Goal: Find contact information: Find contact information

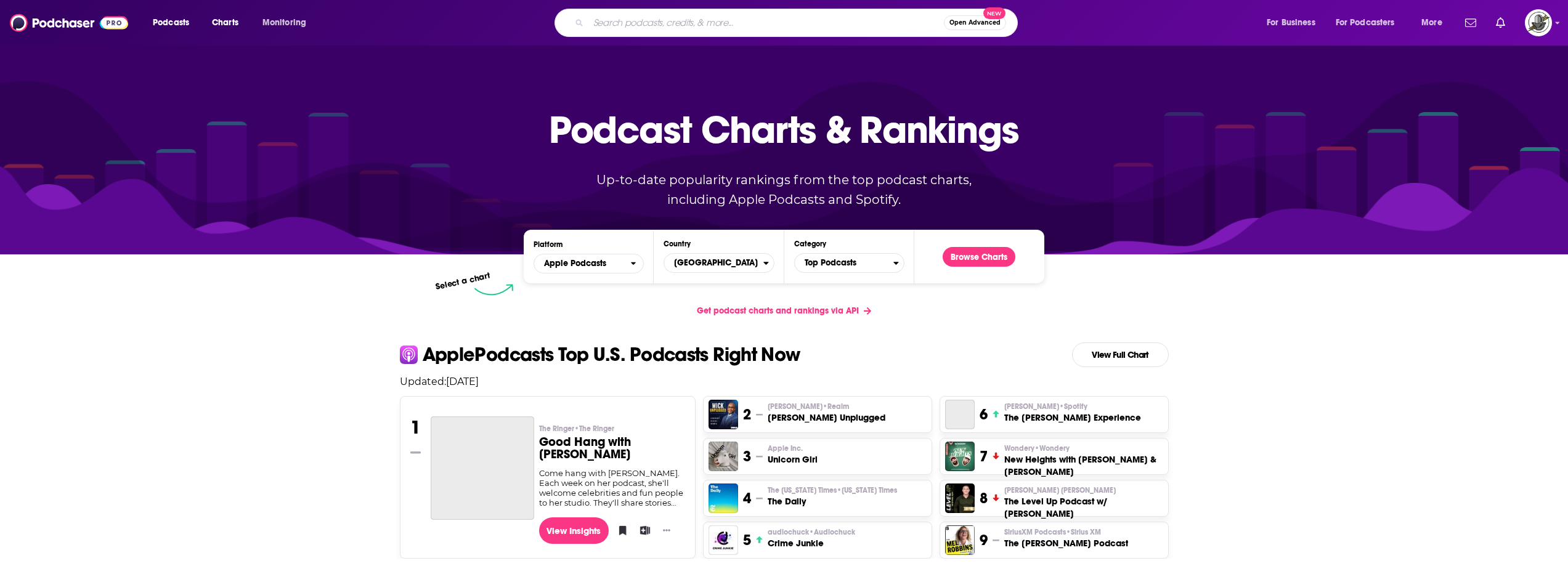
paste input "Your Money, Your Wealth"
type input "Your Money, Your Wealth"
click at [662, 29] on input "Your Money, Your Wealth" at bounding box center [767, 23] width 356 height 20
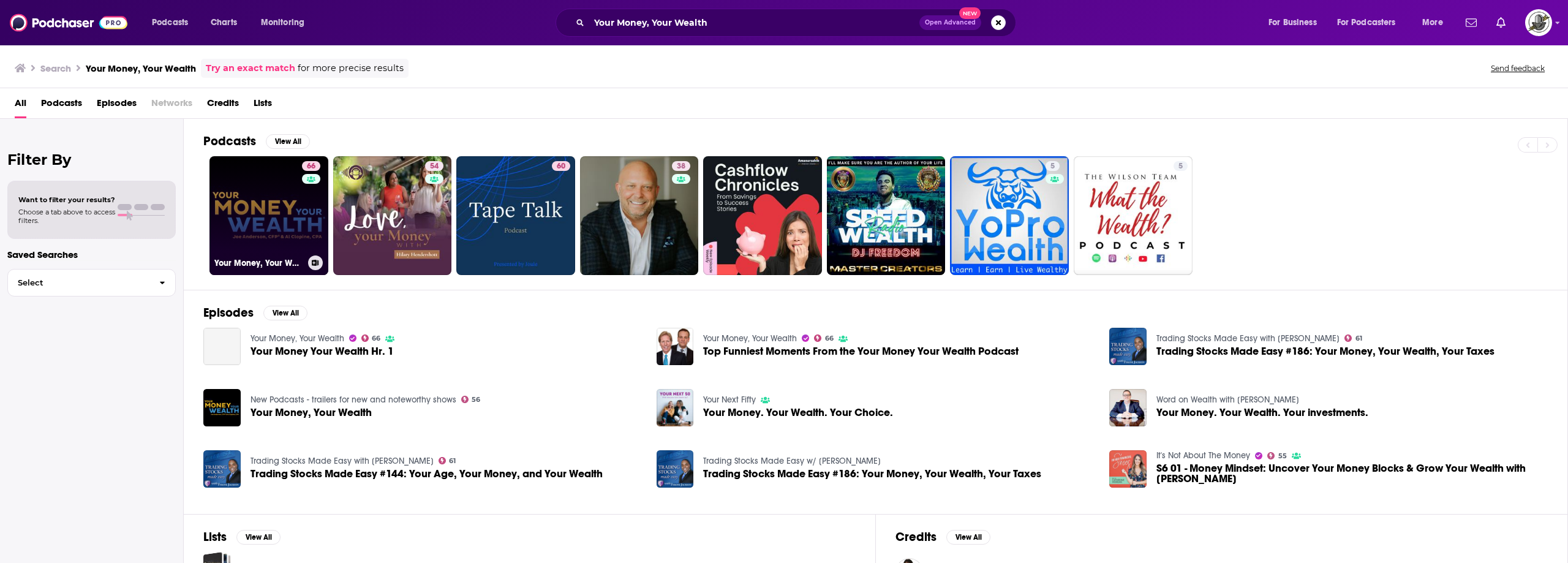
click at [268, 205] on link "66 Your Money, Your Wealth" at bounding box center [268, 215] width 119 height 119
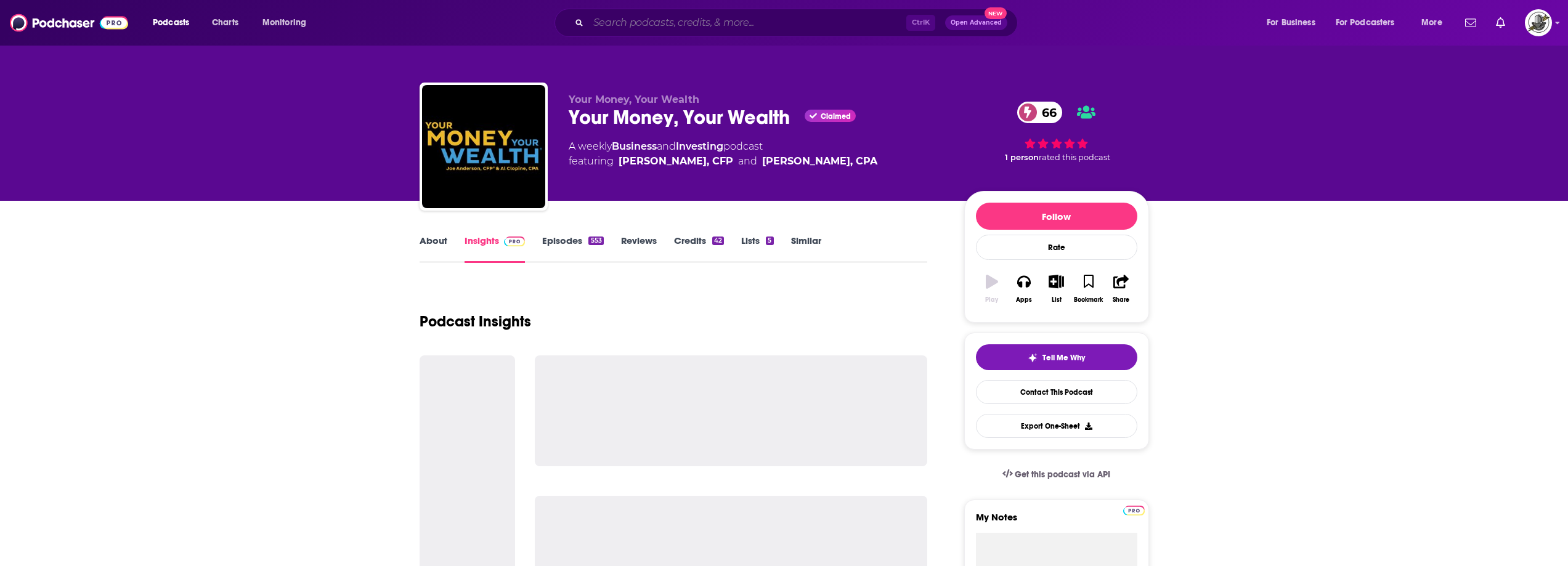
click at [676, 21] on input "Search podcasts, credits, & more..." at bounding box center [748, 23] width 318 height 20
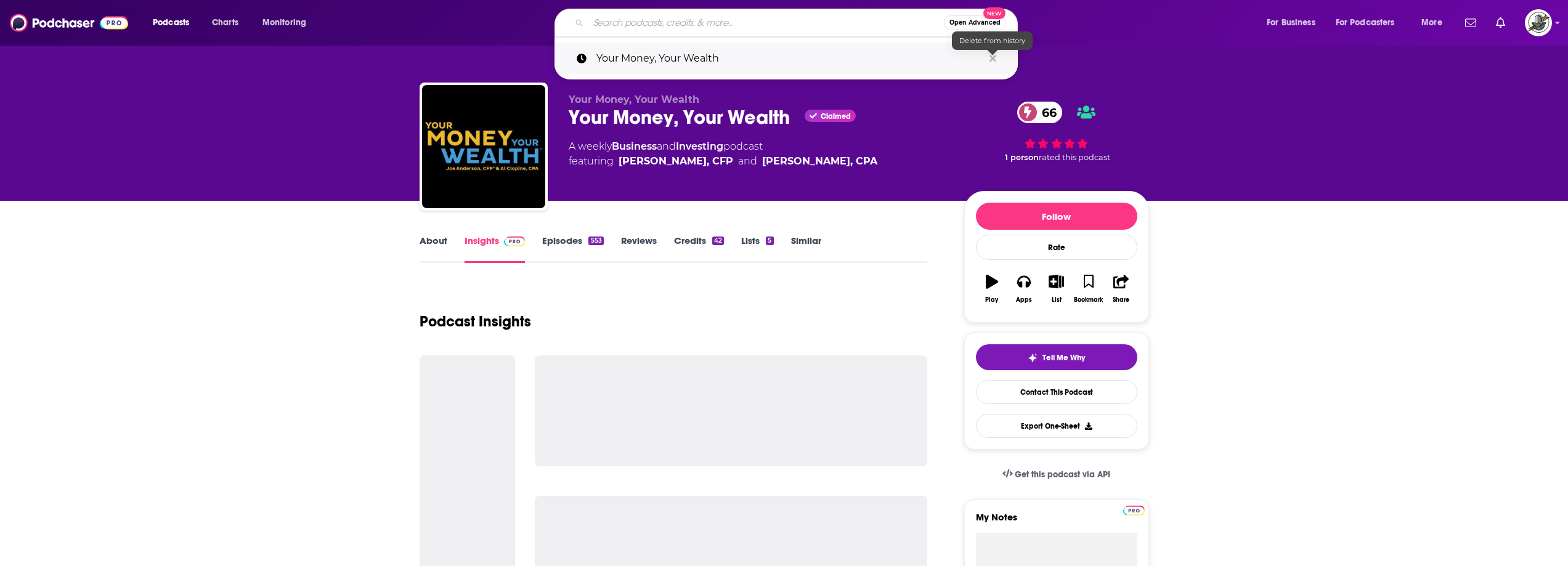
click at [993, 56] on icon "Search podcasts, credits, & more..." at bounding box center [993, 58] width 7 height 10
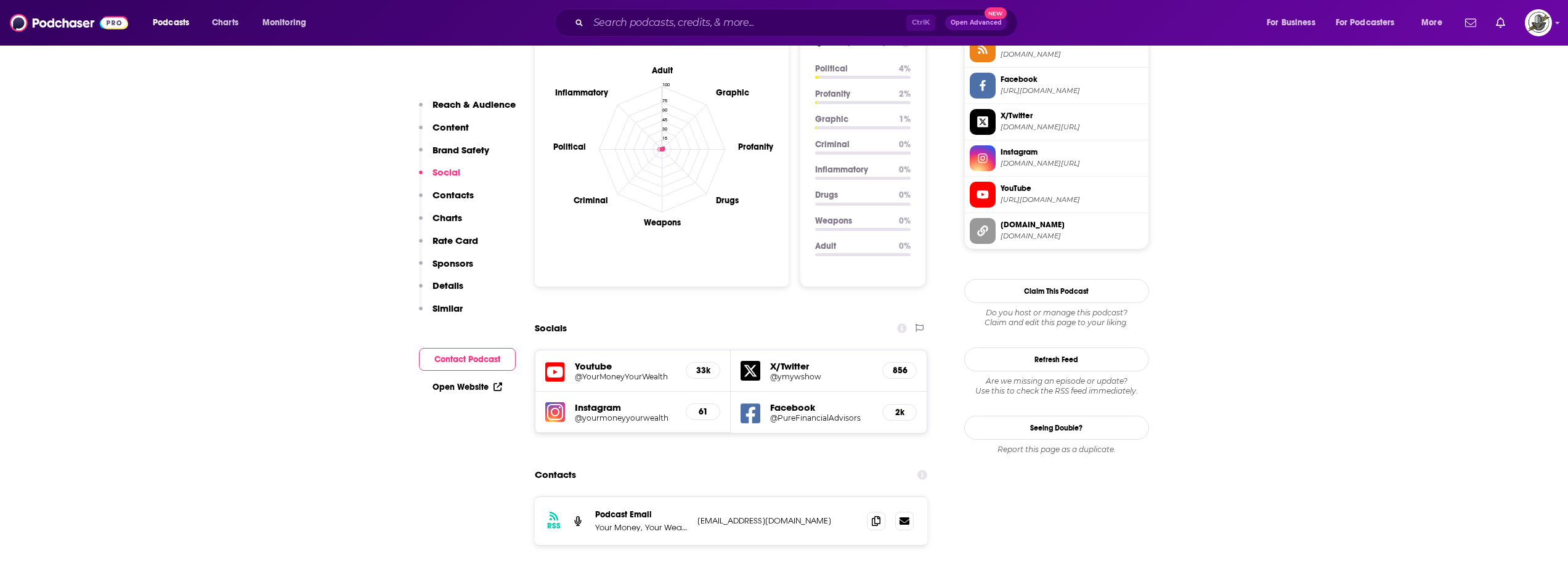
scroll to position [1232, 0]
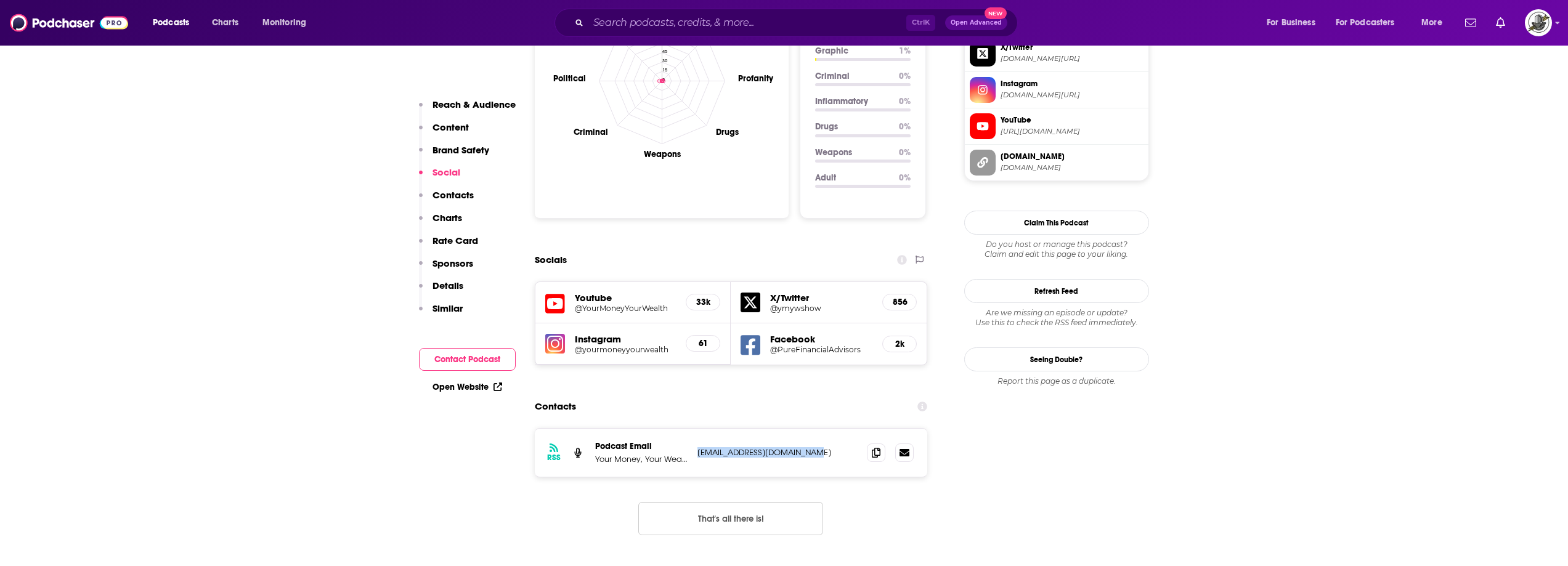
drag, startPoint x: 694, startPoint y: 390, endPoint x: 821, endPoint y: 390, distance: 127.0
click at [821, 429] on div "RSS Podcast Email Your Money, Your Wealth podcasts@purefinancial.com podcasts@p…" at bounding box center [731, 452] width 393 height 48
copy p "podcasts@purefinancial.com"
paste input "Behind The Advisor"
click at [646, 28] on input "Search podcasts, credits, & more..." at bounding box center [748, 23] width 318 height 20
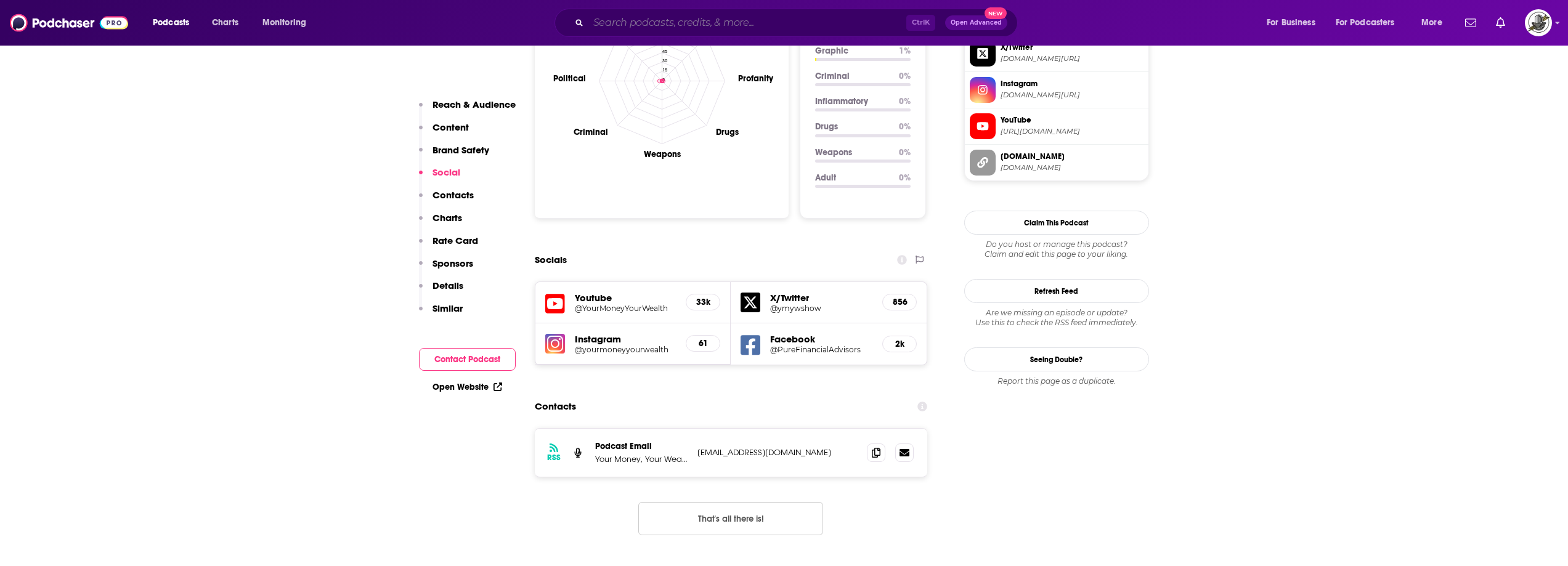
type input "Behind The Advisor"
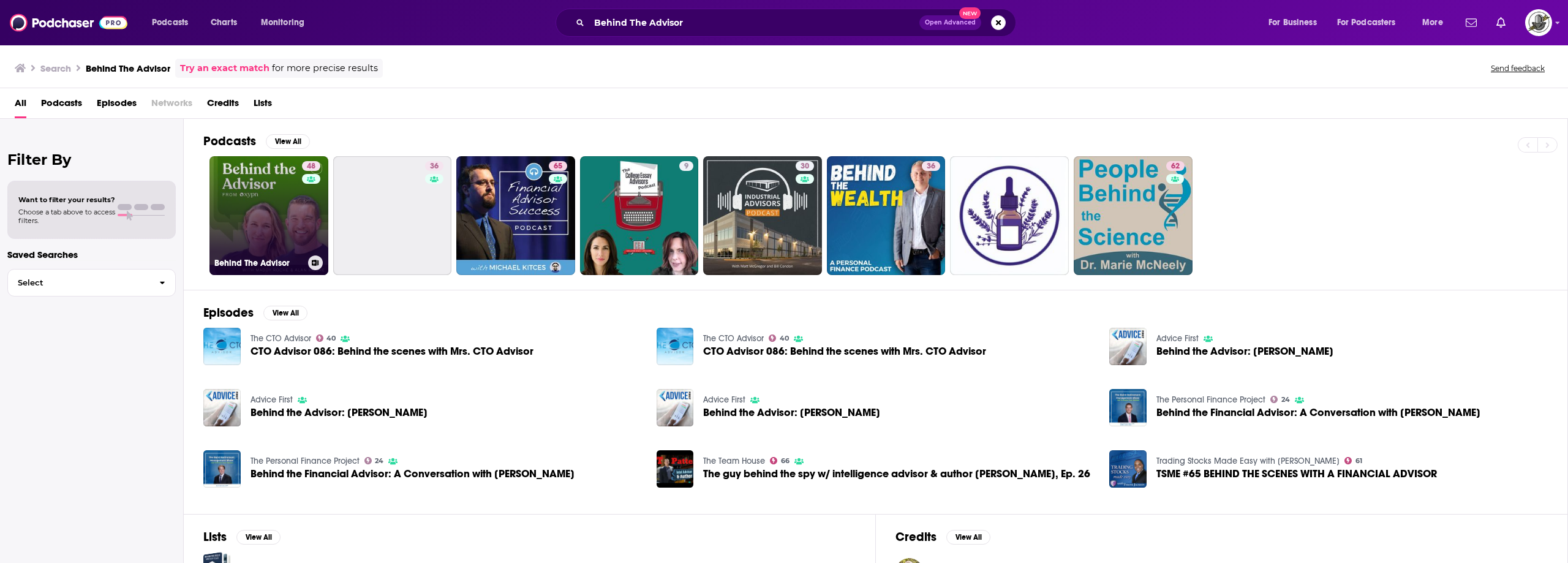
click at [296, 207] on link "48 Behind The Advisor" at bounding box center [268, 215] width 119 height 119
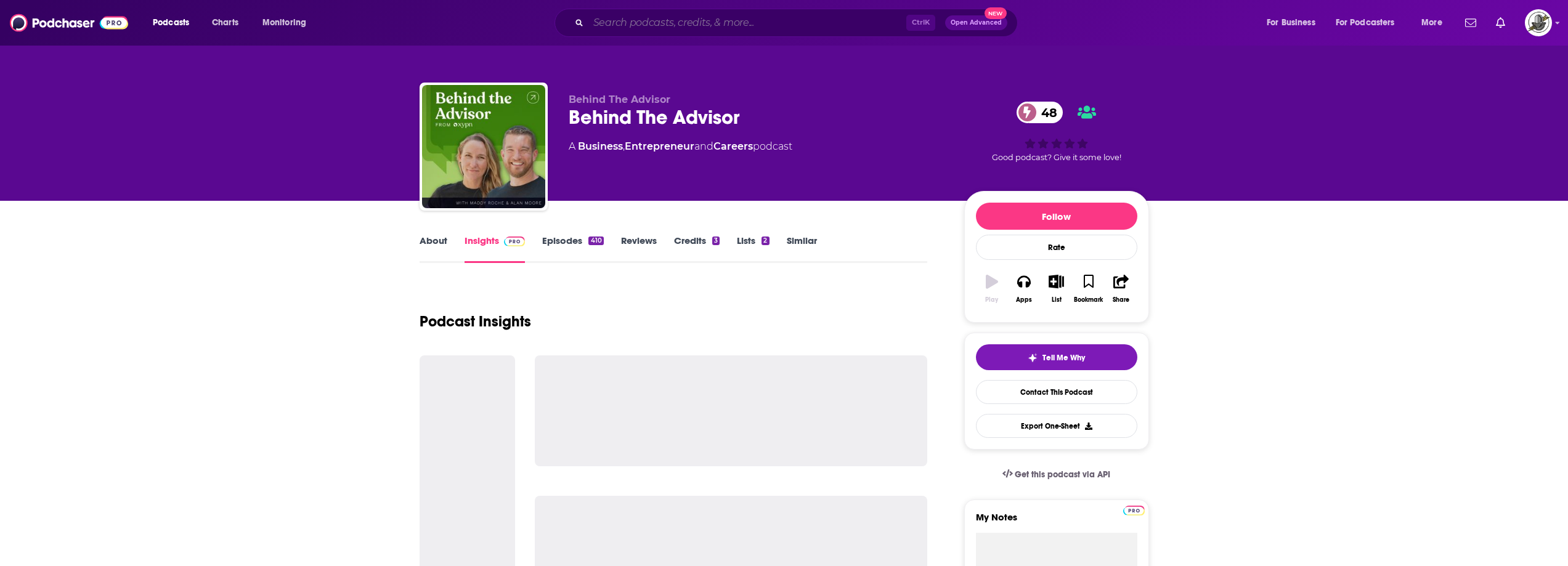
click at [711, 19] on input "Search podcasts, credits, & more..." at bounding box center [748, 23] width 318 height 20
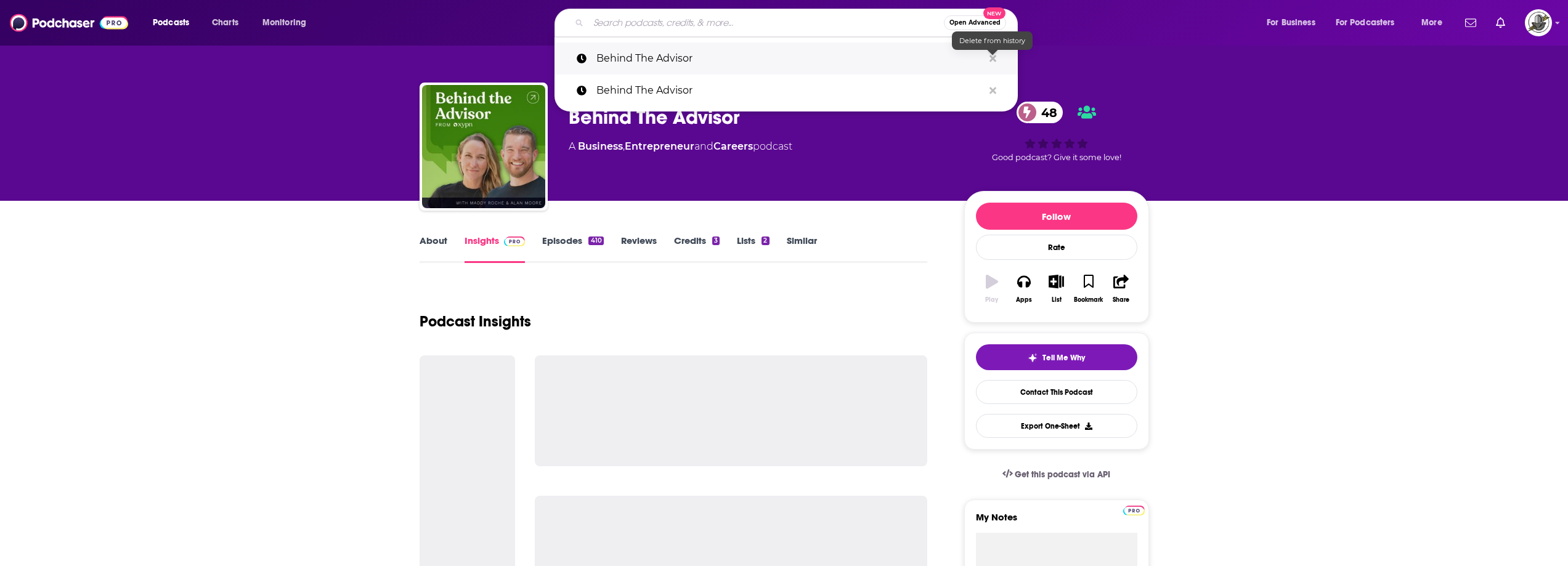
click at [992, 56] on icon "Search podcasts, credits, & more..." at bounding box center [993, 58] width 7 height 10
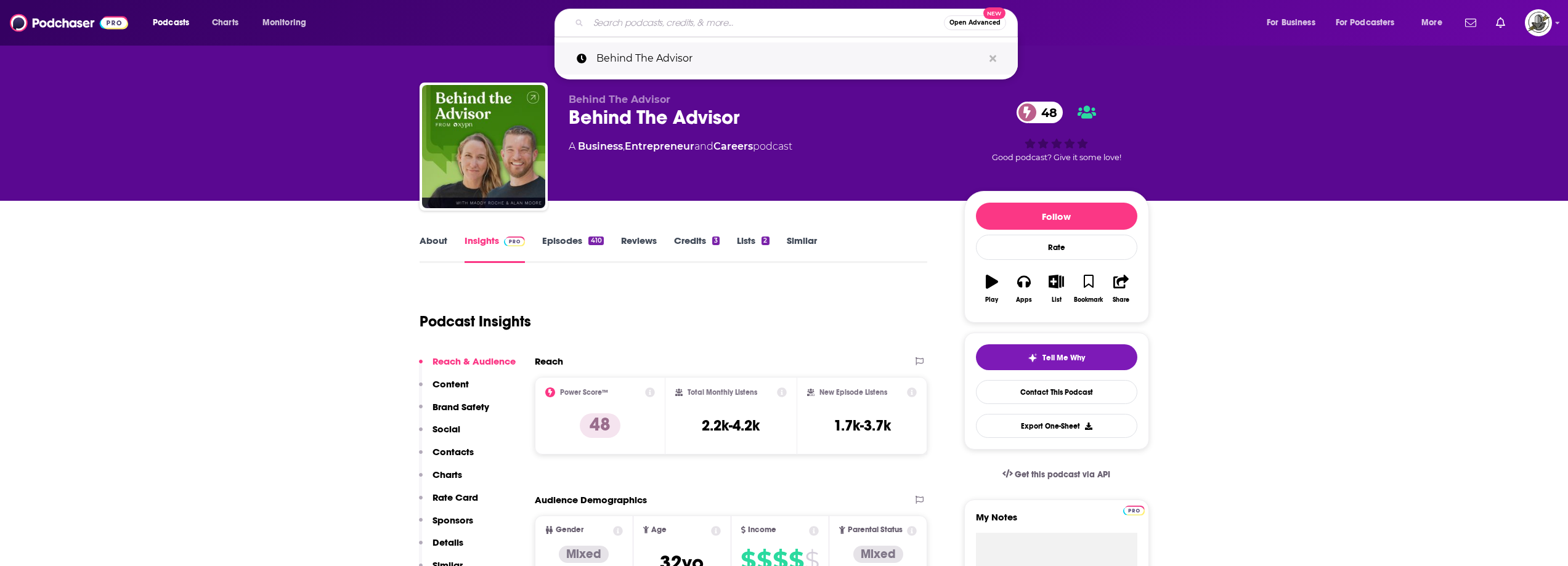
click at [997, 57] on button "Search podcasts, credits, & more..." at bounding box center [992, 58] width 19 height 23
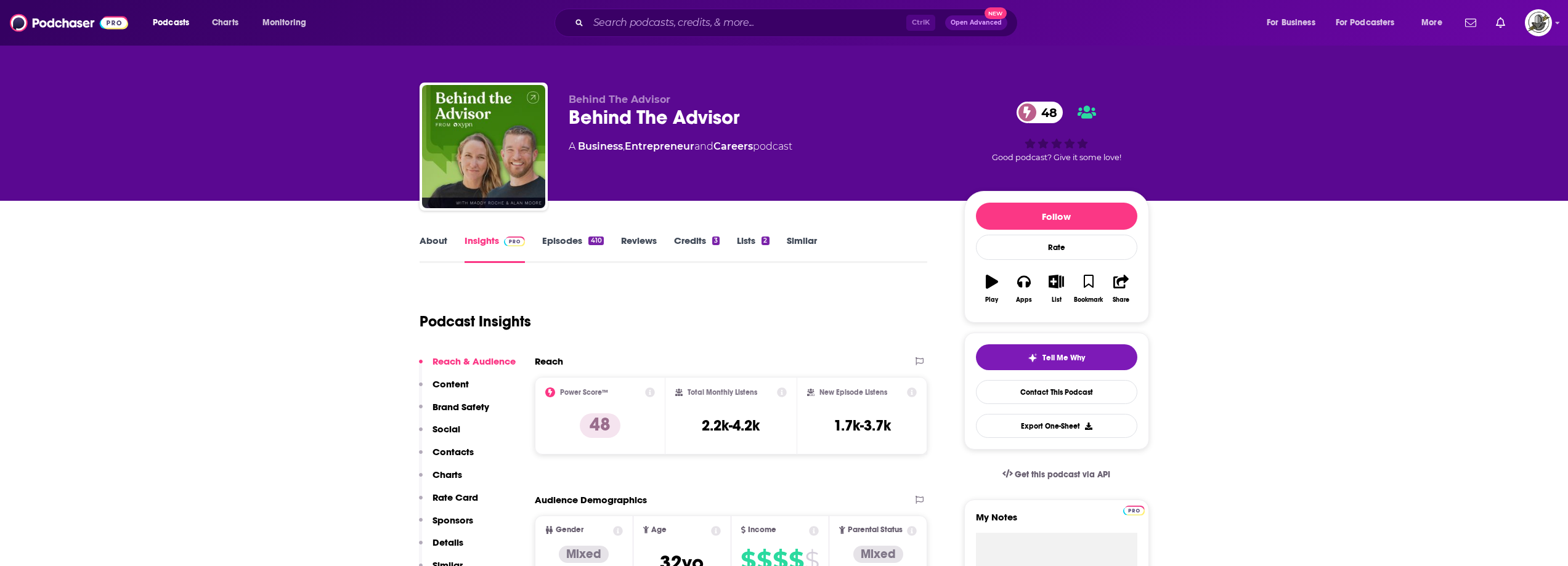
click at [880, 164] on div "Behind The Advisor Behind The Advisor 48 A Business , Entrepreneur and Careers …" at bounding box center [757, 143] width 375 height 99
click at [751, 14] on input "Search podcasts, credits, & more..." at bounding box center [748, 23] width 318 height 20
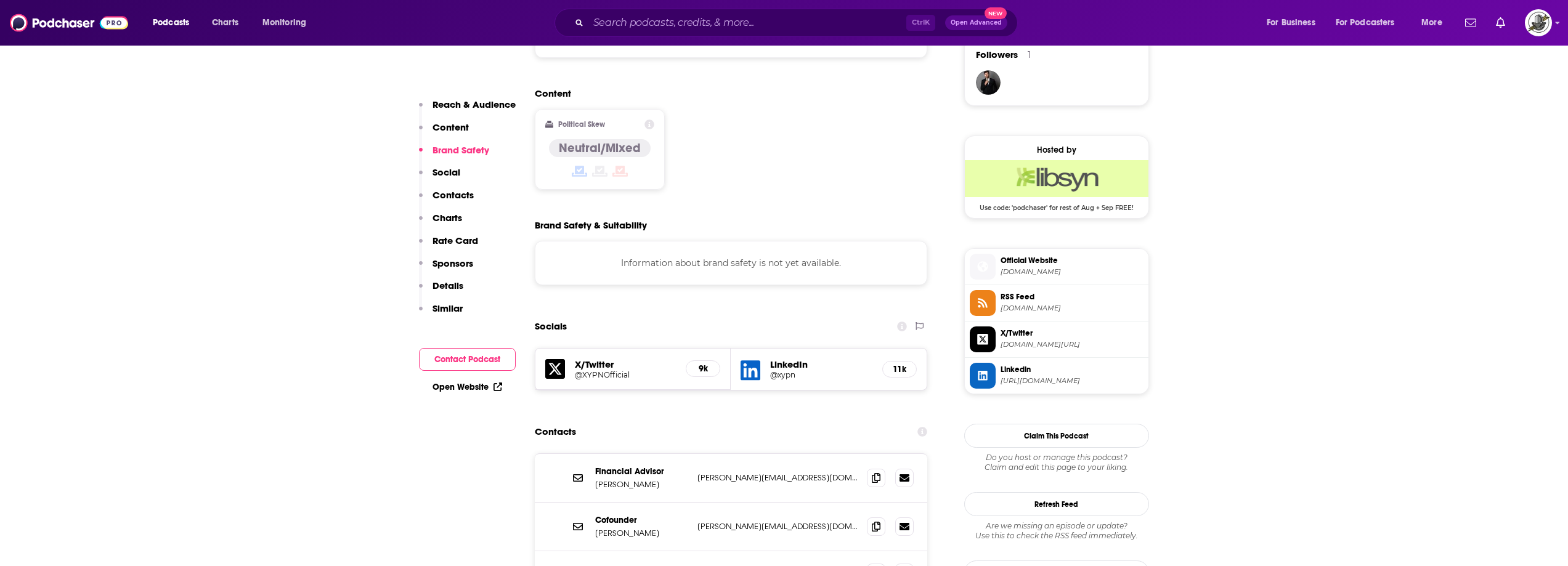
scroll to position [1171, 0]
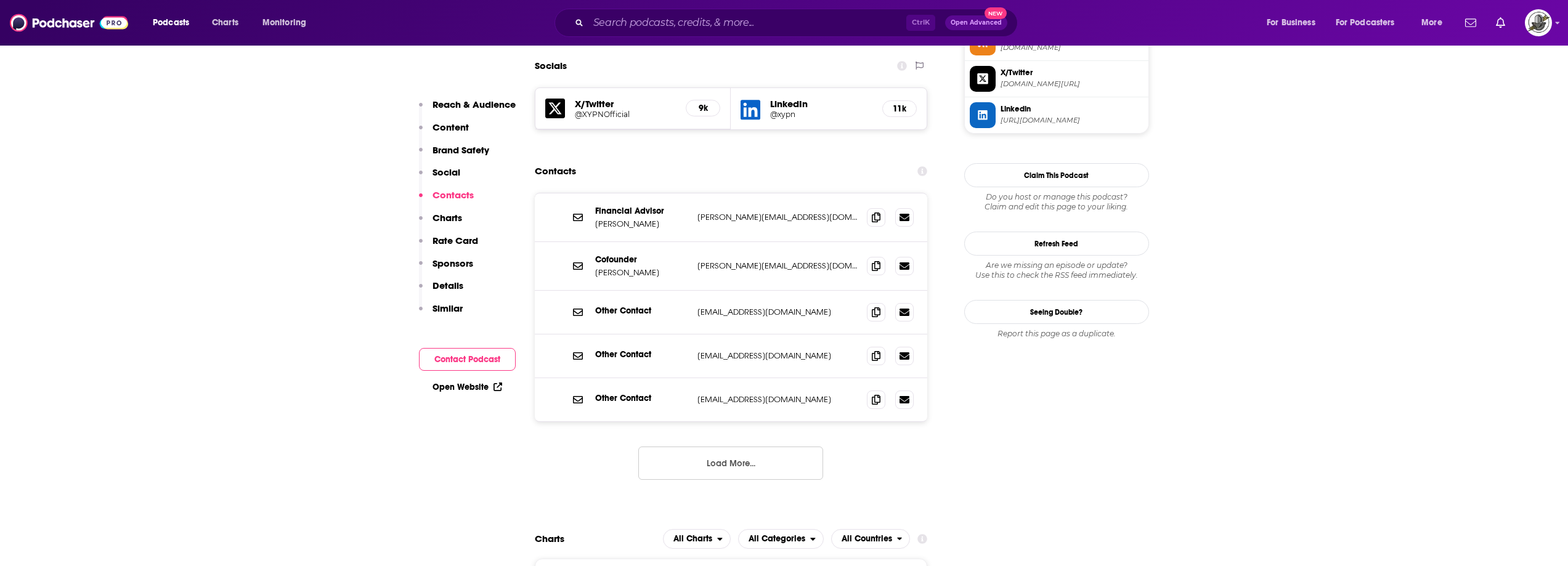
click at [741, 446] on button "Load More..." at bounding box center [730, 463] width 185 height 34
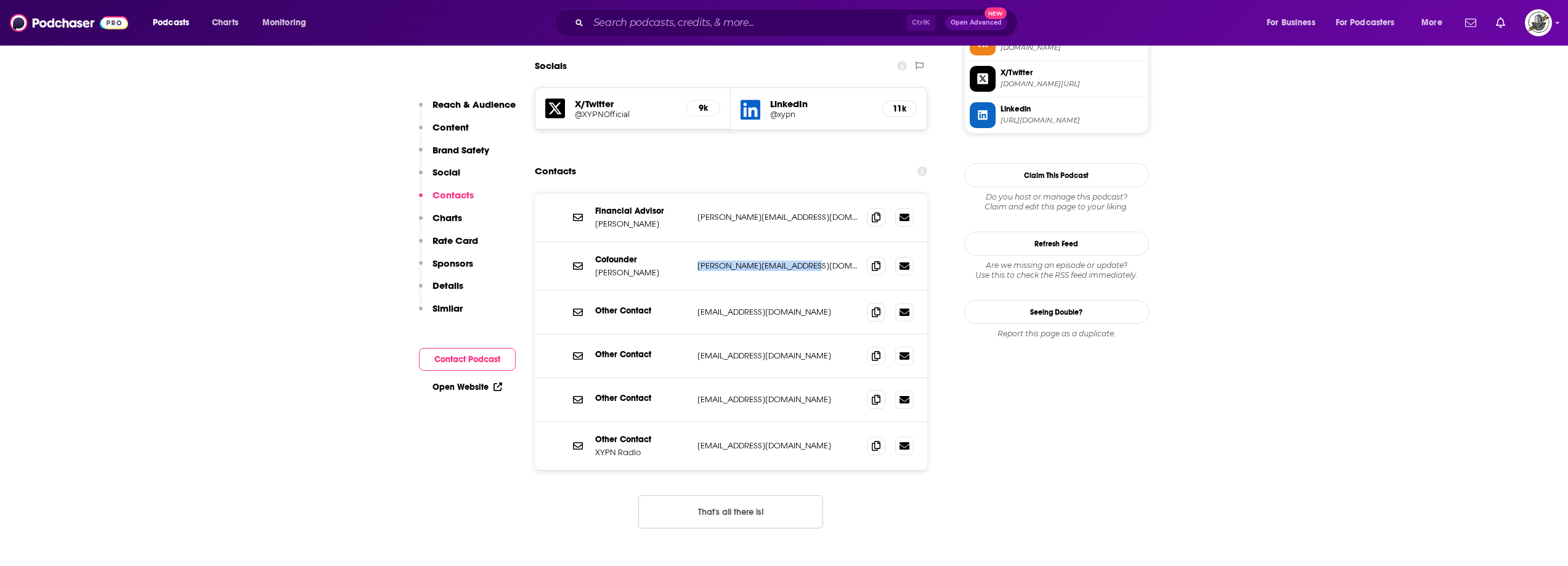
drag, startPoint x: 696, startPoint y: 241, endPoint x: 816, endPoint y: 244, distance: 120.0
click at [816, 244] on div "Cofounder Alan Moore alan@xyplanningnetwork.com alan@xyplanningnetwork.com" at bounding box center [731, 266] width 393 height 48
copy p "alan@xyplanningnetwork.com"
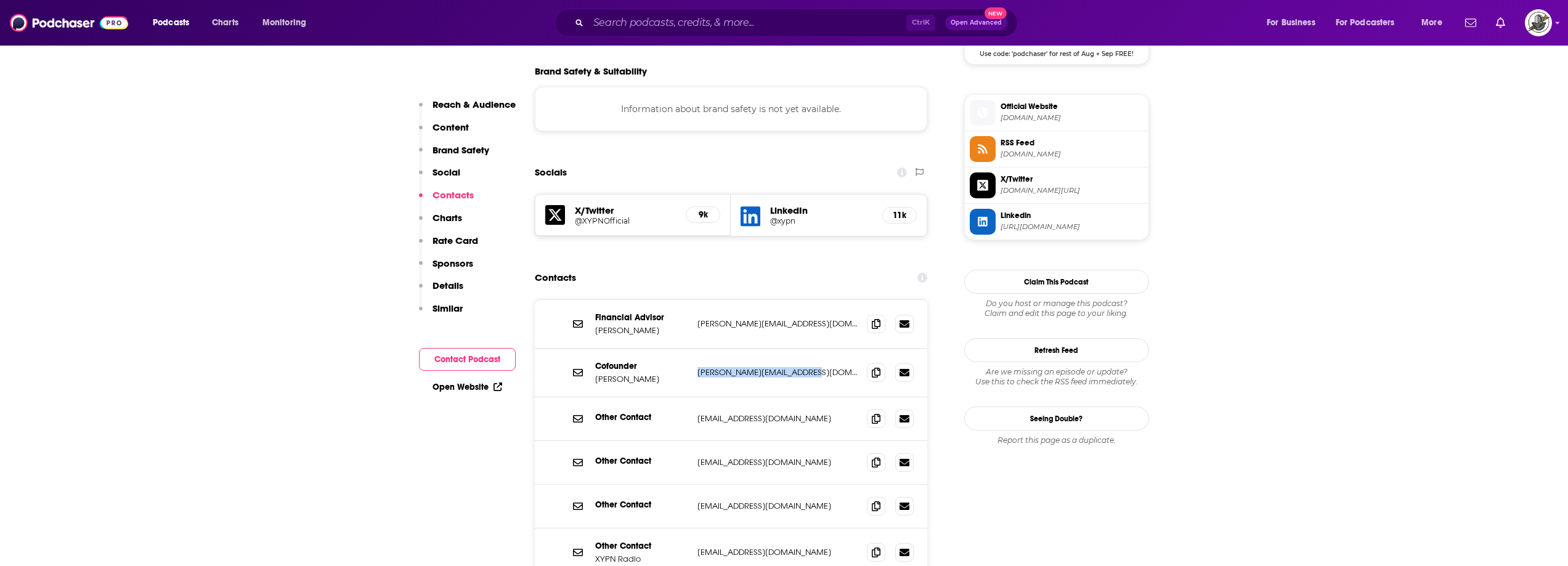
scroll to position [1047, 0]
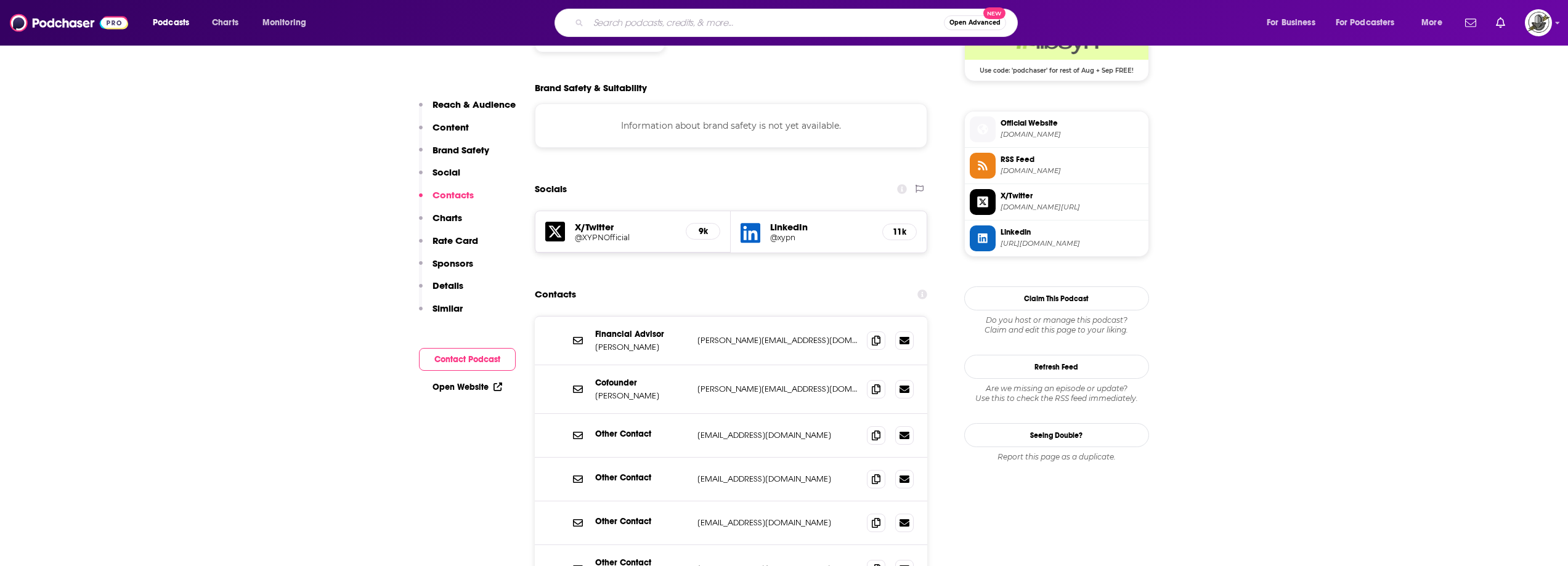
paste input "The Efficient Advisor"
type input "The Efficient Advisor"
click at [646, 30] on input "The Efficient Advisor" at bounding box center [767, 23] width 356 height 20
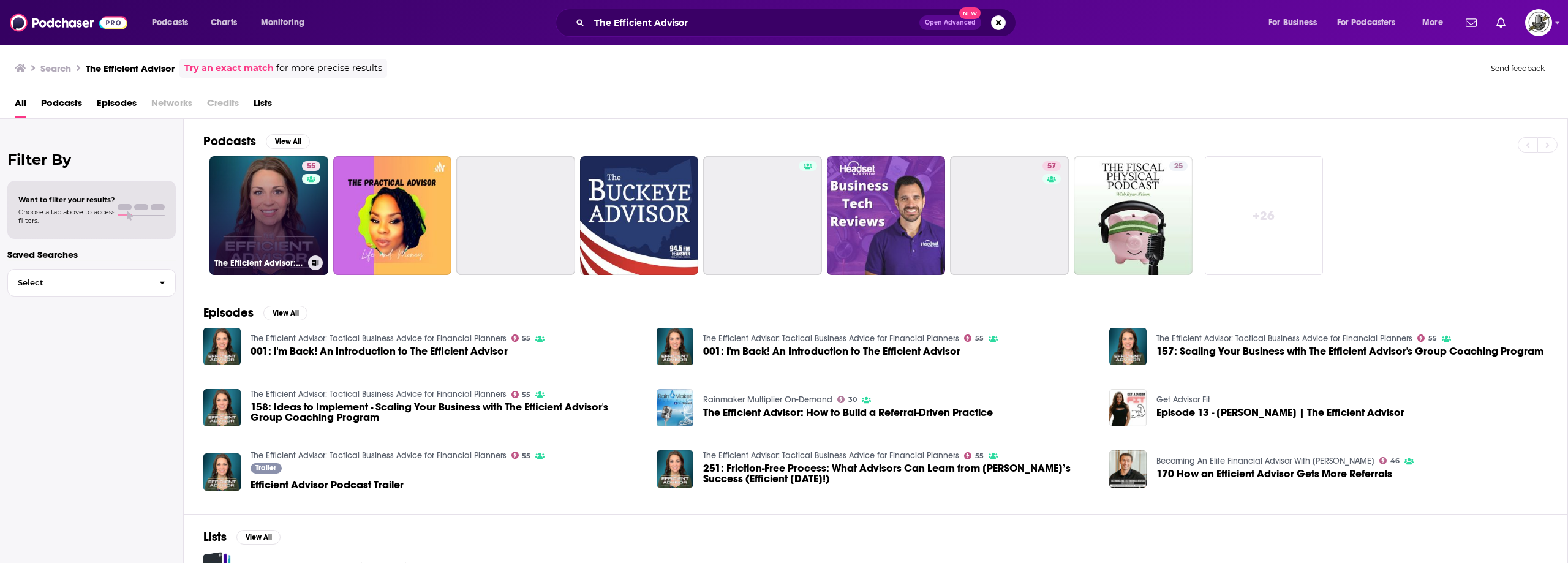
click at [303, 229] on div "55" at bounding box center [313, 208] width 22 height 94
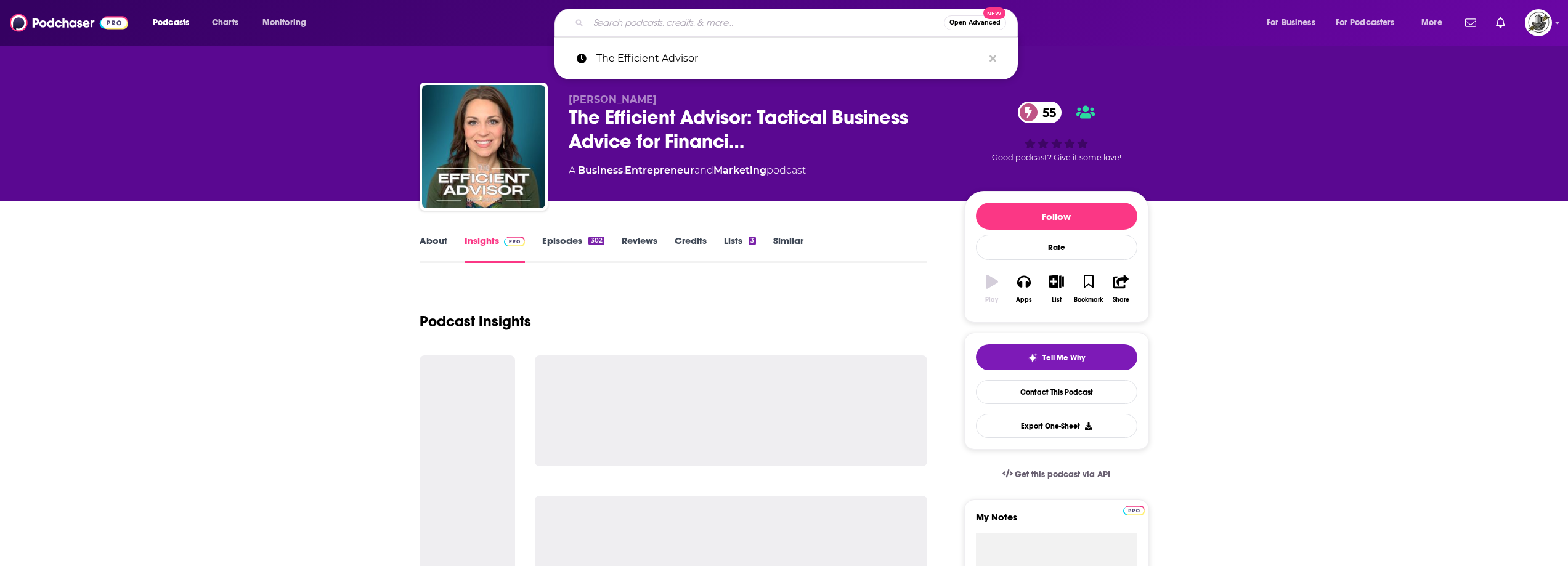
click at [690, 29] on input "Search podcasts, credits, & more..." at bounding box center [767, 23] width 356 height 20
click at [993, 57] on icon "Search podcasts, credits, & more..." at bounding box center [993, 58] width 7 height 7
drag, startPoint x: 728, startPoint y: 98, endPoint x: 663, endPoint y: 95, distance: 65.1
click at [726, 98] on p "Libby Greiwe" at bounding box center [757, 100] width 375 height 12
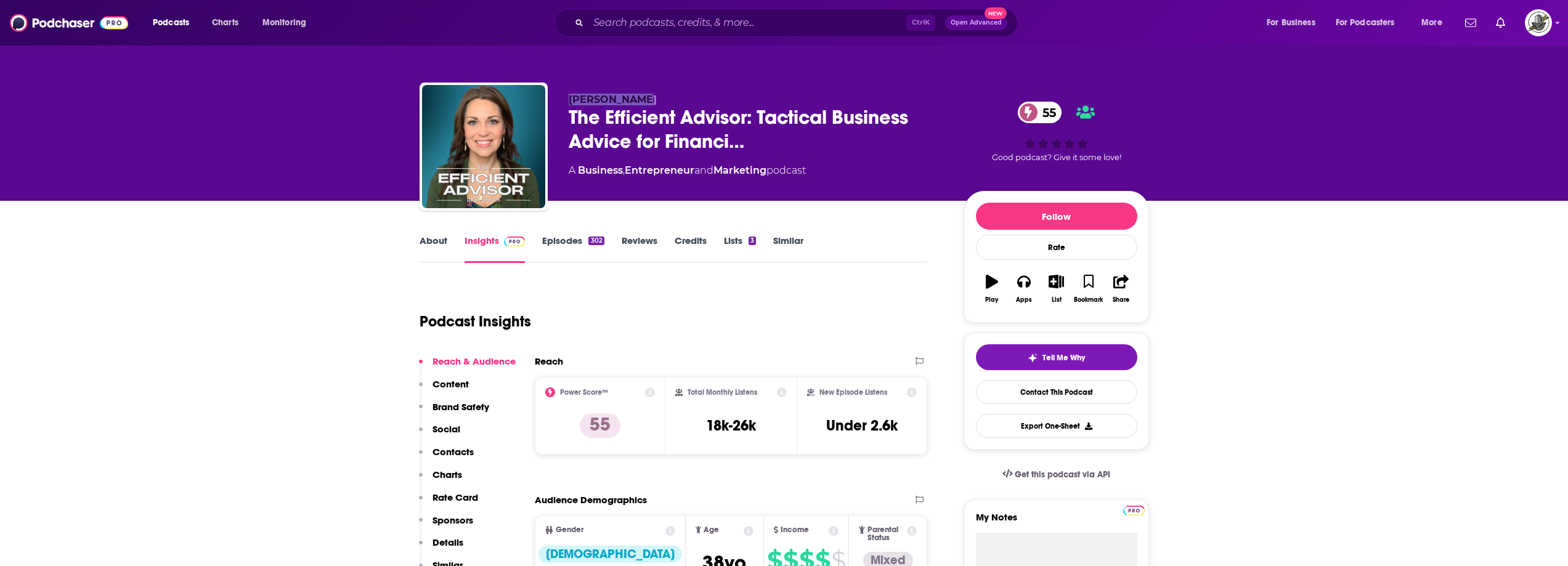
drag, startPoint x: 663, startPoint y: 95, endPoint x: 554, endPoint y: 95, distance: 109.0
click at [554, 95] on div "Libby Greiwe The Efficient Advisor: Tactical Business Advice for Financi… 55 A …" at bounding box center [784, 149] width 730 height 133
copy span "Libby Greiwe"
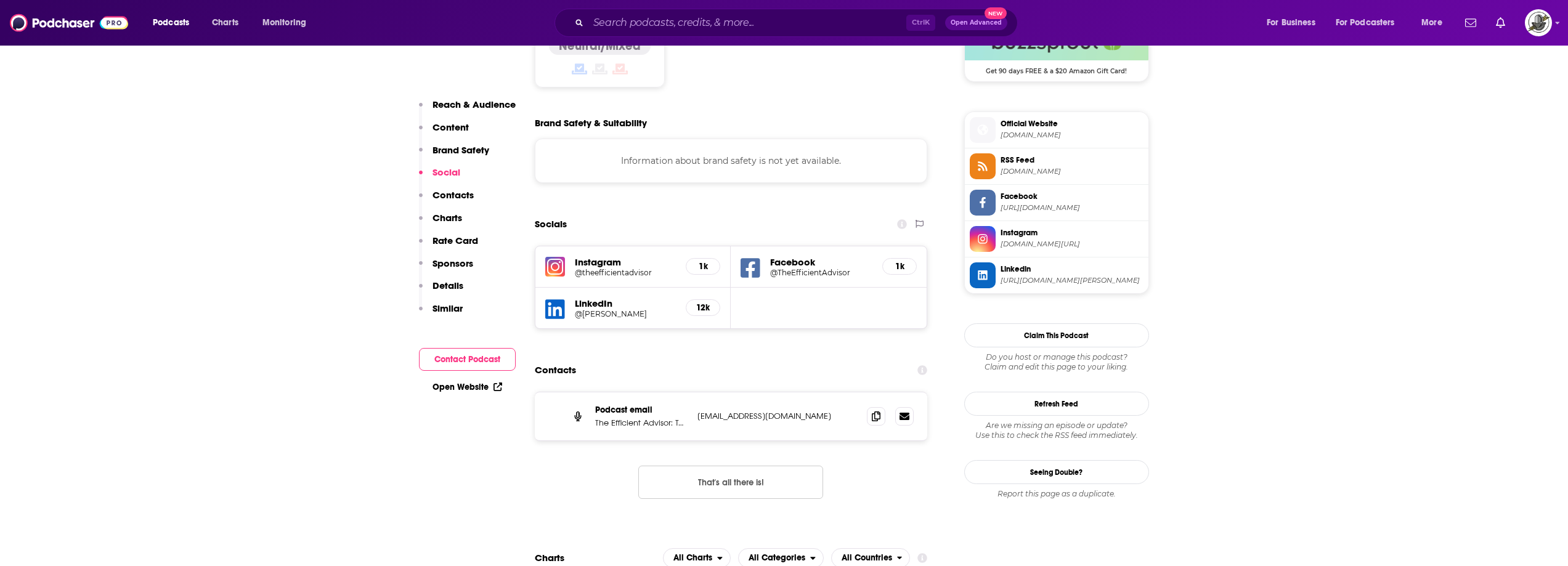
scroll to position [1047, 0]
drag, startPoint x: 696, startPoint y: 355, endPoint x: 831, endPoint y: 353, distance: 135.0
click at [831, 392] on div "Podcast email The Efficient Advisor: Tactical Business Advice for Financial Pla…" at bounding box center [731, 416] width 393 height 48
copy p "efficientadvisor@gmail.com"
click at [640, 19] on input "Search podcasts, credits, & more..." at bounding box center [748, 23] width 318 height 20
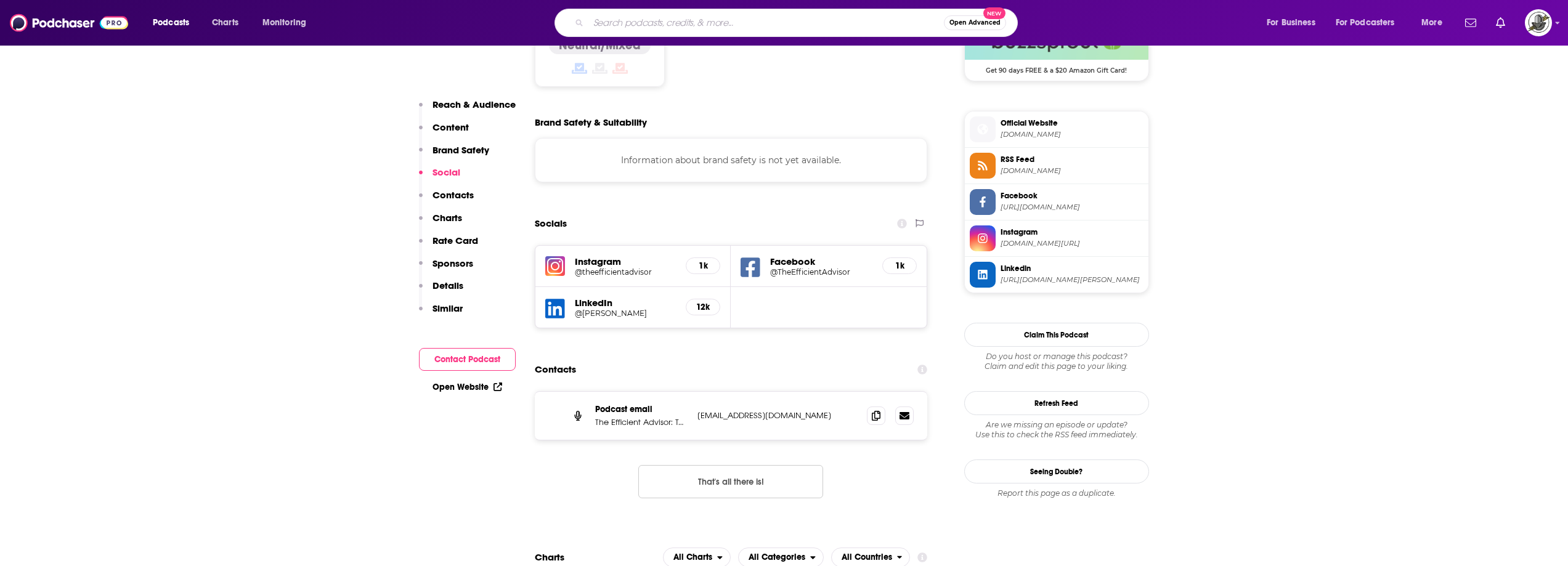
paste input "The Diamond Podcast for Financial Advisors"
type input "The Diamond Podcast for Financial Advisors"
click at [599, 19] on input "The Diamond Podcast for Financial Advisors" at bounding box center [767, 23] width 356 height 20
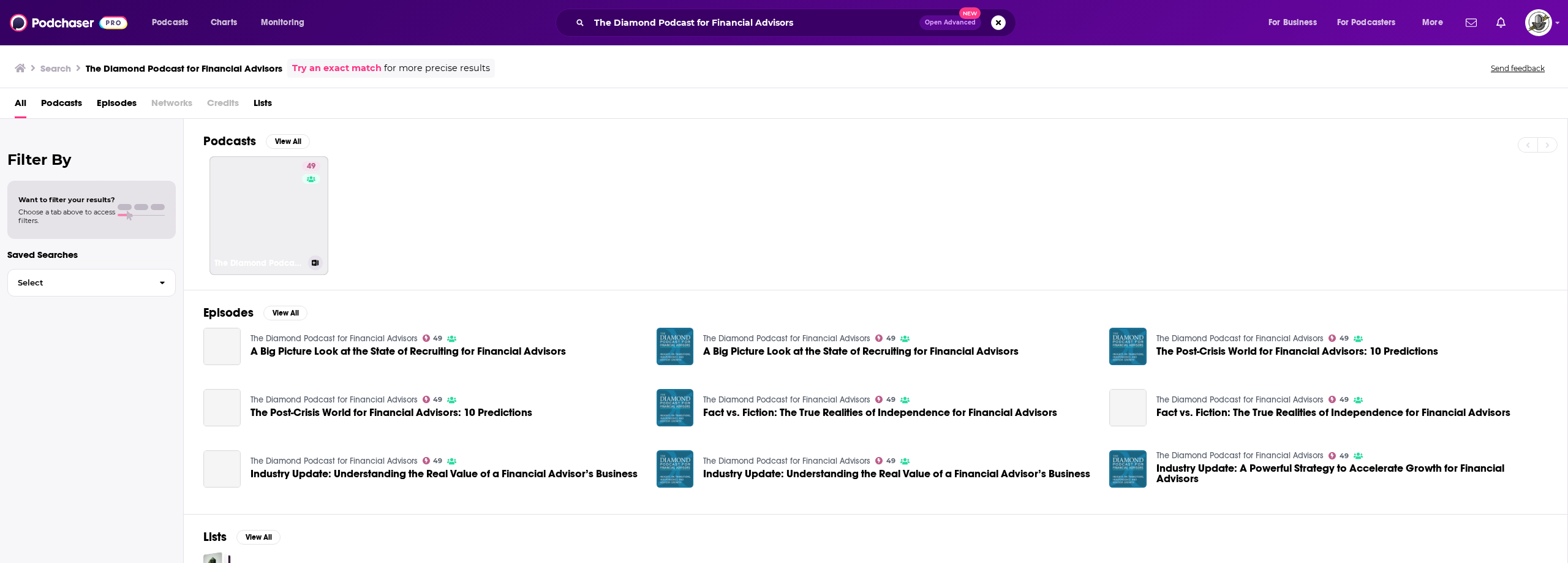
click at [254, 193] on link "49 The Diamond Podcast for Financial Advisors" at bounding box center [268, 215] width 119 height 119
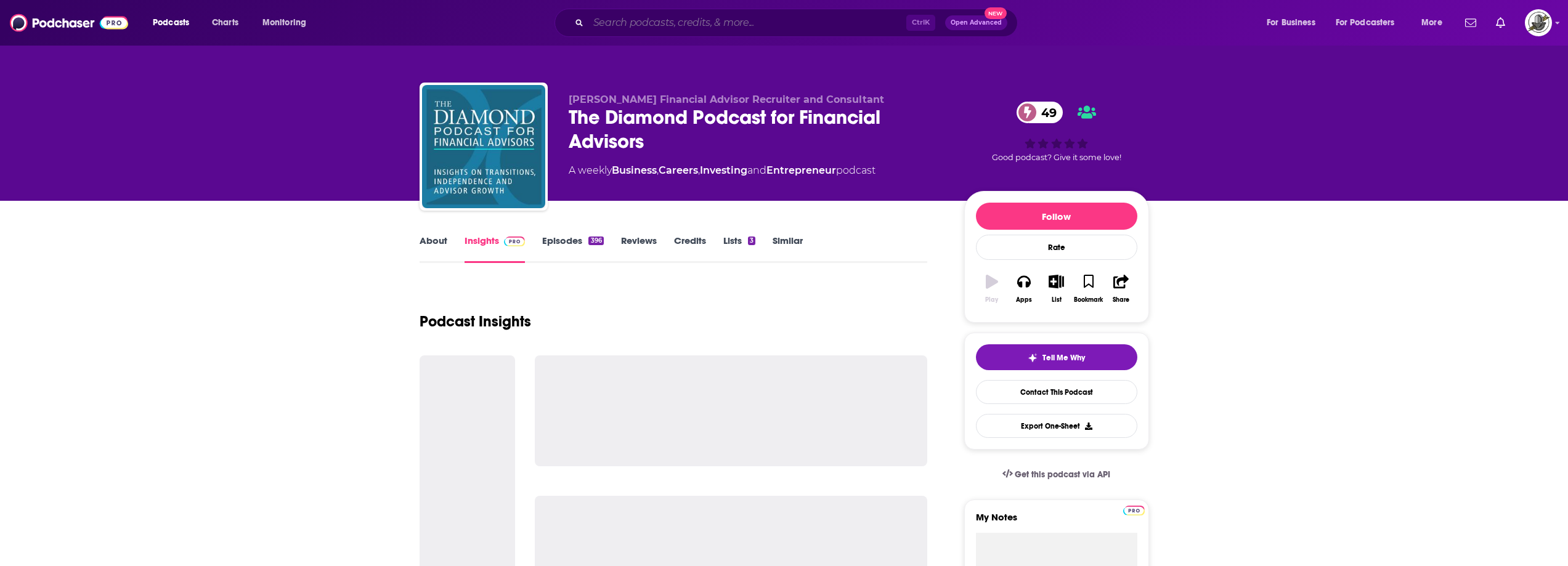
drag, startPoint x: 674, startPoint y: 26, endPoint x: 701, endPoint y: 30, distance: 27.3
click at [674, 26] on input "Search podcasts, credits, & more..." at bounding box center [748, 23] width 318 height 20
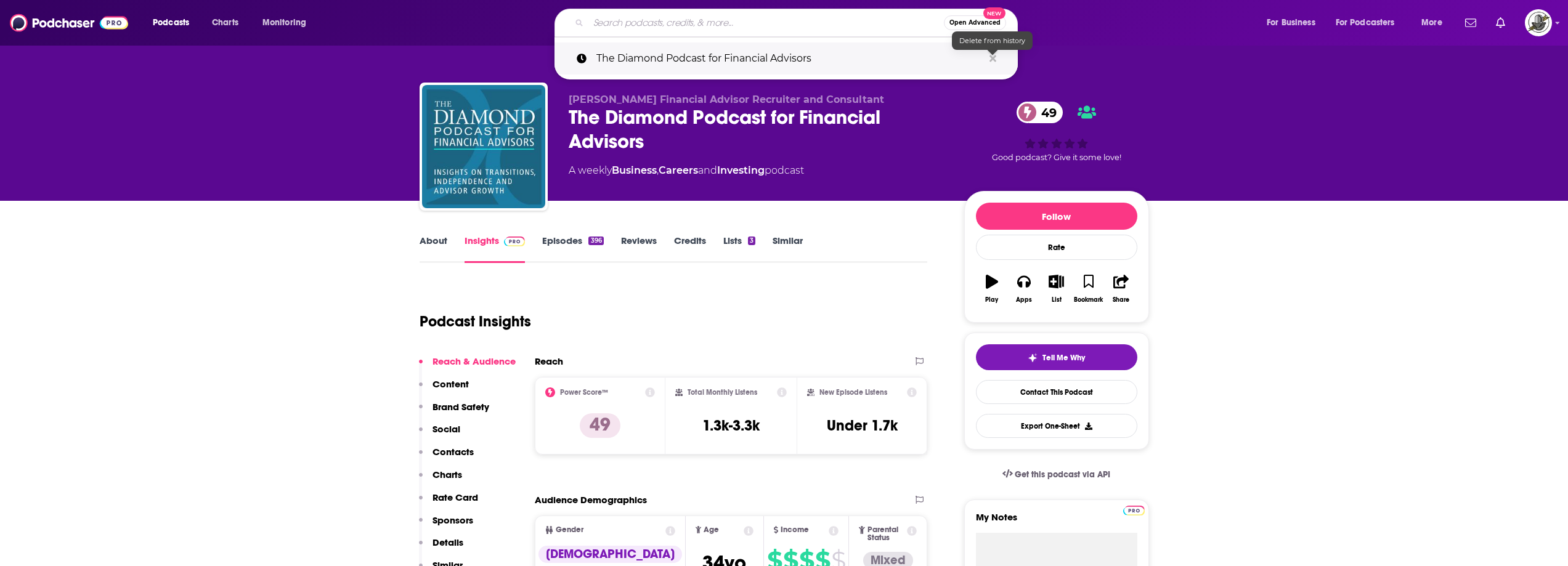
click at [994, 58] on icon "Search podcasts, credits, & more..." at bounding box center [993, 58] width 7 height 7
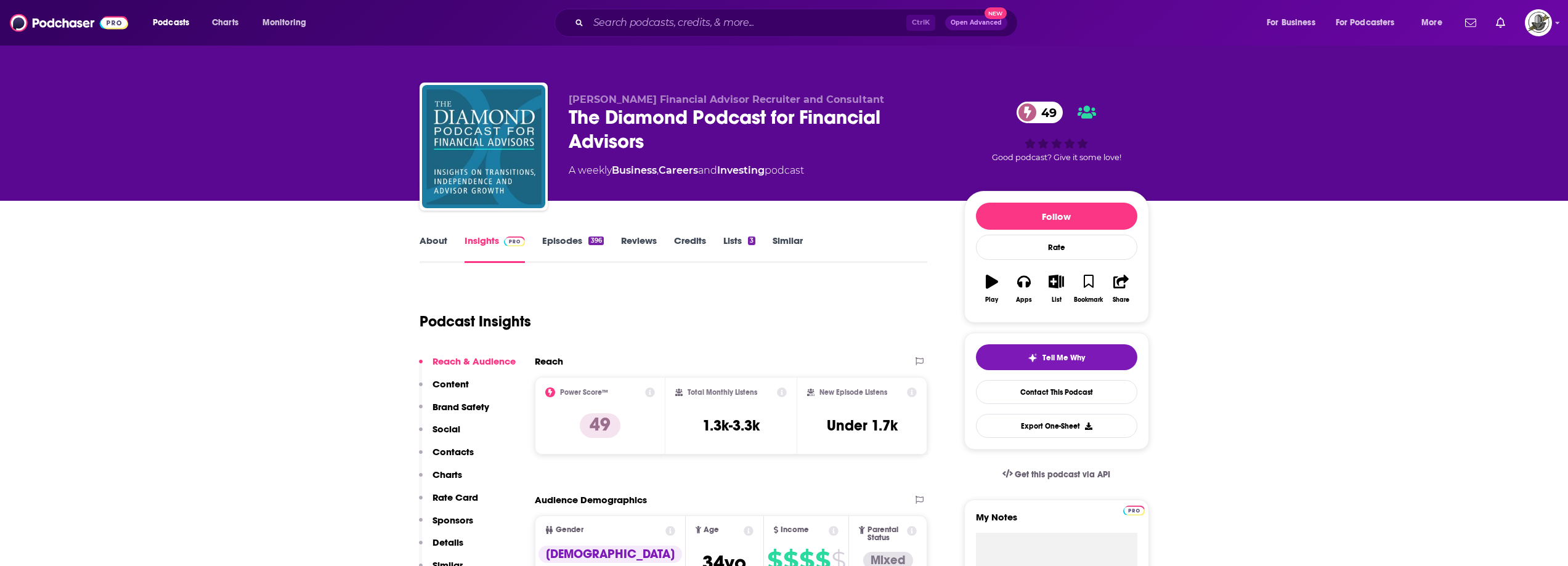
click at [880, 253] on div "About Insights Episodes 396 Reviews Credits Lists 3 Similar" at bounding box center [674, 248] width 509 height 31
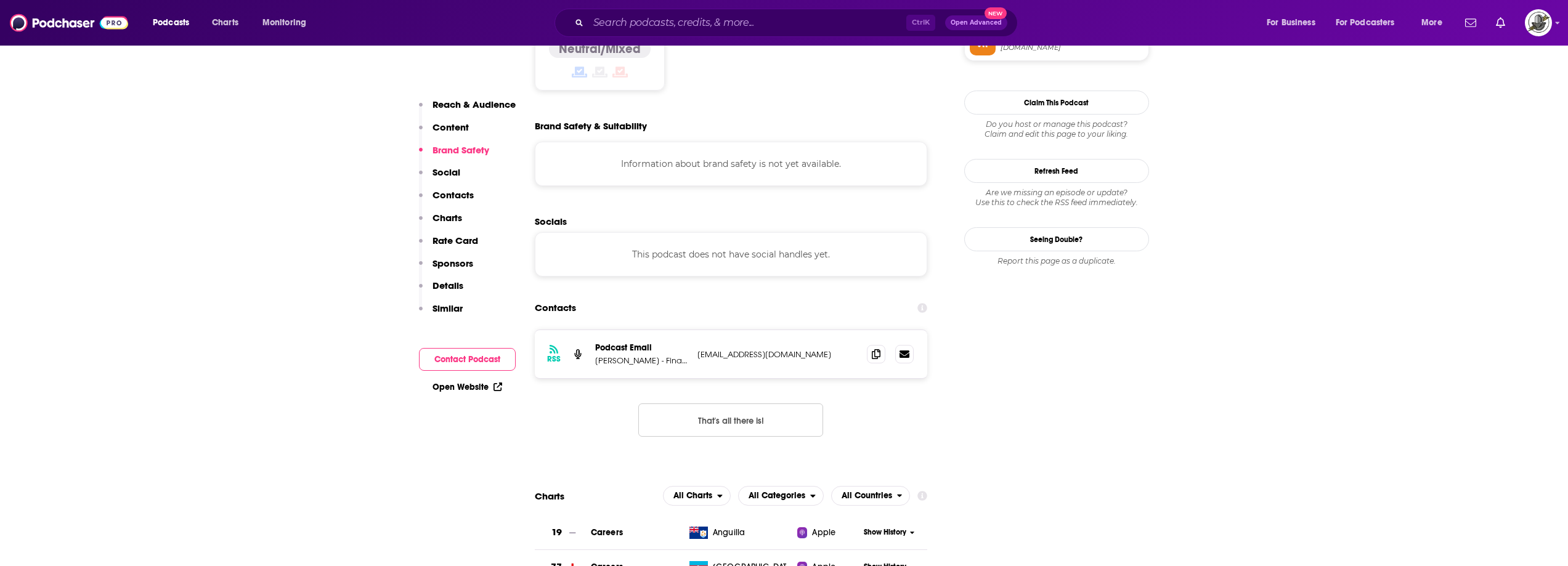
scroll to position [1109, 0]
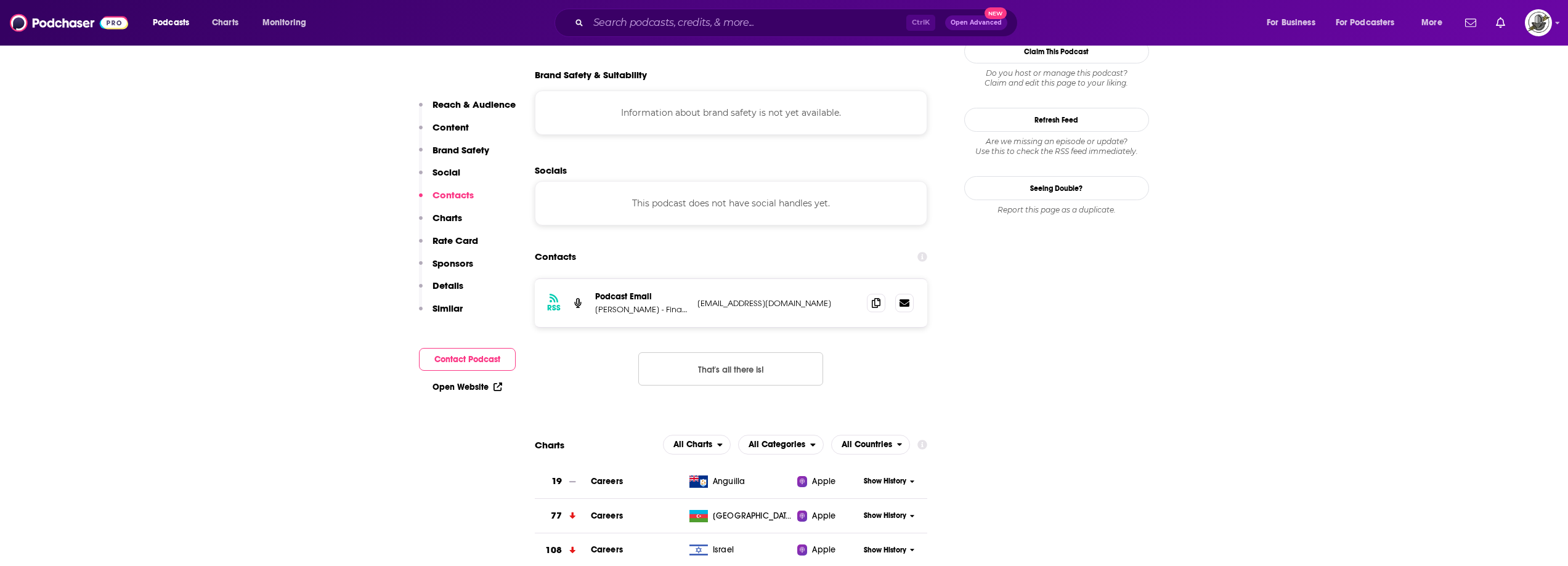
drag, startPoint x: 697, startPoint y: 242, endPoint x: 846, endPoint y: 240, distance: 149.0
click at [846, 298] on p "cfelicetta@diamond-consultants.com" at bounding box center [778, 303] width 160 height 11
copy p "cfelicetta@diamond-consultants.com"
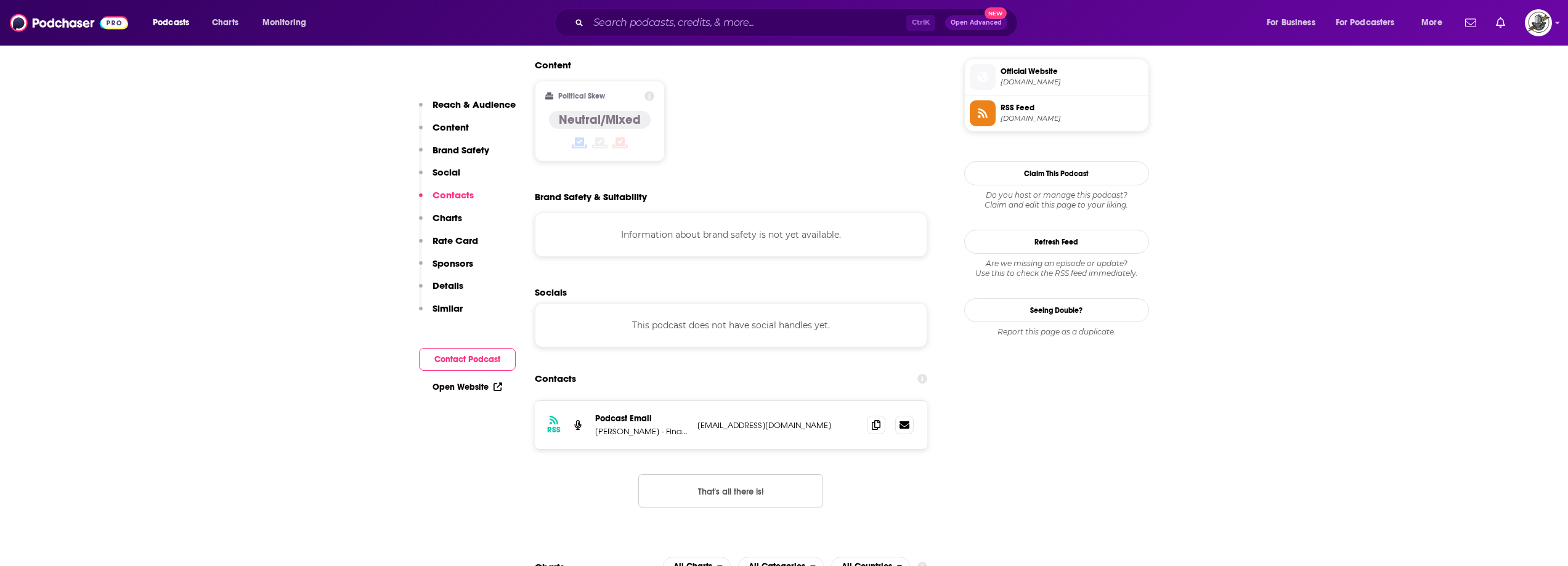
scroll to position [801, 0]
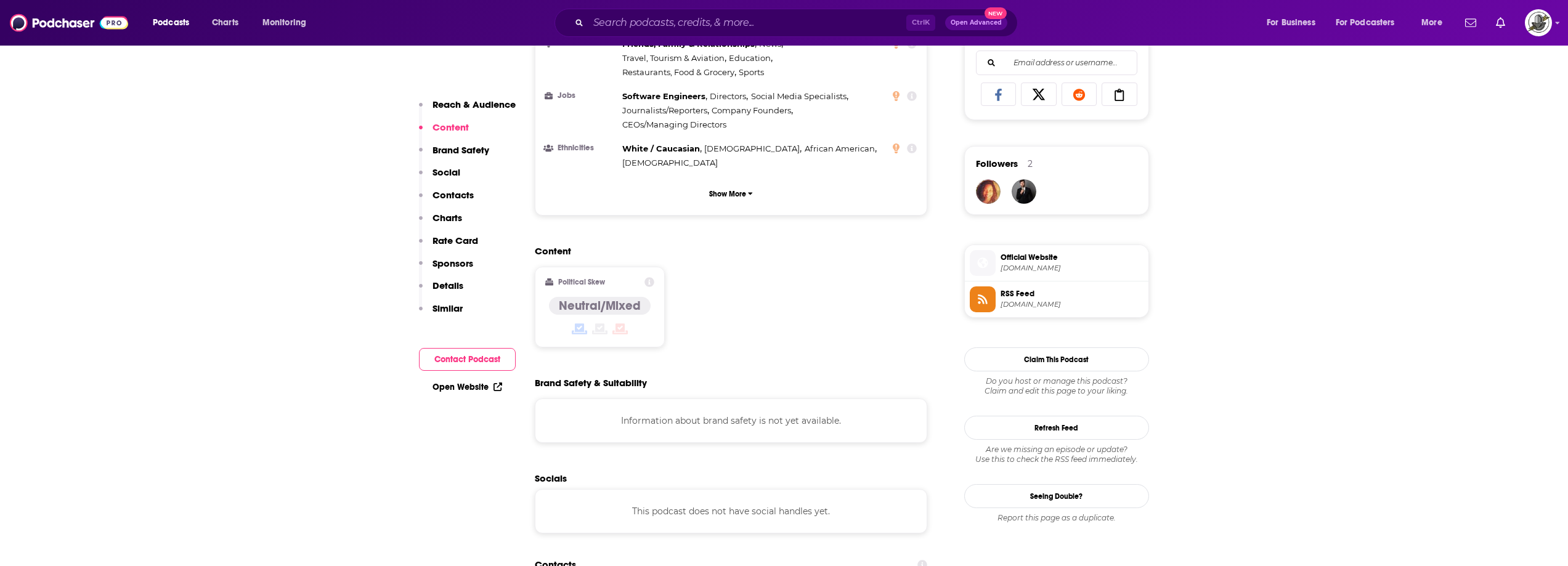
click at [599, 33] on div "Ctrl K Open Advanced New" at bounding box center [785, 23] width 463 height 29
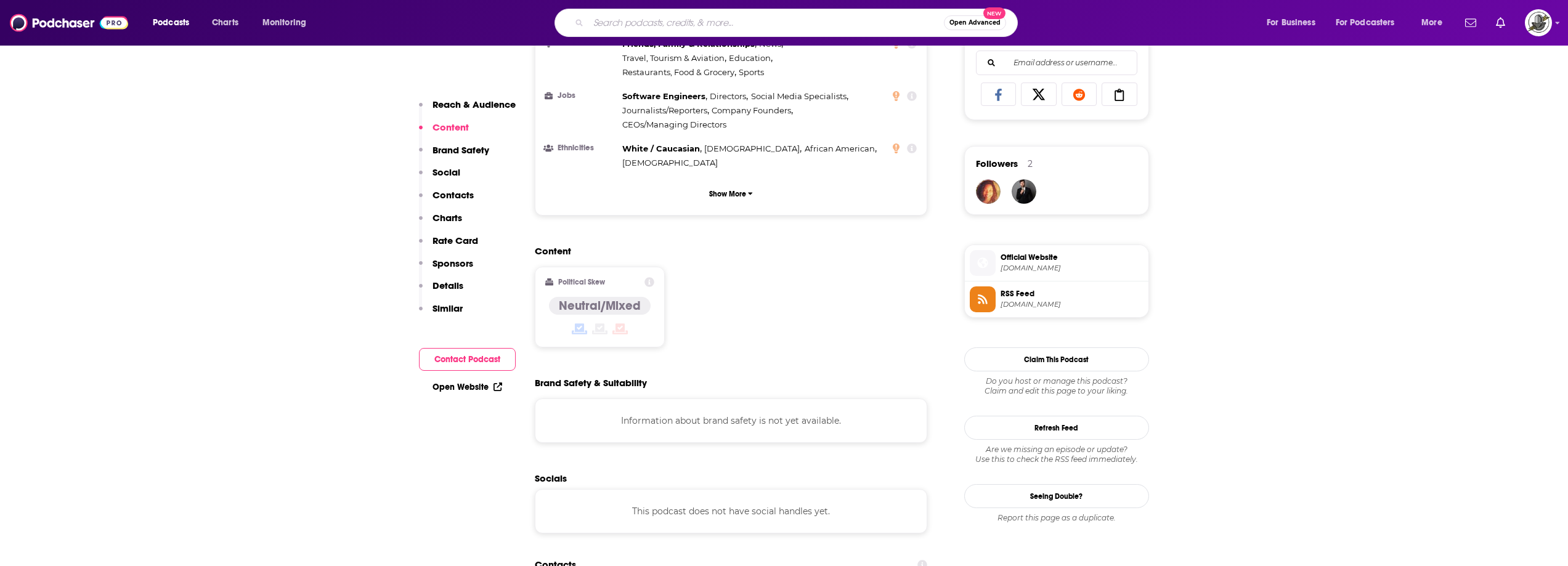
click at [640, 29] on input "Search podcasts, credits, & more..." at bounding box center [767, 23] width 356 height 20
paste input "Advisor Talk with Frank LaRosa"
type input "Advisor Talk with Frank LaRosa"
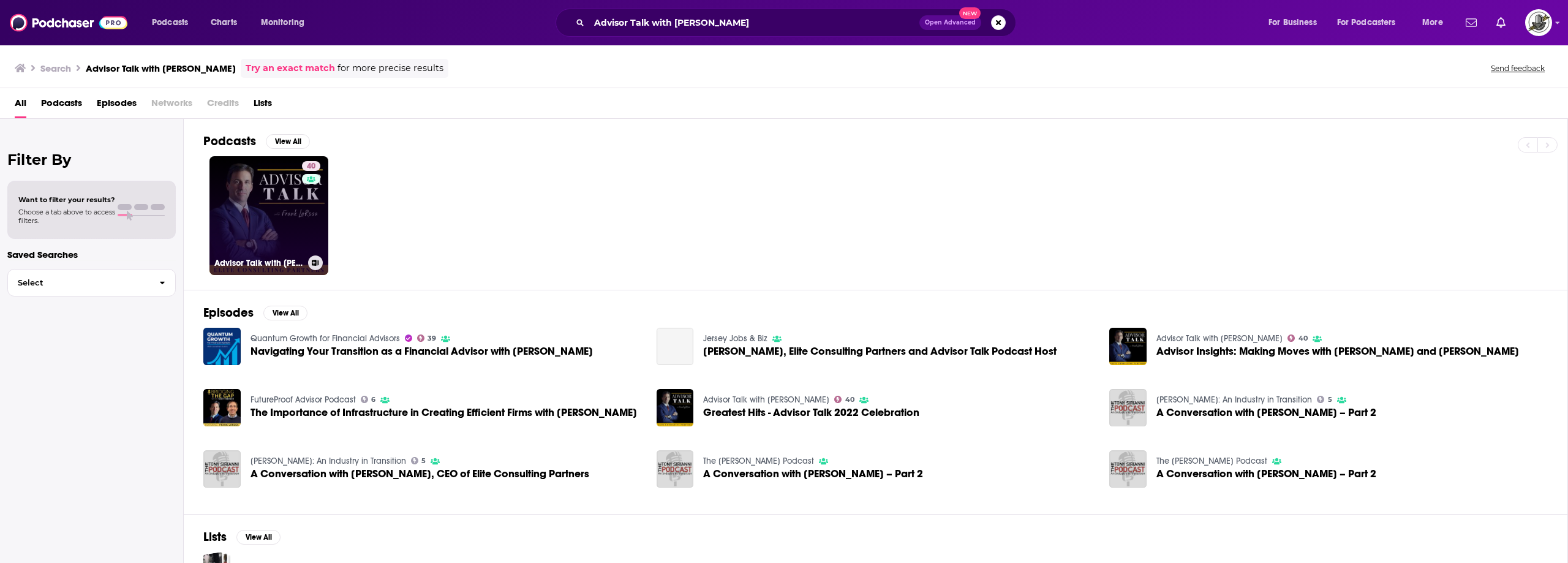
click at [308, 222] on div "40" at bounding box center [313, 208] width 22 height 94
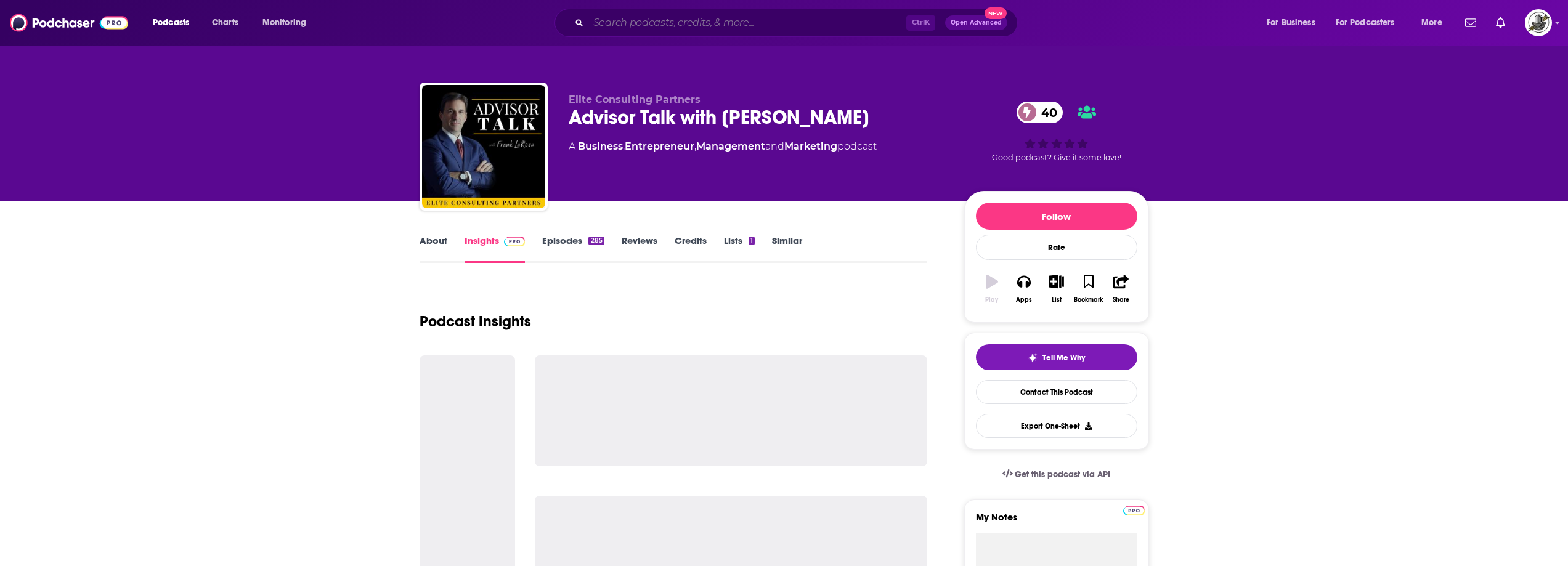
click at [705, 17] on input "Search podcasts, credits, & more..." at bounding box center [748, 23] width 318 height 20
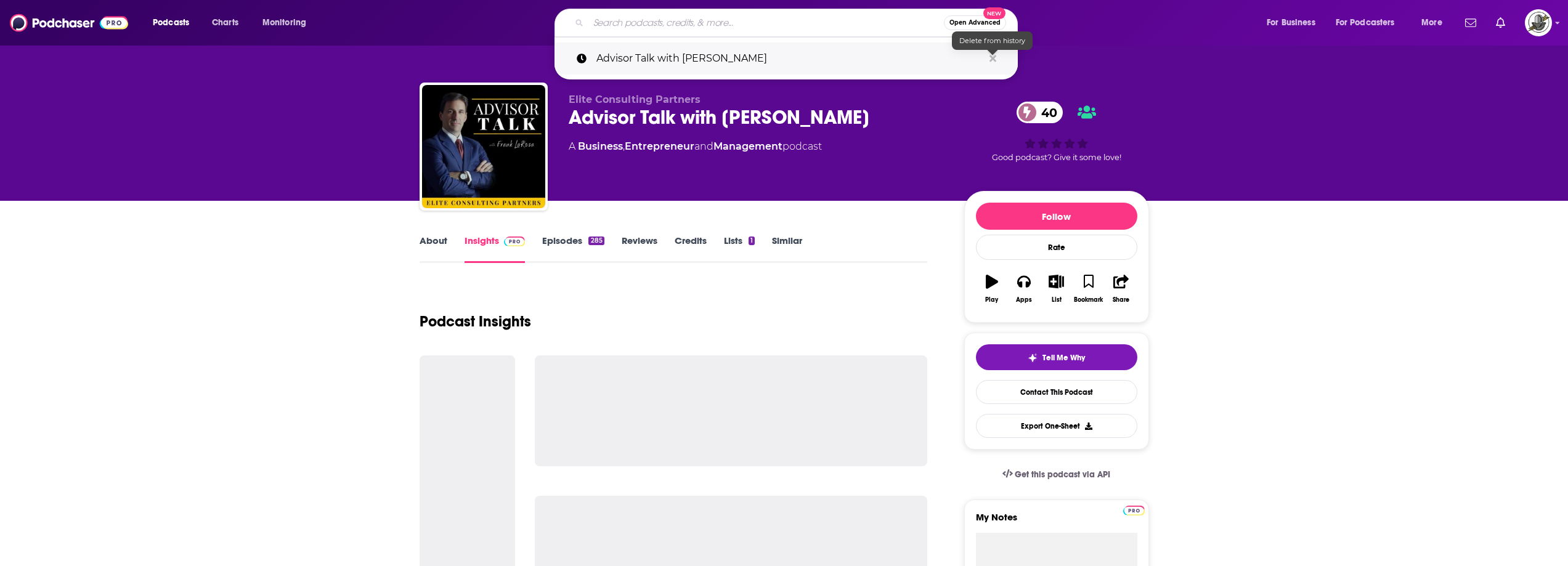
click at [992, 56] on icon "Search podcasts, credits, & more..." at bounding box center [993, 58] width 7 height 7
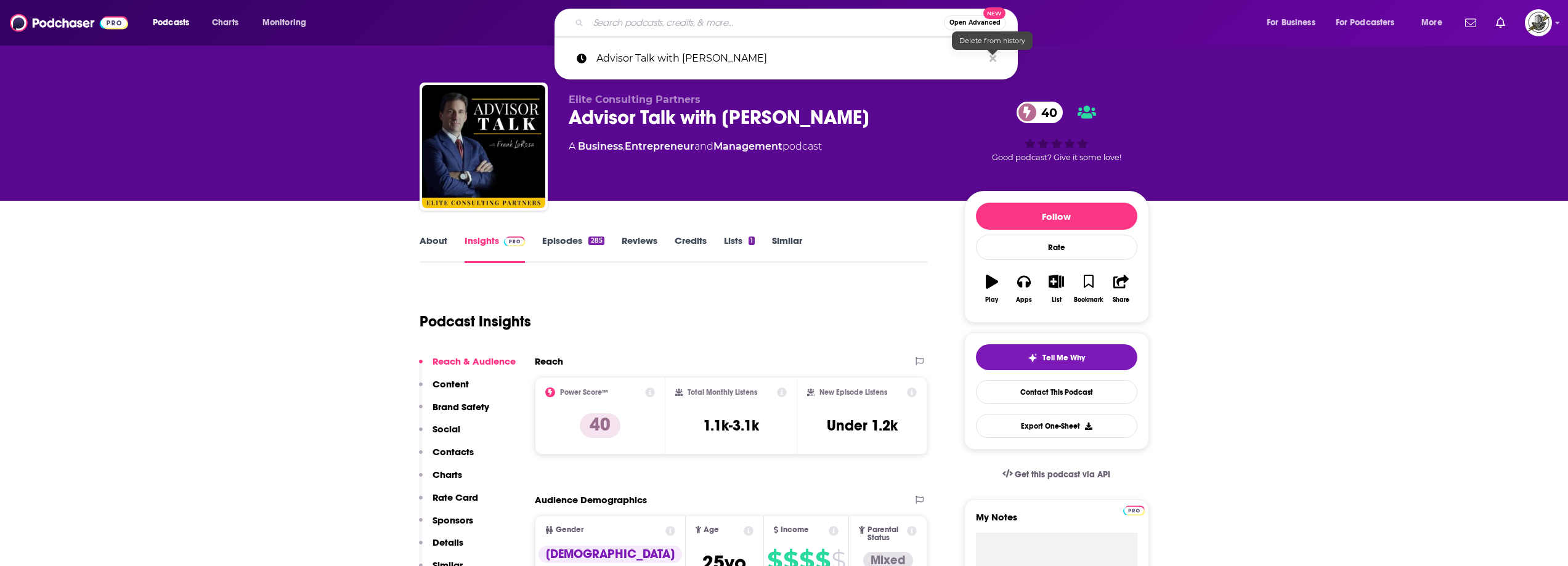
click at [841, 239] on div "About Insights Episodes 285 Reviews Credits Lists 1 Similar" at bounding box center [674, 248] width 509 height 31
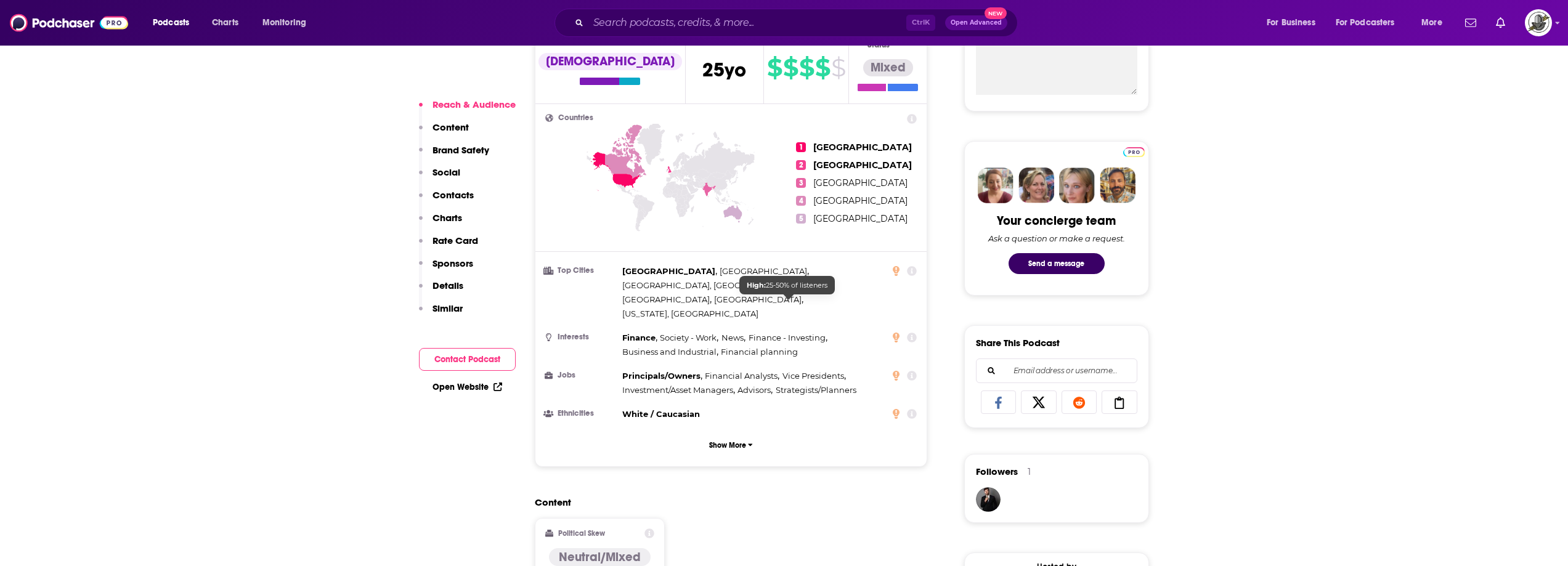
scroll to position [925, 0]
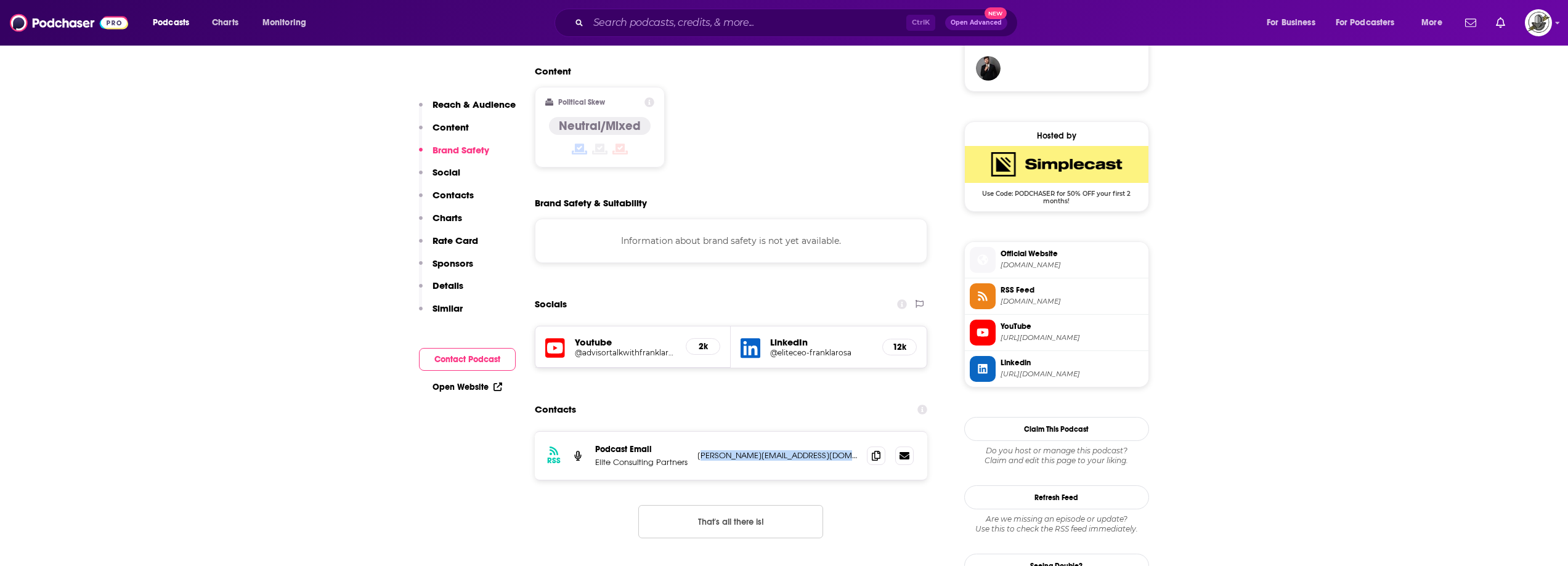
drag, startPoint x: 705, startPoint y: 425, endPoint x: 831, endPoint y: 425, distance: 126.0
click at [831, 450] on p "frank@eliteconsultingpartners.com" at bounding box center [778, 455] width 160 height 11
copy p "rank@eliteconsultingpartners.com"
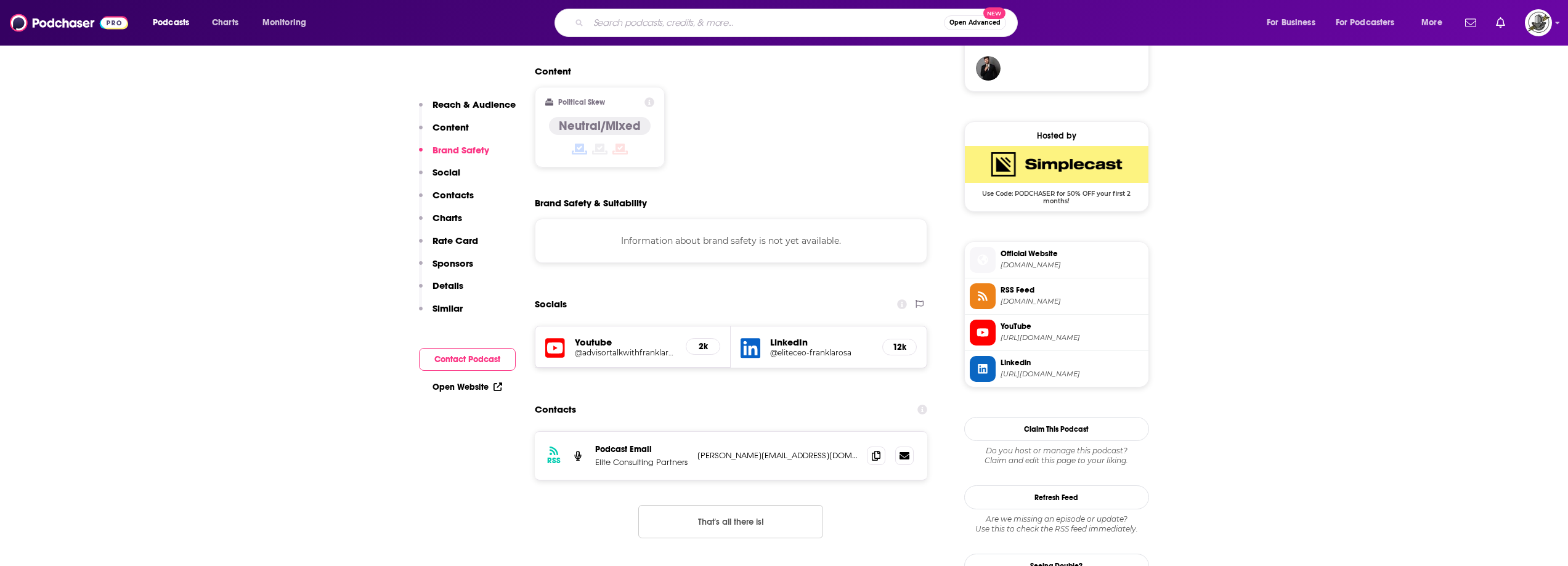
click at [636, 26] on input "Search podcasts, credits, & more..." at bounding box center [767, 23] width 356 height 20
paste input "Financial Advisor Marketing Podcast"
type input "Financial Advisor Marketing Podcast"
click at [631, 23] on input "Financial Advisor Marketing Podcast" at bounding box center [767, 23] width 356 height 20
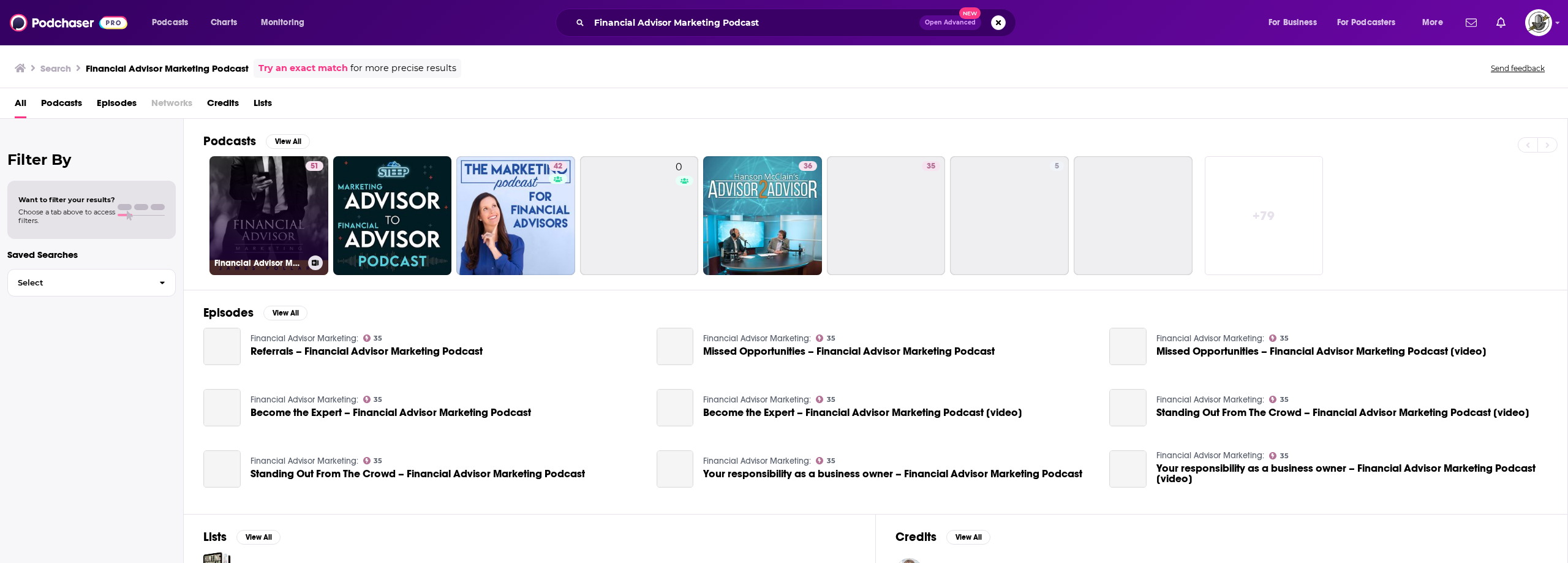
click at [299, 193] on link "51 Financial Advisor Marketing Podcast" at bounding box center [268, 215] width 119 height 119
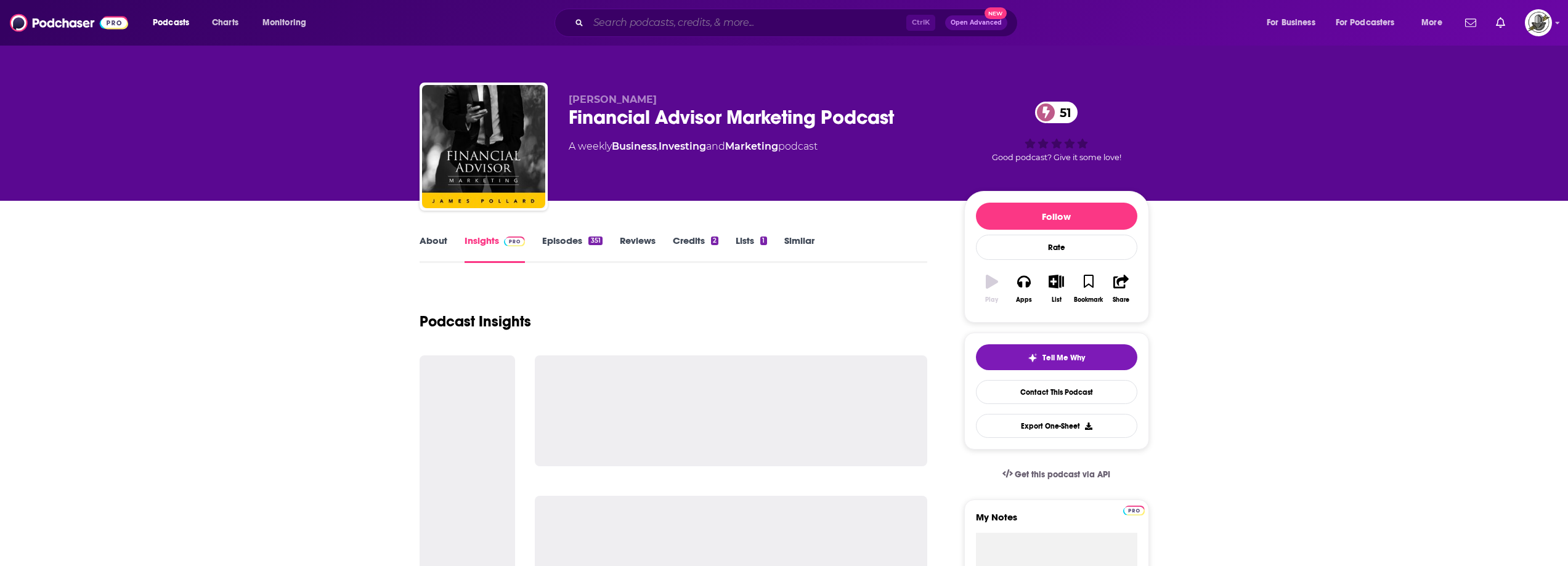
click at [694, 13] on input "Search podcasts, credits, & more..." at bounding box center [748, 23] width 318 height 20
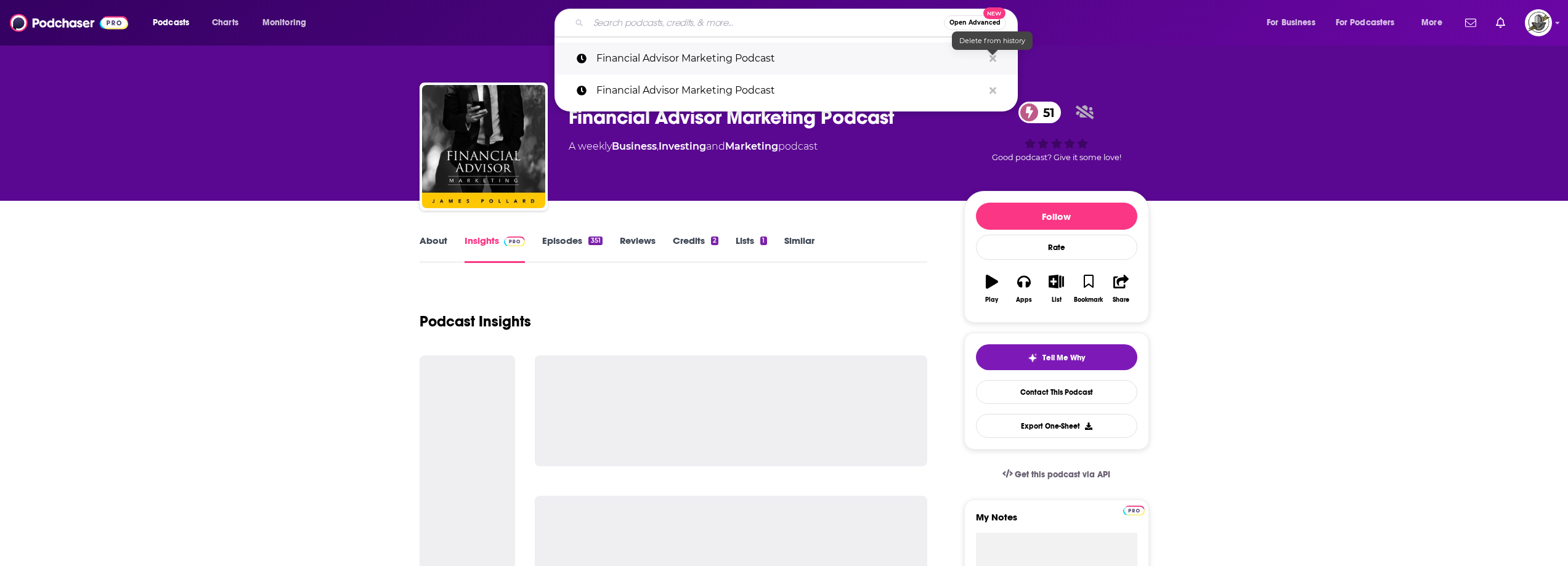
click at [992, 56] on icon "Search podcasts, credits, & more..." at bounding box center [993, 58] width 7 height 7
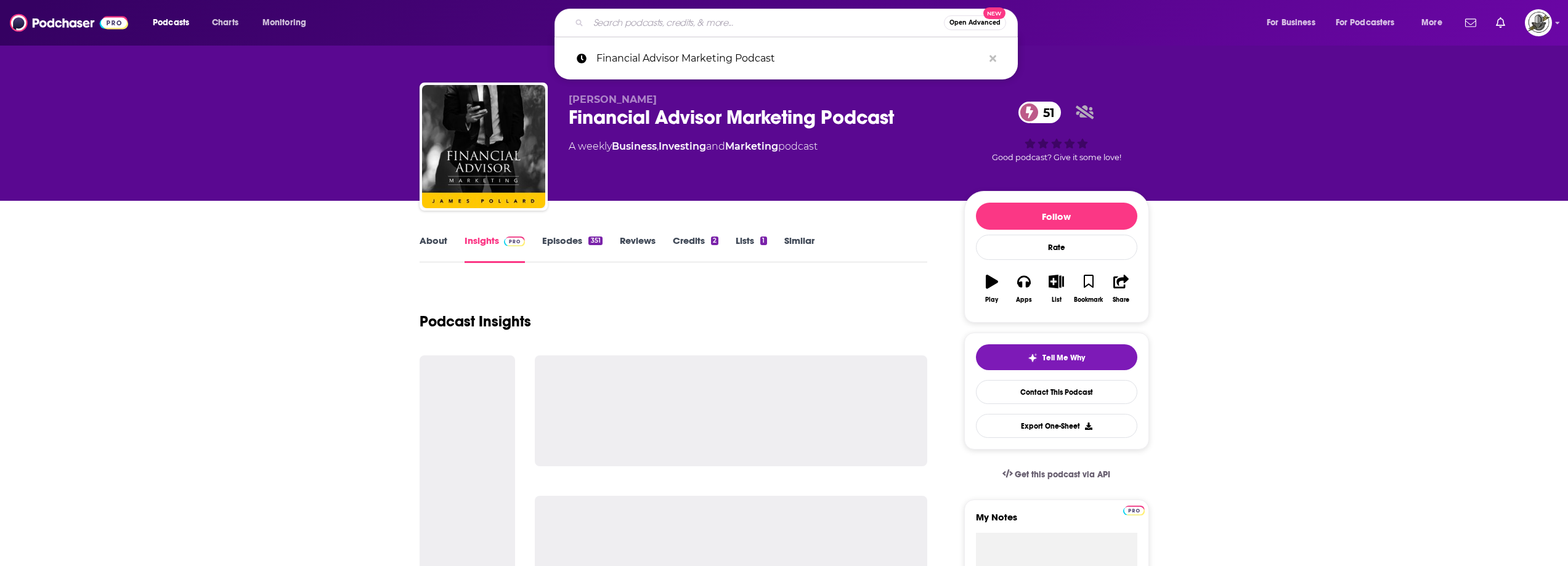
click at [907, 235] on div "About Insights Episodes 351 Reviews Credits 2 Lists 1 Similar" at bounding box center [674, 248] width 509 height 31
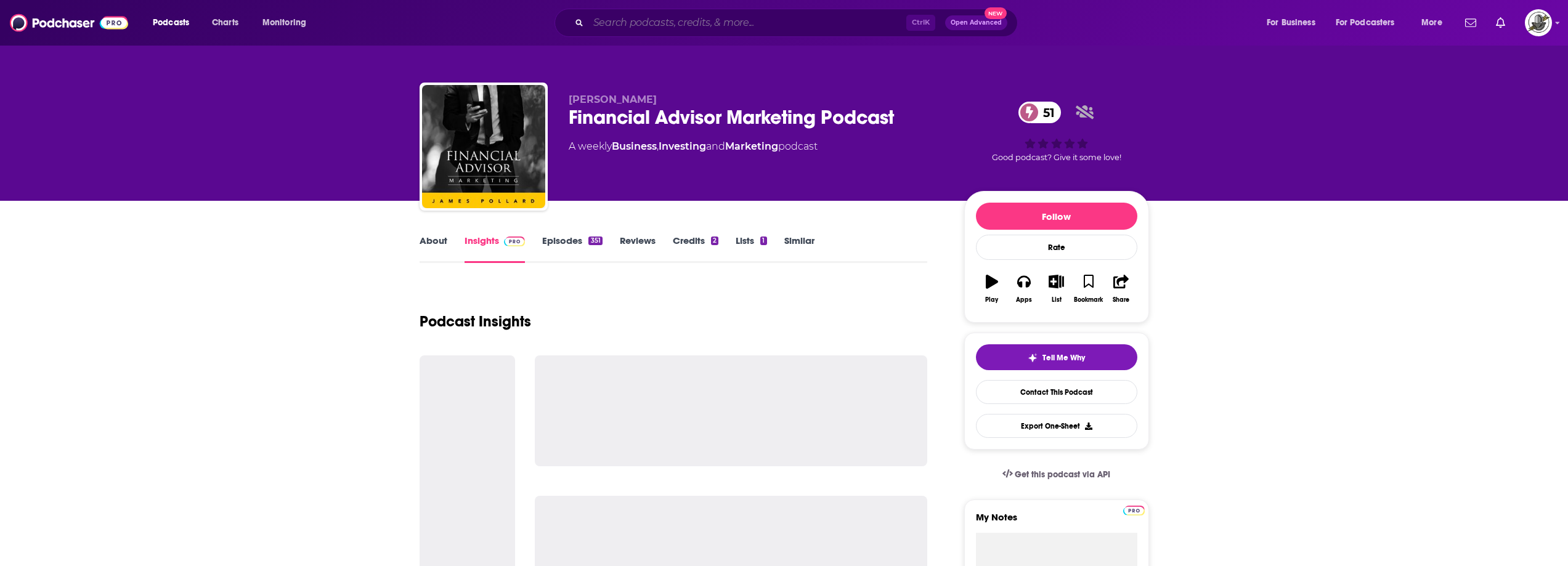
click at [779, 31] on input "Search podcasts, credits, & more..." at bounding box center [748, 23] width 318 height 20
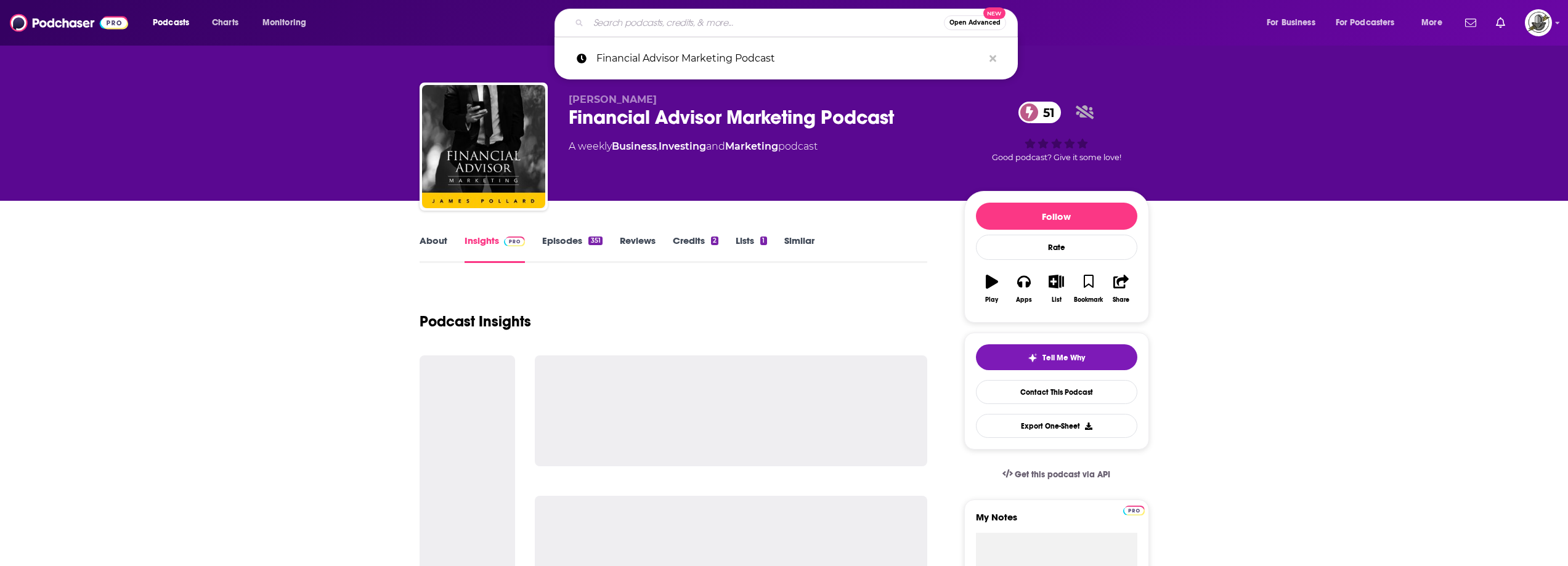
click at [701, 94] on p "James Pollard" at bounding box center [757, 100] width 375 height 12
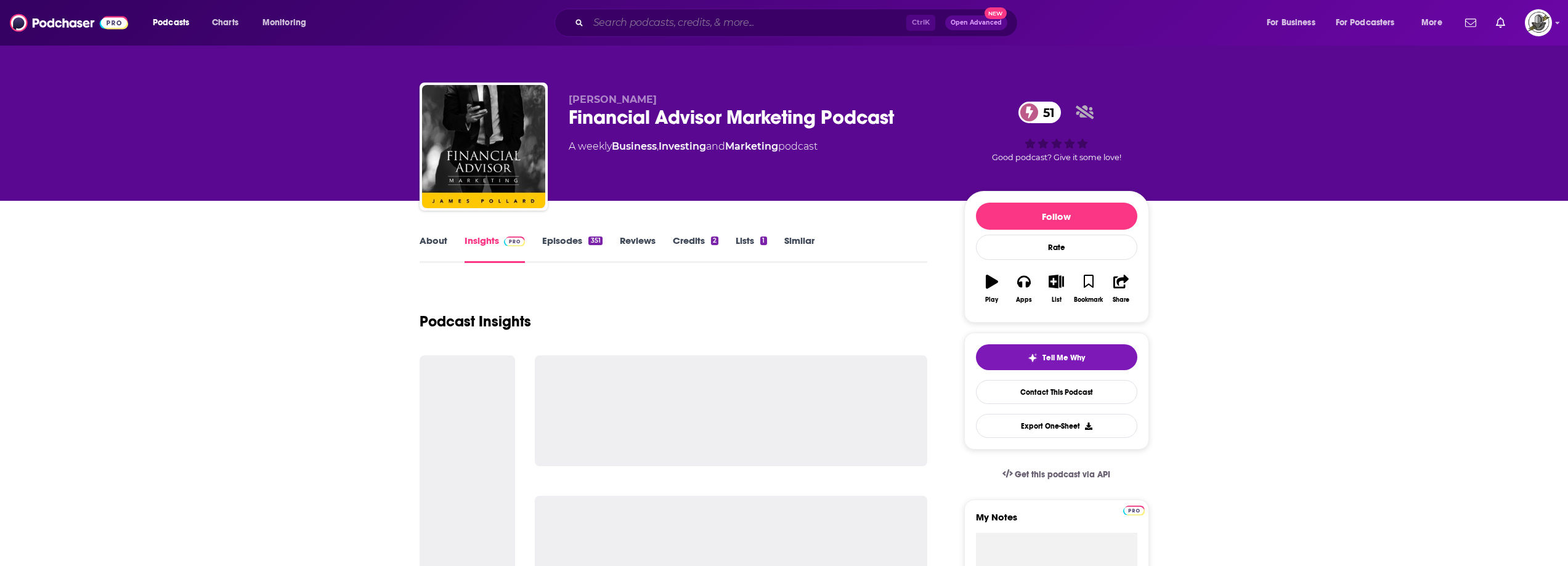
click at [718, 26] on input "Search podcasts, credits, & more..." at bounding box center [748, 23] width 318 height 20
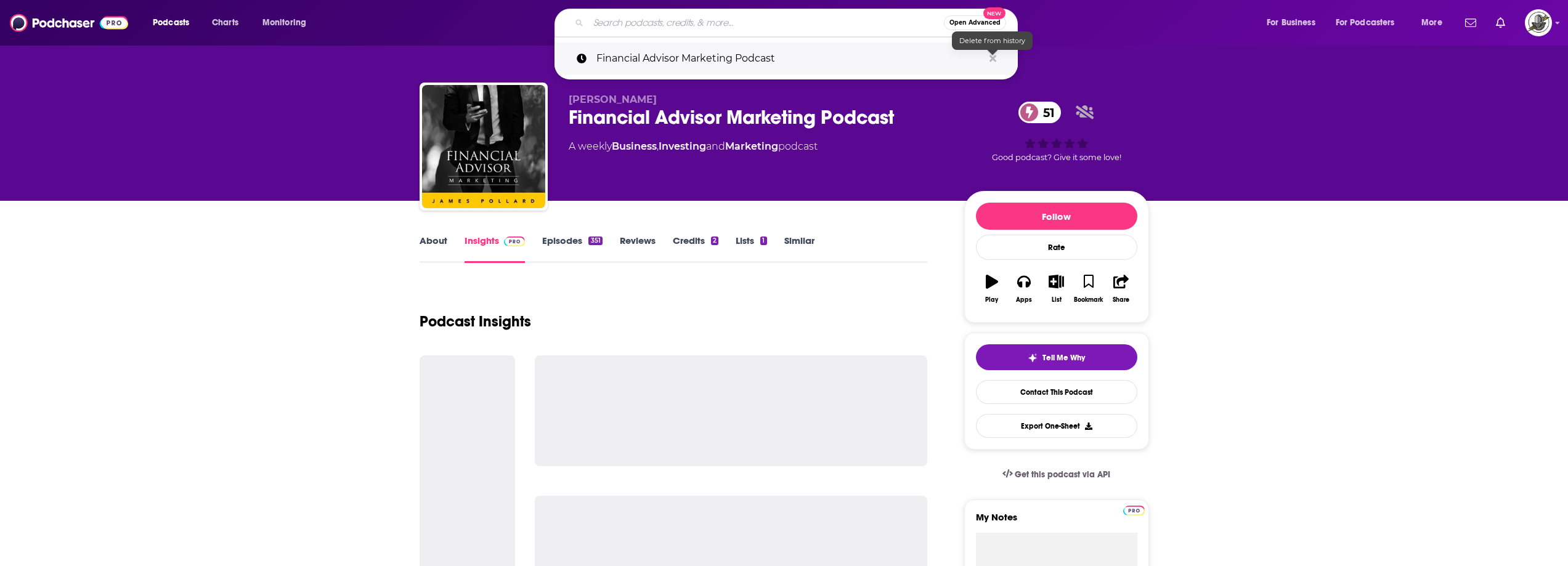
click at [994, 59] on icon "Search podcasts, credits, & more..." at bounding box center [993, 58] width 7 height 7
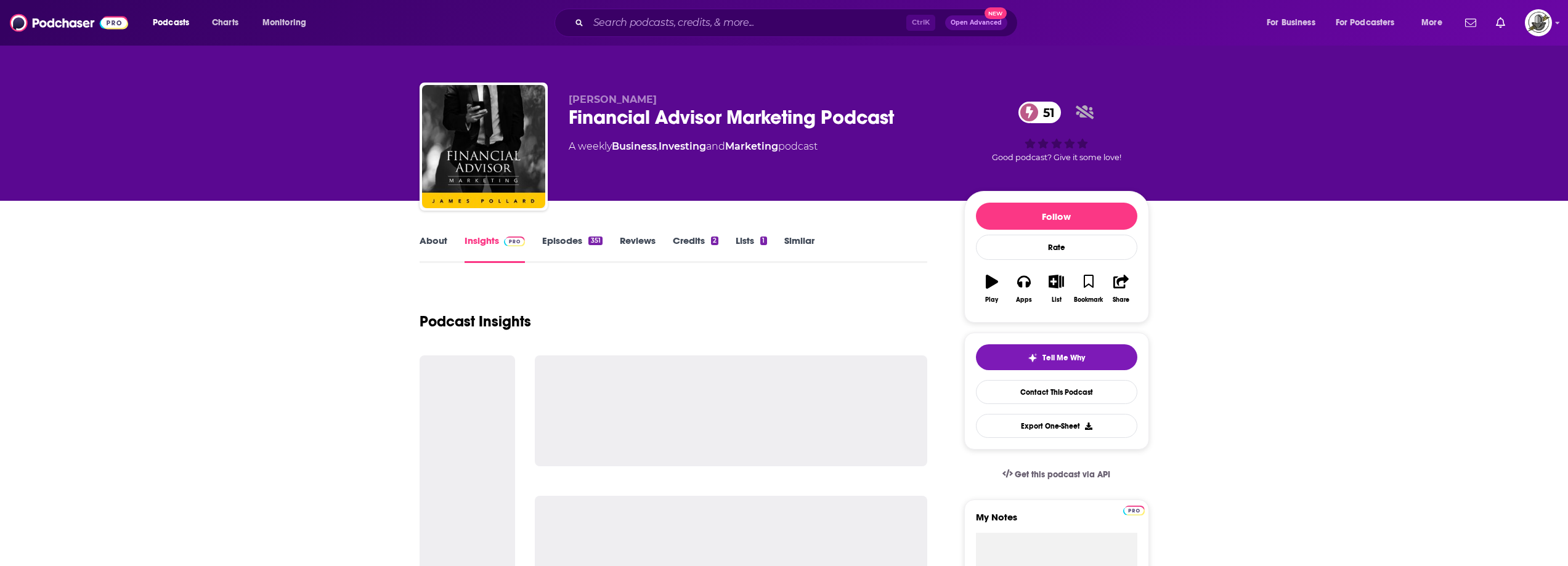
click at [948, 172] on div "James Pollard Financial Advisor Marketing Podcast 51 A weekly Business , Invest…" at bounding box center [860, 149] width 581 height 111
drag, startPoint x: 664, startPoint y: 97, endPoint x: 564, endPoint y: 98, distance: 100.0
click at [564, 98] on div "James Pollard Financial Advisor Marketing Podcast 51 A weekly Business , Invest…" at bounding box center [784, 149] width 730 height 133
copy span "James Pollard"
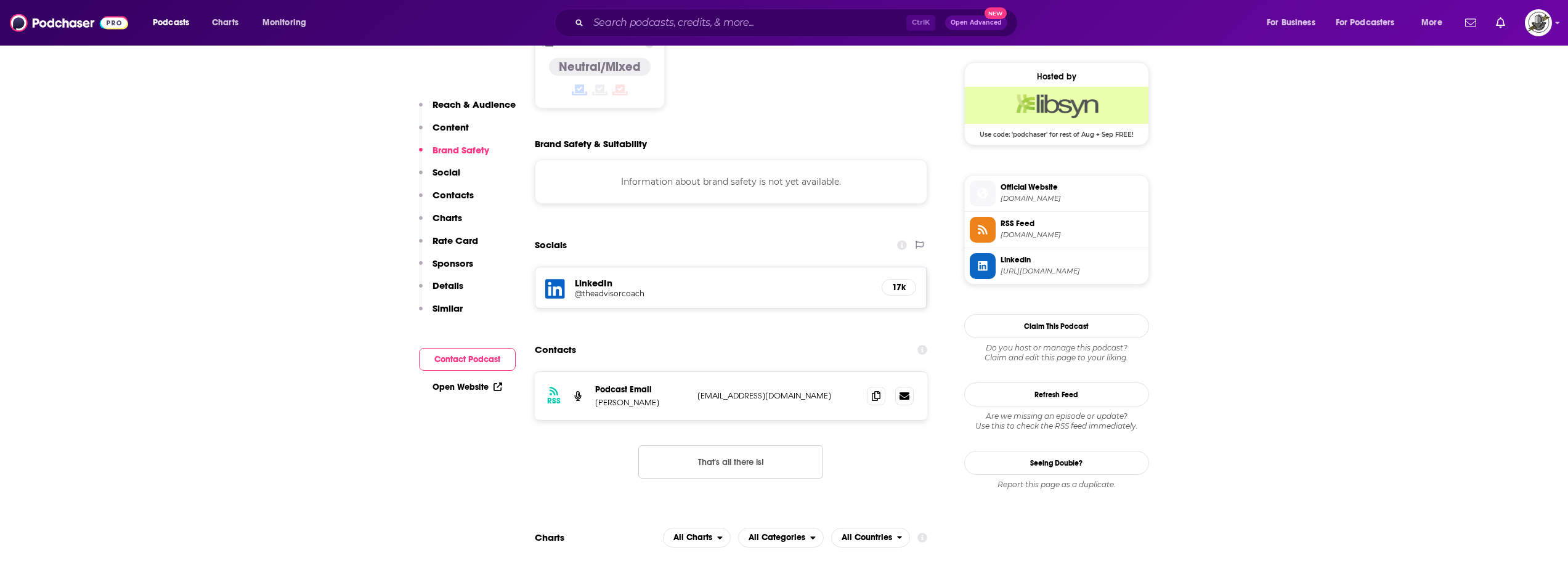
scroll to position [986, 0]
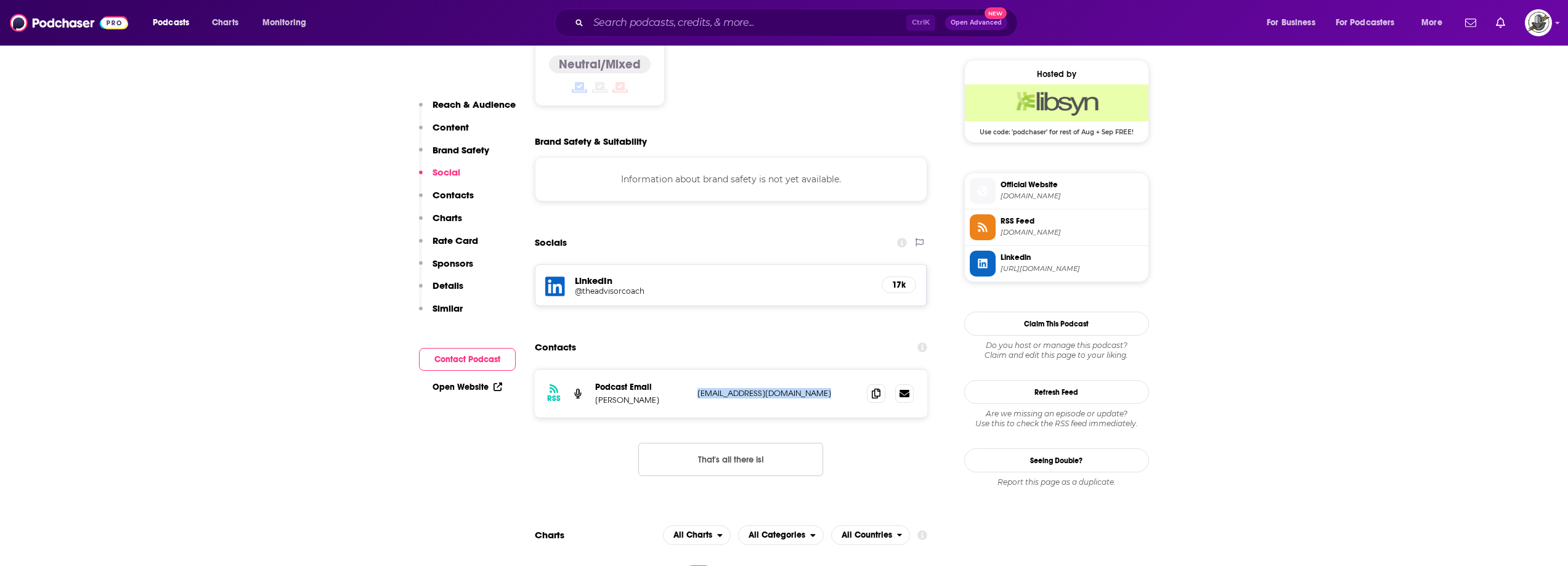
drag, startPoint x: 695, startPoint y: 360, endPoint x: 816, endPoint y: 358, distance: 121.0
click at [816, 369] on div "RSS Podcast Email Troy Broussard support@thepodcastfactory.com support@thepodca…" at bounding box center [731, 393] width 393 height 48
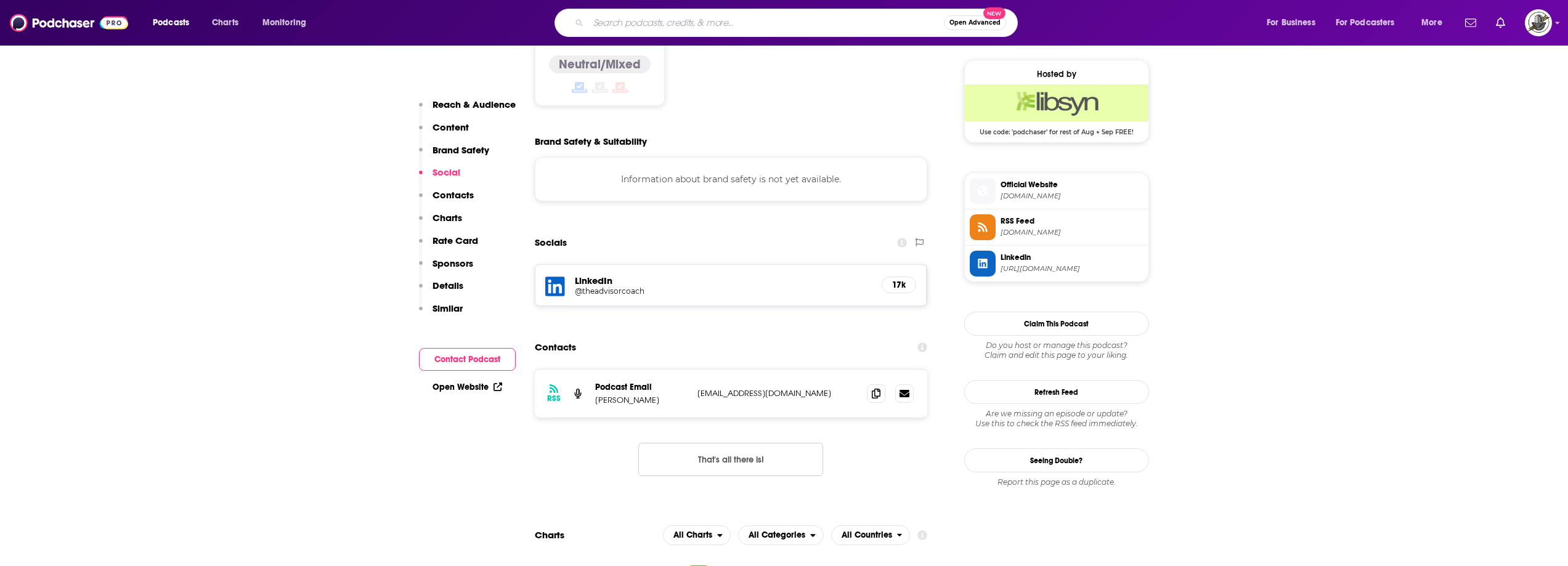
click at [681, 27] on input "Search podcasts, credits, & more..." at bounding box center [767, 23] width 356 height 20
paste input "Elementality for Financial Advisors"
type input "Elementality for Financial Advisors"
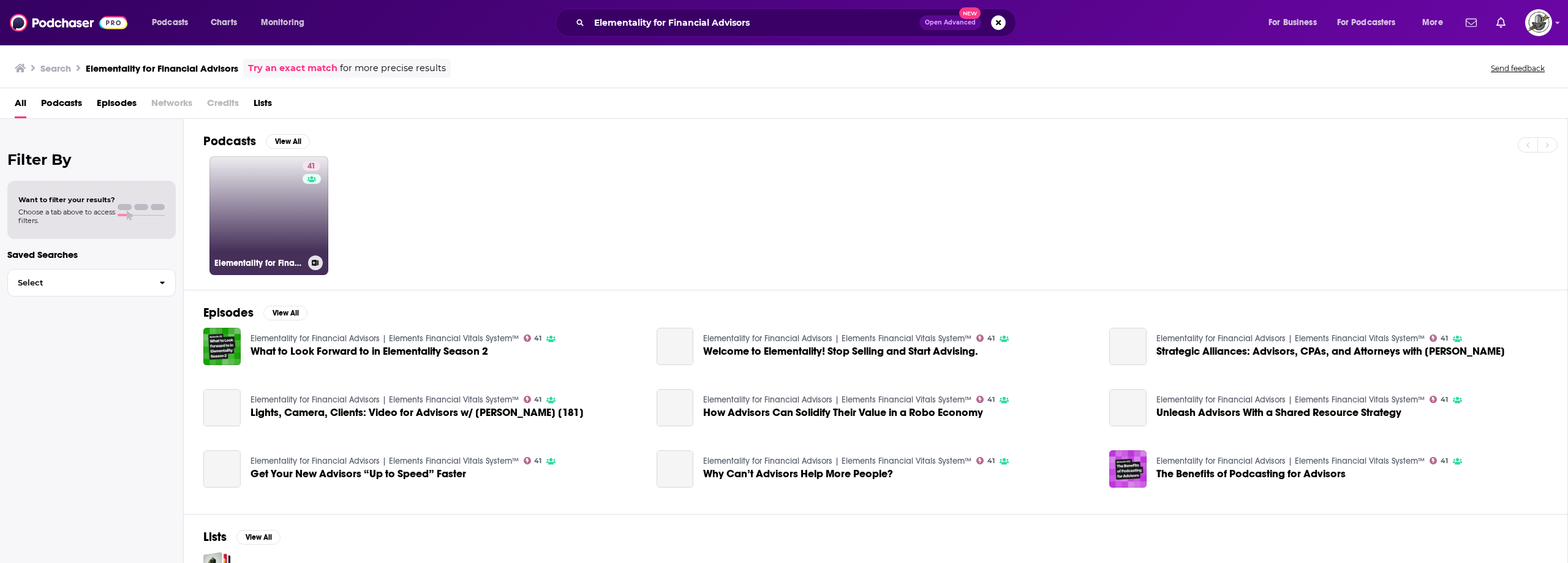
click at [292, 223] on link "41 Elementality for Financial Advisors | Elements Financial Vitals System™" at bounding box center [268, 215] width 119 height 119
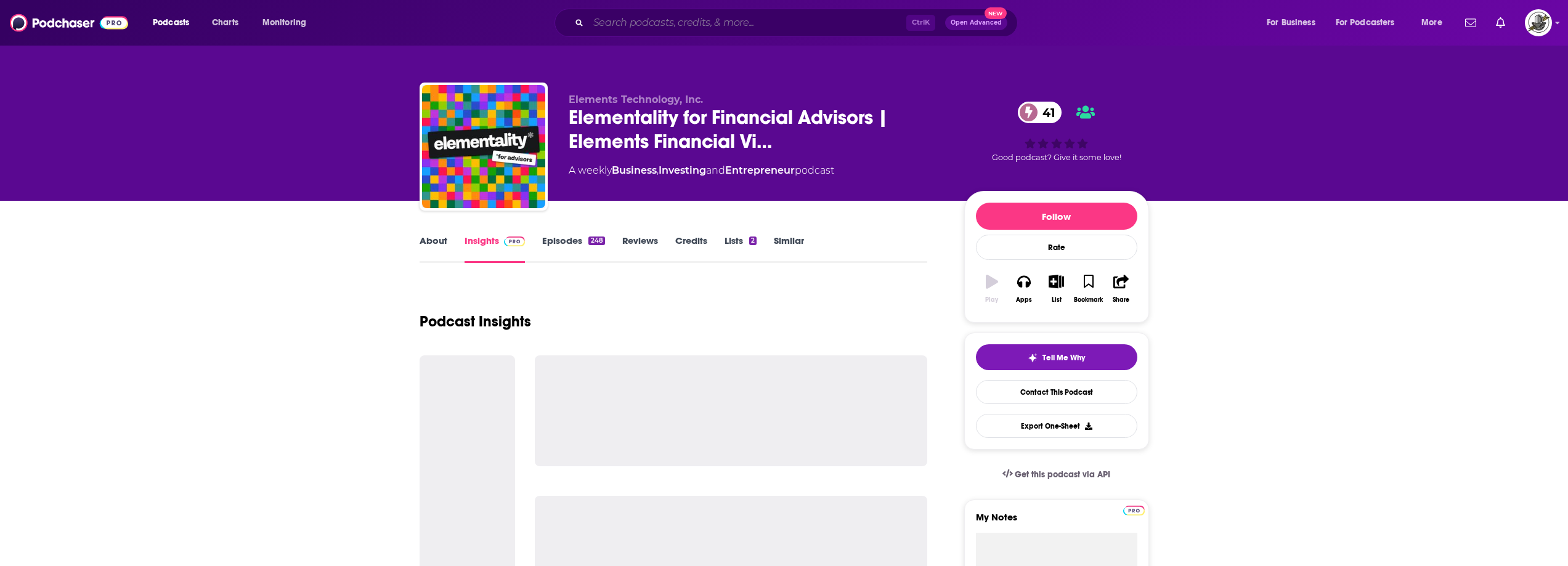
click at [666, 25] on input "Search podcasts, credits, & more..." at bounding box center [748, 23] width 318 height 20
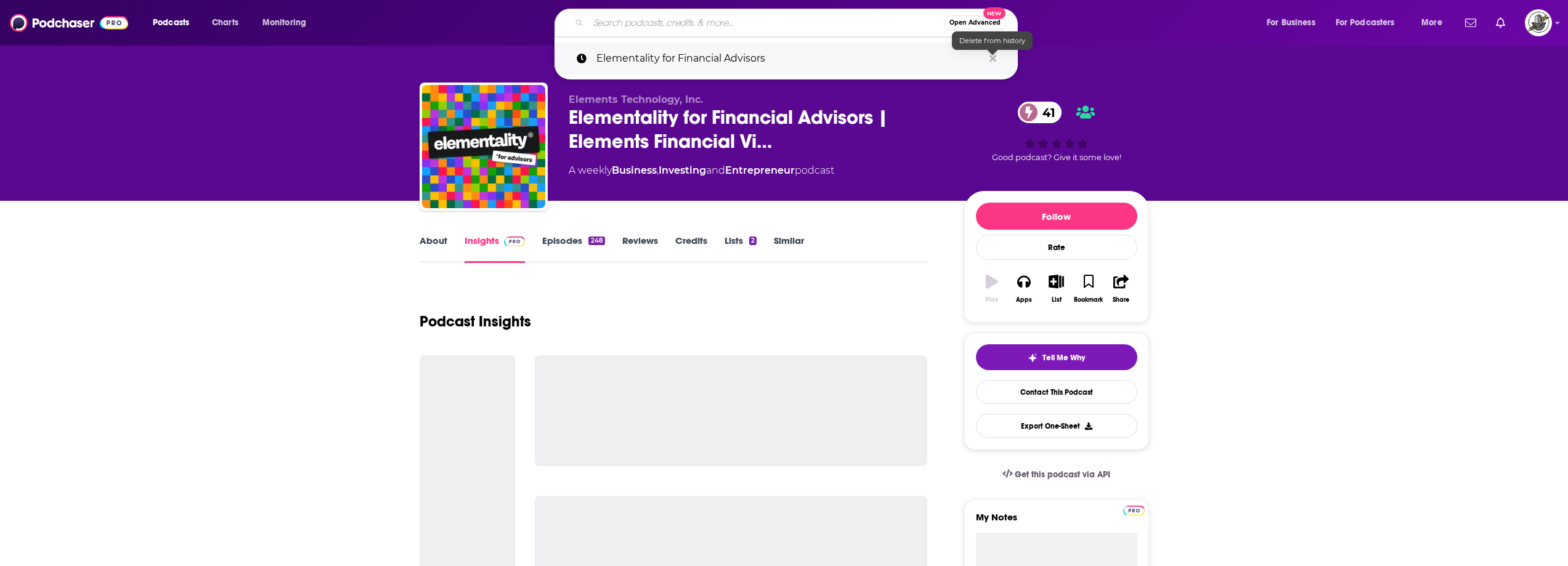
click at [995, 57] on icon "Search podcasts, credits, & more..." at bounding box center [993, 58] width 7 height 10
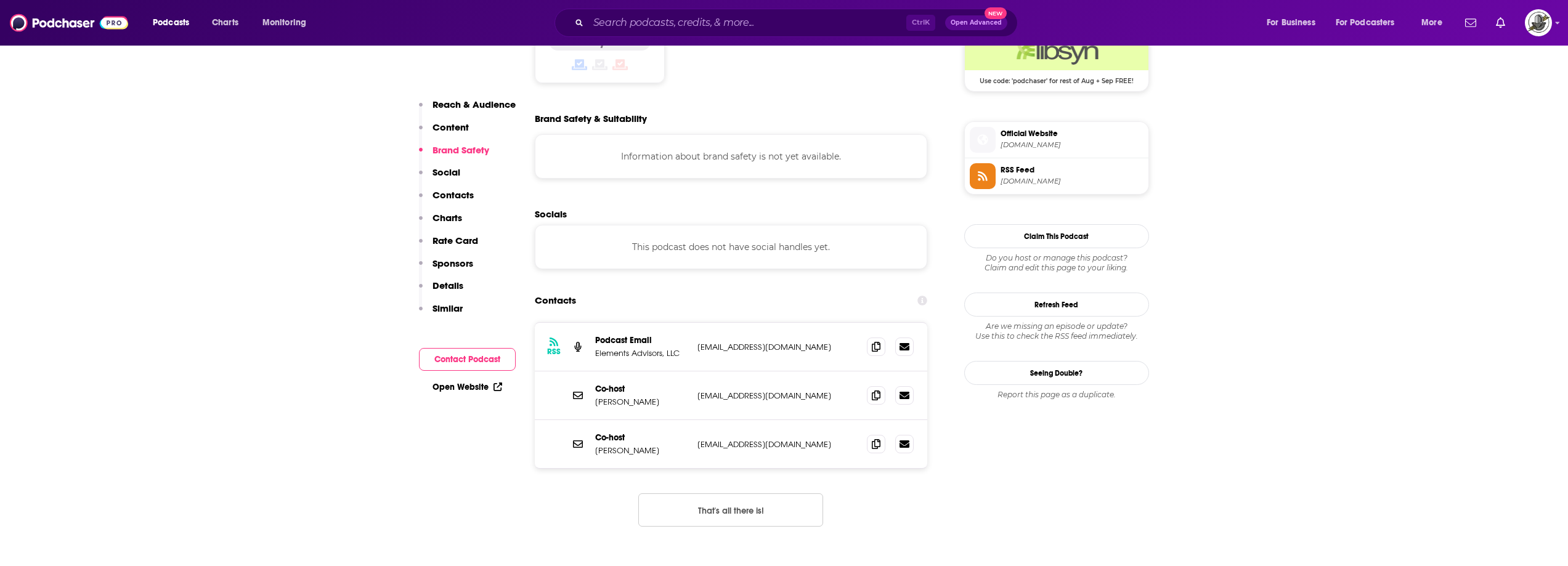
scroll to position [1047, 0]
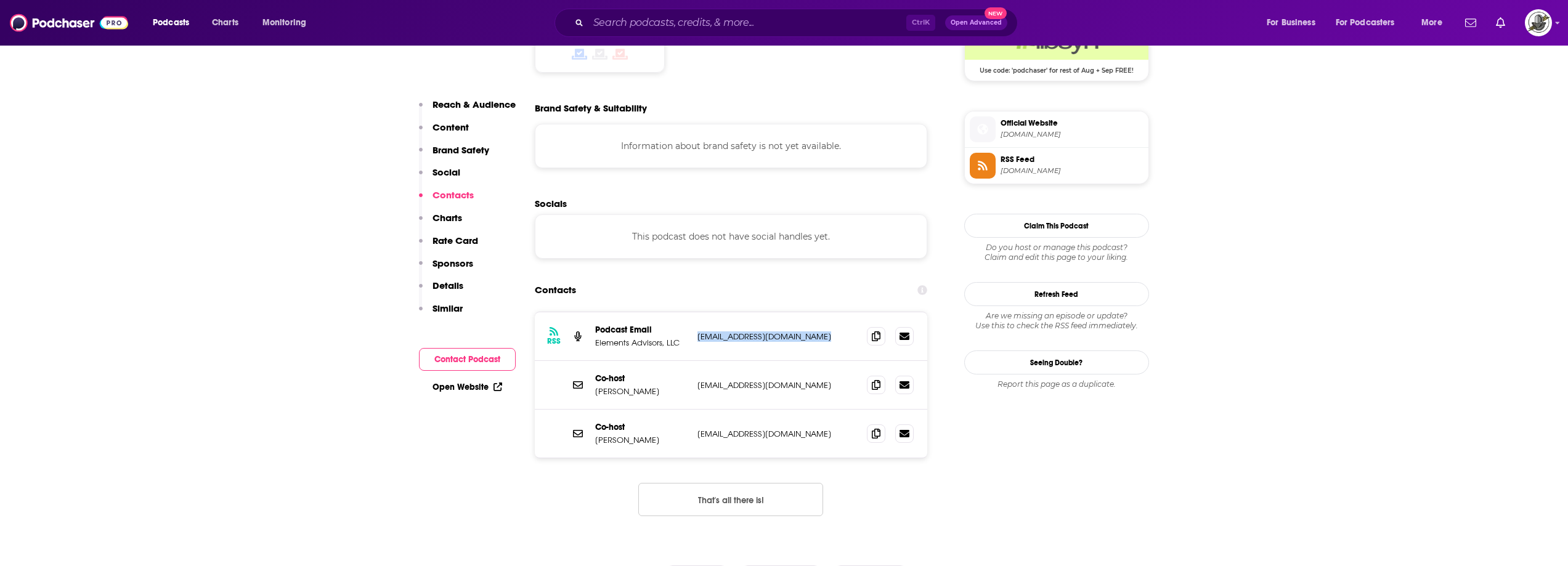
drag, startPoint x: 695, startPoint y: 287, endPoint x: 828, endPoint y: 290, distance: 133.0
click at [828, 312] on div "RSS Podcast Email Elements Advisors, LLC elementality@getelements.com elemental…" at bounding box center [731, 336] width 393 height 48
copy p "[EMAIL_ADDRESS][DOMAIN_NAME]"
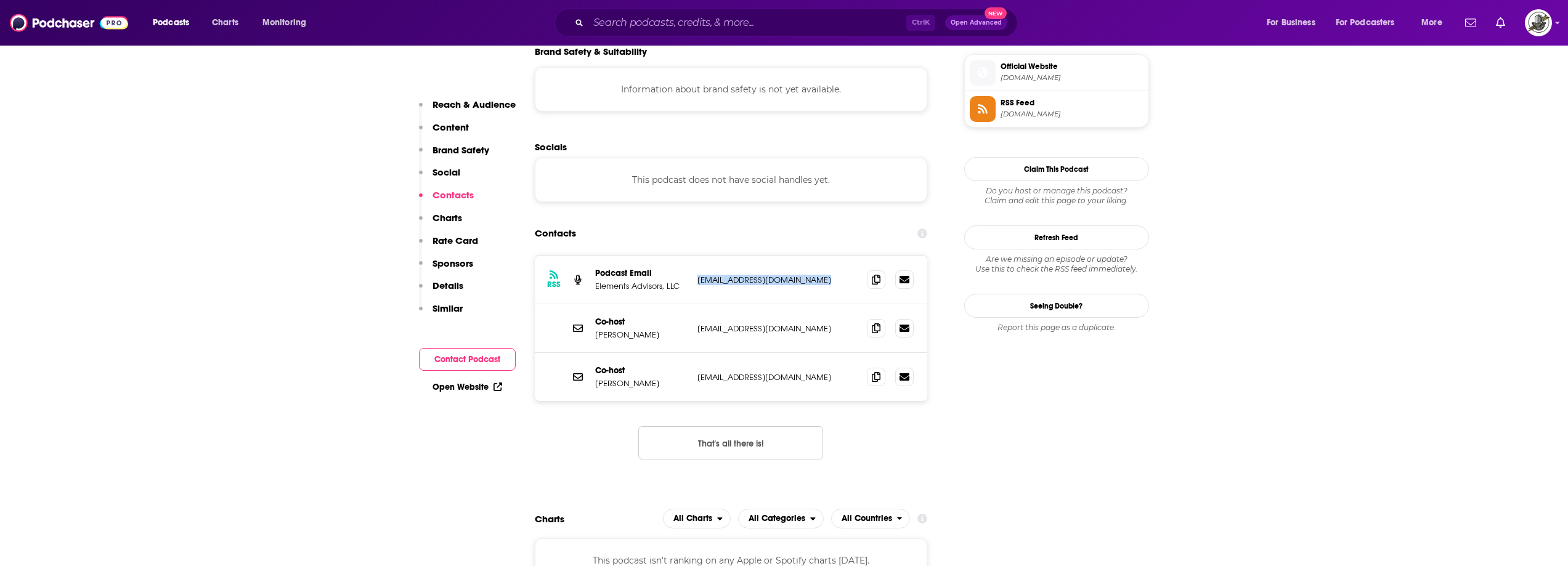
scroll to position [1109, 0]
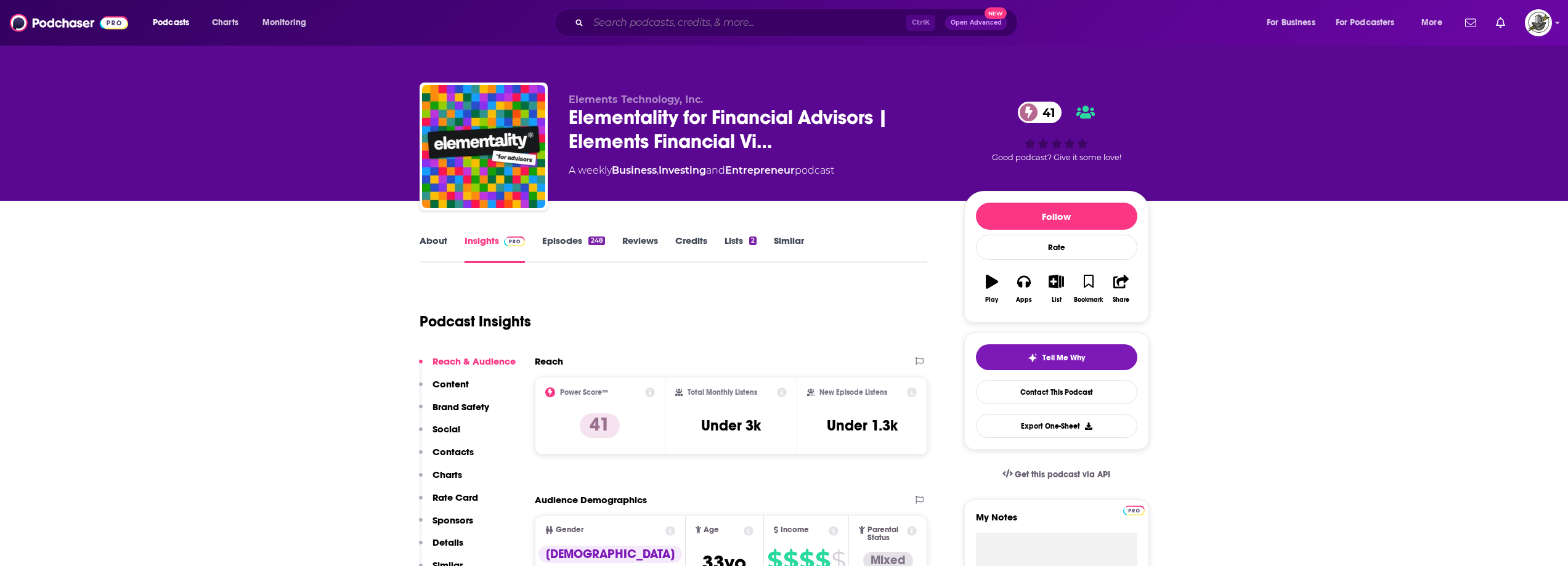
click at [696, 31] on input "Search podcasts, credits, & more..." at bounding box center [748, 23] width 318 height 20
paste input "Modern Financial Advisor"
type input "Modern Financial Advisor"
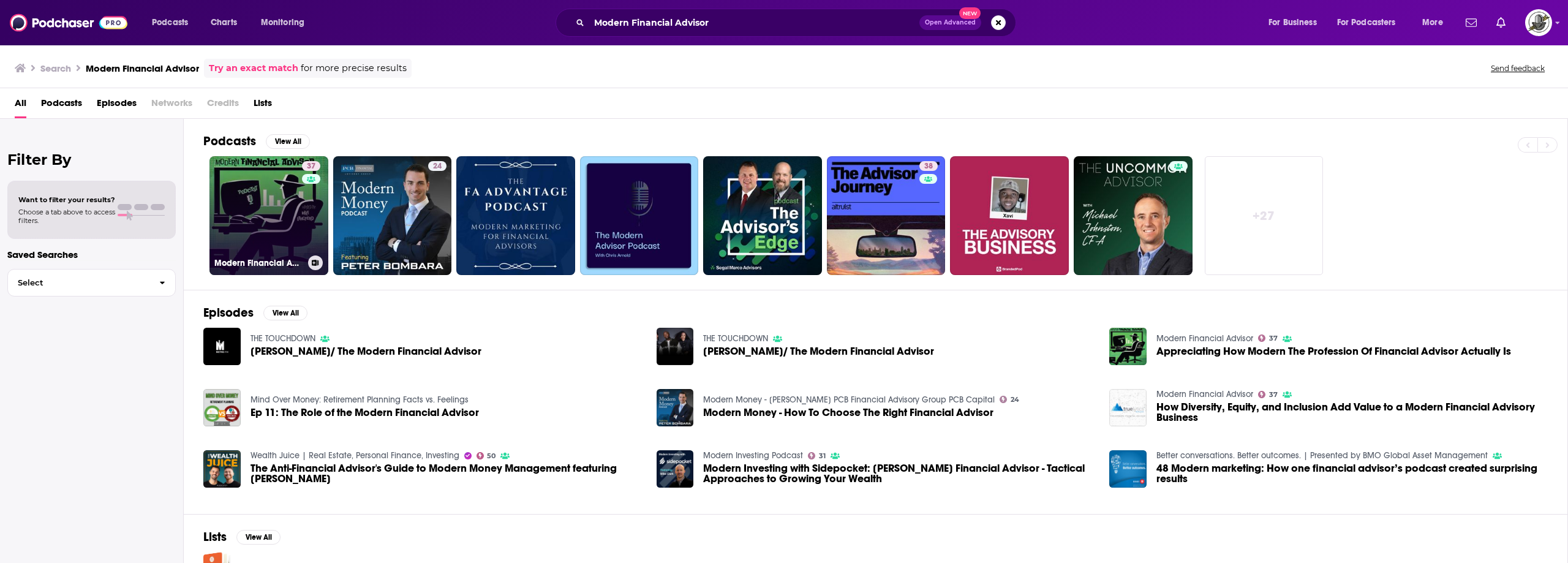
click at [300, 200] on link "37 Modern Financial Advisor" at bounding box center [268, 215] width 119 height 119
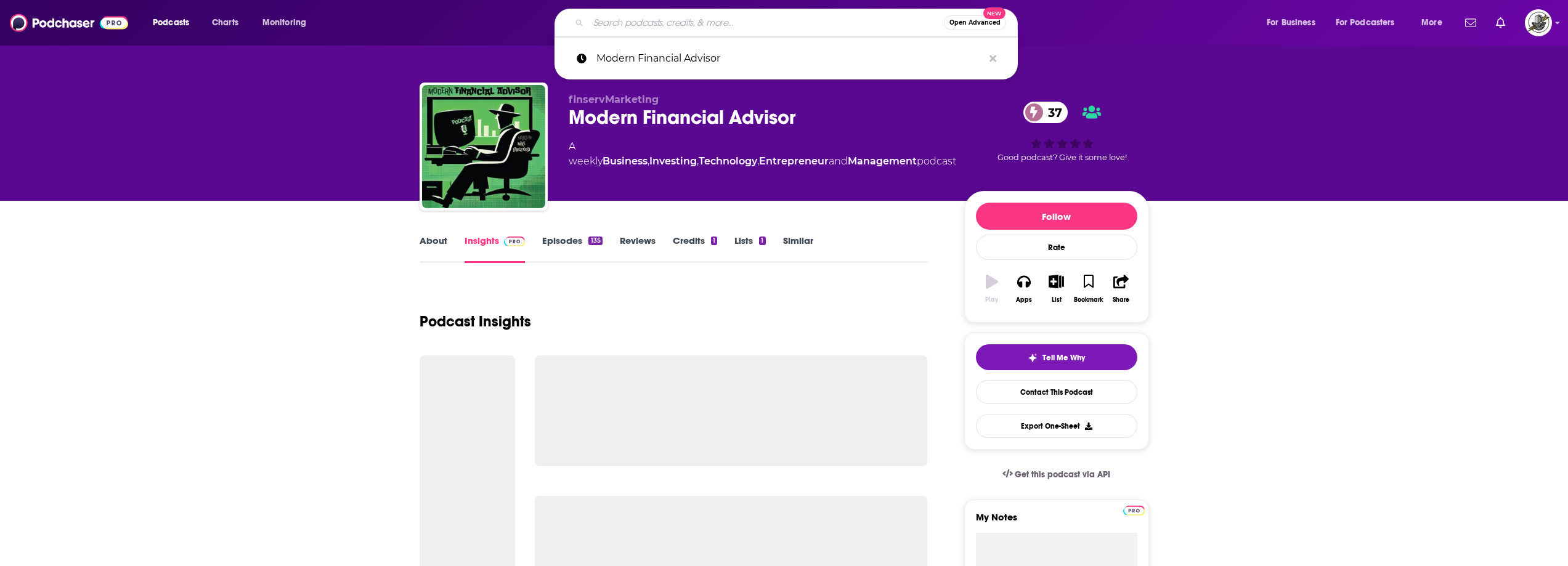
click at [715, 21] on input "Search podcasts, credits, & more..." at bounding box center [767, 23] width 356 height 20
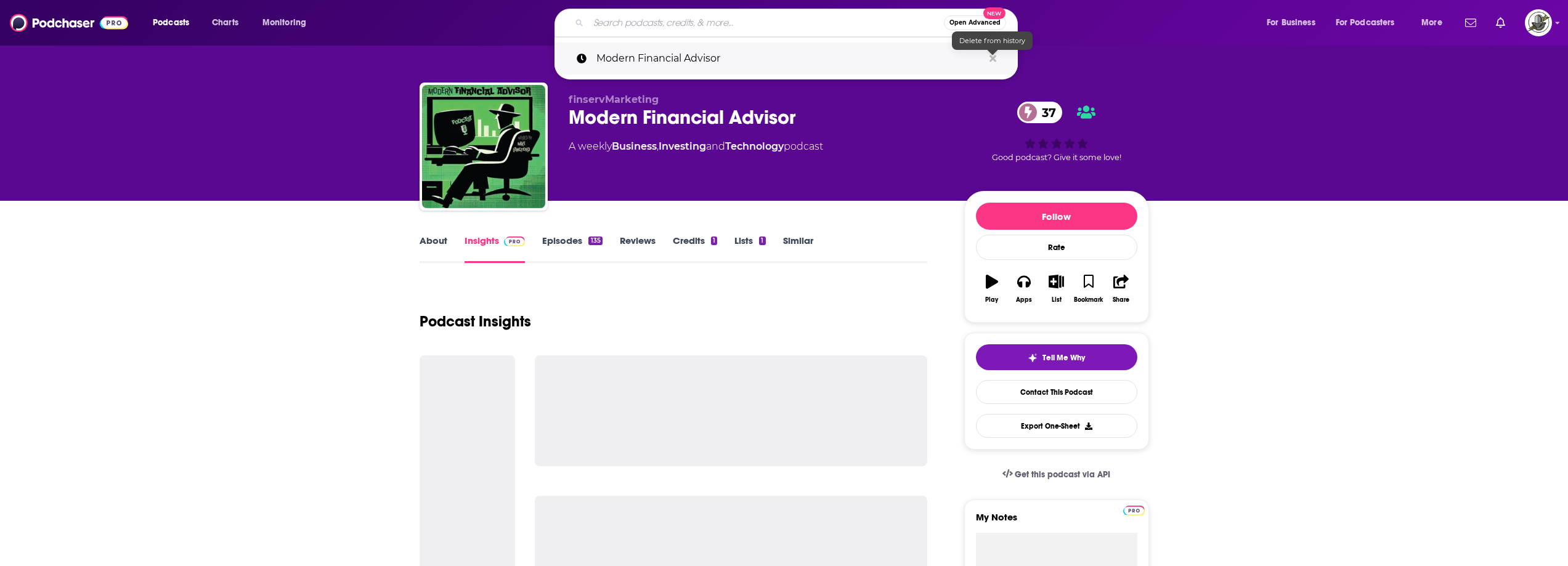
click at [992, 58] on icon "Search podcasts, credits, & more..." at bounding box center [993, 58] width 7 height 7
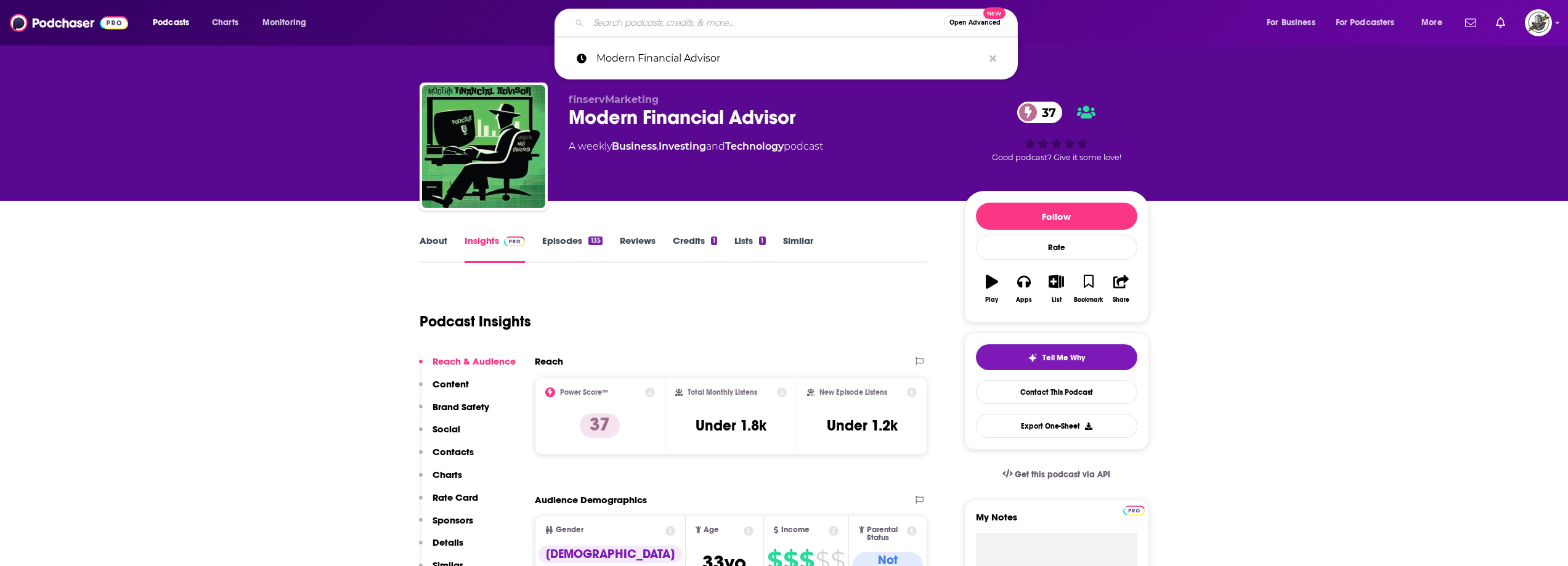
click at [819, 185] on div "finservMarketing Modern Financial Advisor 37 A weekly Business , Investing and …" at bounding box center [757, 143] width 375 height 99
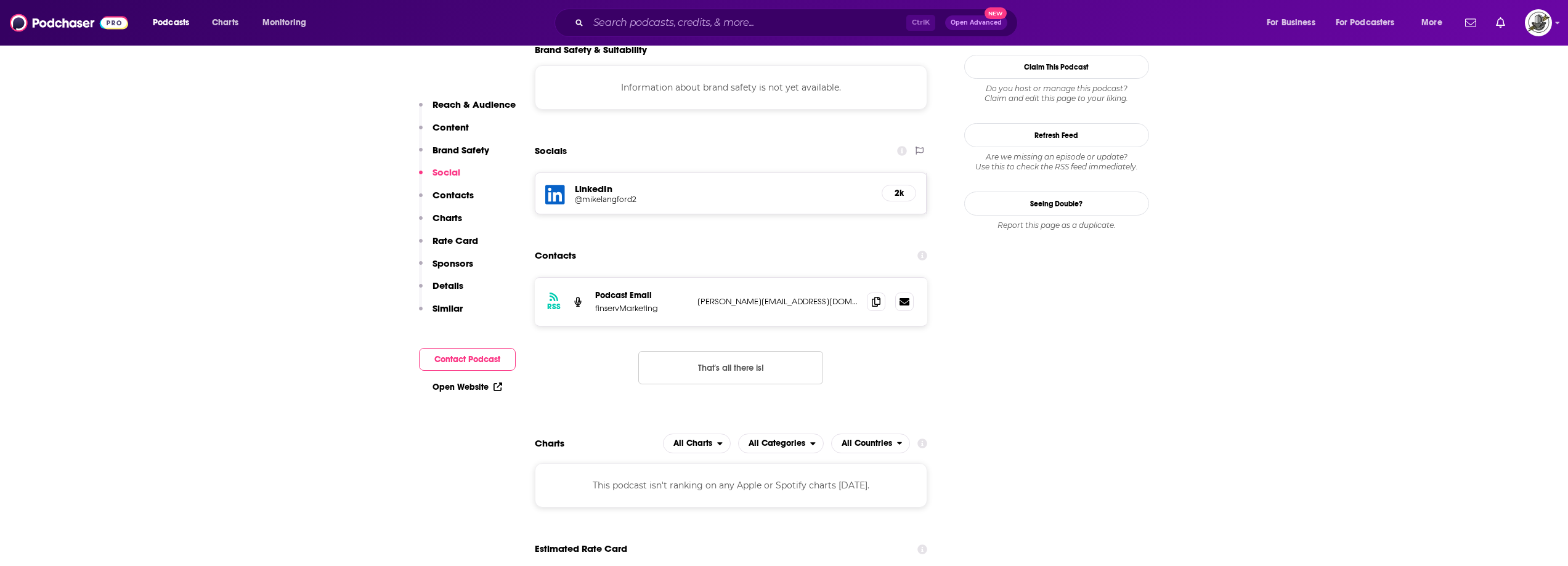
scroll to position [1171, 0]
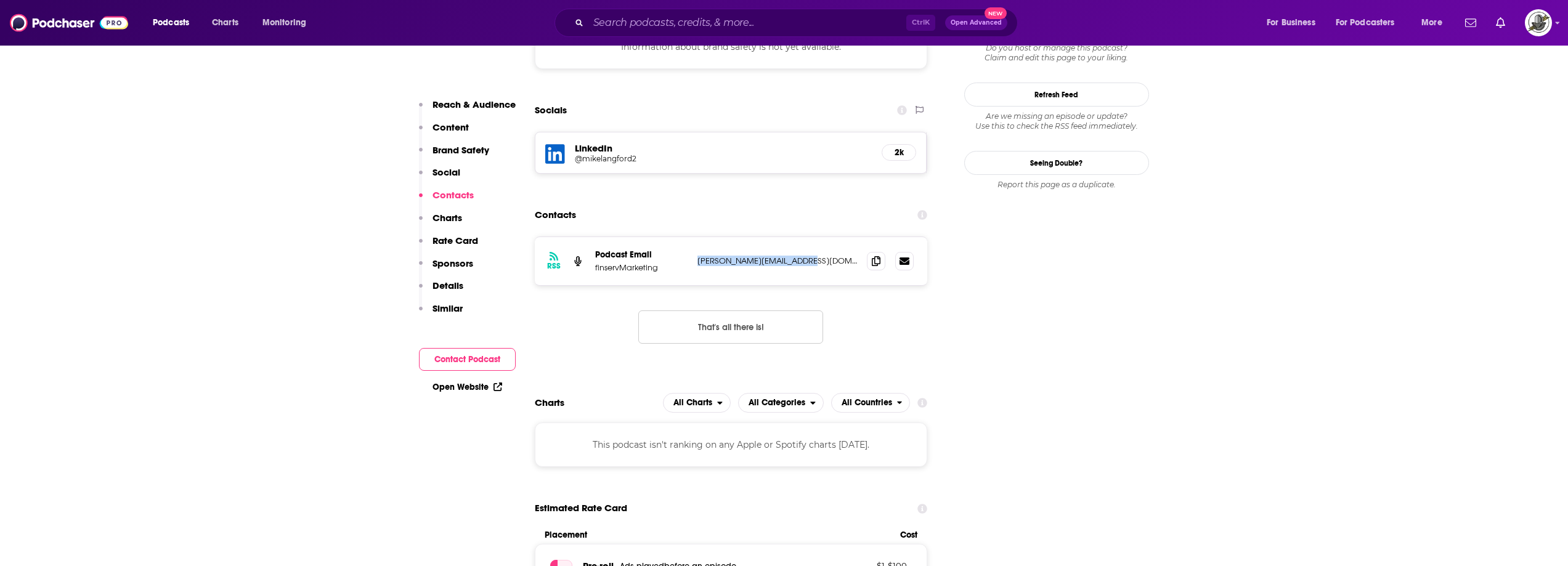
drag, startPoint x: 696, startPoint y: 192, endPoint x: 826, endPoint y: 186, distance: 130.1
click at [826, 237] on div "RSS Podcast Email finservMarketing [PERSON_NAME][EMAIL_ADDRESS][DOMAIN_NAME] [P…" at bounding box center [731, 261] width 393 height 48
copy p "[PERSON_NAME][EMAIL_ADDRESS][DOMAIN_NAME]"
click at [587, 23] on div "Ctrl K Open Advanced New" at bounding box center [785, 23] width 463 height 29
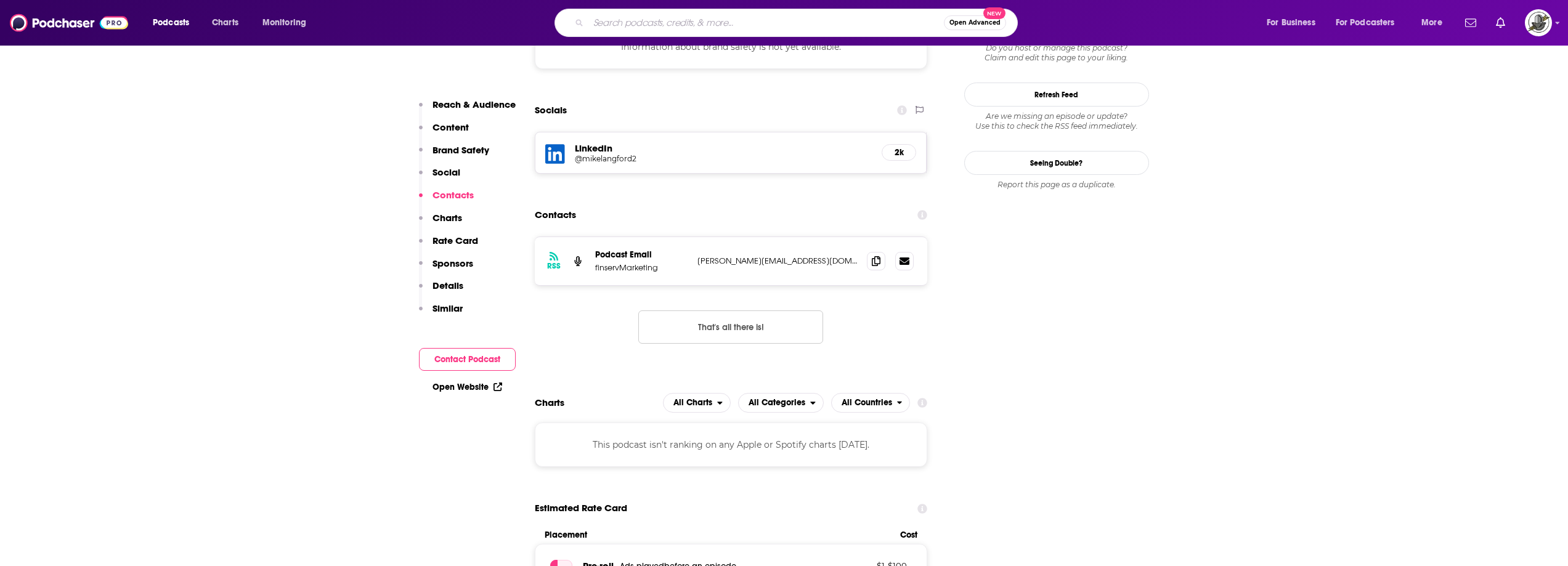
paste input "MSUWMA Podcast"
type input "MSUWMA Podcast"
click at [651, 31] on input "MSUWMA Podcast" at bounding box center [767, 23] width 356 height 20
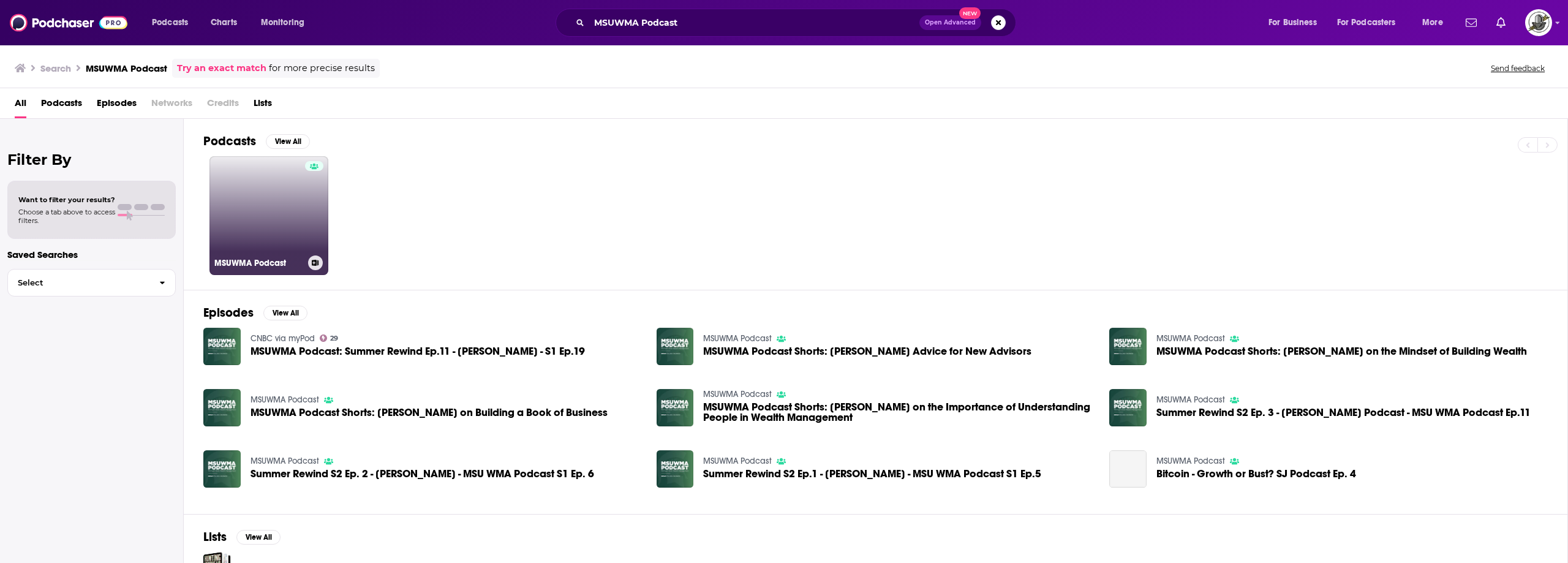
click at [289, 215] on link "MSUWMA Podcast" at bounding box center [268, 215] width 119 height 119
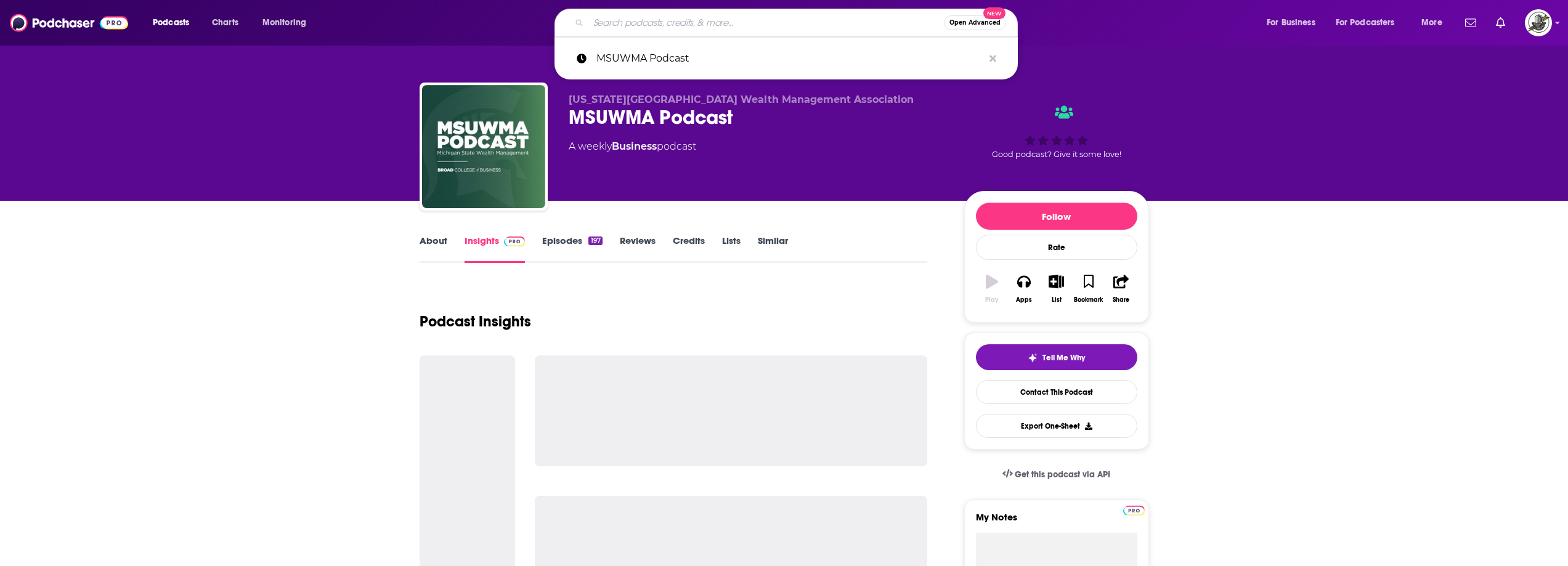
click at [746, 21] on input "Search podcasts, credits, & more..." at bounding box center [767, 23] width 356 height 20
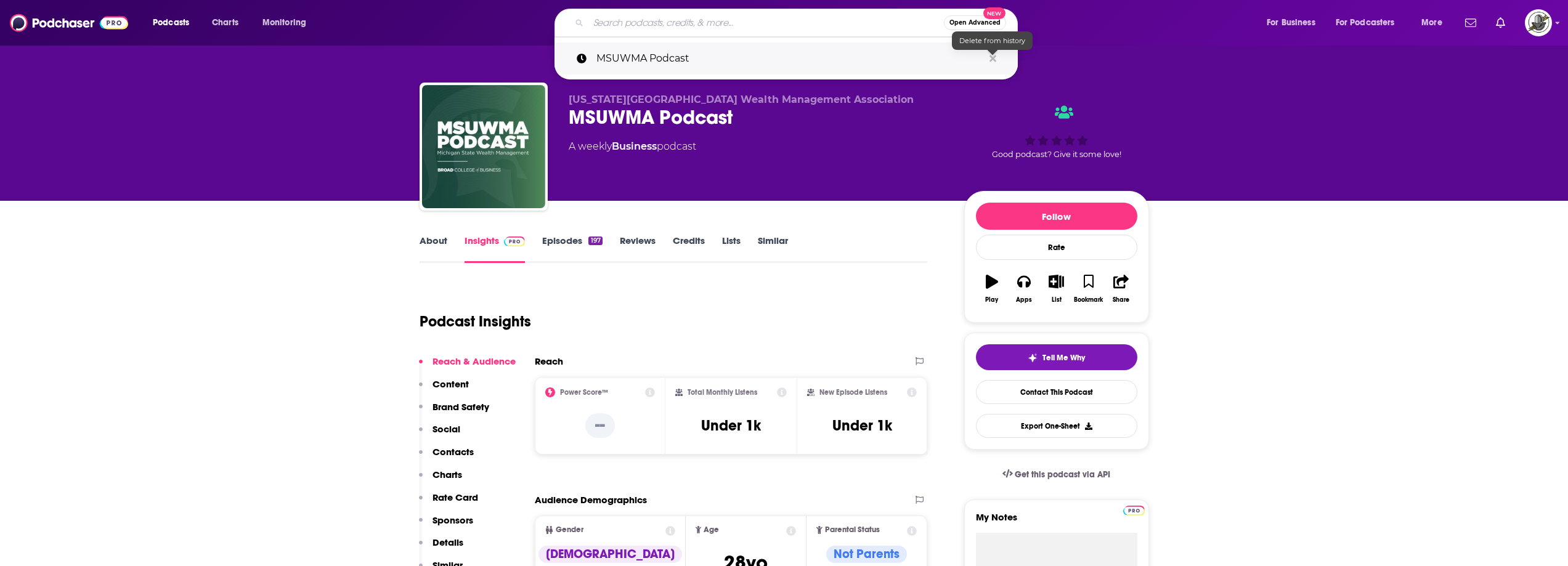
click at [996, 56] on icon "Search podcasts, credits, & more..." at bounding box center [993, 58] width 7 height 10
click at [875, 177] on div "[US_STATE][GEOGRAPHIC_DATA] Wealth Management Association MSUWMA Podcast A week…" at bounding box center [757, 143] width 375 height 99
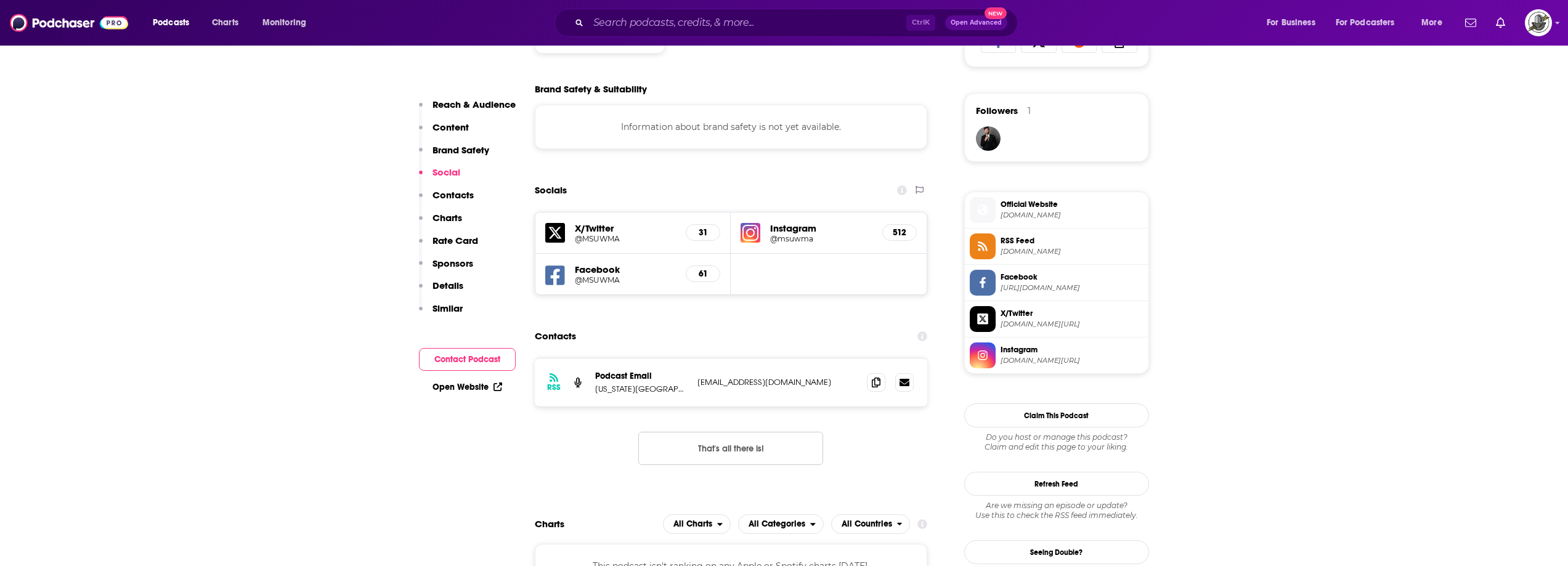
scroll to position [1047, 0]
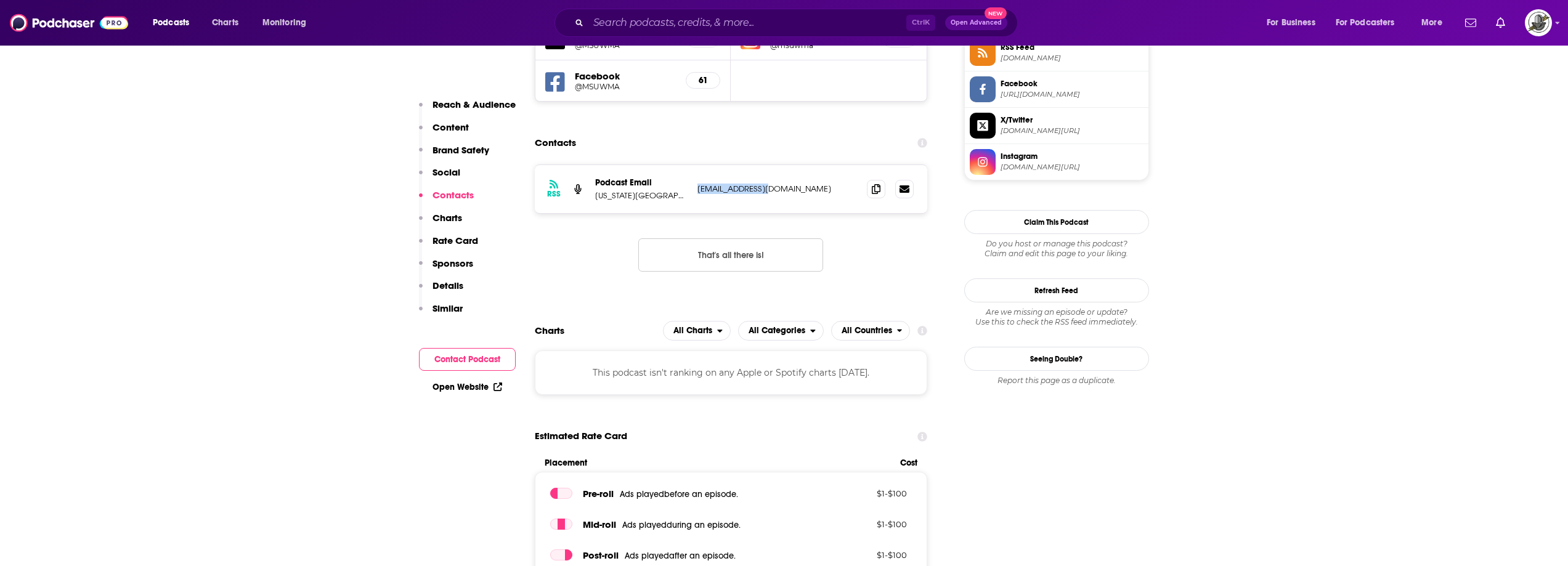
drag, startPoint x: 699, startPoint y: 189, endPoint x: 802, endPoint y: 189, distance: 103.0
click at [802, 189] on p "[EMAIL_ADDRESS][DOMAIN_NAME]" at bounding box center [778, 189] width 160 height 11
copy p "[EMAIL_ADDRESS][DOMAIN_NAME]"
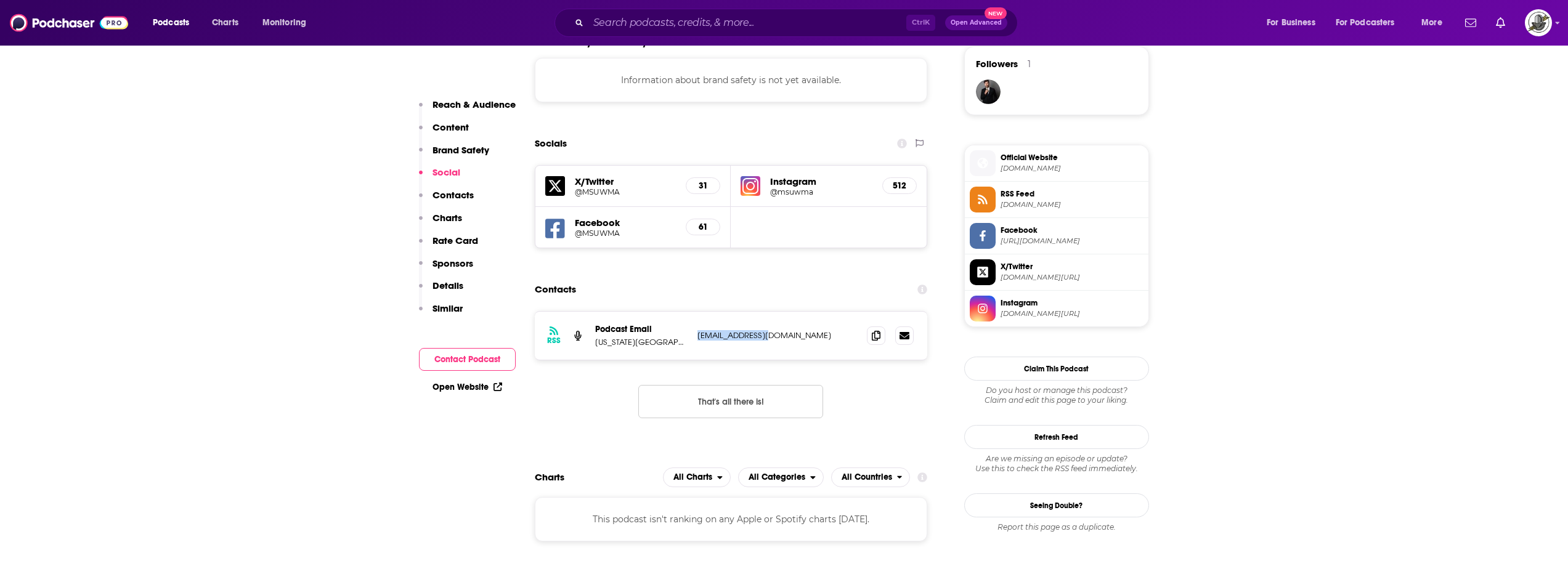
scroll to position [862, 0]
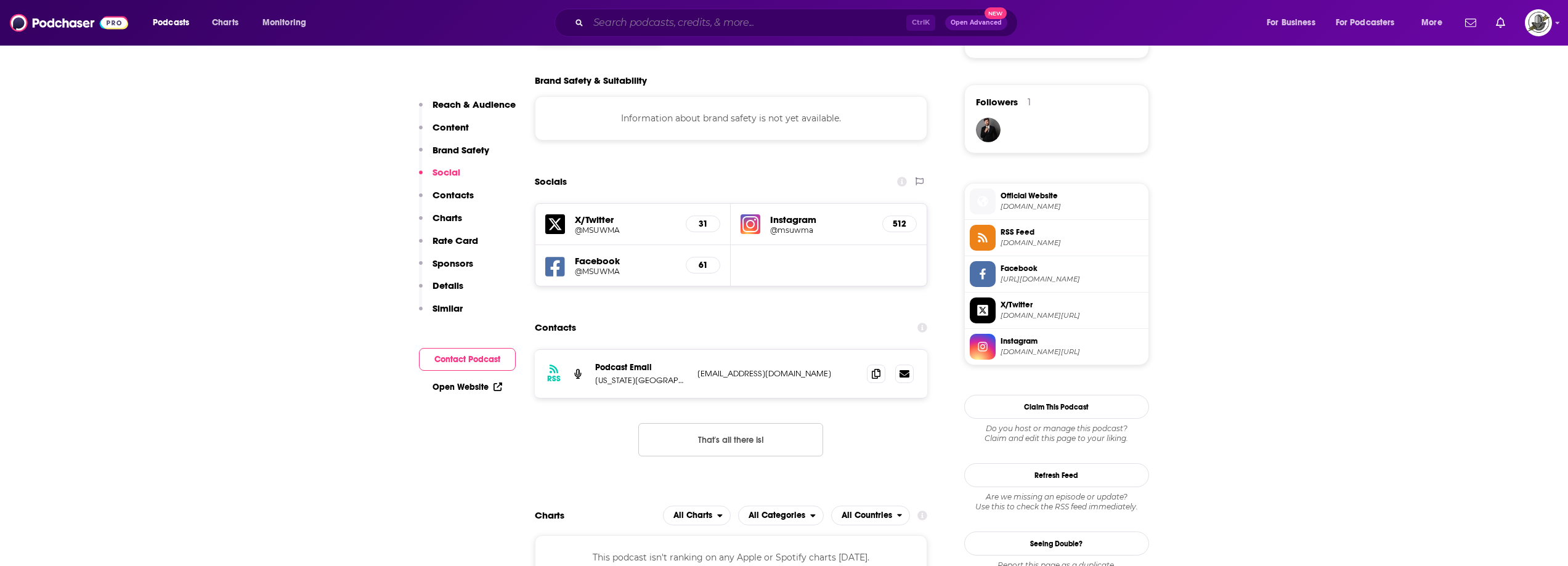
paste input "Financial Freedom With [PERSON_NAME]"
type input "Financial Freedom With [PERSON_NAME]"
click at [629, 30] on input "Financial Freedom With [PERSON_NAME]" at bounding box center [748, 23] width 318 height 20
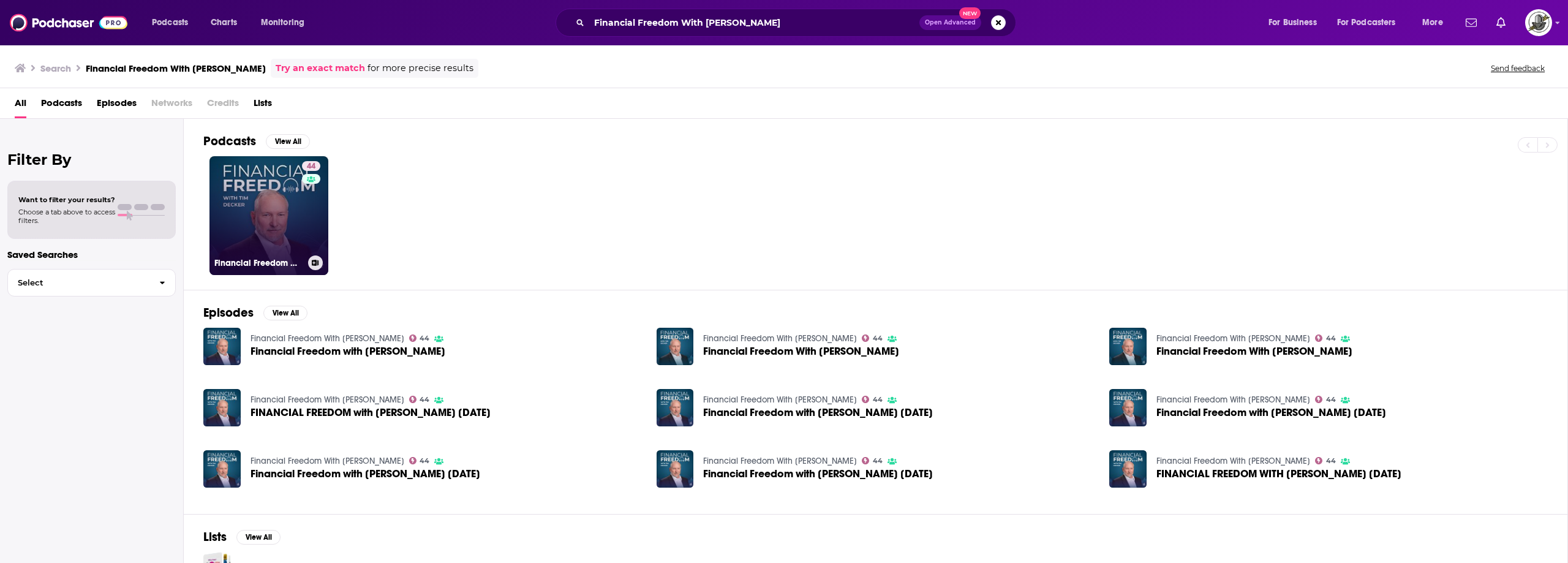
click at [315, 207] on div "44" at bounding box center [313, 208] width 22 height 94
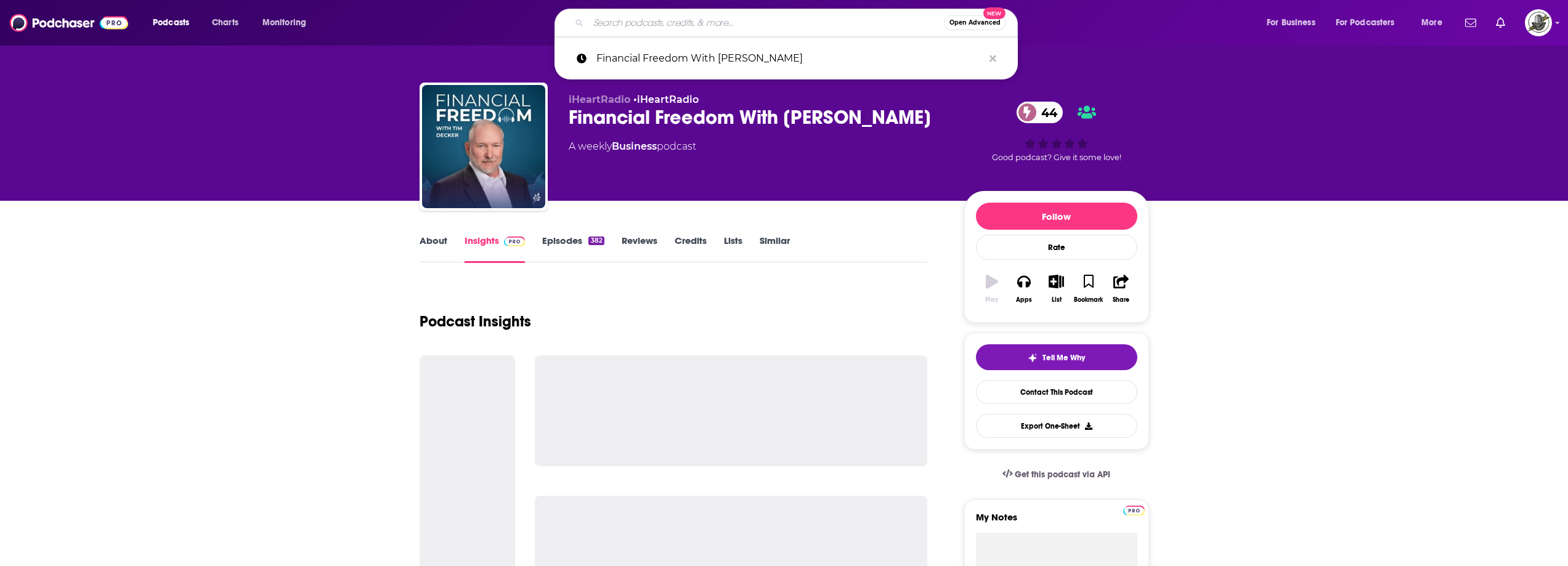
click at [724, 18] on input "Search podcasts, credits, & more..." at bounding box center [767, 23] width 356 height 20
click at [992, 59] on icon "Search podcasts, credits, & more..." at bounding box center [993, 58] width 7 height 7
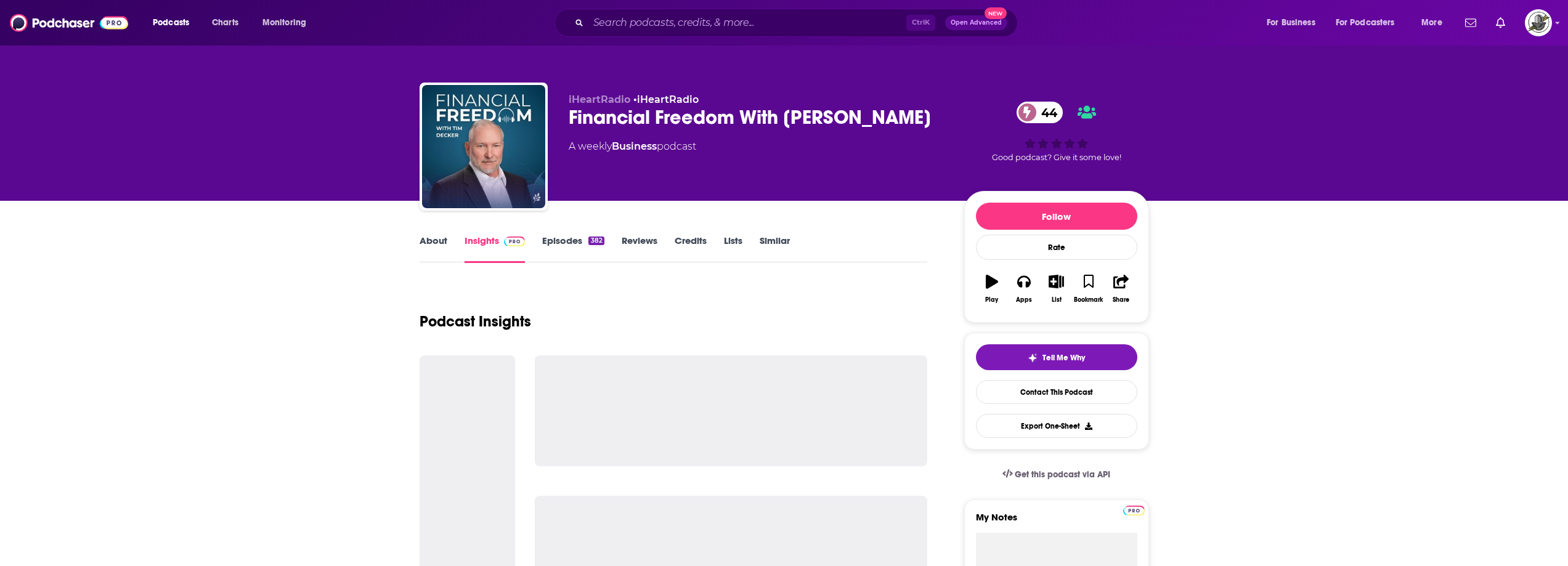
click at [851, 251] on div "About Insights Episodes 382 Reviews Credits Lists Similar" at bounding box center [674, 248] width 509 height 31
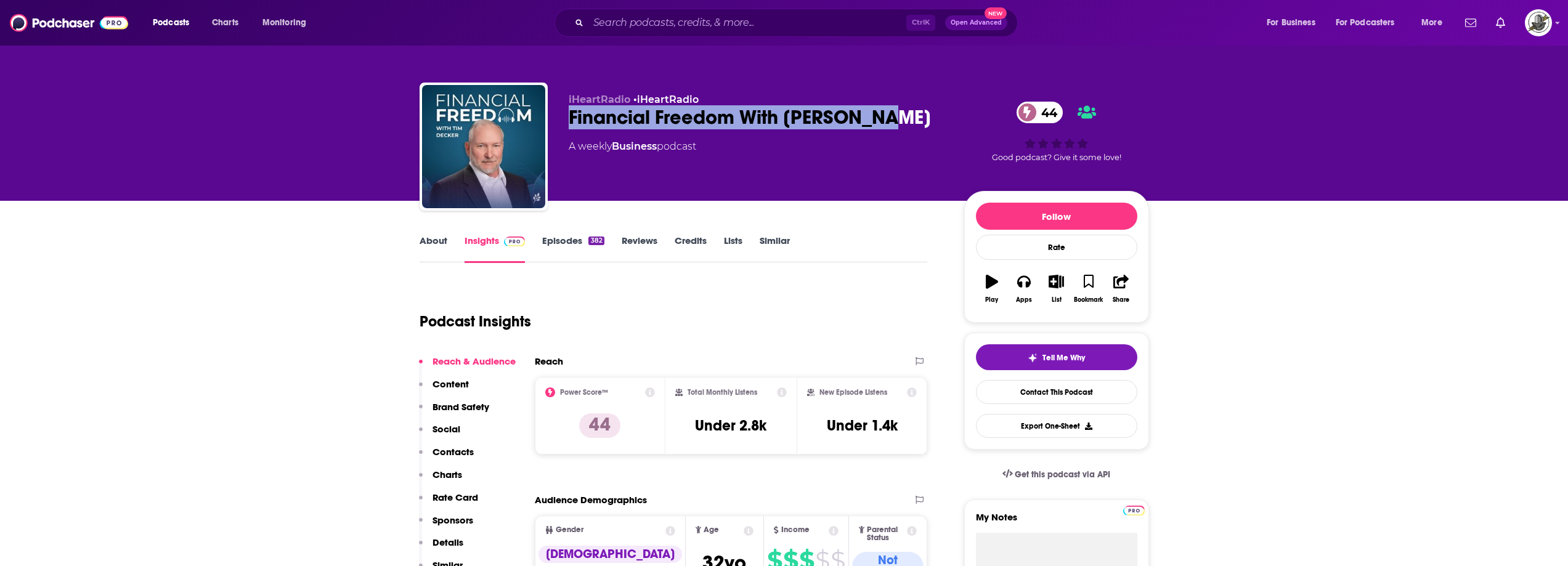
drag, startPoint x: 567, startPoint y: 118, endPoint x: 898, endPoint y: 109, distance: 331.1
click at [900, 109] on div "iHeartRadio • iHeartRadio Financial Freedom With [PERSON_NAME] 44 A weekly Busi…" at bounding box center [784, 149] width 730 height 133
copy h2 "Financial Freedom With [PERSON_NAME]"
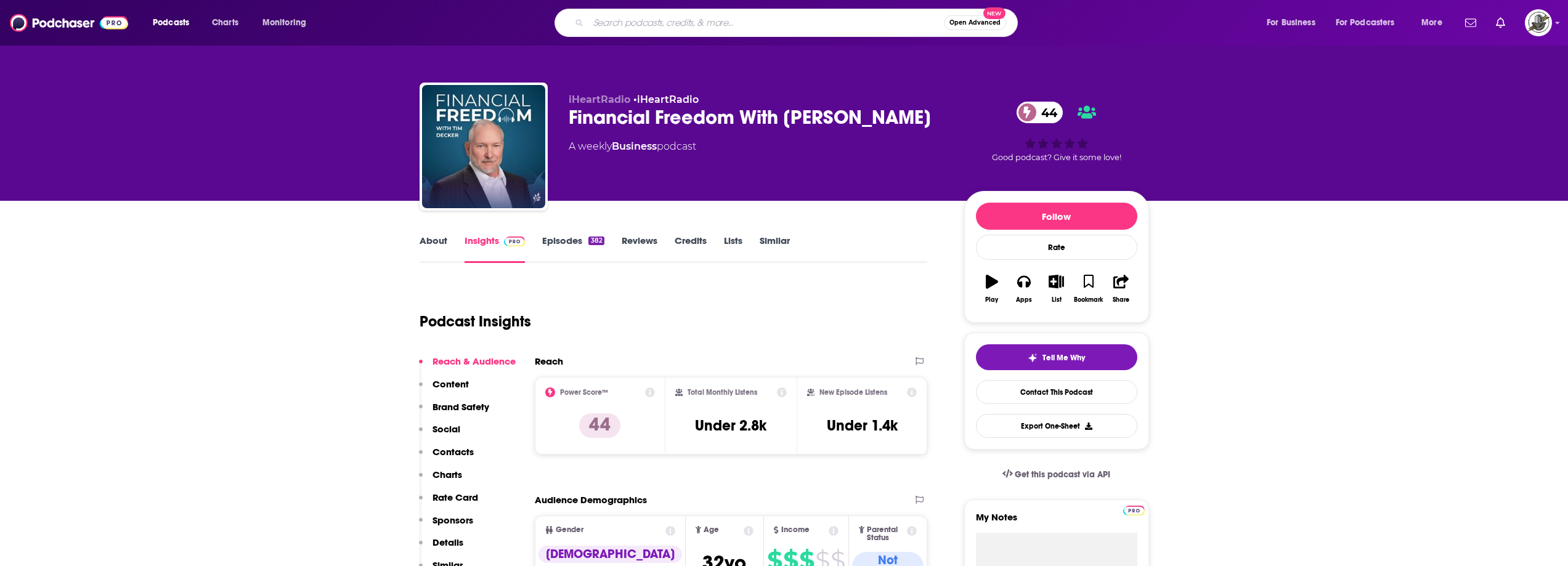
click at [627, 19] on input "Search podcasts, credits, & more..." at bounding box center [767, 23] width 356 height 20
paste input "The Advisor Journey"
type input "The Advisor Journey"
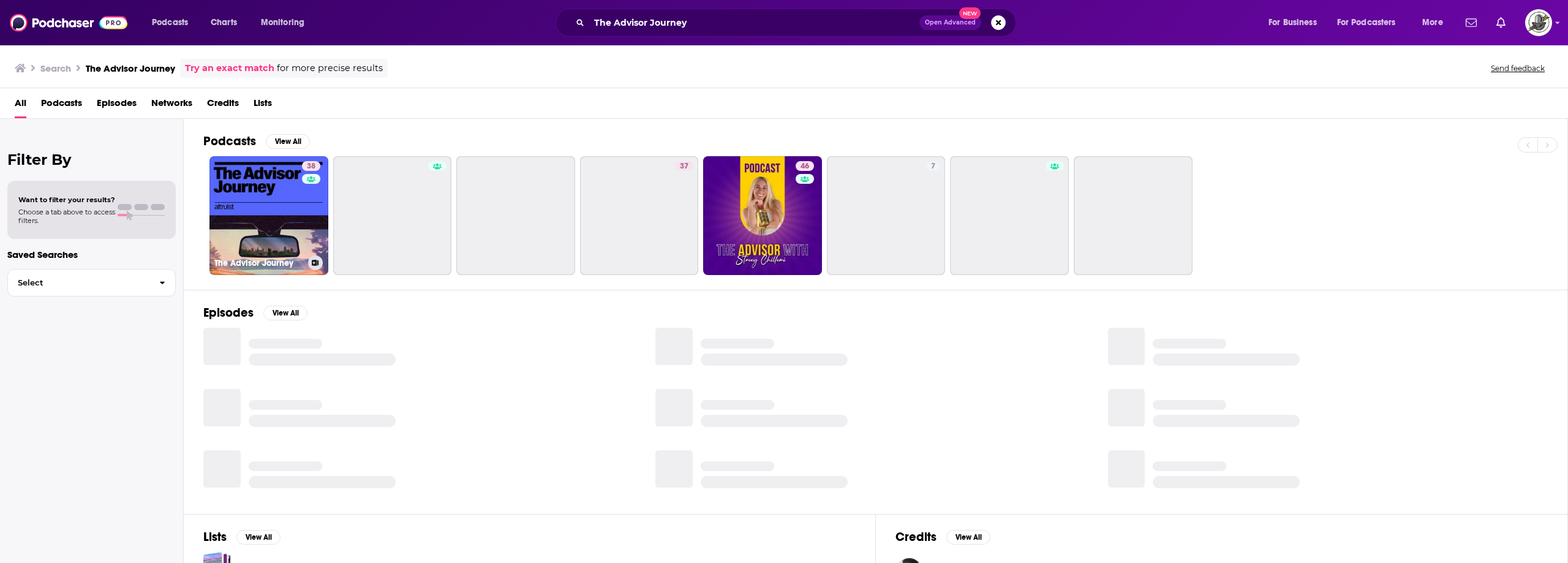
click at [281, 199] on link "38 The Advisor Journey" at bounding box center [268, 215] width 119 height 119
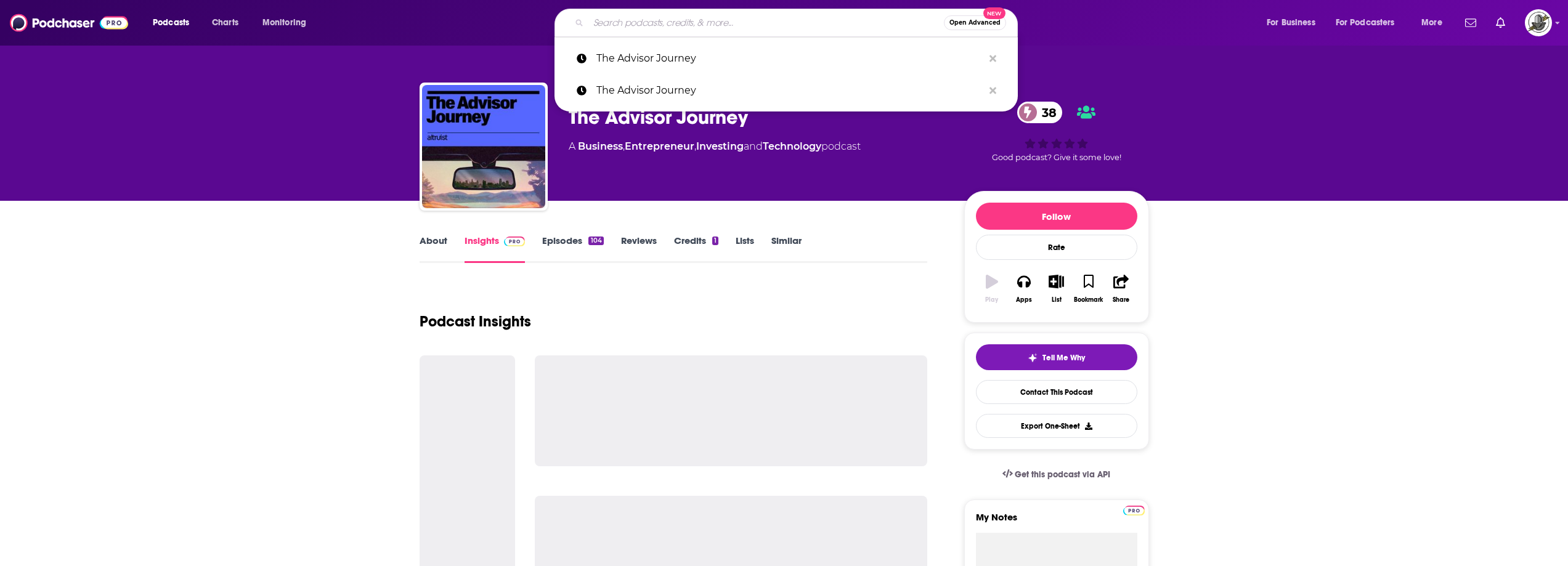
click at [685, 27] on input "Search podcasts, credits, & more..." at bounding box center [767, 23] width 356 height 20
click at [992, 58] on icon "Search podcasts, credits, & more..." at bounding box center [993, 58] width 7 height 7
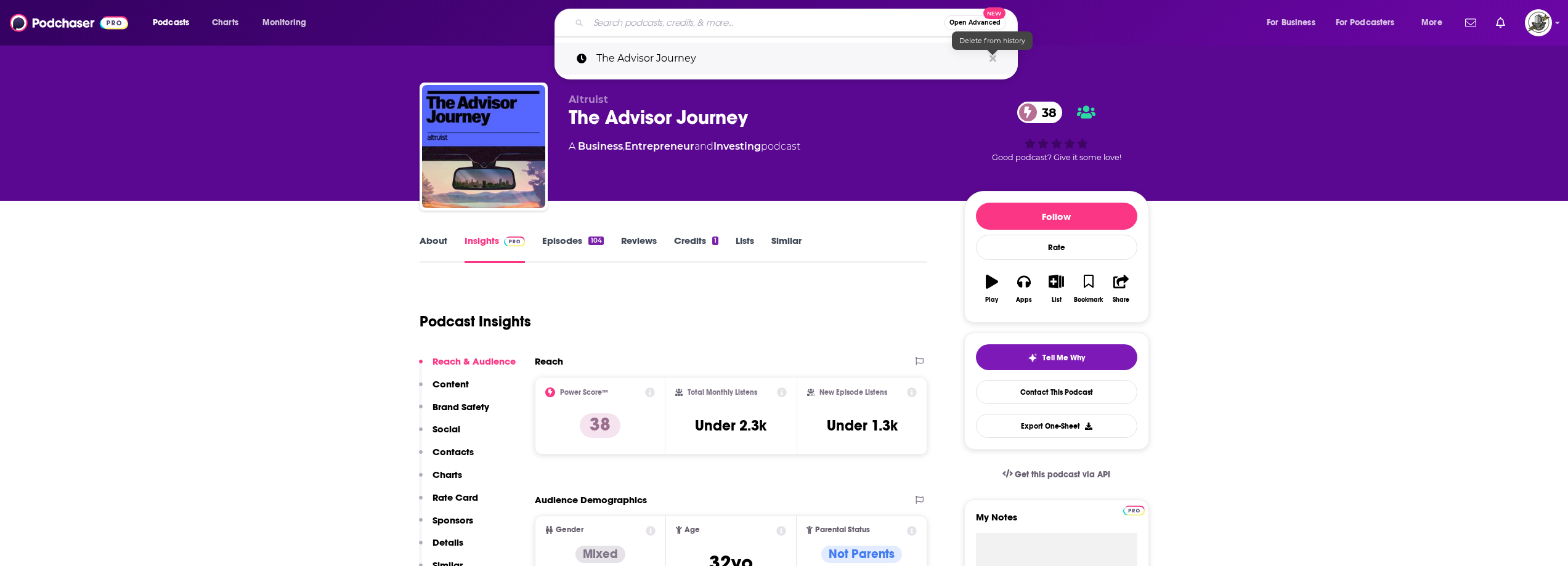
click at [995, 58] on icon "Search podcasts, credits, & more..." at bounding box center [993, 58] width 7 height 10
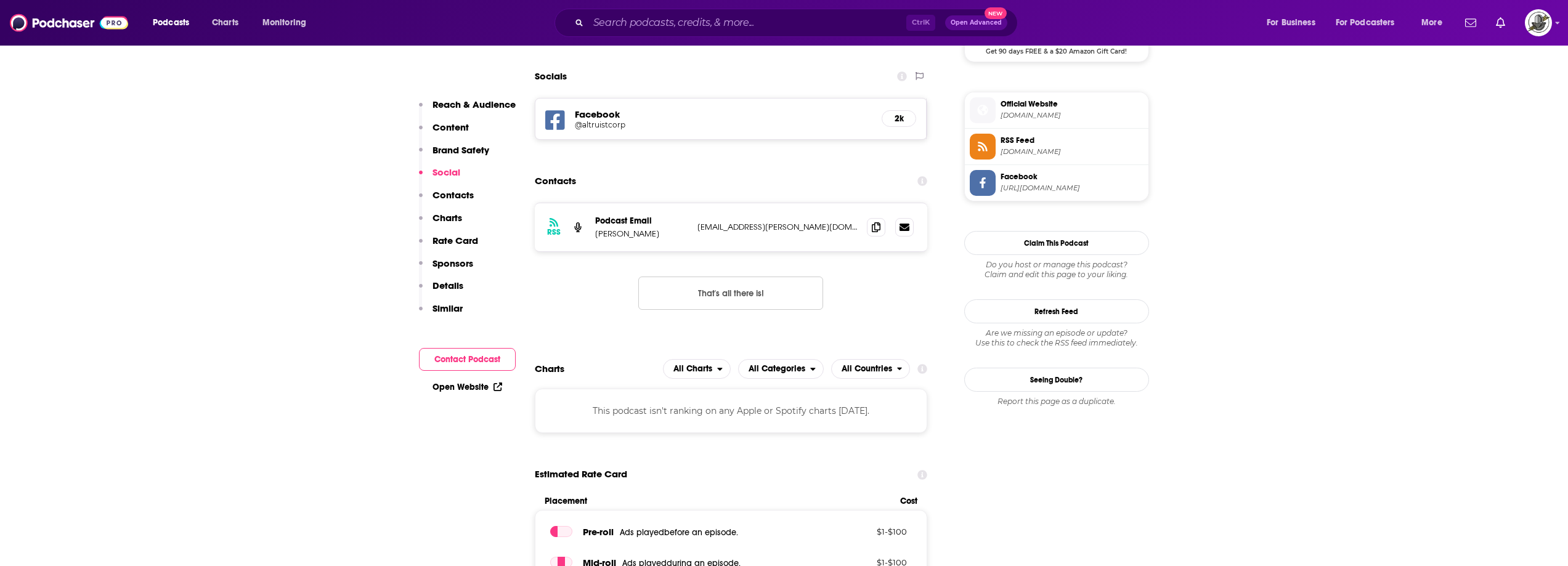
scroll to position [986, 0]
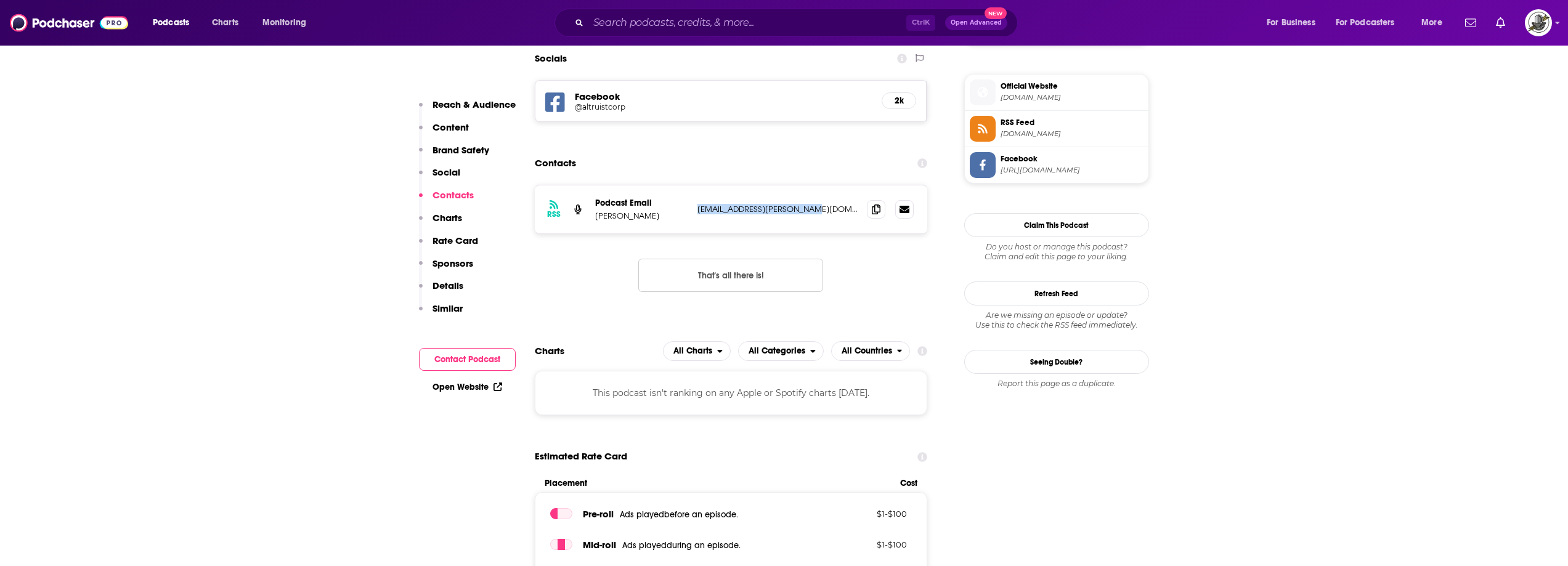
drag, startPoint x: 699, startPoint y: 215, endPoint x: 836, endPoint y: 216, distance: 137.0
click at [836, 216] on div "RSS Podcast Email [PERSON_NAME] [PERSON_NAME][EMAIL_ADDRESS][DOMAIN_NAME] [DOMA…" at bounding box center [731, 209] width 393 height 48
copy p "[EMAIL_ADDRESS][PERSON_NAME][DOMAIN_NAME]"
click at [601, 285] on div "RSS Podcast Email [PERSON_NAME] [EMAIL_ADDRESS][PERSON_NAME][DOMAIN_NAME] [DOMA…" at bounding box center [731, 248] width 393 height 126
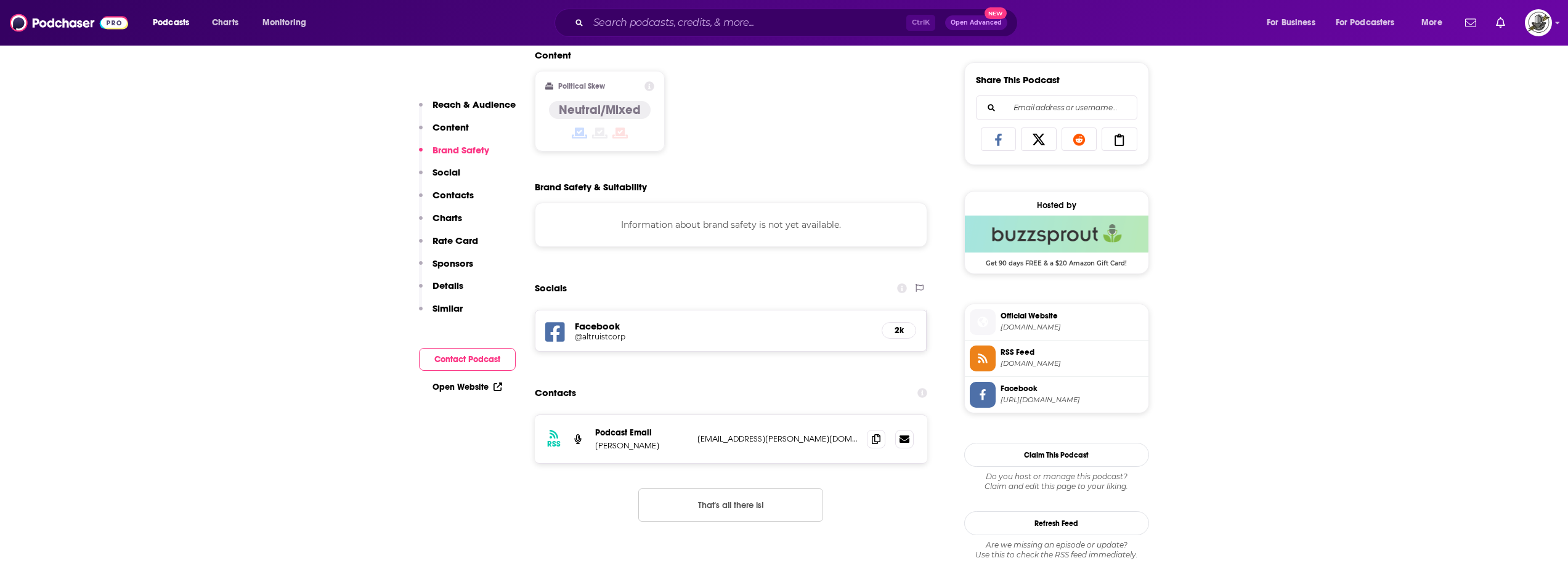
scroll to position [801, 0]
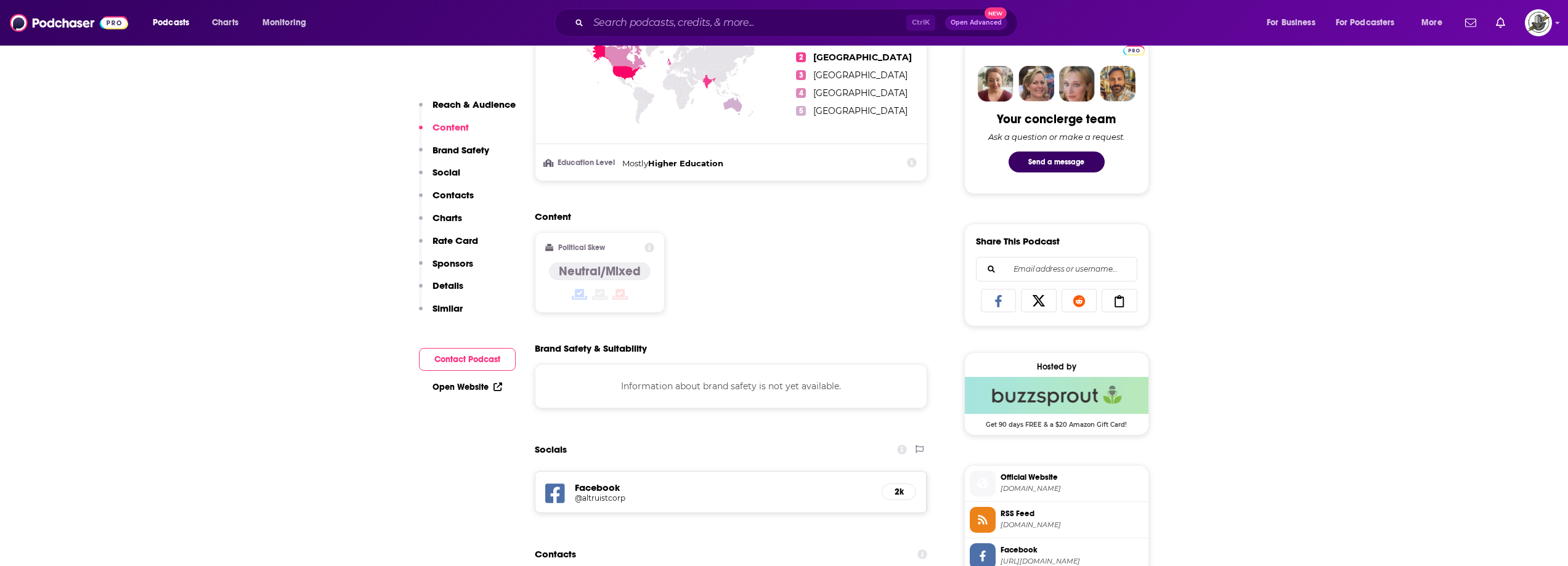
scroll to position [813, 0]
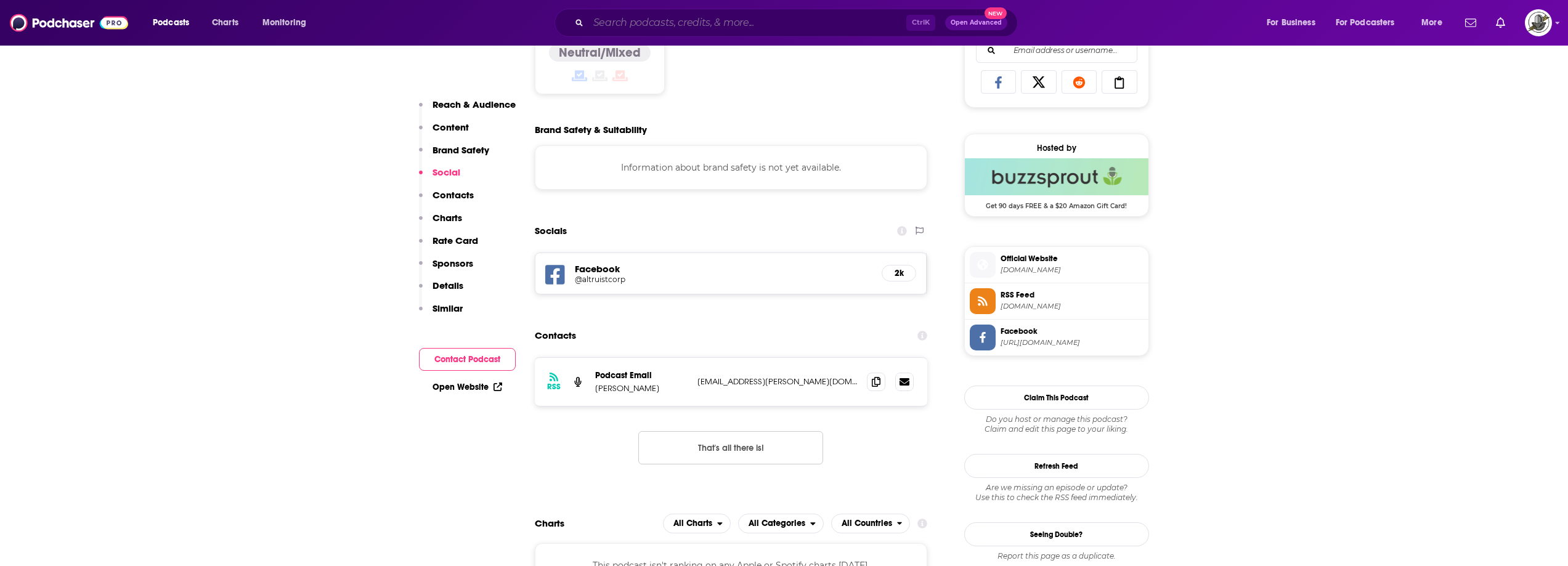
click at [713, 18] on input "Search podcasts, credits, & more..." at bounding box center [748, 23] width 318 height 20
paste input "Quantum Growth for Financial Advisors"
type input "Quantum Growth for Financial Advisors"
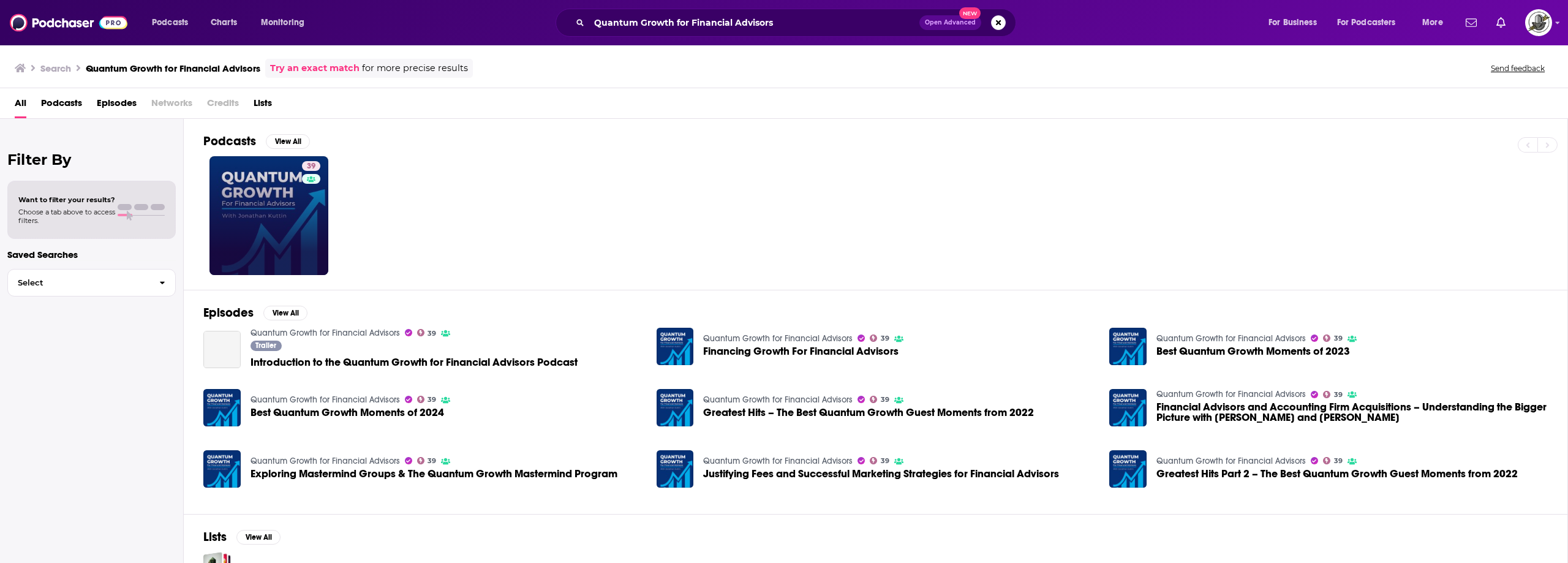
click at [294, 221] on link "39" at bounding box center [268, 215] width 119 height 119
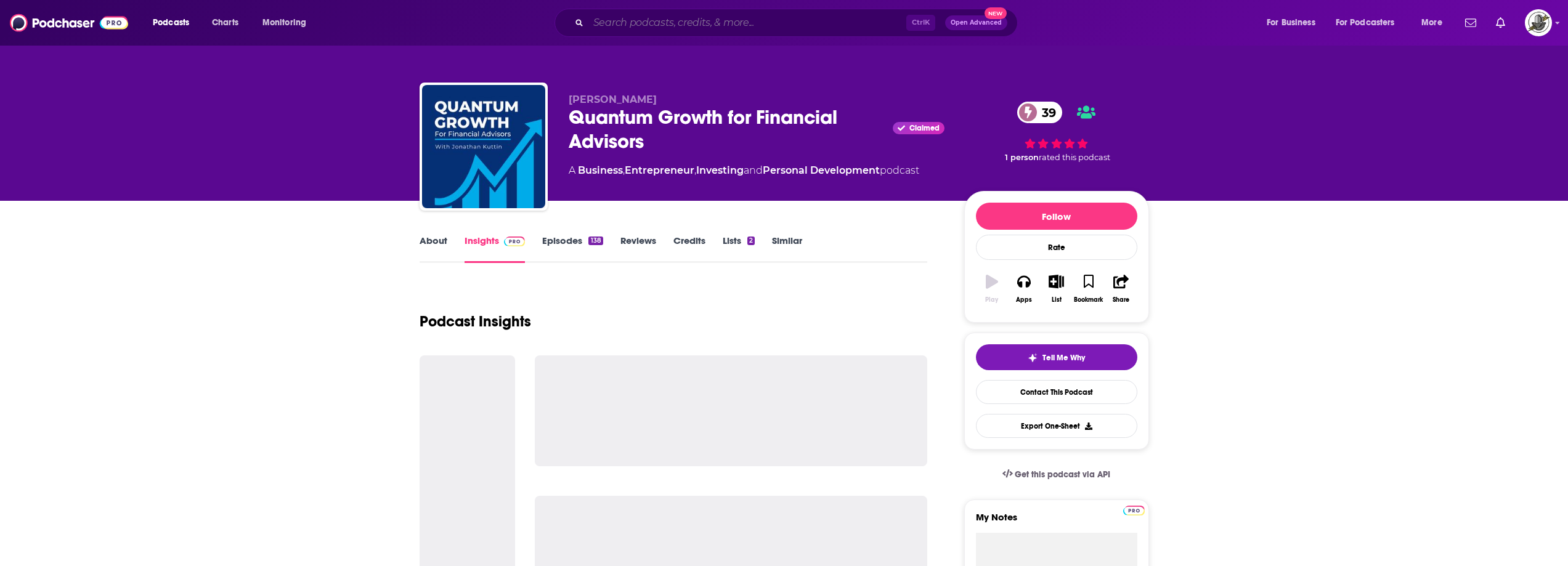
click at [730, 19] on input "Search podcasts, credits, & more..." at bounding box center [748, 23] width 318 height 20
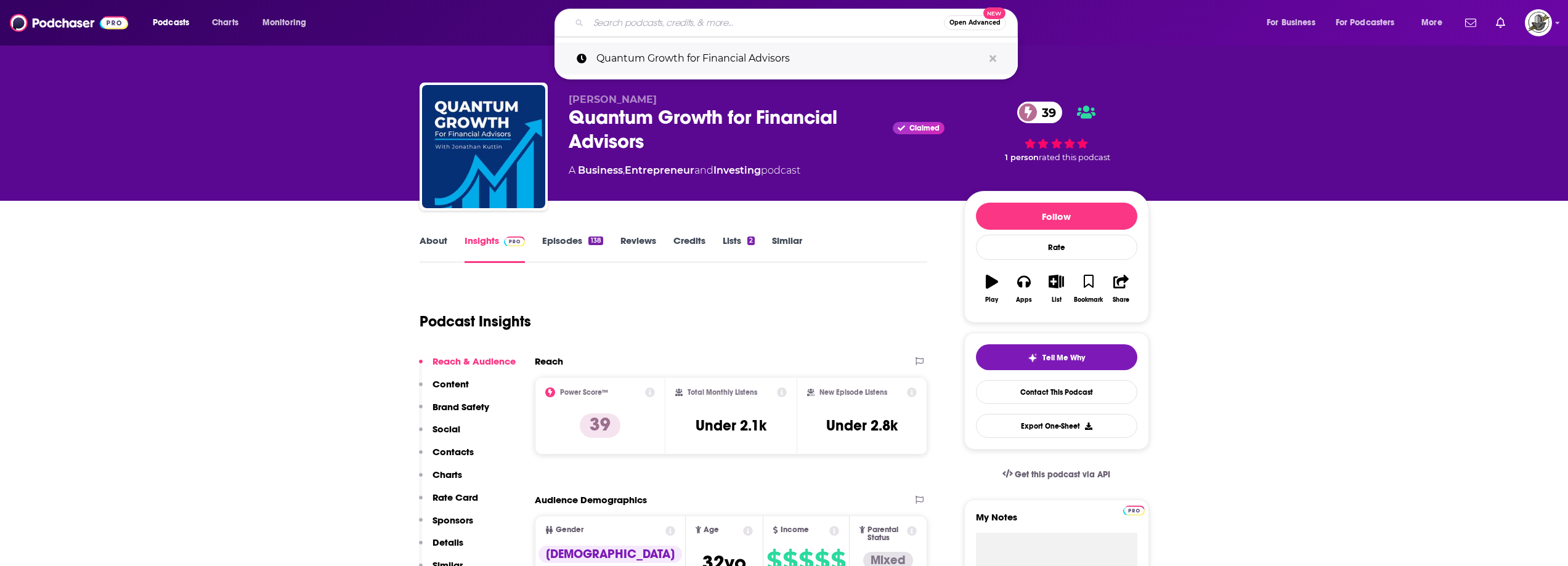
click at [990, 60] on icon "Search podcasts, credits, & more..." at bounding box center [993, 58] width 7 height 10
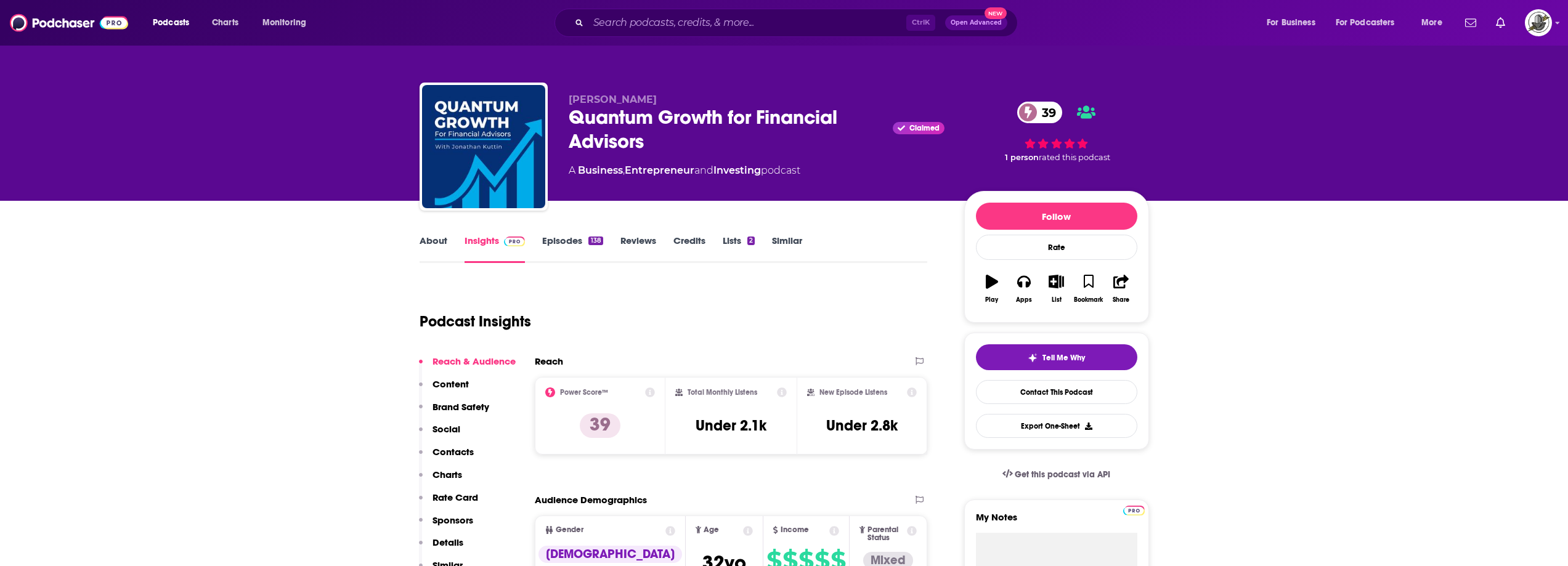
click at [821, 145] on div "Quantum Growth for Financial Advisors Claimed 39" at bounding box center [757, 129] width 375 height 48
drag, startPoint x: 656, startPoint y: 95, endPoint x: 566, endPoint y: 92, distance: 90.0
click at [566, 92] on div "Jonathan Kuttin Quantum Growth for Financial Advisors Claimed 39 A Business , E…" at bounding box center [784, 149] width 730 height 133
copy span "Jonathan Kuttin"
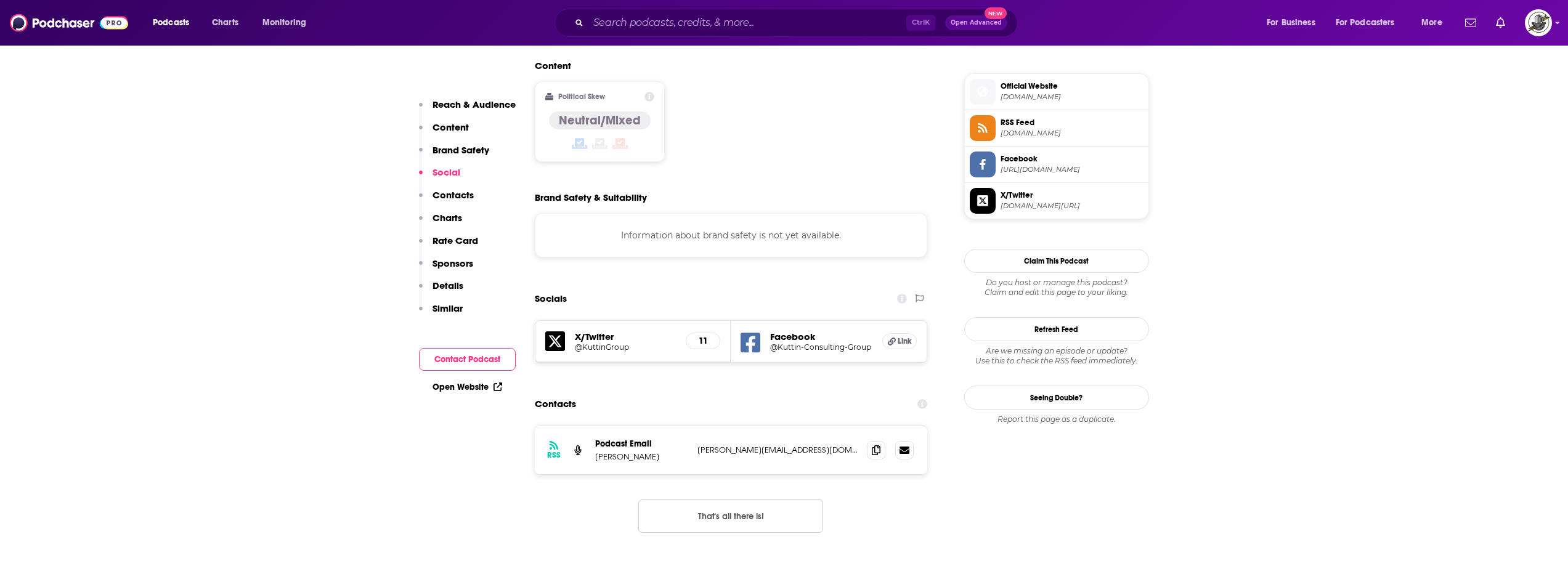
scroll to position [986, 0]
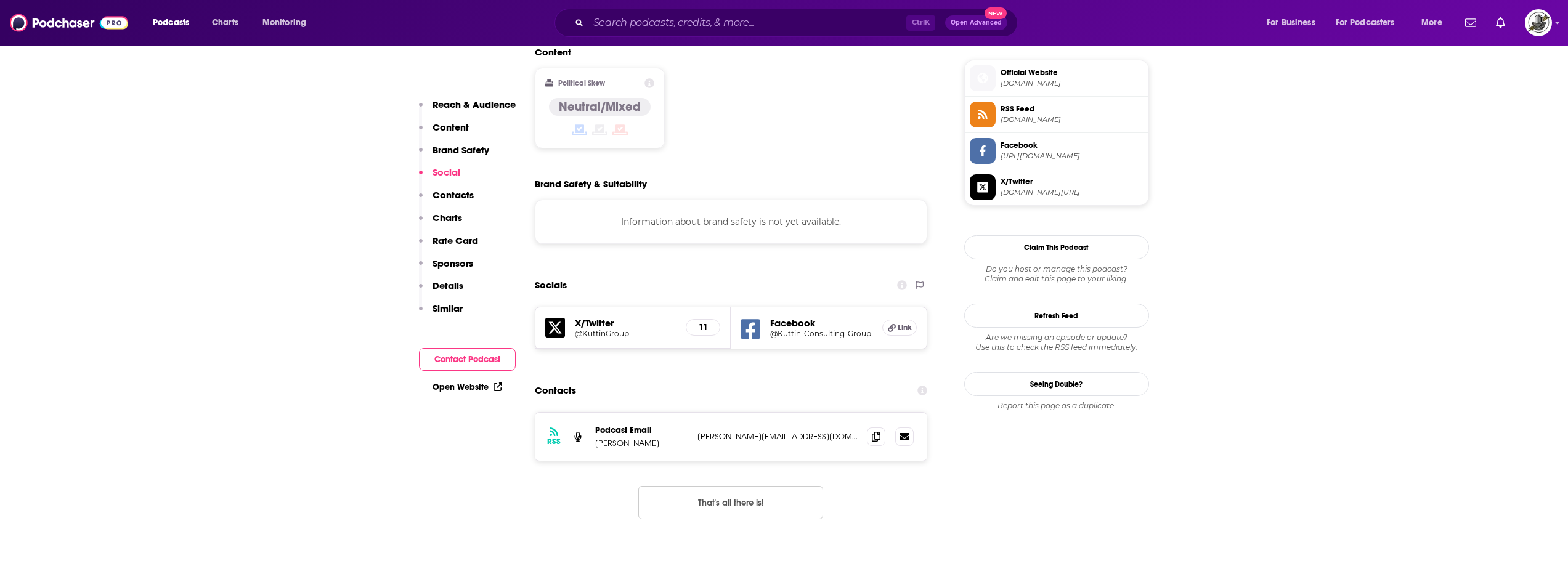
drag, startPoint x: 691, startPoint y: 364, endPoint x: 836, endPoint y: 362, distance: 145.0
click at [836, 413] on div "RSS Podcast Email Jonathan Kuttin joseph@kuttinconsultinggroup.com joseph@kutti…" at bounding box center [731, 437] width 393 height 48
copy div "joseph@kuttinconsultinggroup.com"
click at [603, 413] on div "RSS Podcast Email Jonathan Kuttin joseph@kuttinconsultinggroup.com joseph@kutti…" at bounding box center [731, 437] width 393 height 48
drag, startPoint x: 595, startPoint y: 369, endPoint x: 658, endPoint y: 367, distance: 63.0
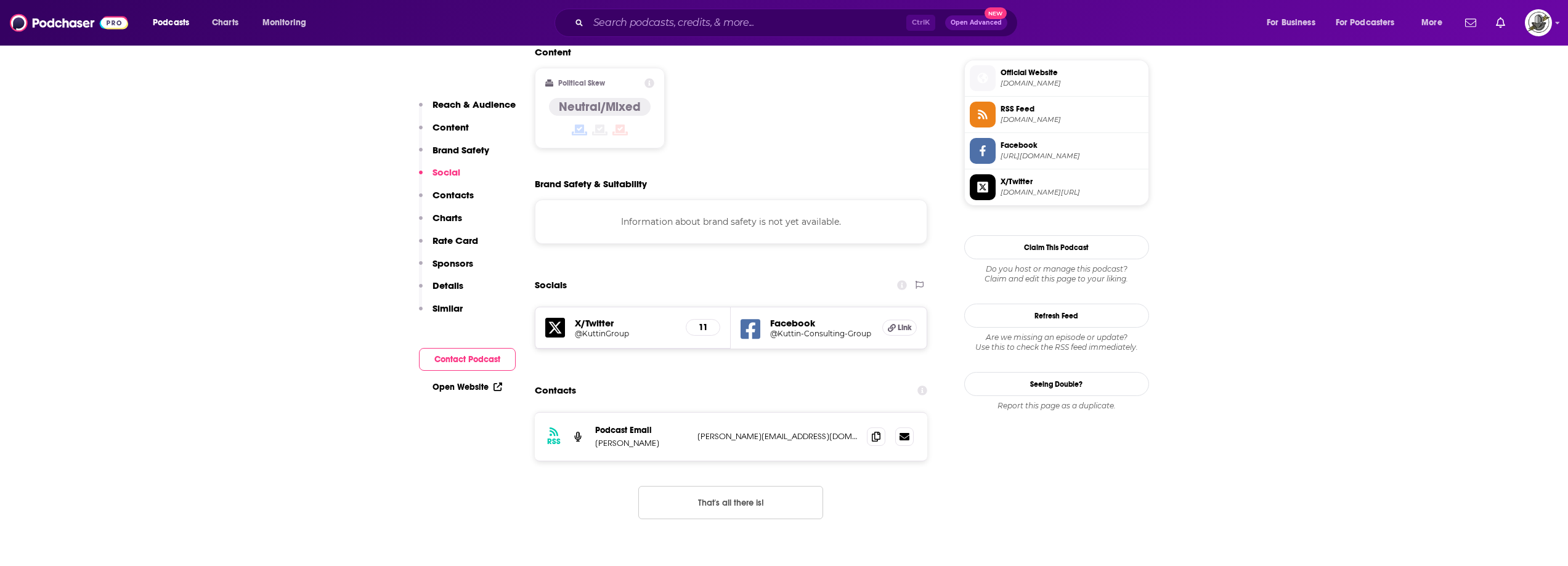
click at [658, 438] on p "Jonathan Kuttin" at bounding box center [642, 443] width 93 height 11
copy p "Jonathan Kuttin"
click at [640, 379] on div "Contacts" at bounding box center [731, 391] width 393 height 24
click at [649, 18] on input "Search podcasts, credits, & more..." at bounding box center [748, 23] width 318 height 20
paste input "Top Advisor Podcast"
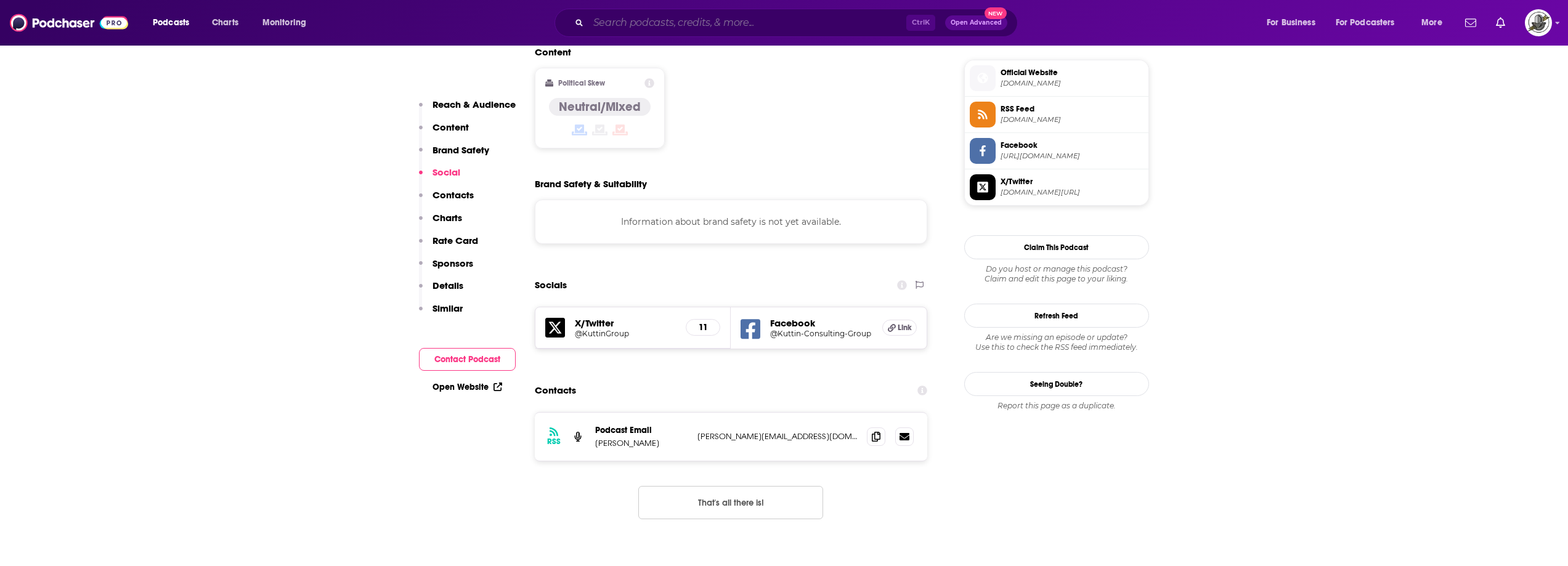
type input "Top Advisor Podcast"
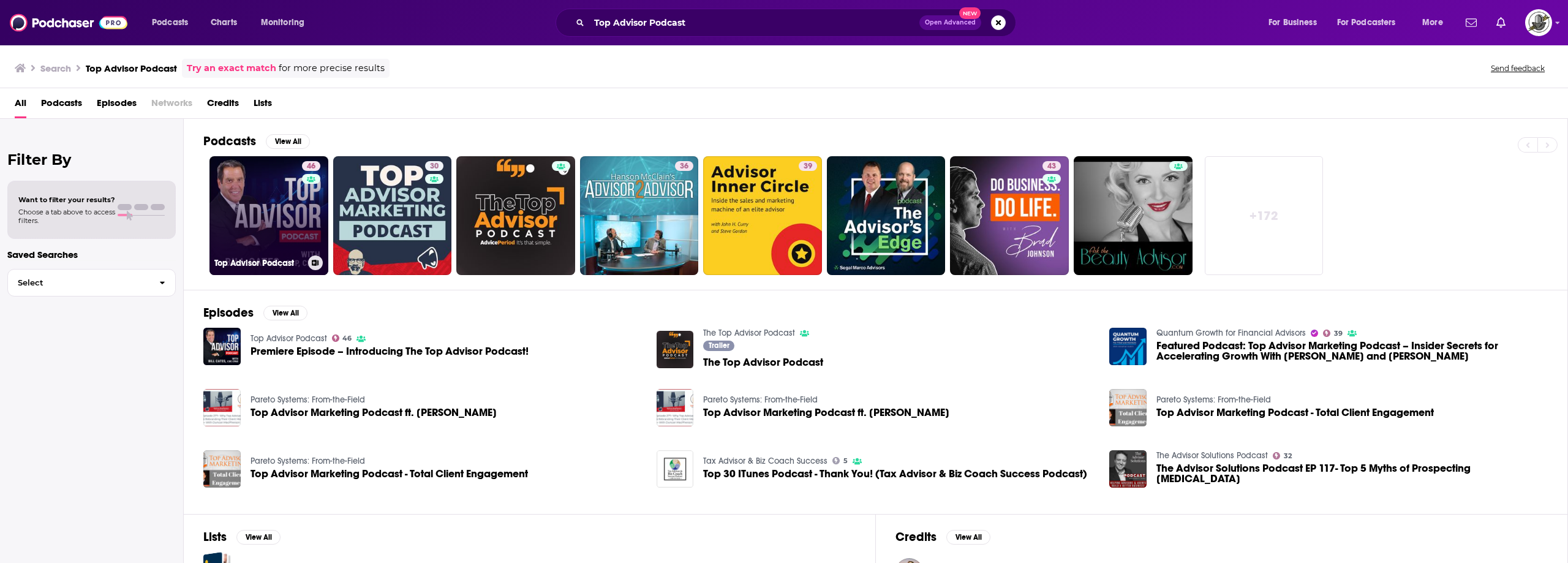
click at [273, 198] on link "46 Top Advisor Podcast" at bounding box center [268, 215] width 119 height 119
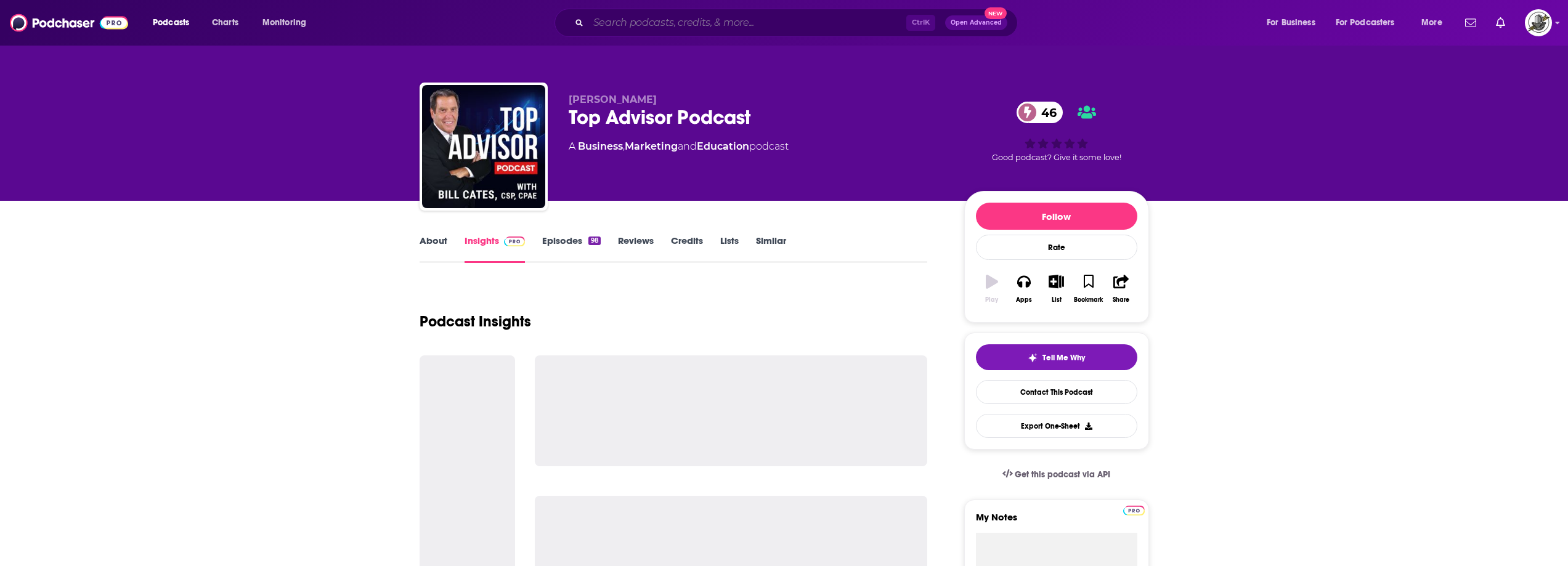
click at [692, 27] on input "Search podcasts, credits, & more..." at bounding box center [748, 23] width 318 height 20
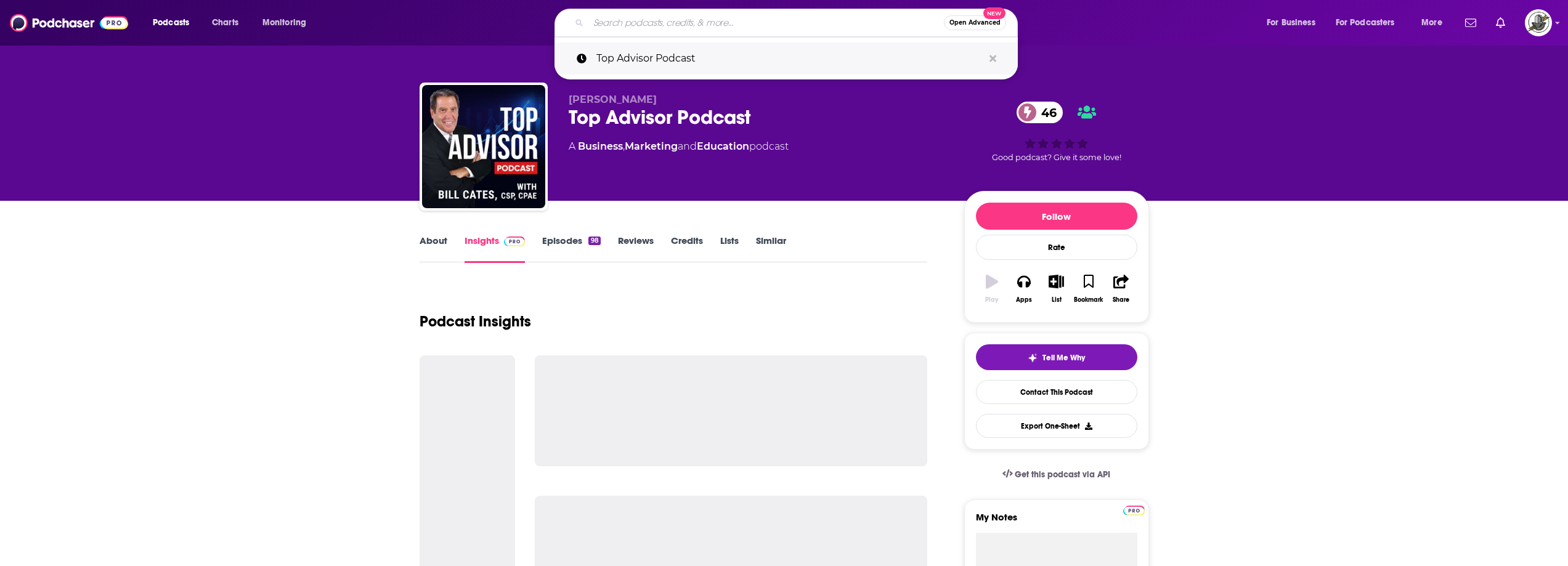
click at [993, 58] on icon "Search podcasts, credits, & more..." at bounding box center [993, 58] width 7 height 7
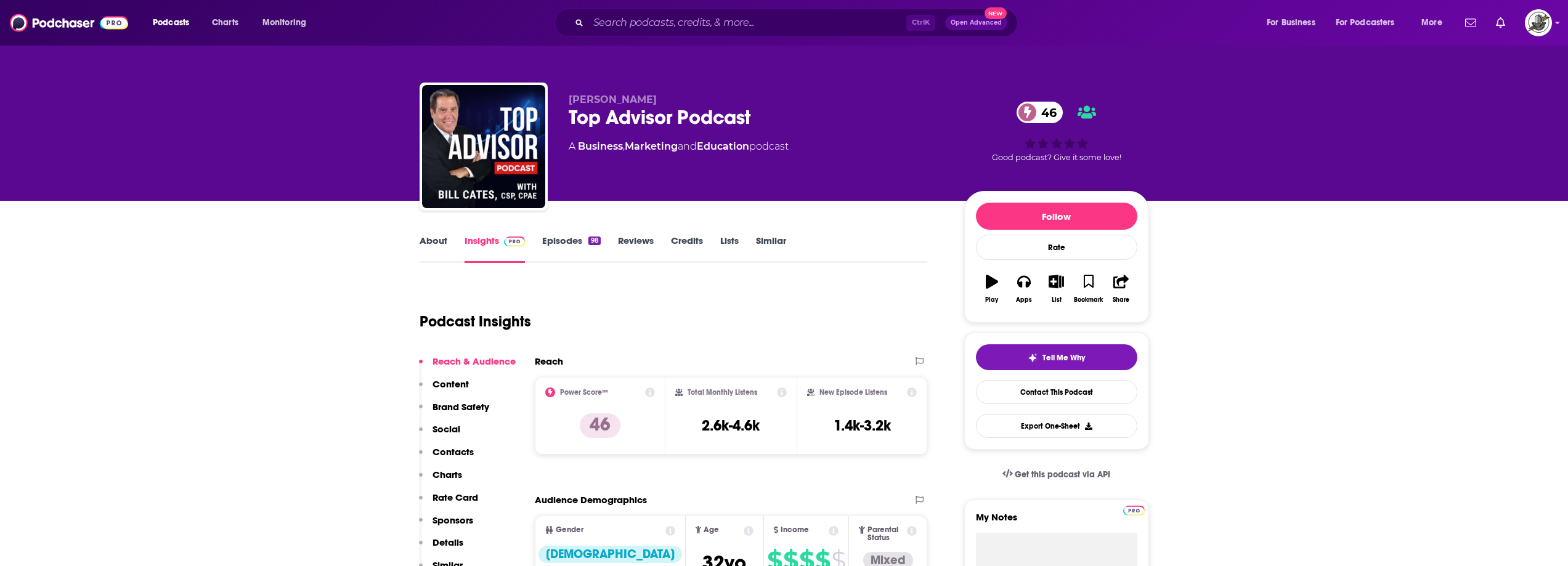
drag, startPoint x: 885, startPoint y: 121, endPoint x: 670, endPoint y: 106, distance: 215.5
click at [885, 122] on div "Top Advisor Podcast 46" at bounding box center [757, 118] width 375 height 24
drag, startPoint x: 633, startPoint y: 101, endPoint x: 570, endPoint y: 98, distance: 63.1
click at [570, 98] on p "Bill Cates" at bounding box center [757, 100] width 375 height 12
copy span "Bill Cates"
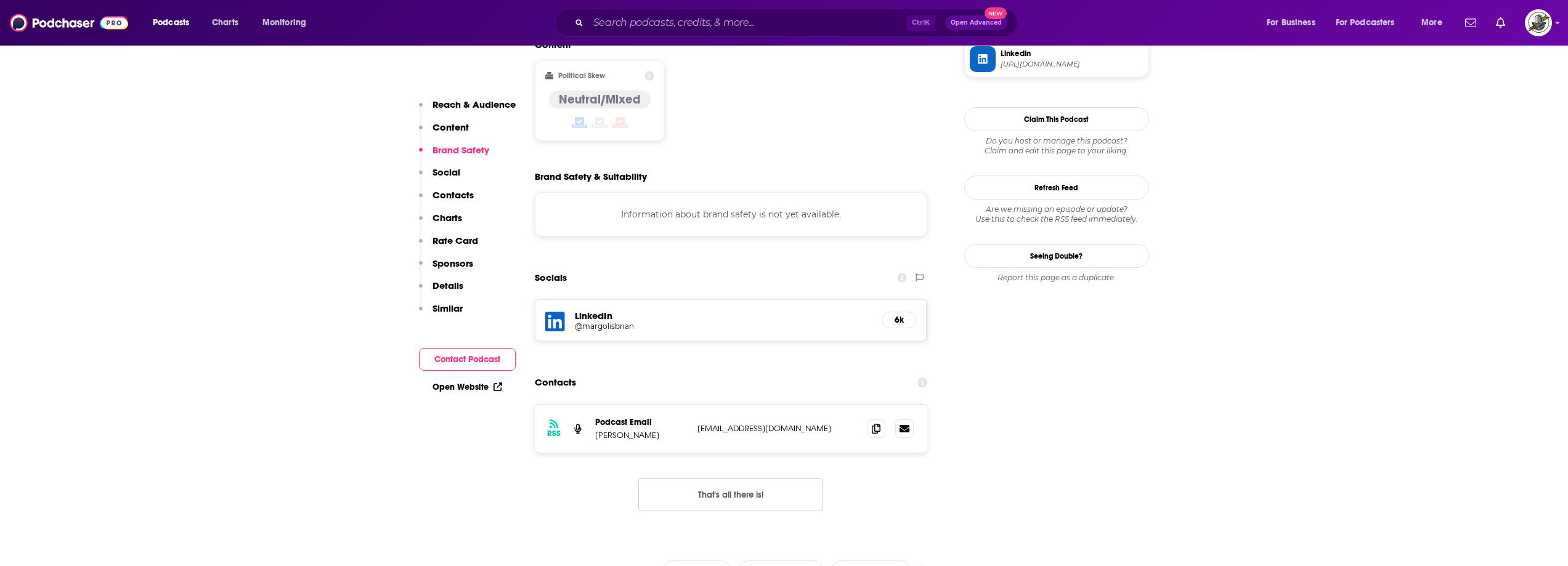
scroll to position [986, 0]
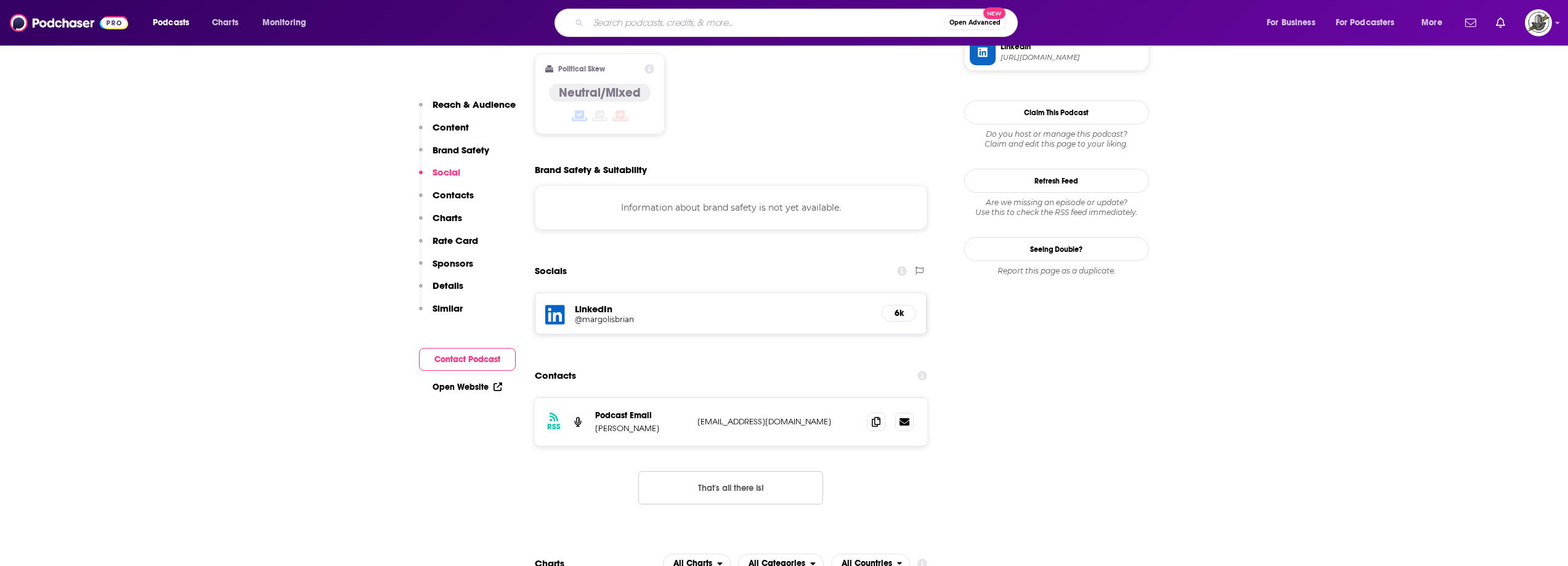
paste input "The Magellan Network Podcast"
click at [638, 24] on input "Search podcasts, credits, & more..." at bounding box center [767, 23] width 356 height 20
type input "The Magellan Network Podcast"
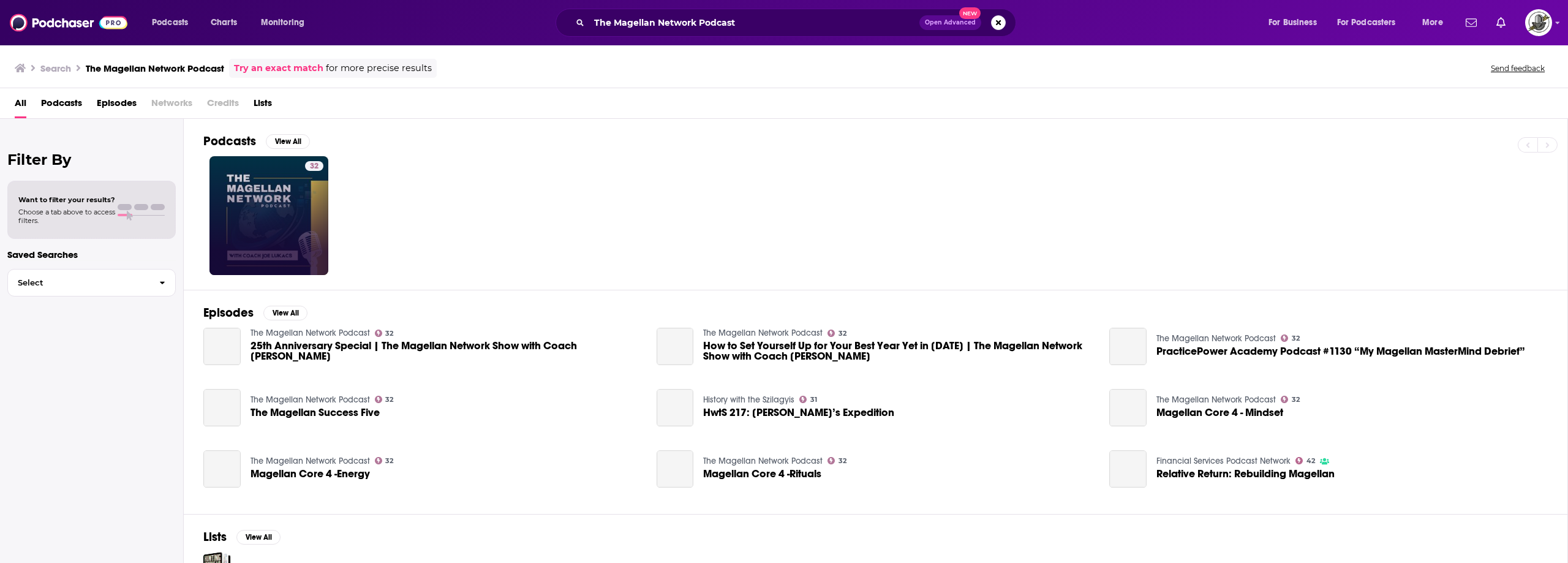
click at [308, 184] on div "Power Score: 32" at bounding box center [313, 184] width 68 height 19
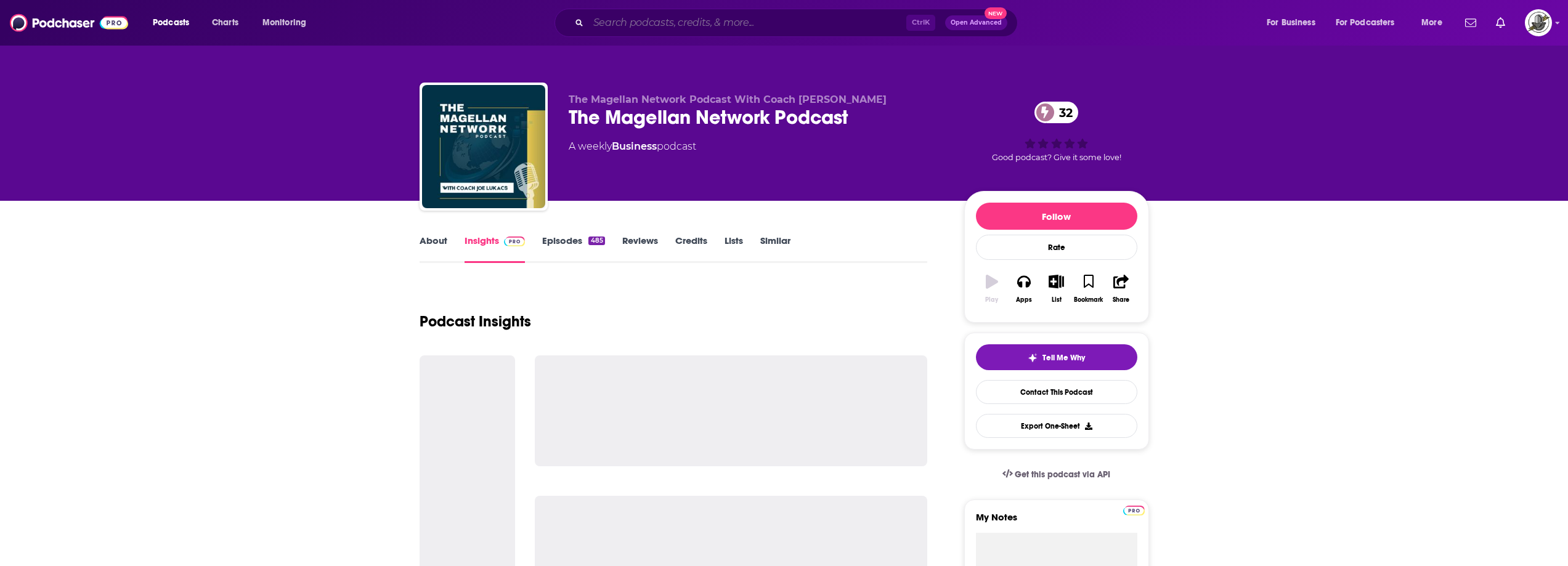
click at [639, 23] on input "Search podcasts, credits, & more..." at bounding box center [748, 23] width 318 height 20
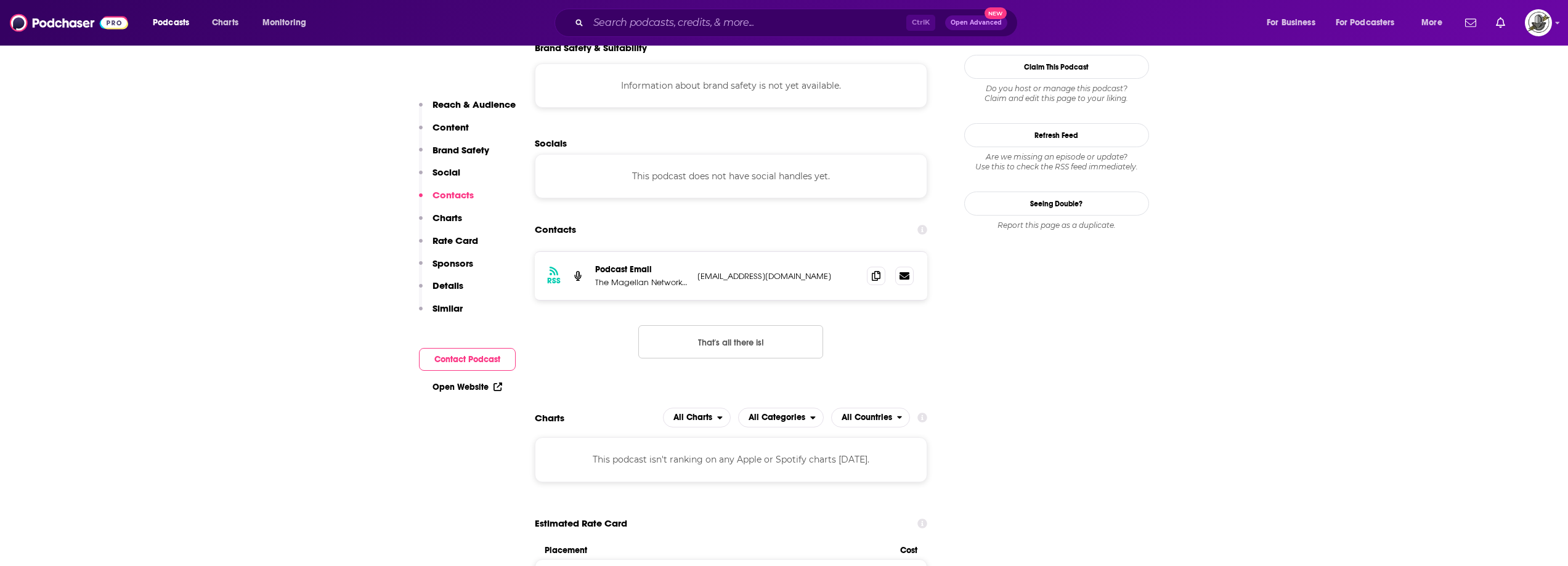
scroll to position [1109, 0]
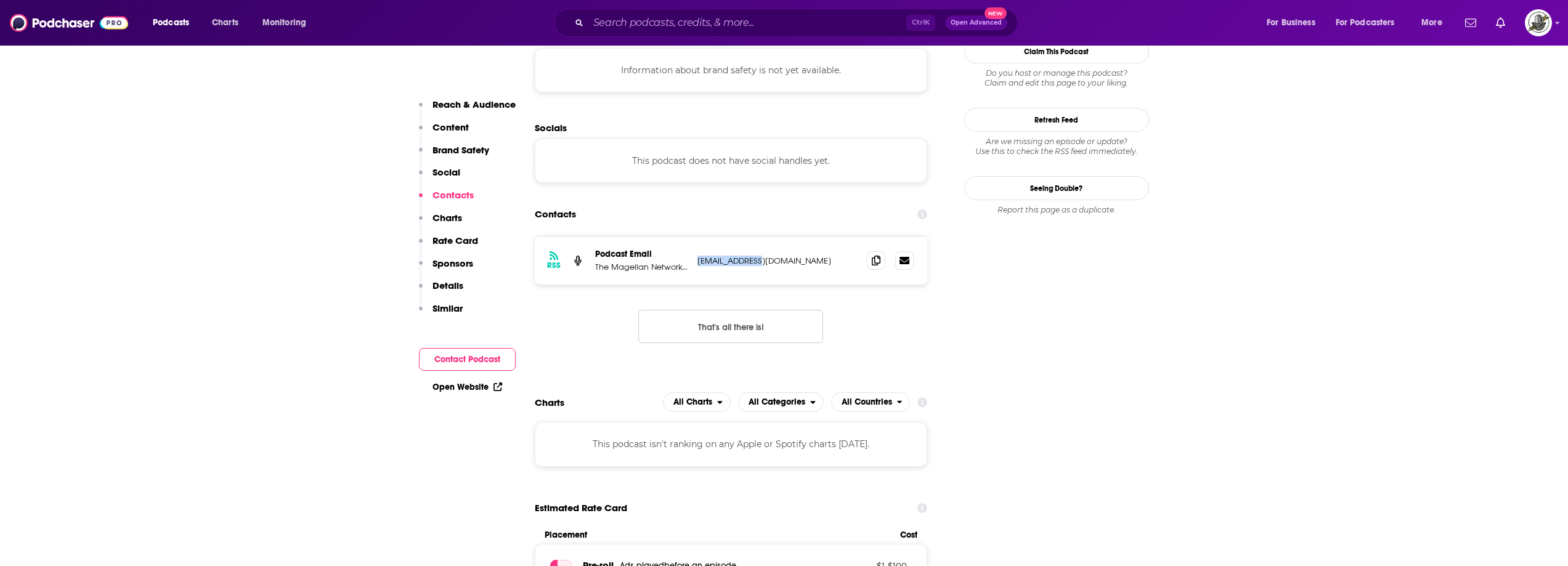
drag, startPoint x: 696, startPoint y: 227, endPoint x: 785, endPoint y: 227, distance: 89.0
click at [785, 237] on div "RSS Podcast Email The Magellan Network Podcast With Coach Joe jjl@ipginc.net jj…" at bounding box center [731, 261] width 393 height 48
copy p "jjl@ipginc.net"
paste input "Advisor Revelations"
click at [625, 18] on input "Search podcasts, credits, & more..." at bounding box center [748, 23] width 318 height 20
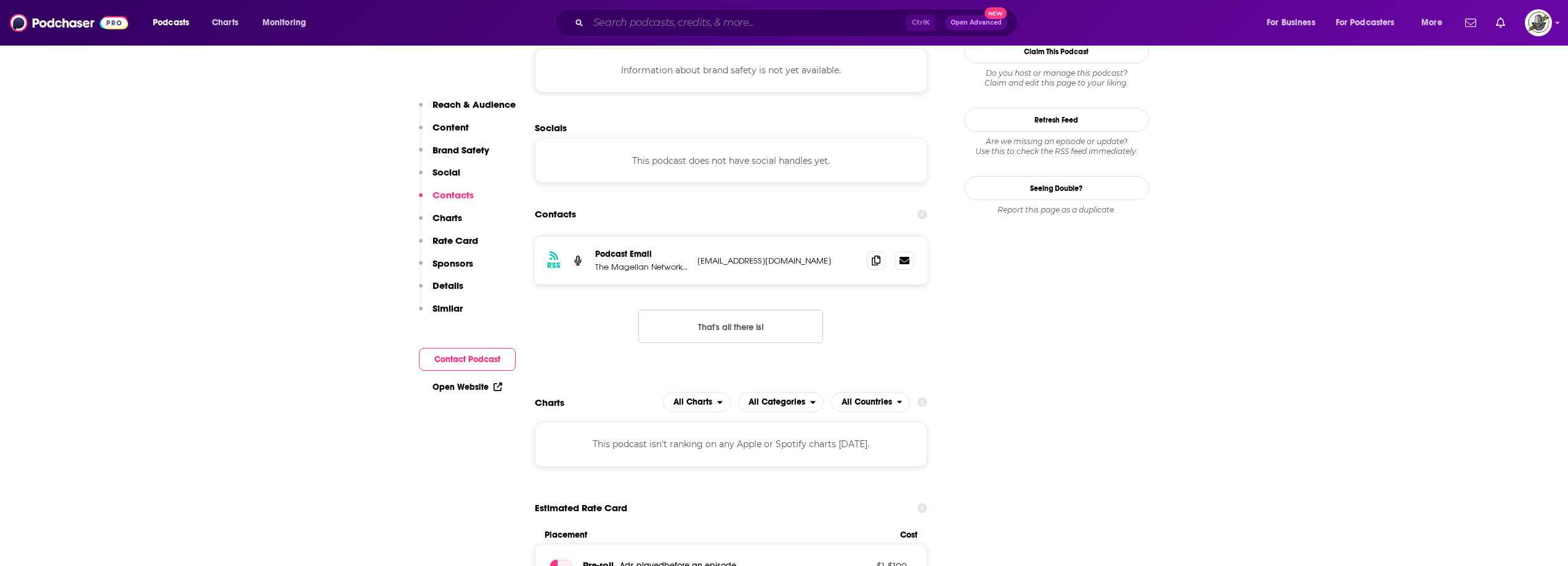
type input "Advisor Revelations"
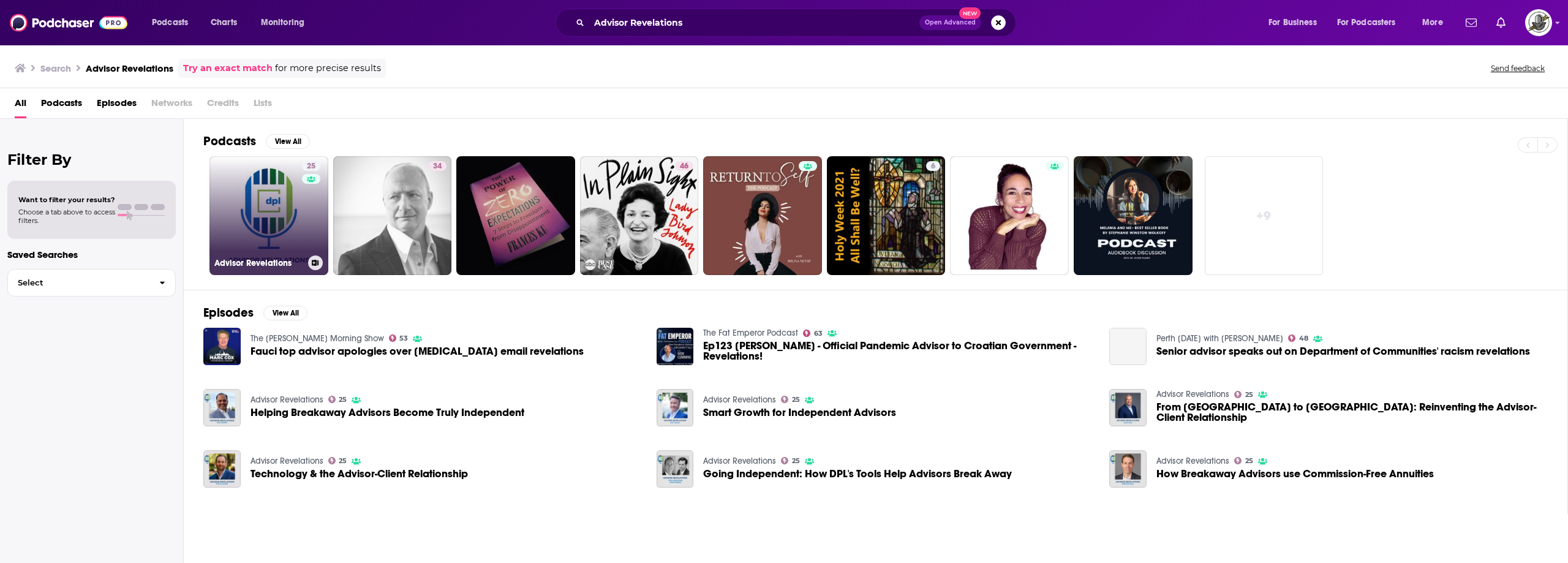
click at [288, 230] on link "25 Advisor Revelations" at bounding box center [268, 215] width 119 height 119
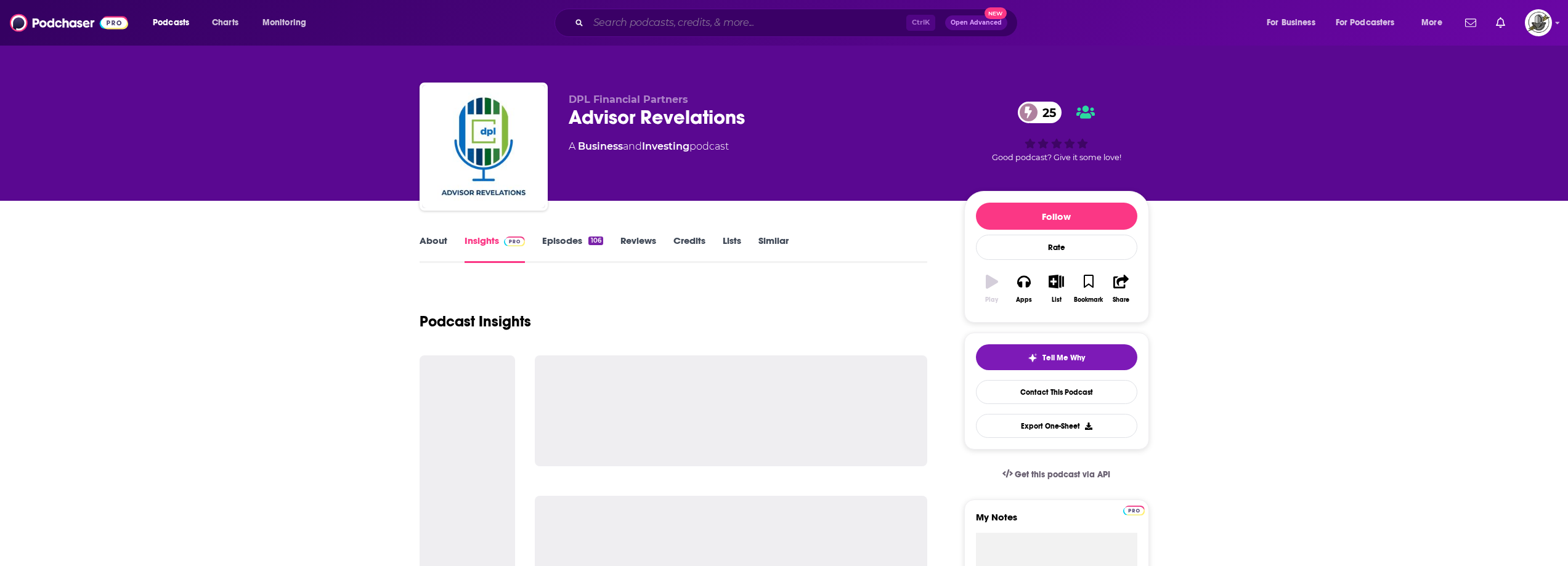
drag, startPoint x: 744, startPoint y: 25, endPoint x: 805, endPoint y: 34, distance: 61.7
click at [745, 25] on input "Search podcasts, credits, & more..." at bounding box center [748, 23] width 318 height 20
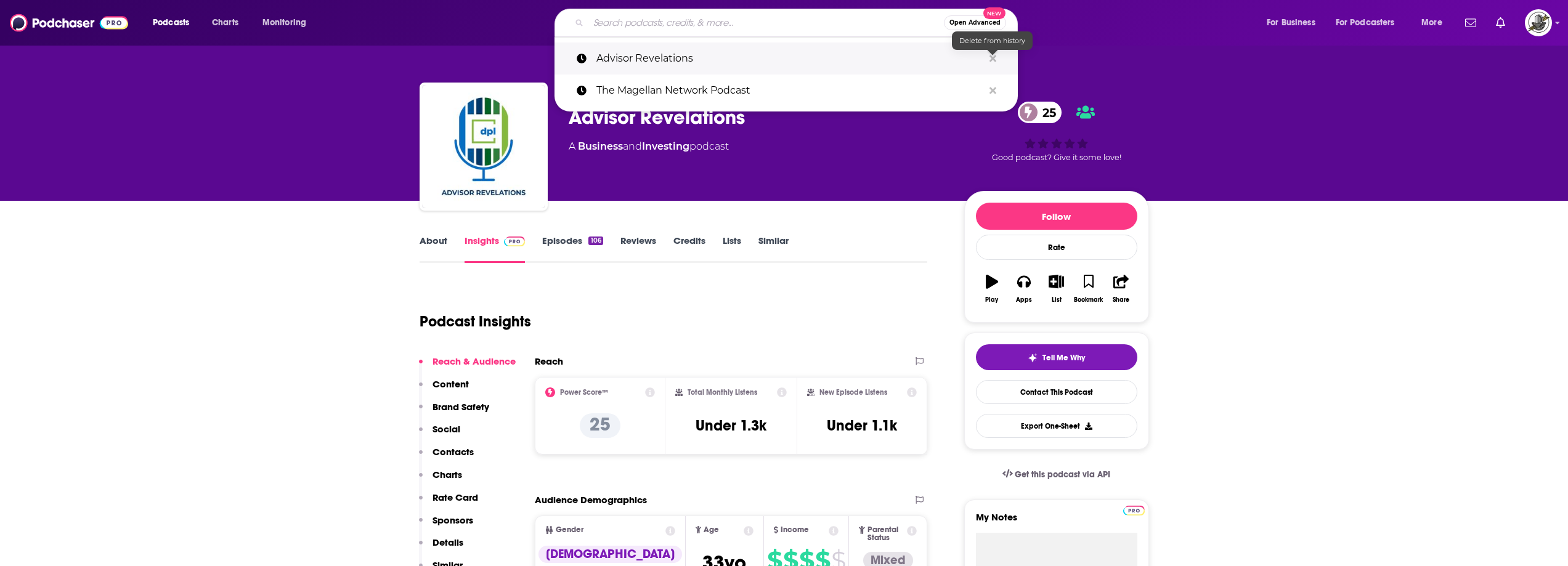
click at [994, 58] on icon "Search podcasts, credits, & more..." at bounding box center [993, 58] width 7 height 7
click at [825, 24] on input "Search podcasts, credits, & more..." at bounding box center [767, 23] width 356 height 20
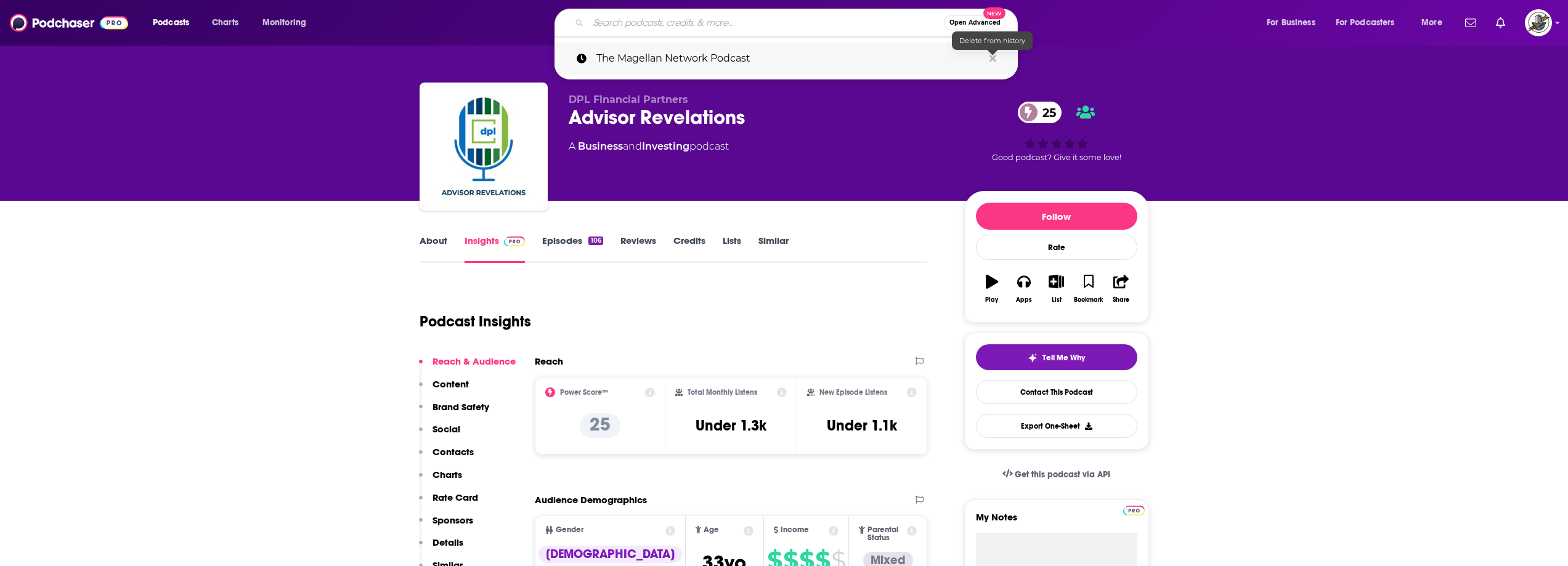
click at [993, 60] on icon "Search podcasts, credits, & more..." at bounding box center [993, 58] width 7 height 7
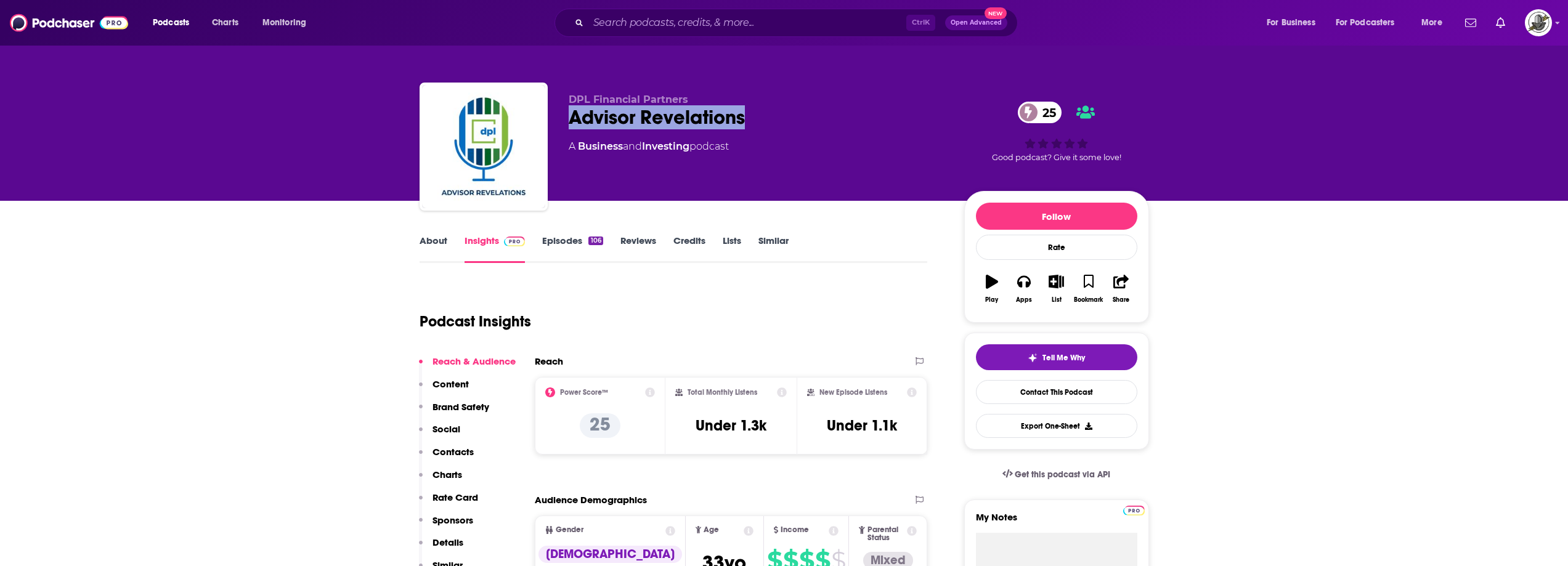
drag, startPoint x: 754, startPoint y: 116, endPoint x: 572, endPoint y: 121, distance: 182.1
click at [572, 121] on div "Advisor Revelations 25" at bounding box center [757, 118] width 375 height 24
copy h2 "Advisor Revelations"
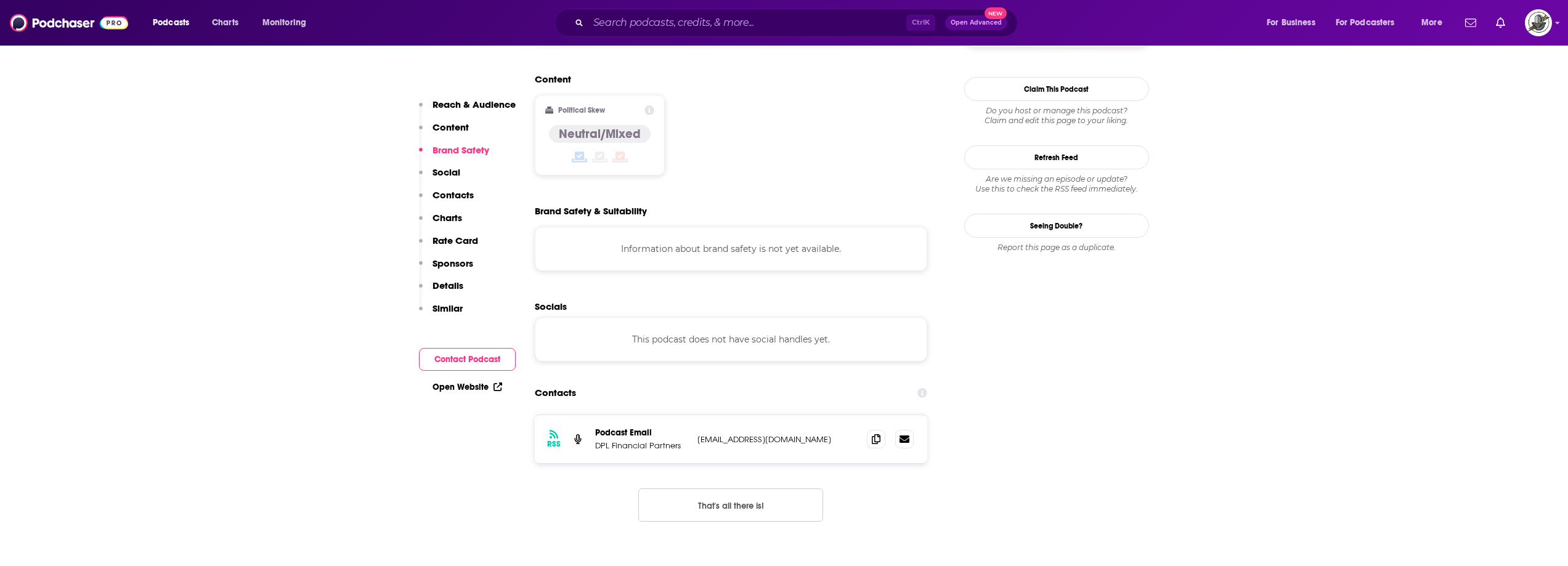
scroll to position [986, 0]
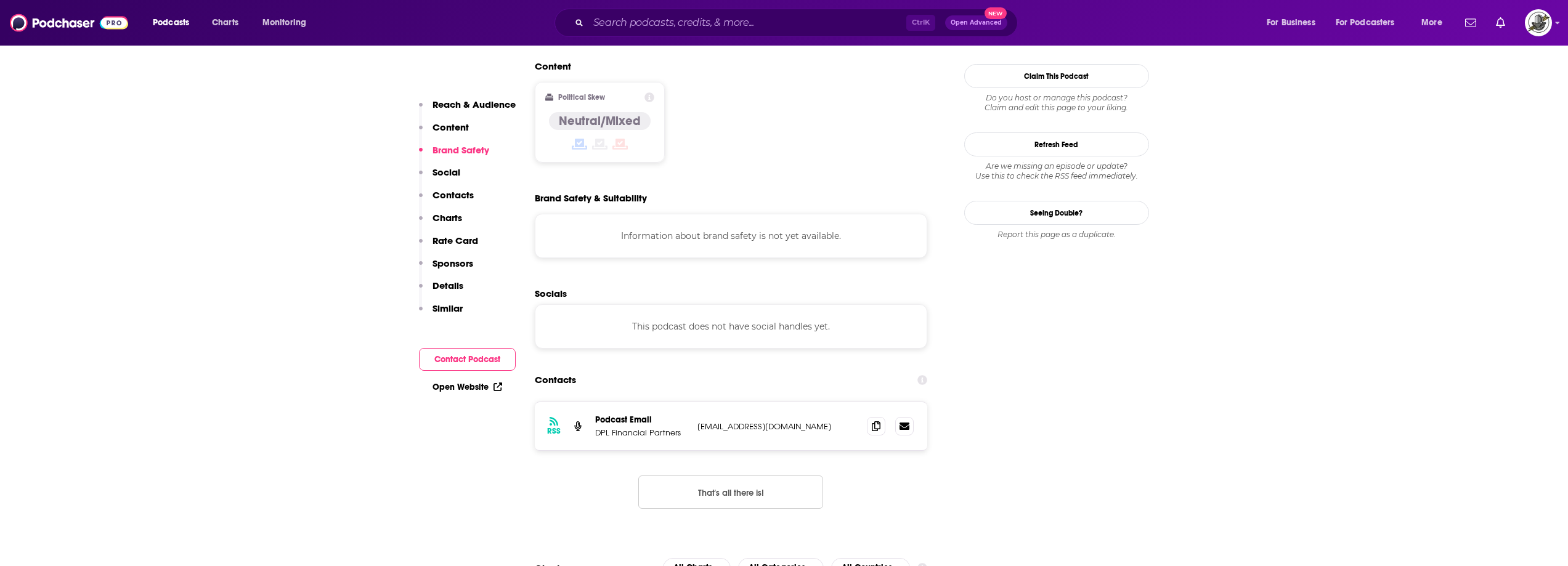
drag, startPoint x: 698, startPoint y: 355, endPoint x: 821, endPoint y: 349, distance: 123.1
click at [821, 422] on p "dplfinancialpartners@gmail.com" at bounding box center [778, 427] width 160 height 11
copy p "dplfinancialpartners@gmail.com"
paste input "Rainmaker Multiplier On-Demand"
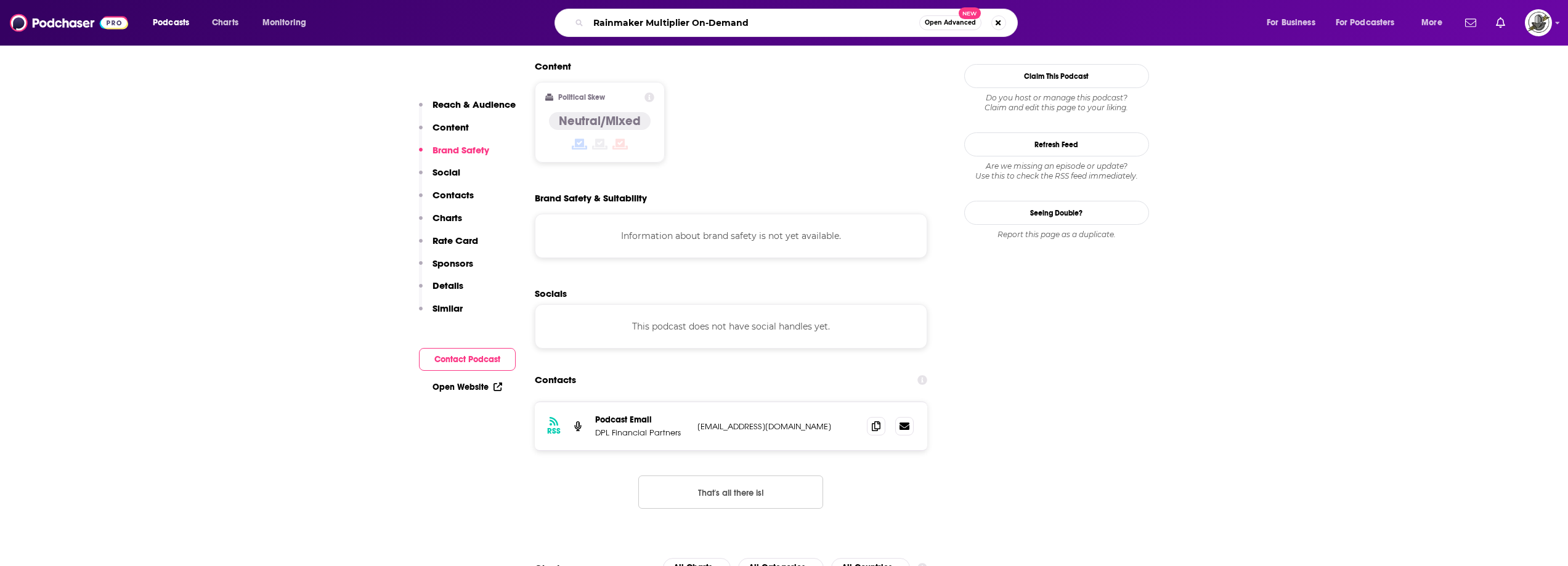
type input "Rainmaker Multiplier On-Demand"
click at [623, 14] on input "Rainmaker Multiplier On-Demand" at bounding box center [754, 23] width 331 height 20
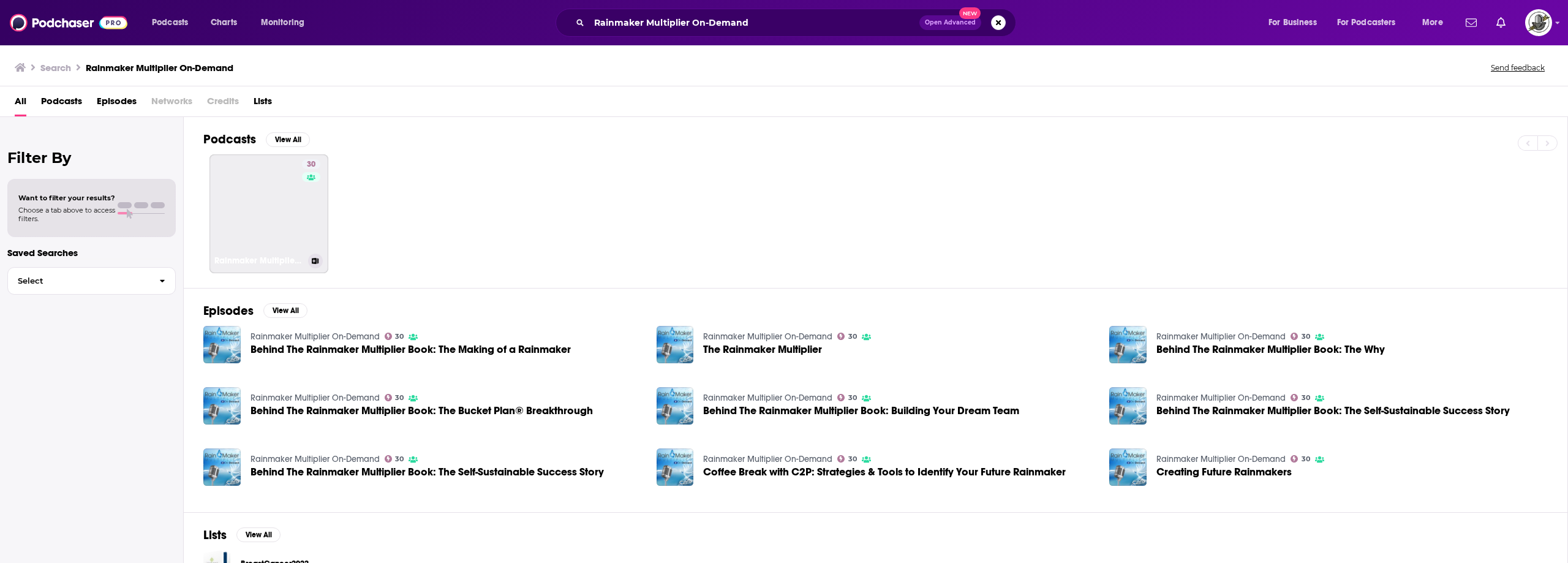
click at [276, 179] on link "30 Rainmaker Multiplier On-Demand" at bounding box center [268, 213] width 119 height 119
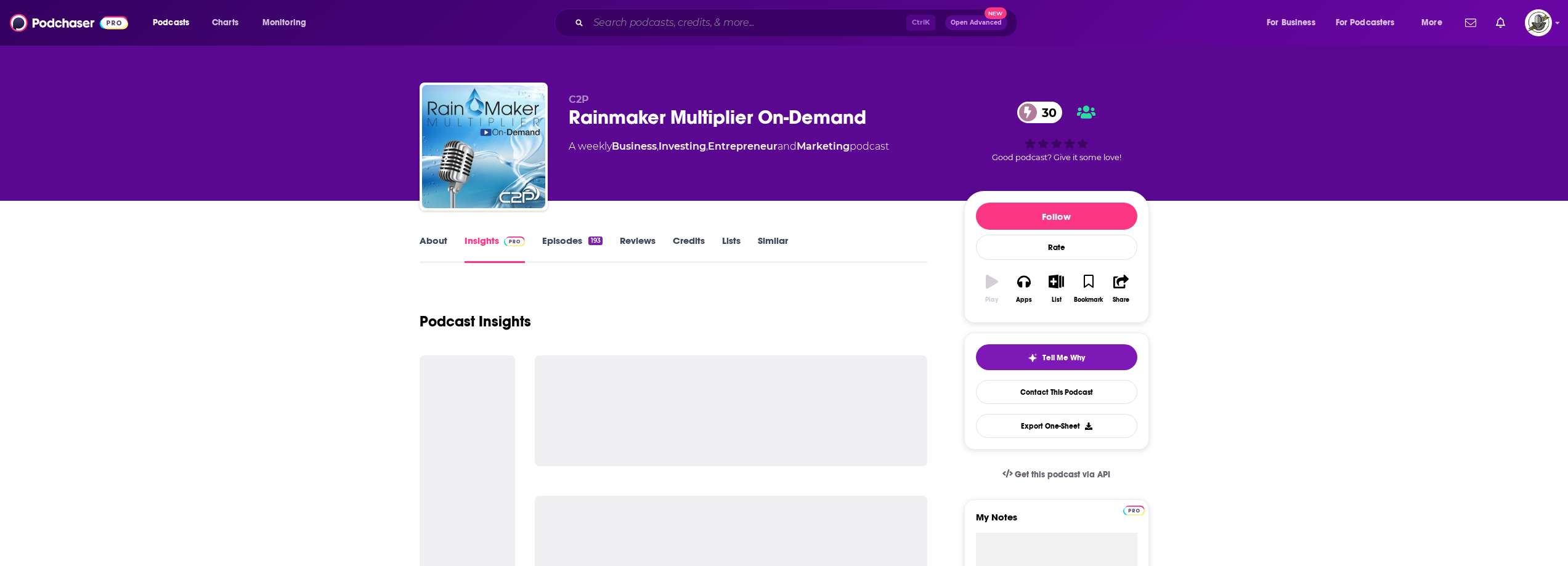
click at [698, 25] on input "Search podcasts, credits, & more..." at bounding box center [748, 23] width 318 height 20
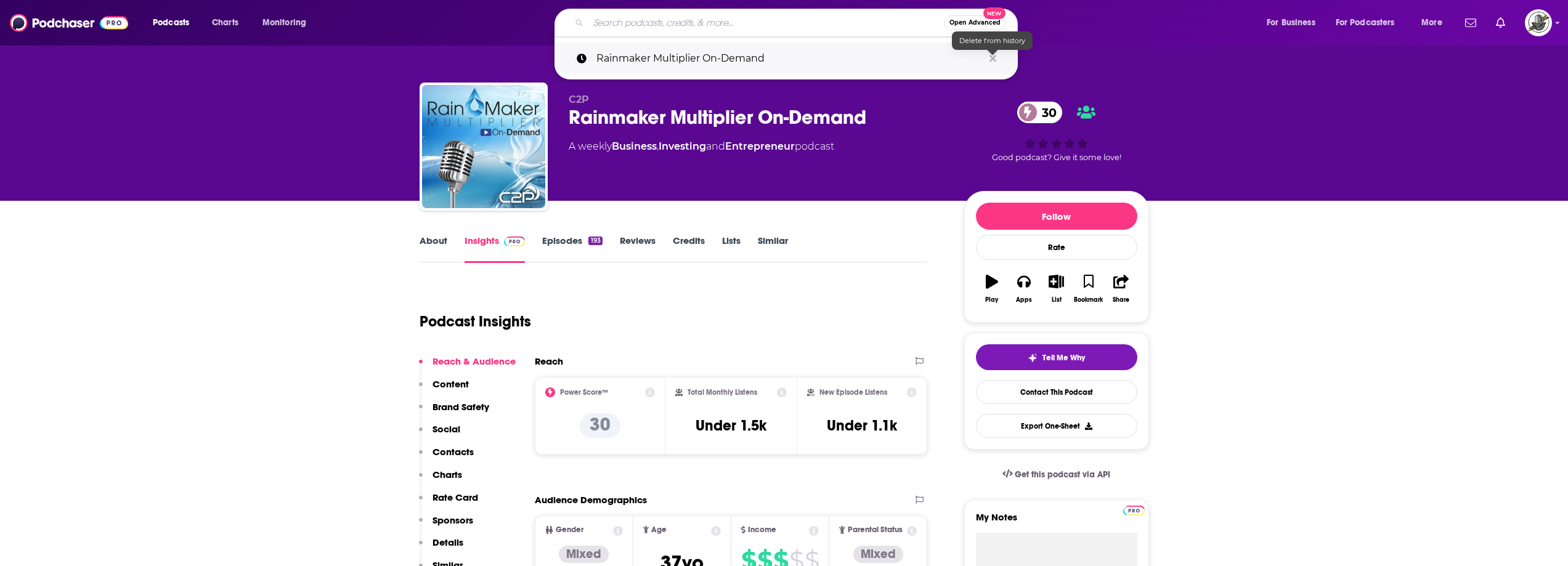
click at [993, 56] on icon "Search podcasts, credits, & more..." at bounding box center [993, 58] width 7 height 10
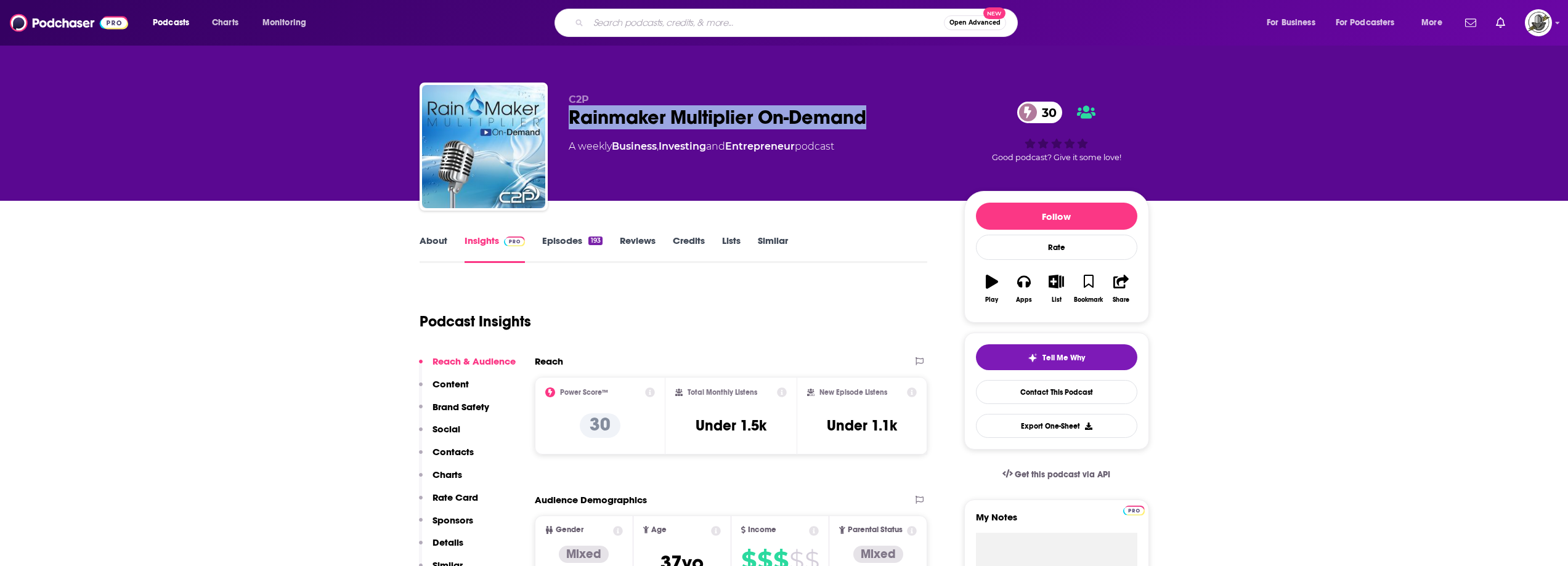
drag, startPoint x: 878, startPoint y: 110, endPoint x: 562, endPoint y: 116, distance: 316.1
click at [562, 116] on div "C2P Rainmaker Multiplier On-Demand 30 A weekly Business , Investing and Entrepr…" at bounding box center [784, 149] width 730 height 133
copy h2 "Rainmaker Multiplier On-Demand"
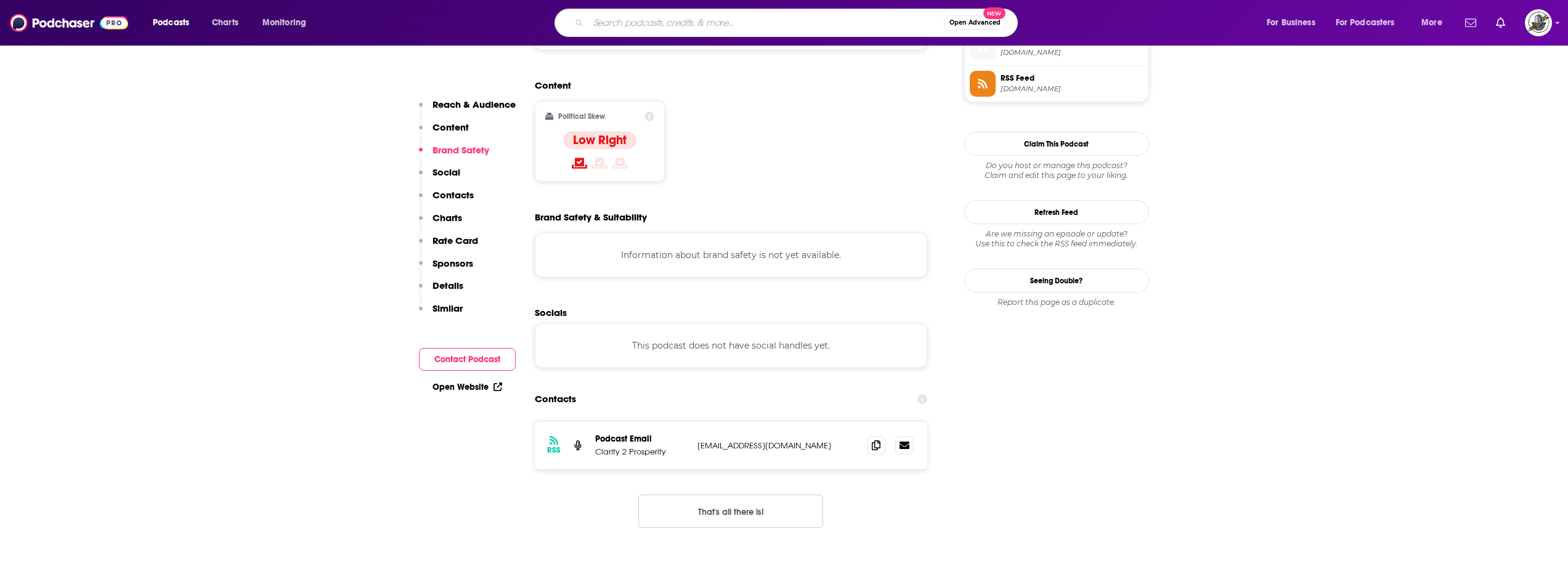
scroll to position [925, 0]
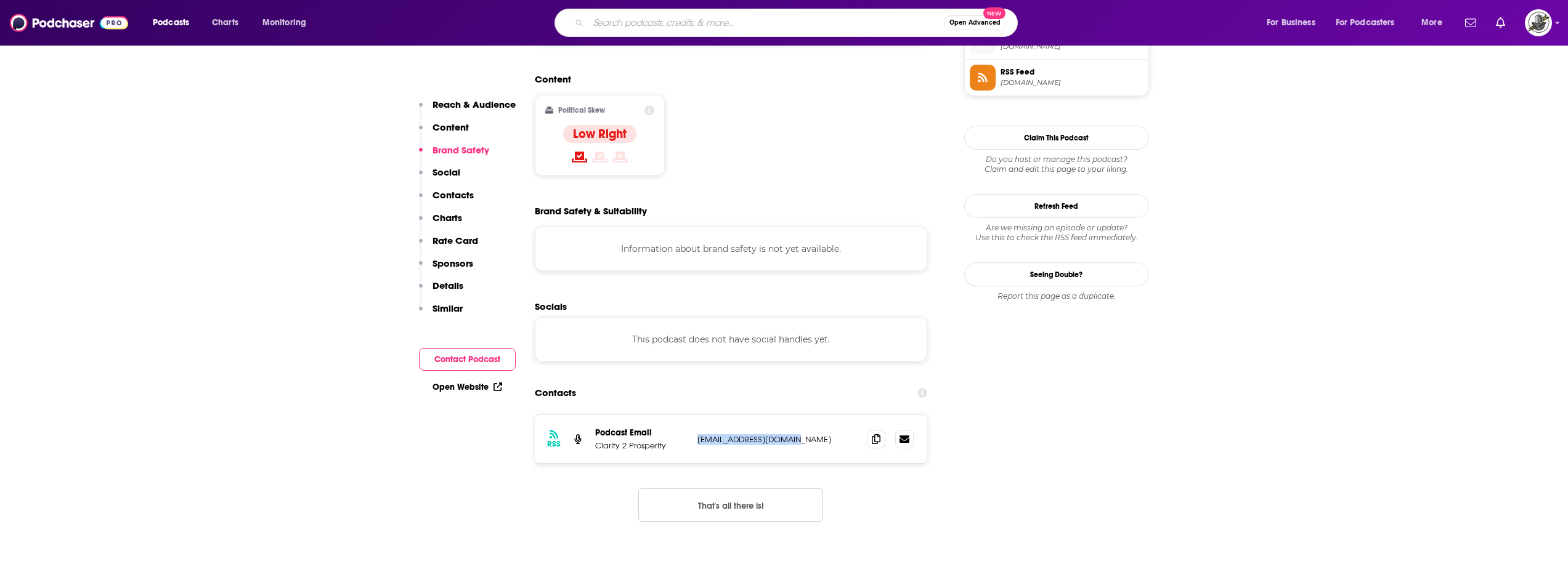
drag, startPoint x: 697, startPoint y: 404, endPoint x: 805, endPoint y: 401, distance: 108.0
click at [805, 415] on div "RSS Podcast Email Clarity 2 Prosperity c2p@c2penterprises.com c2p@c2penterprise…" at bounding box center [731, 439] width 393 height 48
copy p "c2p@c2penterprises.com"
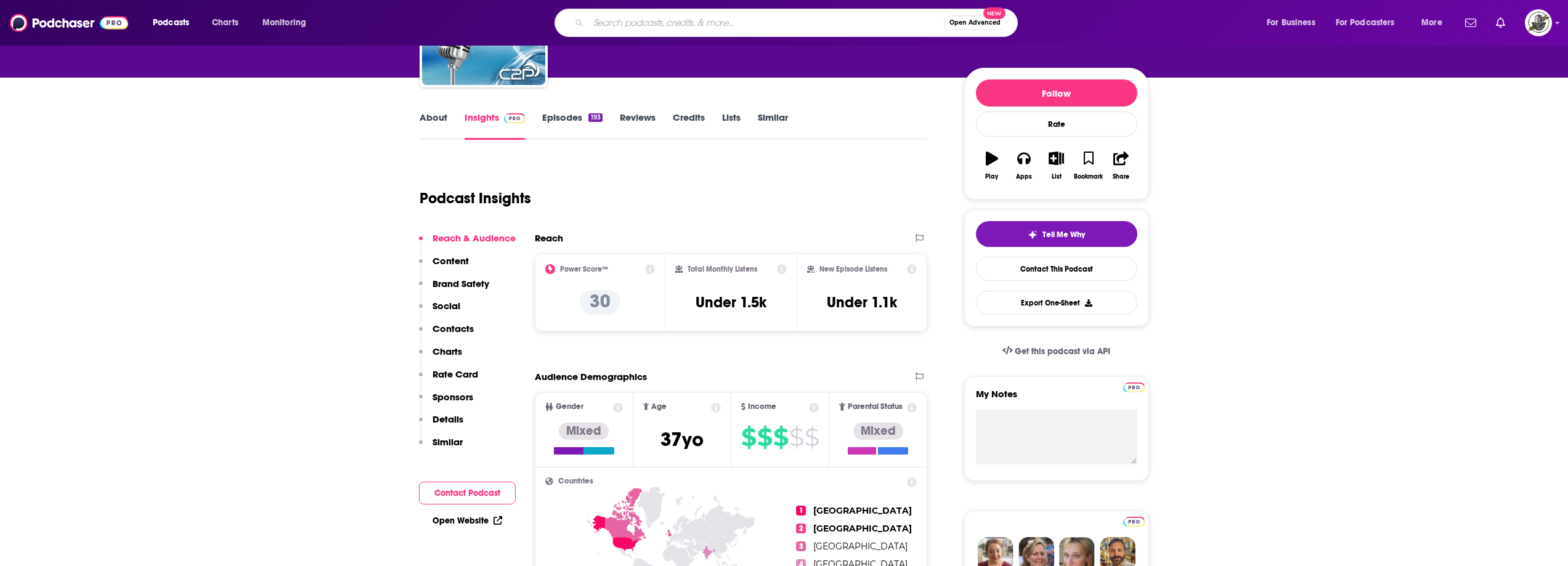
scroll to position [0, 0]
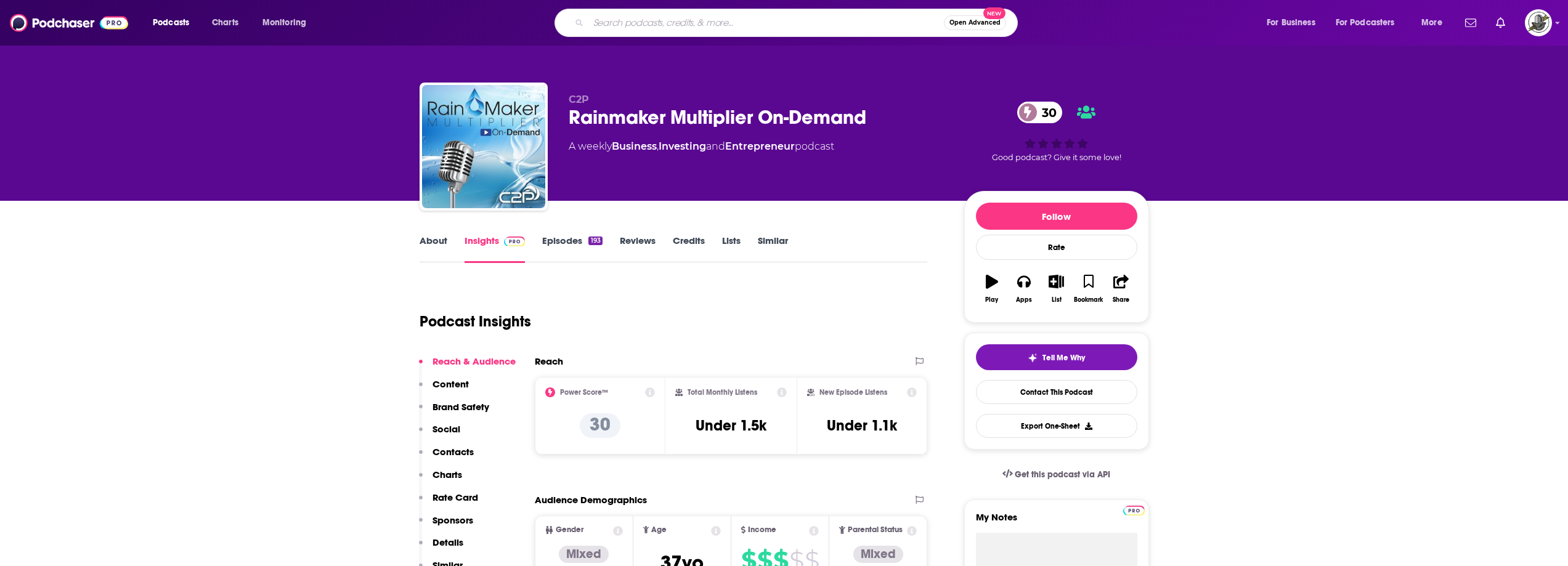
click at [663, 33] on div "Open Advanced New" at bounding box center [785, 23] width 463 height 29
click at [686, 26] on input "Search podcasts, credits, & more..." at bounding box center [767, 23] width 356 height 20
paste input "Rethink. Financial Advice"
type input "Rethink. Financial Advice"
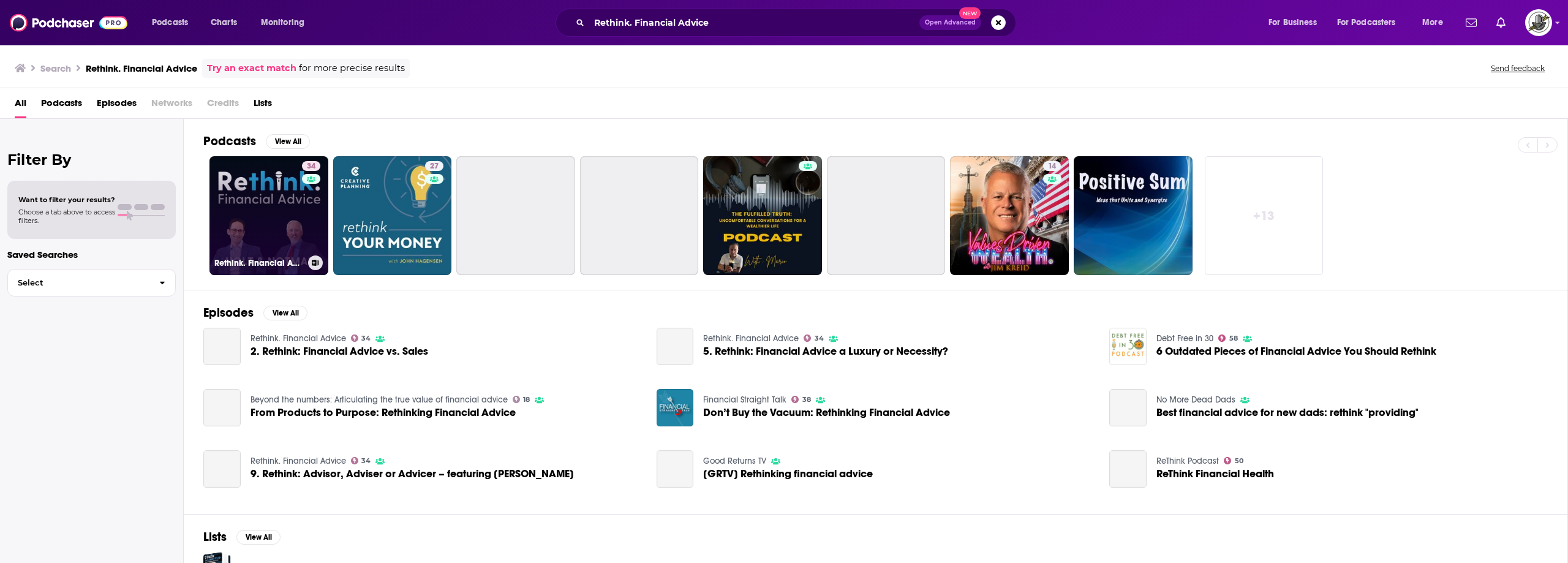
click at [297, 219] on link "34 Rethink. Financial Advice" at bounding box center [268, 215] width 119 height 119
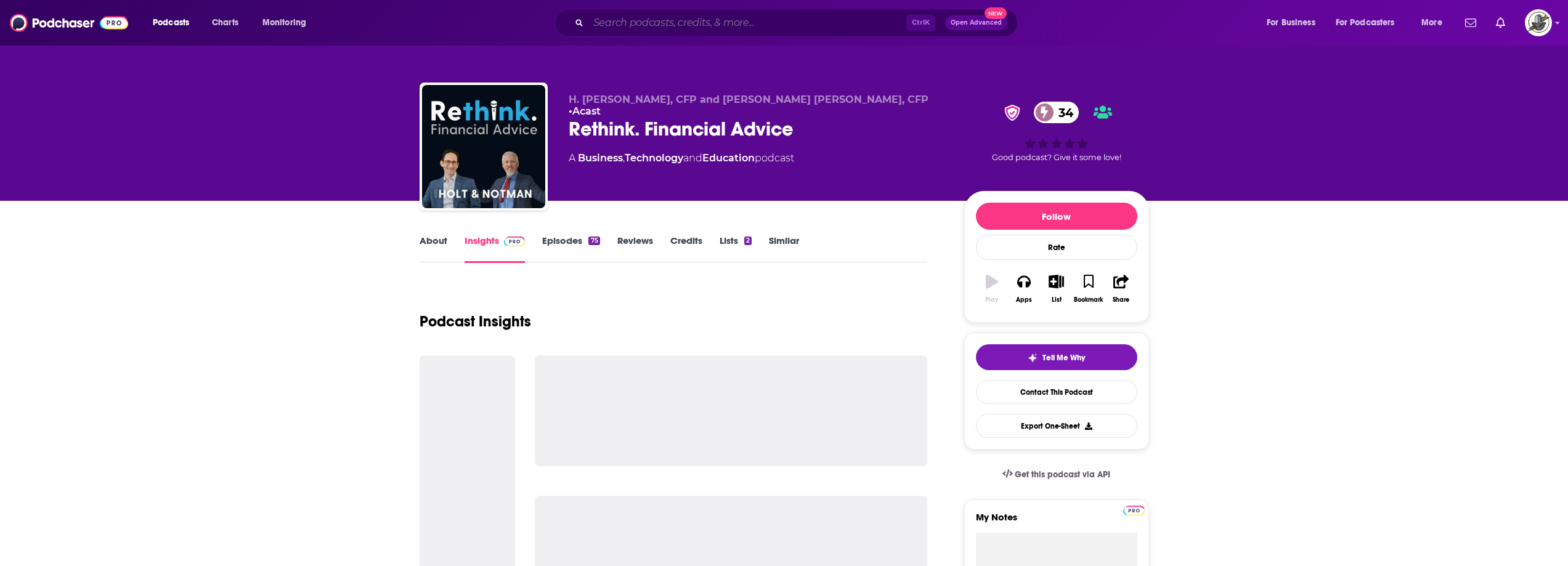
click at [710, 13] on input "Search podcasts, credits, & more..." at bounding box center [748, 23] width 318 height 20
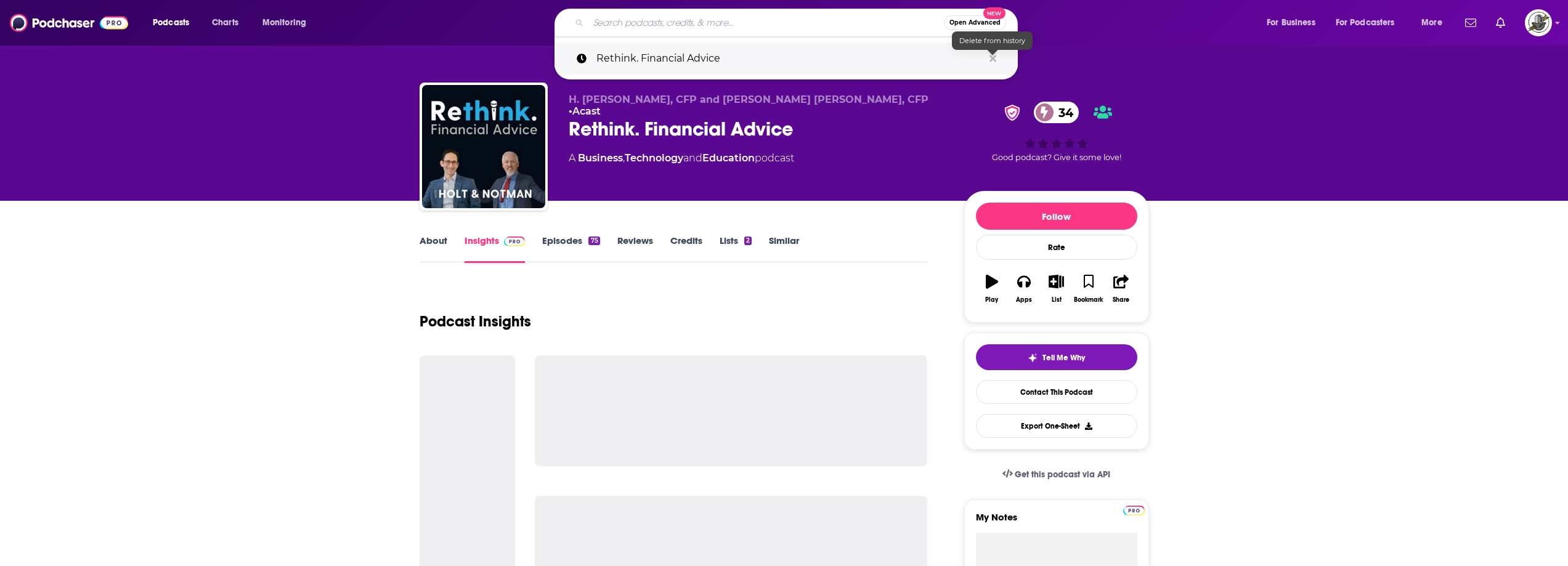
click at [990, 56] on icon "Search podcasts, credits, & more..." at bounding box center [993, 58] width 7 height 10
click at [907, 156] on div "H. Adam Holt, CFP and Derek N.H. Notman, CFP • Acast Rethink. Financial Advice …" at bounding box center [757, 143] width 375 height 99
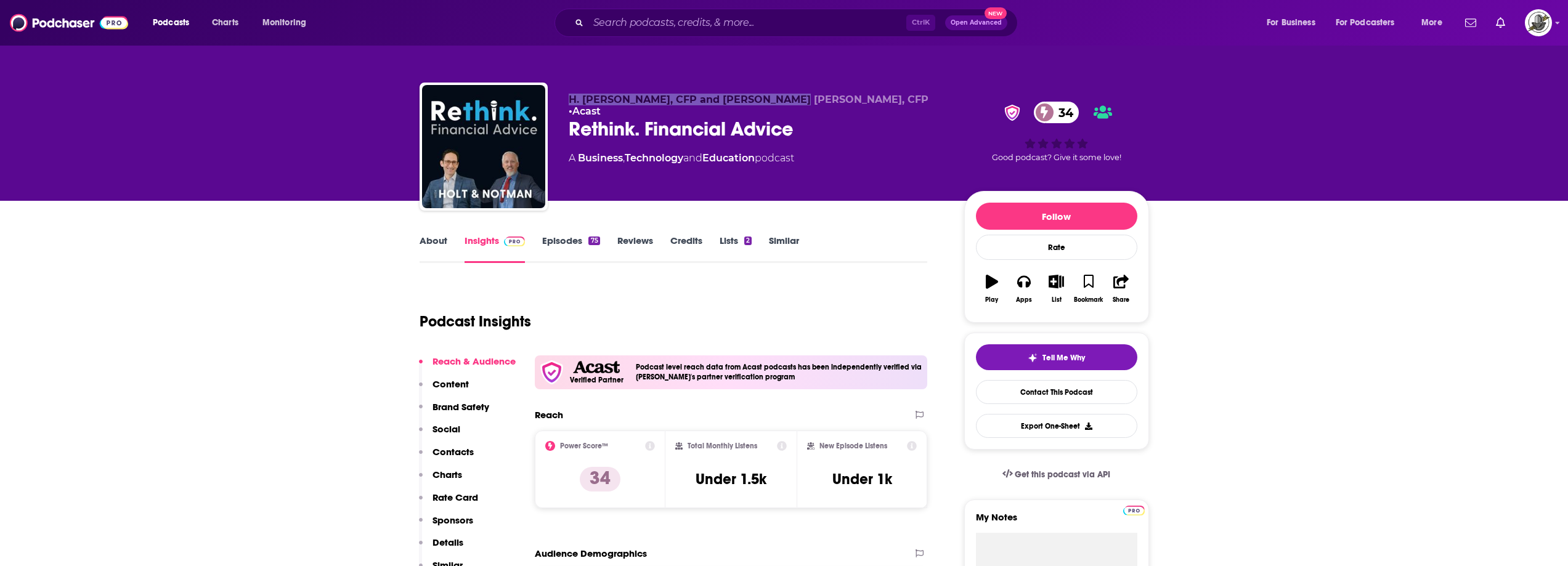
drag, startPoint x: 586, startPoint y: 98, endPoint x: 786, endPoint y: 94, distance: 200.0
click at [786, 94] on div "H. Adam Holt, CFP and Derek N.H. Notman, CFP • Acast Rethink. Financial Advice …" at bounding box center [784, 149] width 730 height 133
copy span "H. Adam Holt, CFP and Derek N.H. Notman"
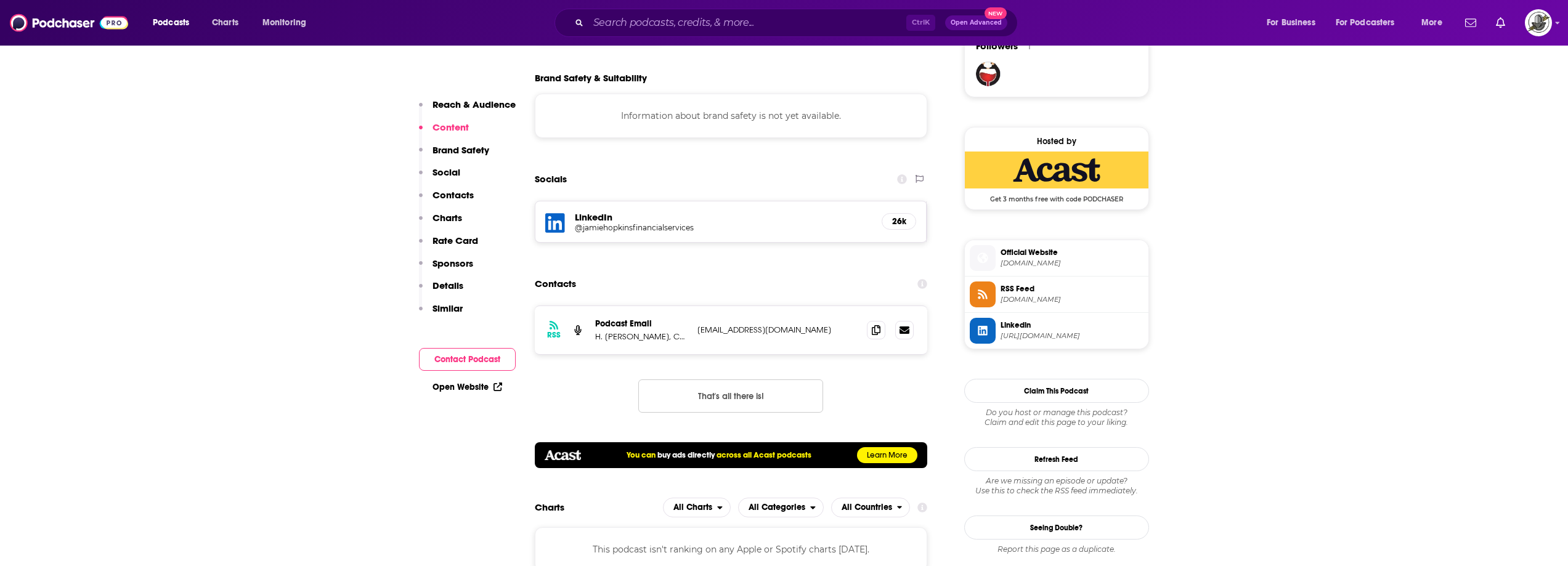
scroll to position [925, 0]
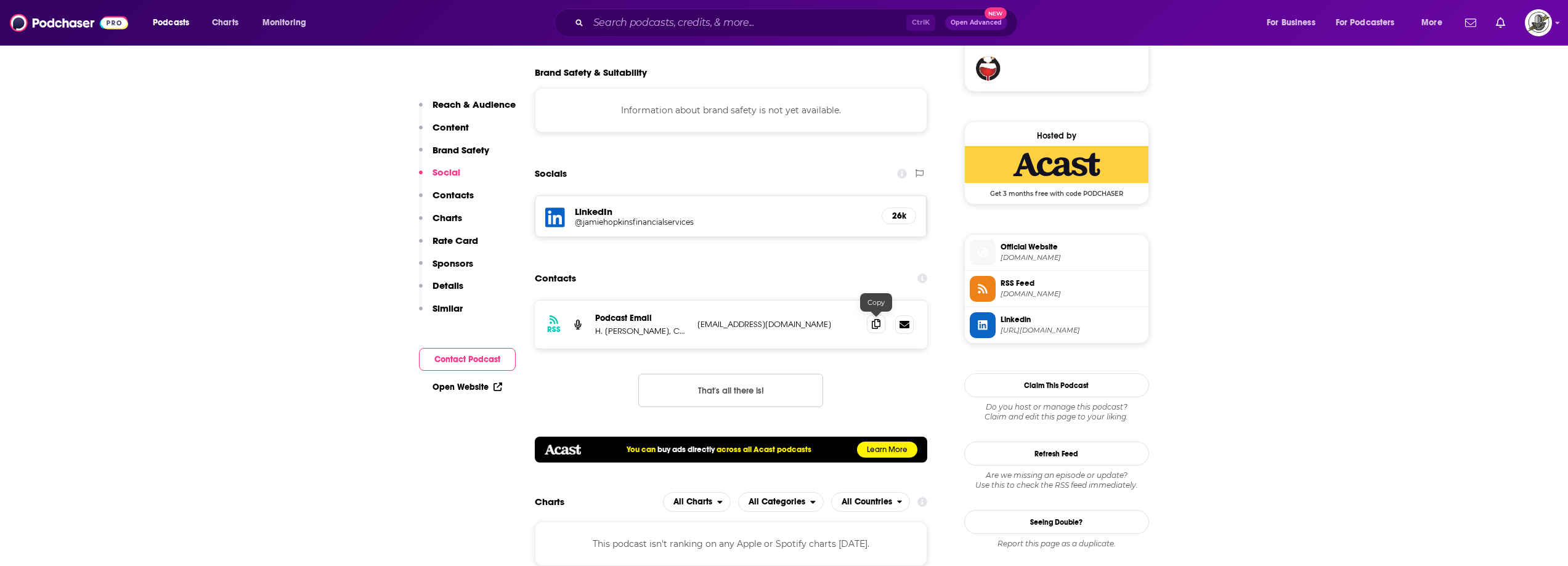
click at [880, 328] on icon at bounding box center [876, 324] width 9 height 10
paste input "Saving With Silverman"
type input "Saving With Silverman"
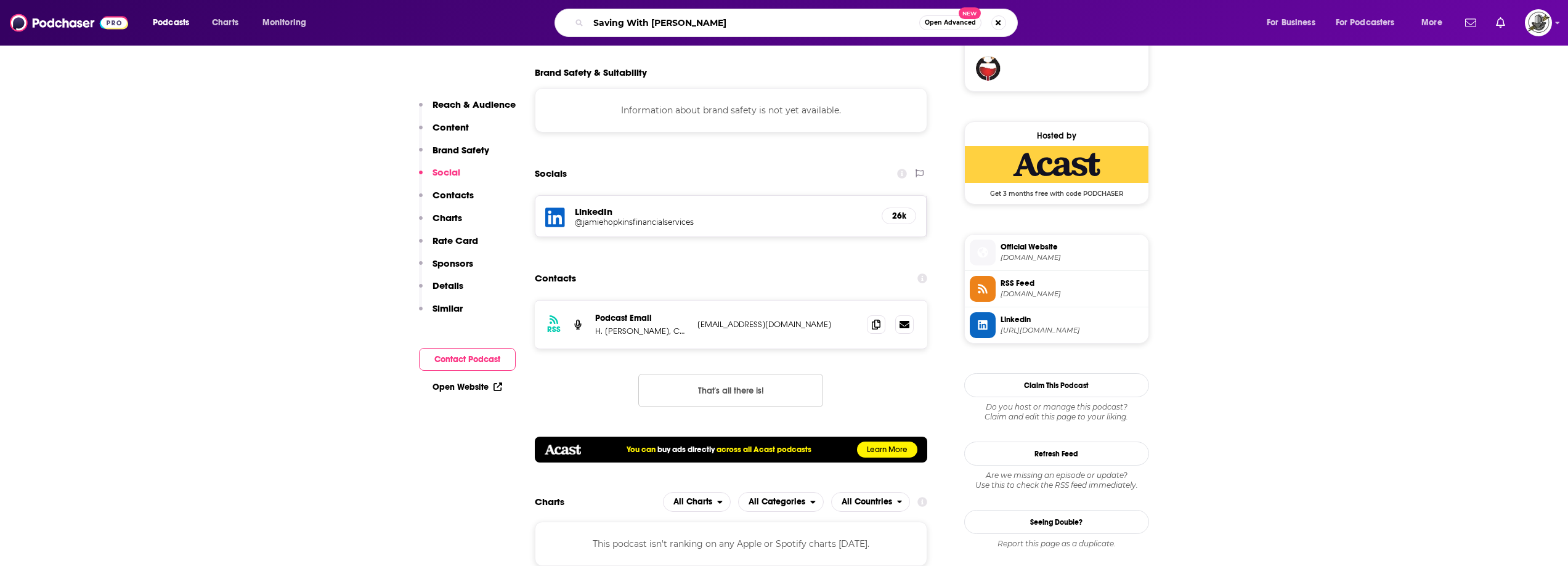
click at [626, 22] on input "Saving With Silverman" at bounding box center [754, 23] width 331 height 20
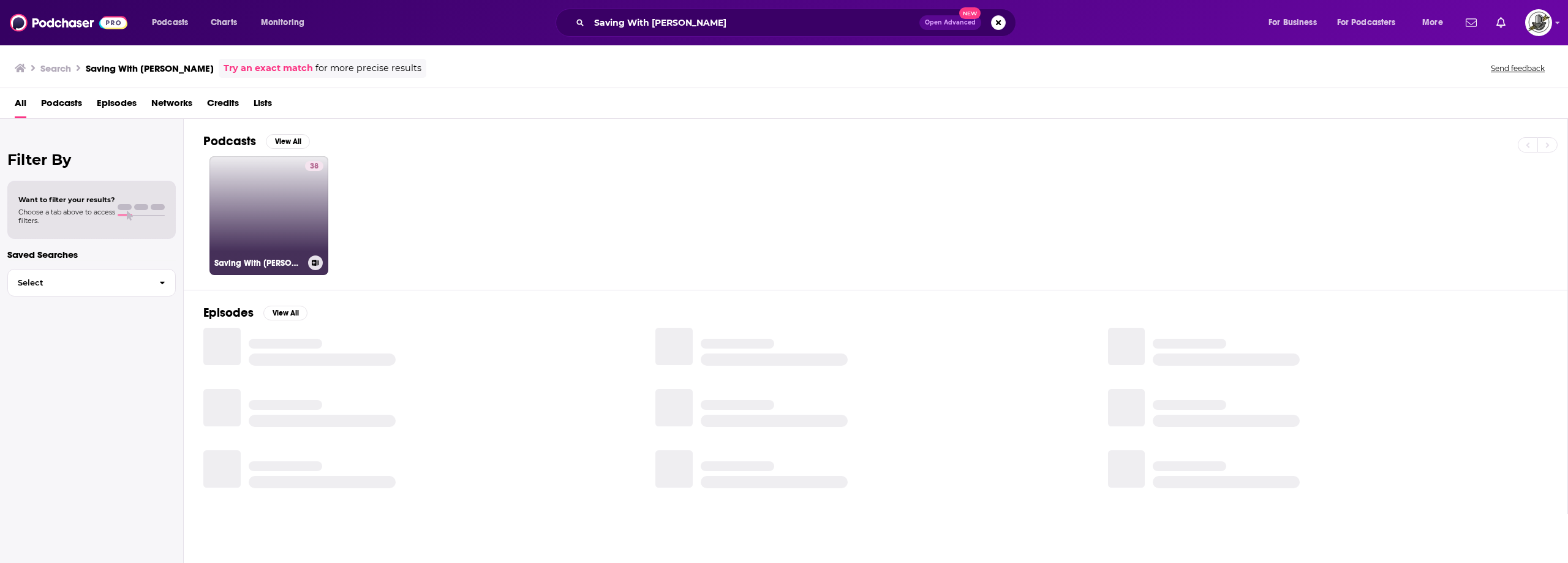
click at [269, 185] on link "38 Saving With Silverman" at bounding box center [268, 215] width 119 height 119
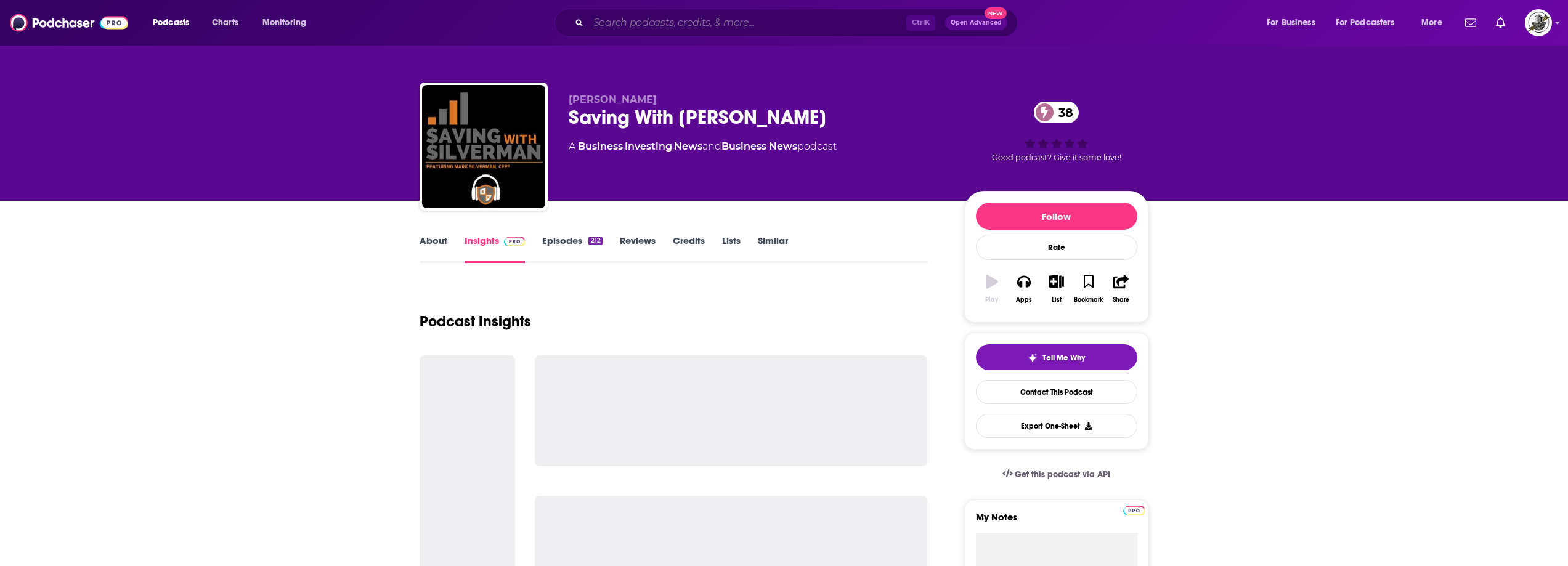
click at [741, 16] on input "Search podcasts, credits, & more..." at bounding box center [748, 23] width 318 height 20
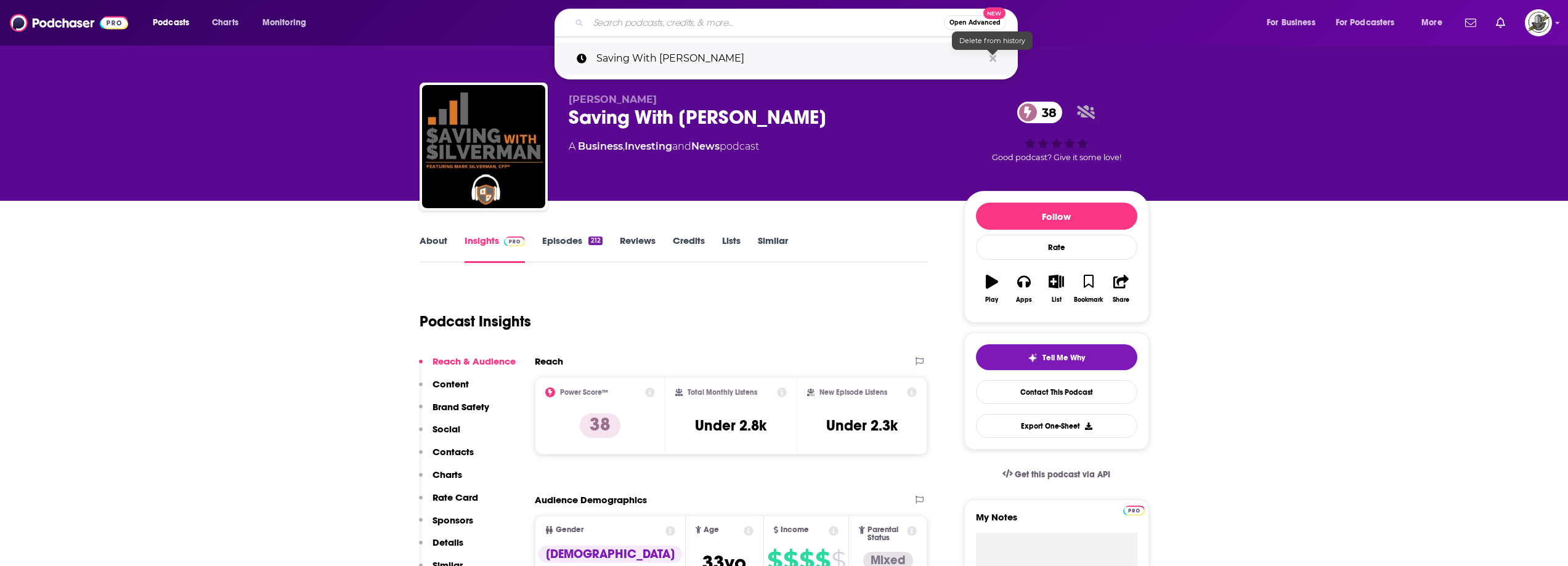
click at [993, 58] on icon "Search podcasts, credits, & more..." at bounding box center [993, 58] width 7 height 7
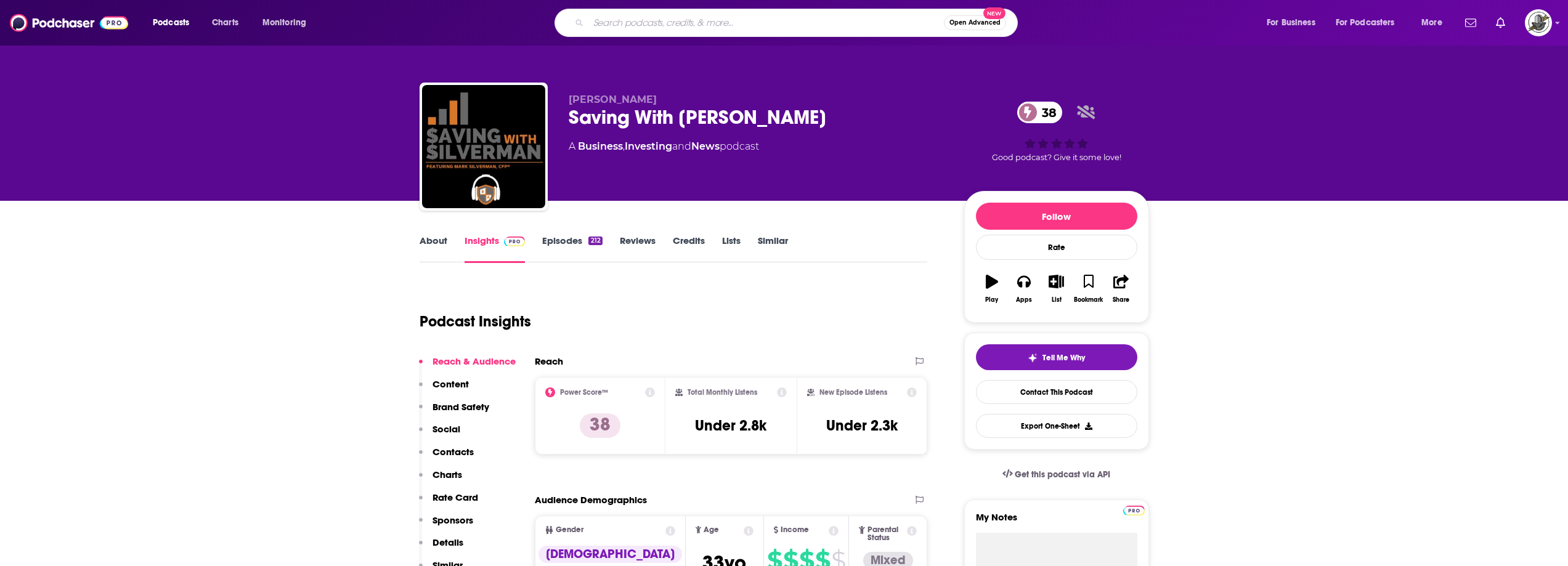
drag, startPoint x: 571, startPoint y: 101, endPoint x: 663, endPoint y: 99, distance: 92.0
click at [663, 99] on p "Mark Silverman" at bounding box center [757, 100] width 375 height 12
click at [581, 113] on div "Saving With Silverman 38" at bounding box center [757, 118] width 375 height 24
drag, startPoint x: 569, startPoint y: 99, endPoint x: 801, endPoint y: 118, distance: 232.8
click at [801, 118] on div "Mark Silverman Saving With Silverman 38 A Business , Investing and News podcast" at bounding box center [757, 143] width 375 height 99
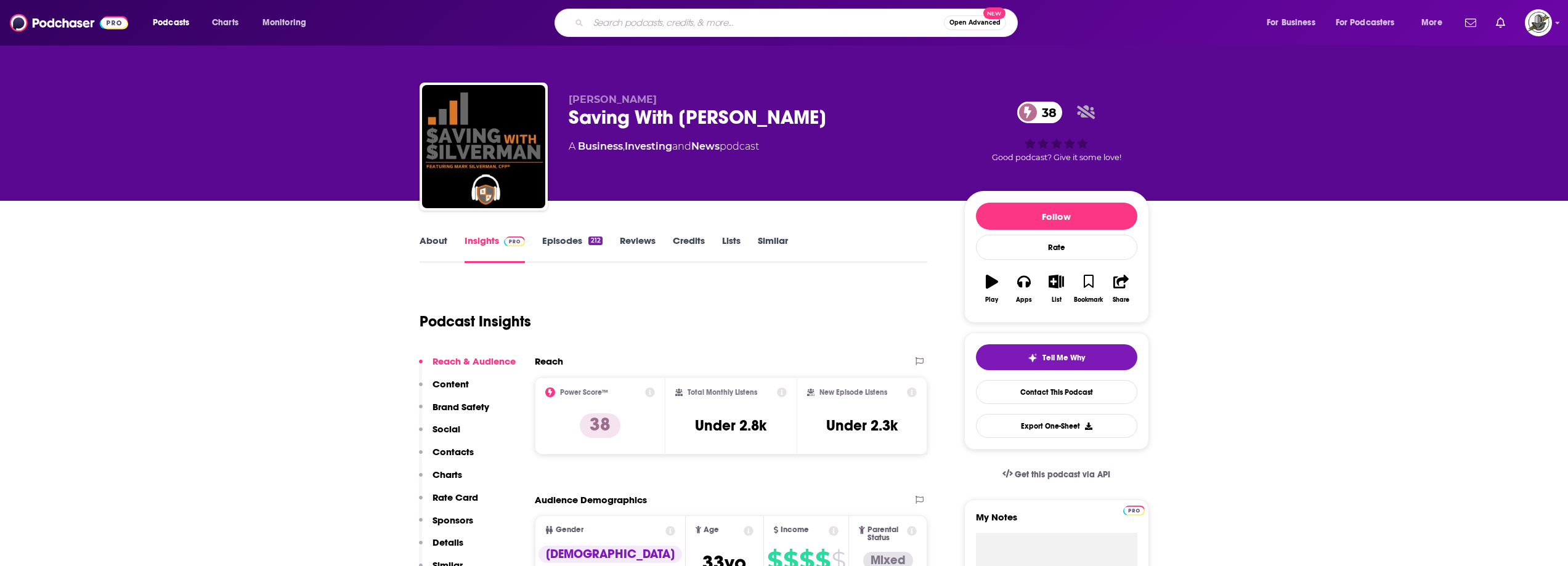
click at [701, 16] on input "Search podcasts, credits, & more..." at bounding box center [767, 23] width 356 height 20
paste input "The Retirement and IRA Show"
type input "The Retirement and IRA Show"
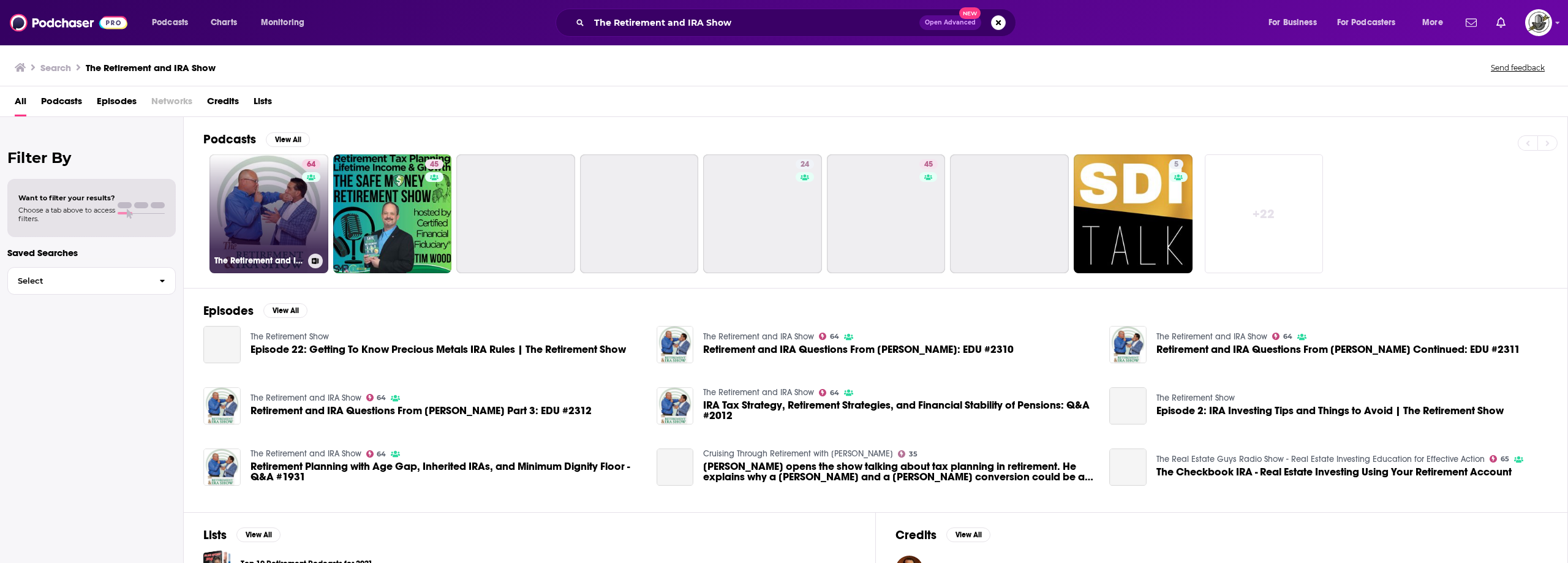
click at [282, 204] on link "64 The Retirement and IRA Show" at bounding box center [268, 213] width 119 height 119
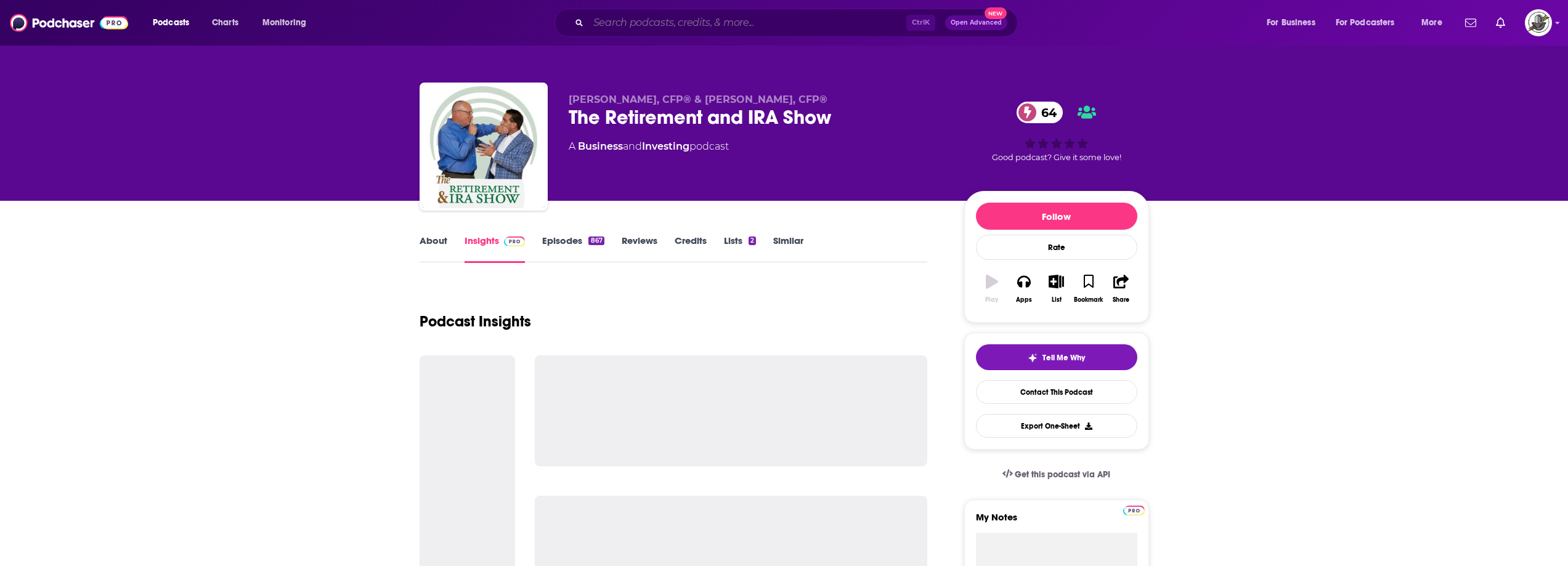
click at [708, 19] on input "Search podcasts, credits, & more..." at bounding box center [748, 23] width 318 height 20
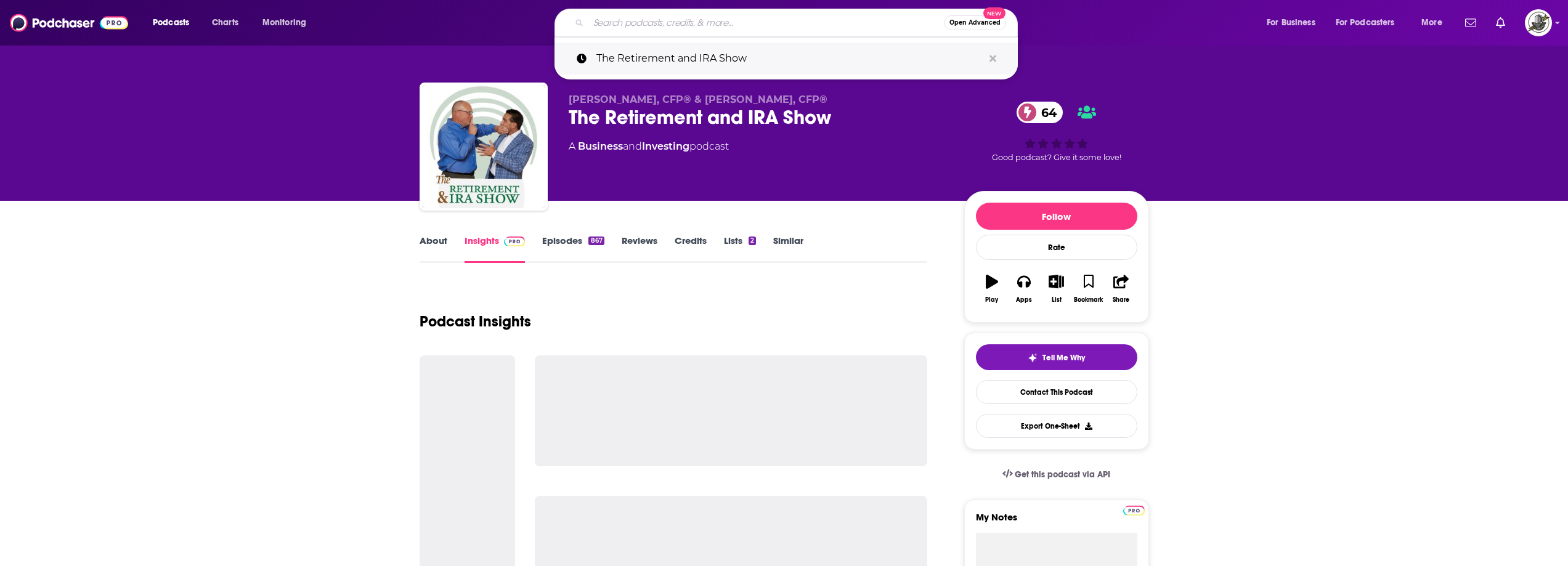
click at [991, 56] on icon "Search podcasts, credits, & more..." at bounding box center [993, 58] width 7 height 7
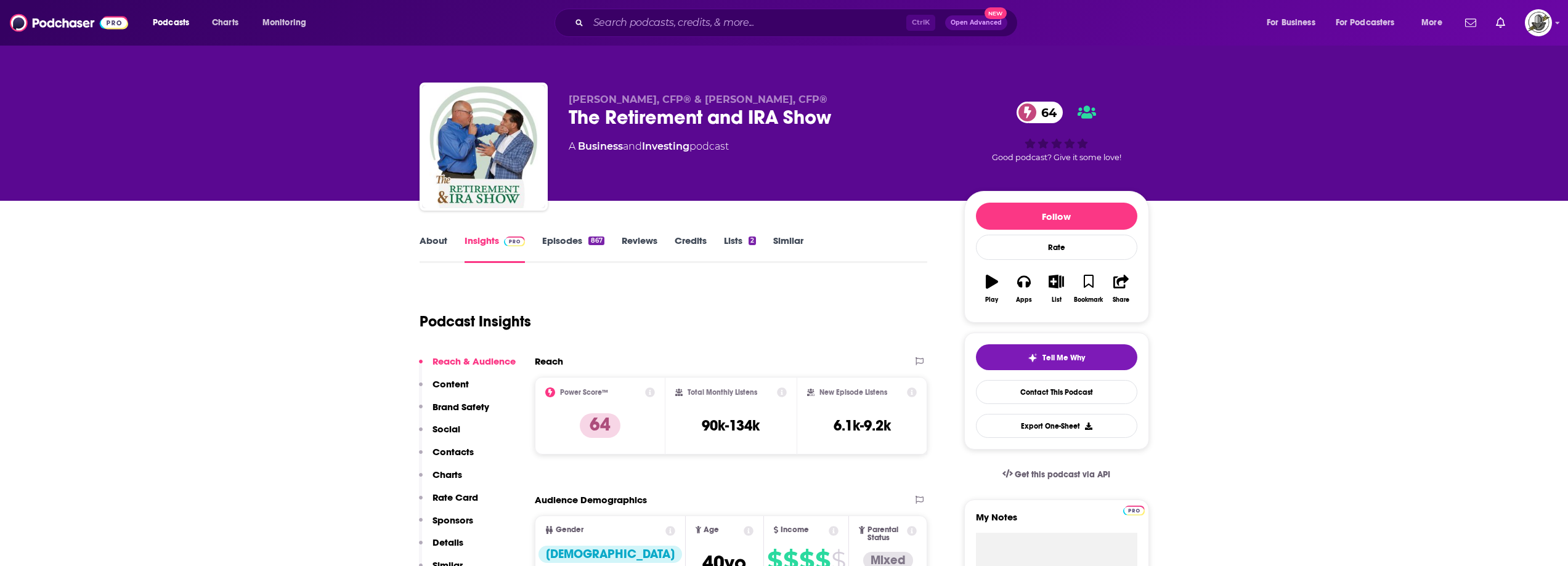
click at [827, 238] on div "About Insights Episodes 867 Reviews Credits Lists 2 Similar" at bounding box center [674, 248] width 509 height 31
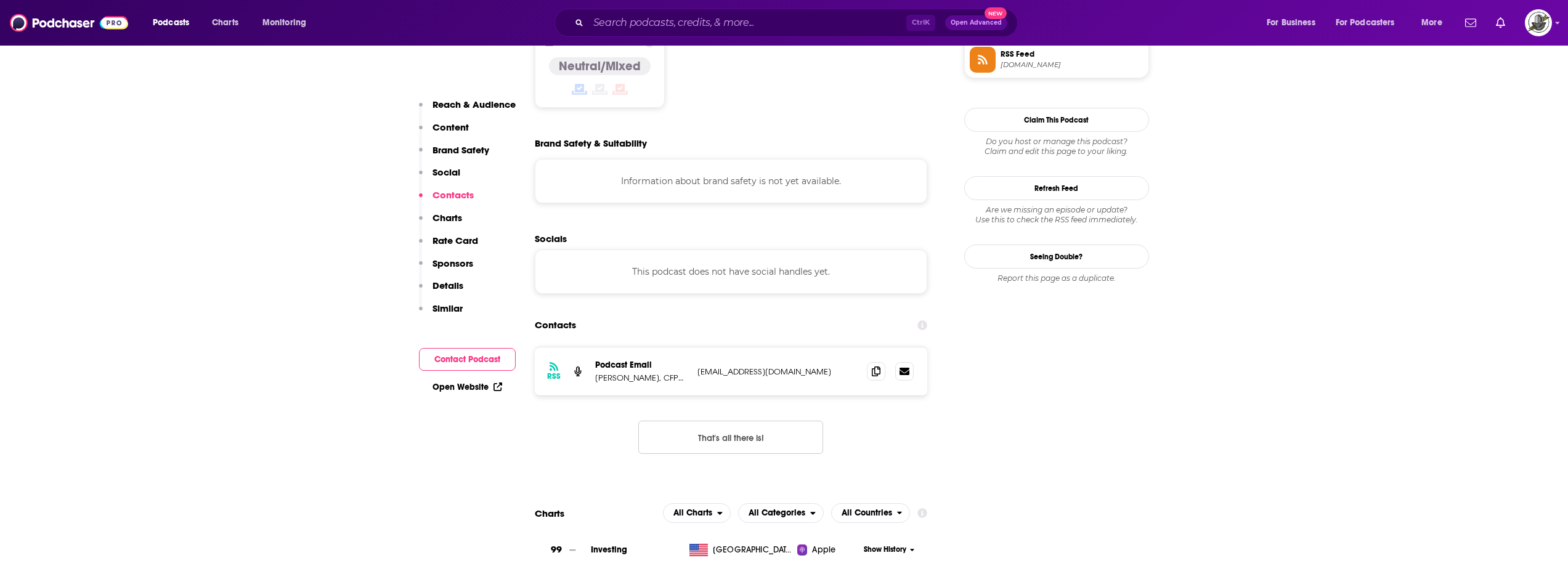
scroll to position [1047, 0]
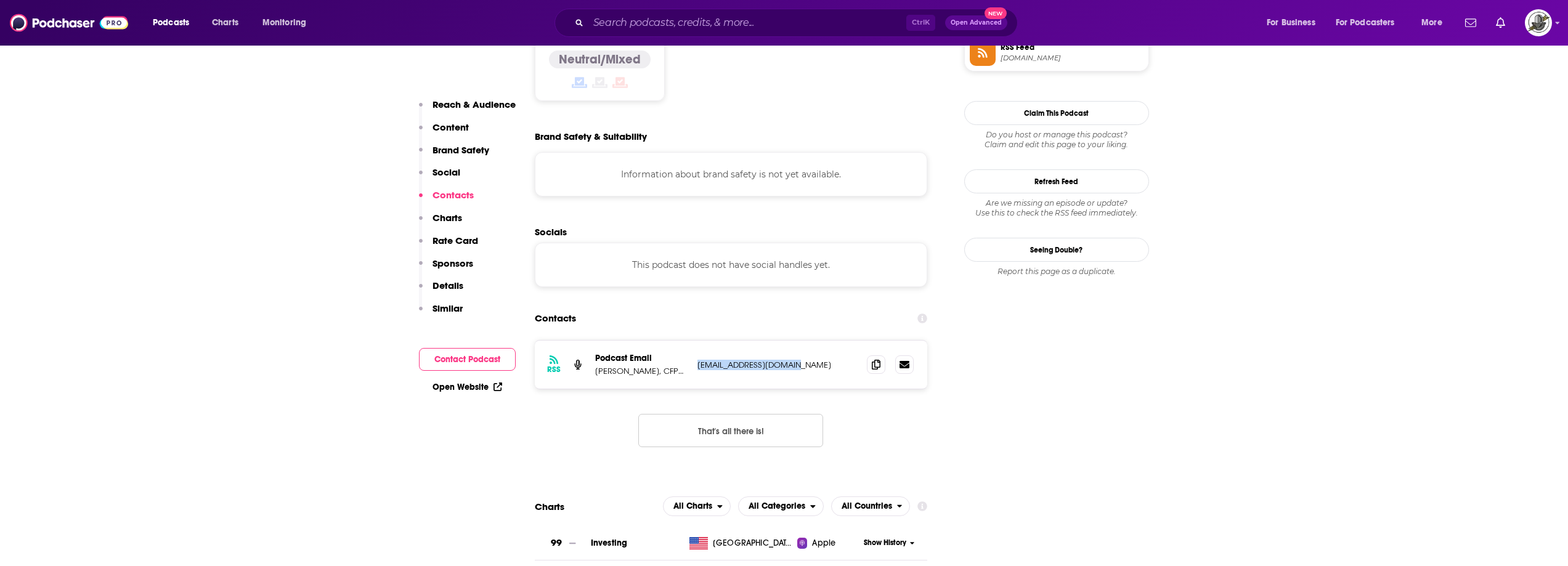
drag, startPoint x: 694, startPoint y: 290, endPoint x: 808, endPoint y: 288, distance: 114.0
click at [808, 341] on div "RSS Podcast Email Jim Saulnier, CFP® & Chris Stein, CFP® marketing@jimhelps.com…" at bounding box center [731, 364] width 393 height 48
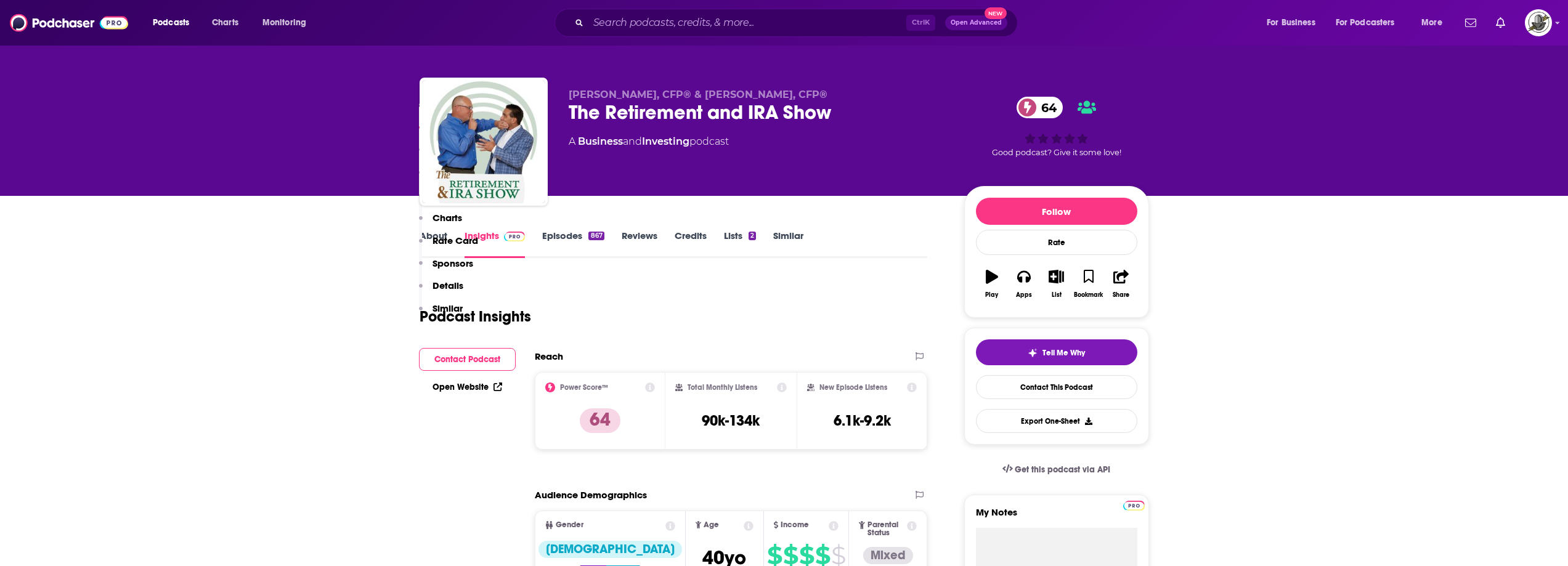
scroll to position [0, 0]
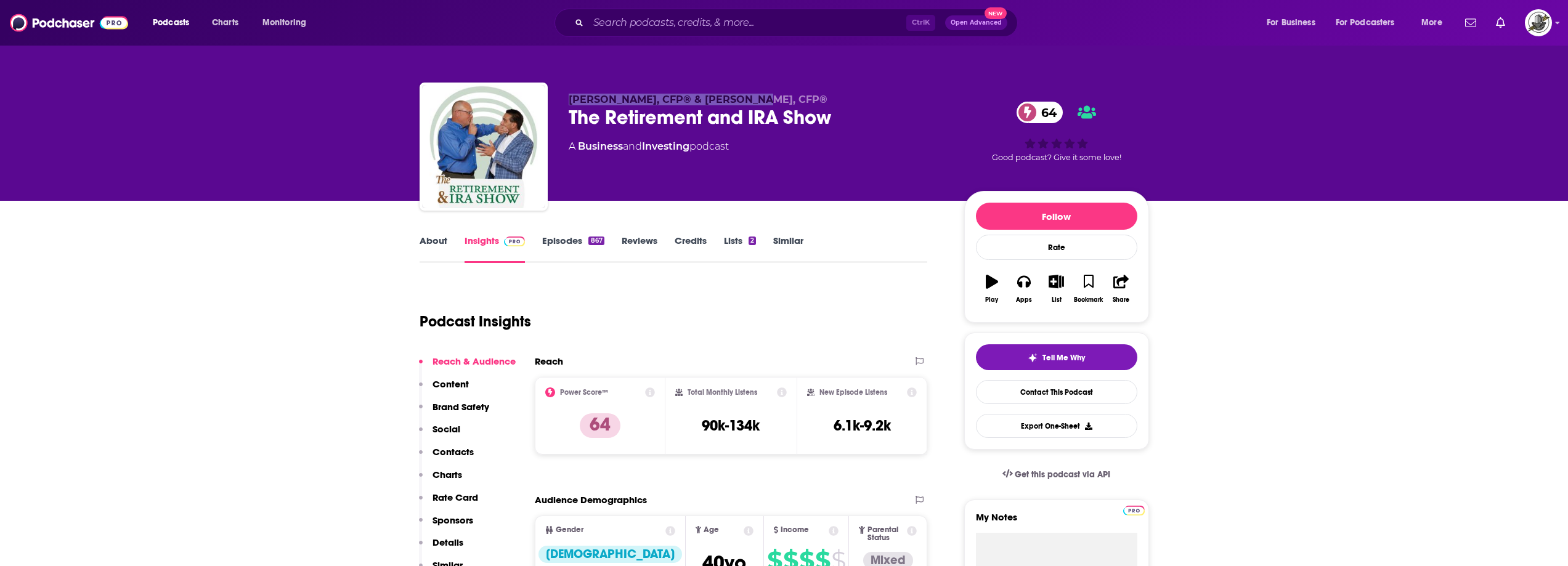
drag, startPoint x: 574, startPoint y: 100, endPoint x: 733, endPoint y: 93, distance: 159.2
click at [733, 93] on div "Jim Saulnier, CFP® & Chris Stein, CFP® The Retirement and IRA Show 64 A Busines…" at bounding box center [784, 149] width 730 height 133
click at [619, 103] on span "Jim Saulnier, CFP® & Chris Stein, CFP®" at bounding box center [699, 100] width 259 height 12
drag, startPoint x: 569, startPoint y: 101, endPoint x: 631, endPoint y: 99, distance: 62.0
click at [631, 99] on span "Jim Saulnier, CFP® & Chris Stein, CFP®" at bounding box center [699, 100] width 259 height 12
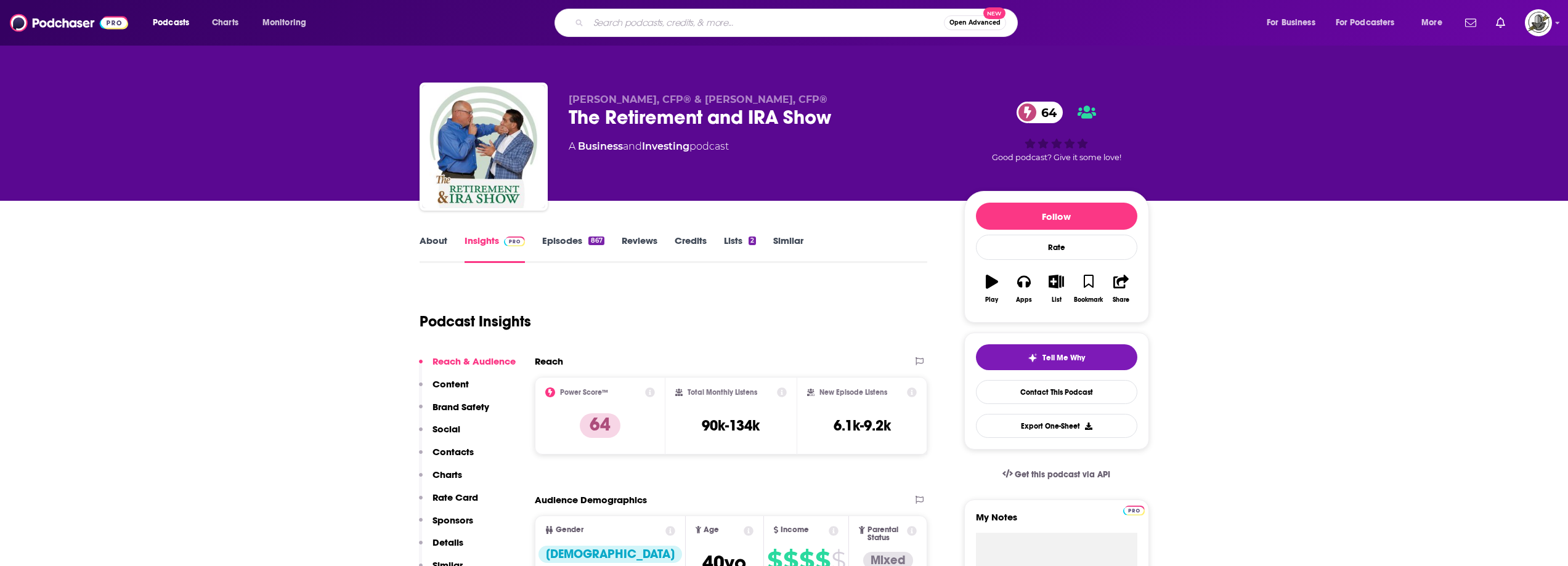
click at [658, 31] on input "Search podcasts, credits, & more..." at bounding box center [767, 23] width 356 height 20
paste input "Something More with Chris Boyd"
type input "Something More with Chris Boyd"
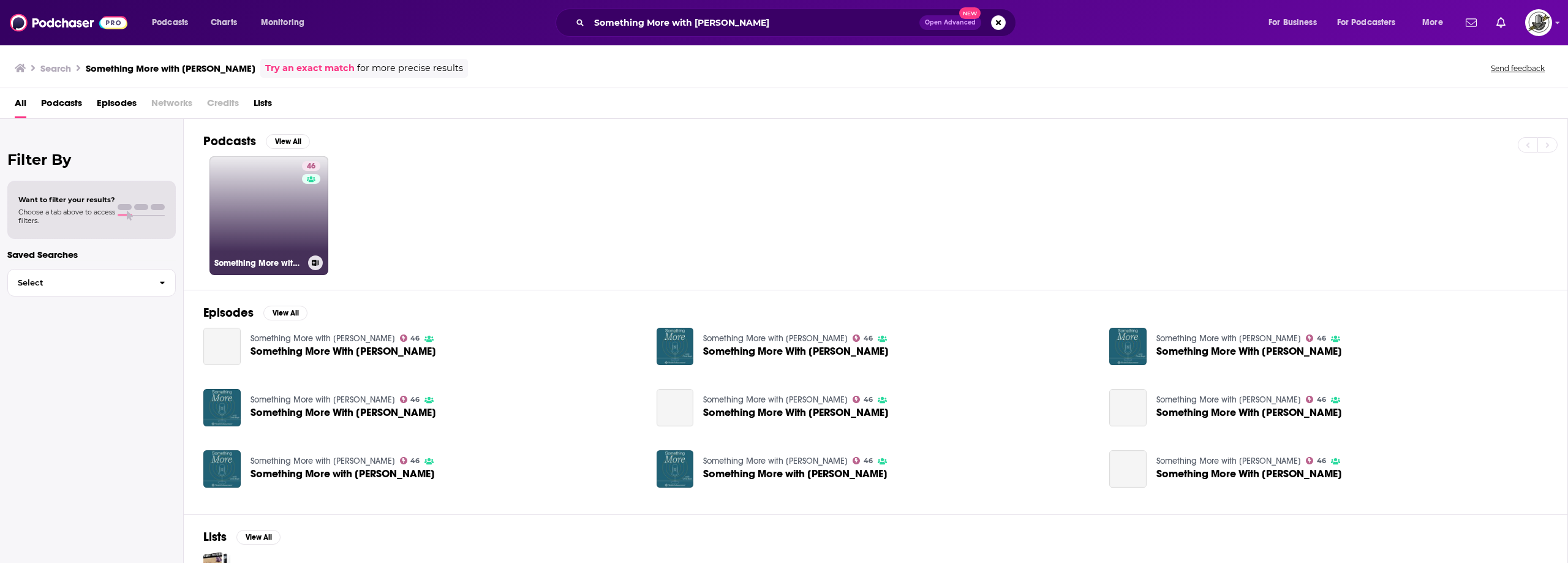
click at [308, 216] on div "46" at bounding box center [313, 208] width 22 height 94
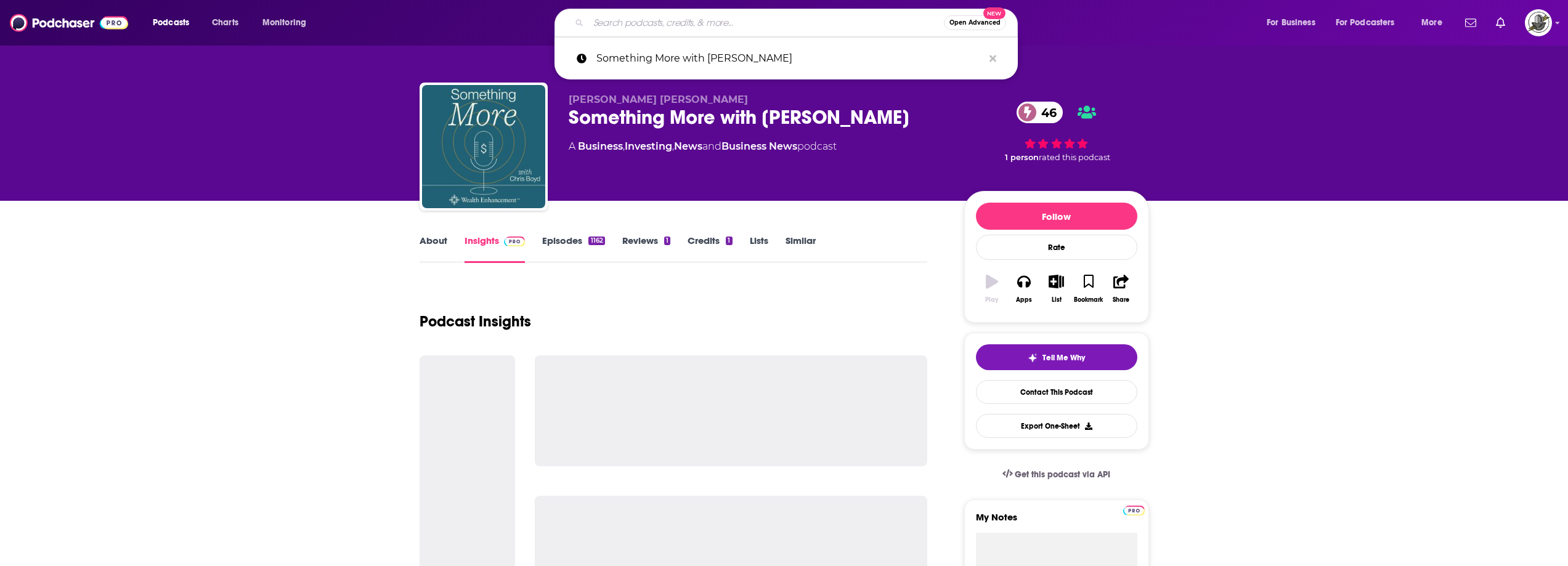
click at [723, 24] on input "Search podcasts, credits, & more..." at bounding box center [767, 23] width 356 height 20
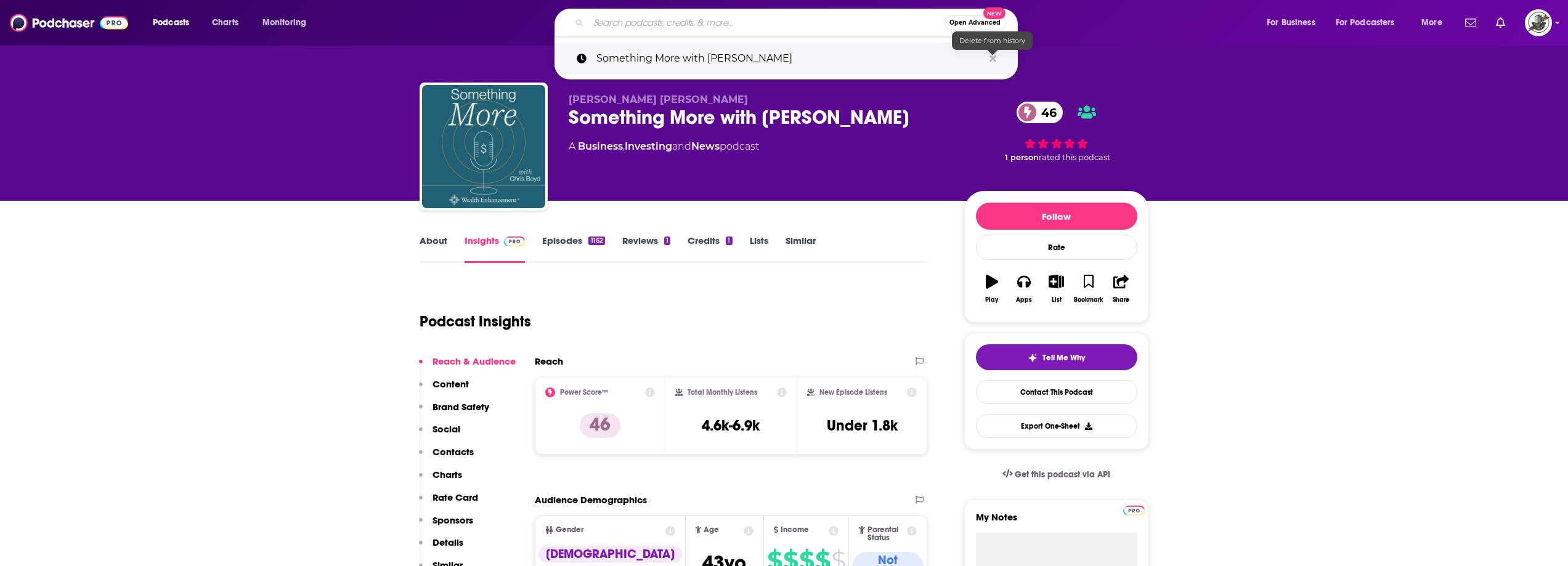
click at [994, 61] on icon "Search podcasts, credits, & more..." at bounding box center [993, 58] width 7 height 10
click at [891, 148] on div "A Business , Investing and News podcast" at bounding box center [757, 146] width 375 height 15
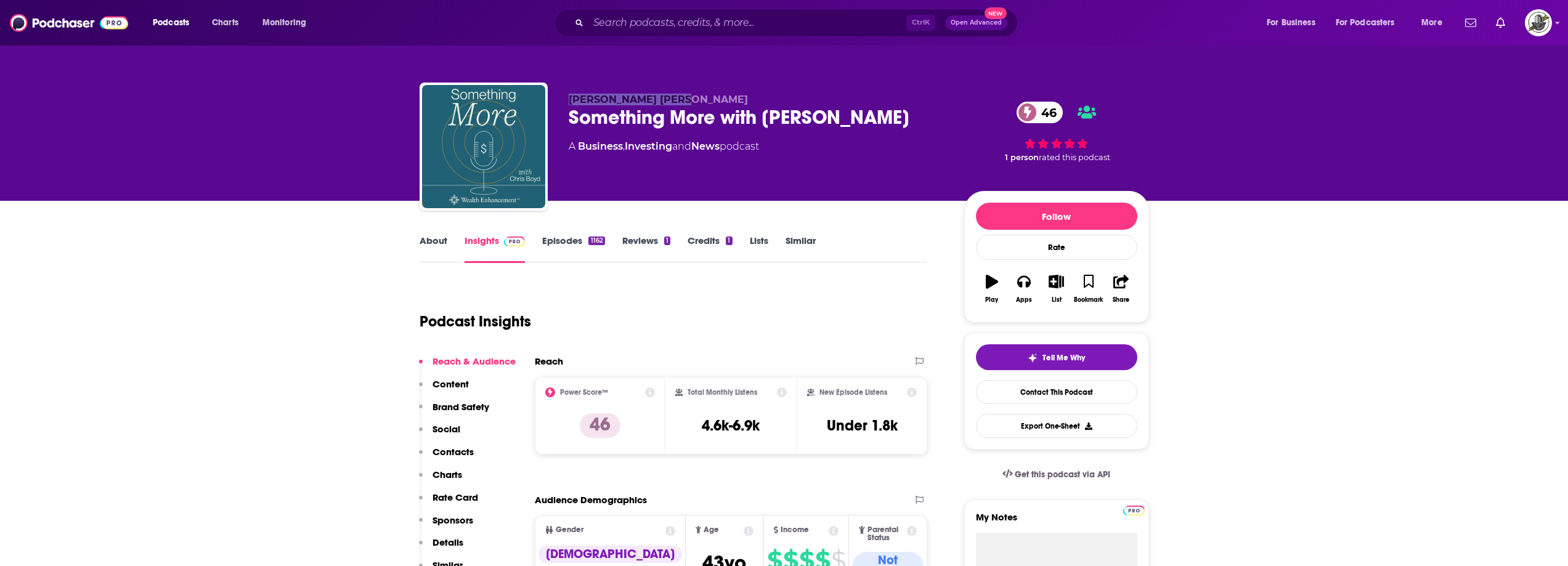
drag, startPoint x: 671, startPoint y: 96, endPoint x: 569, endPoint y: 98, distance: 102.0
click at [569, 98] on div "J. Christopher Boyd Something More with Chris Boyd 46 A Business , Investing an…" at bounding box center [784, 149] width 730 height 133
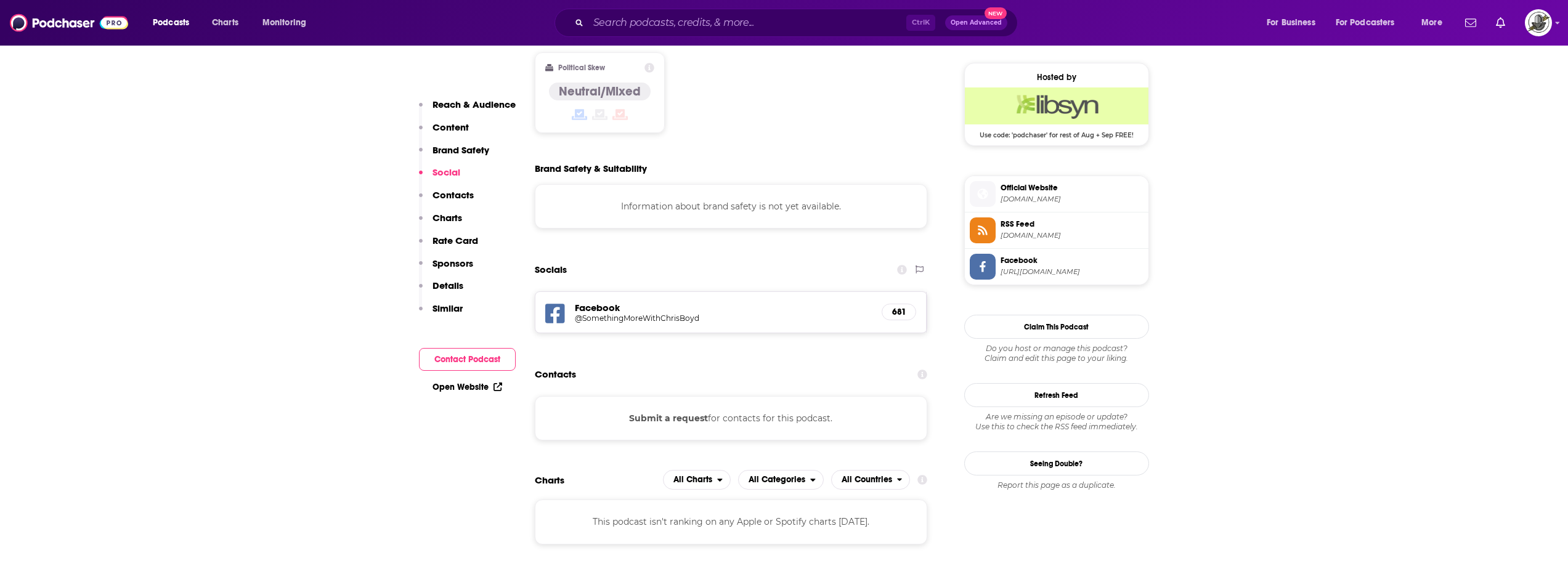
scroll to position [986, 0]
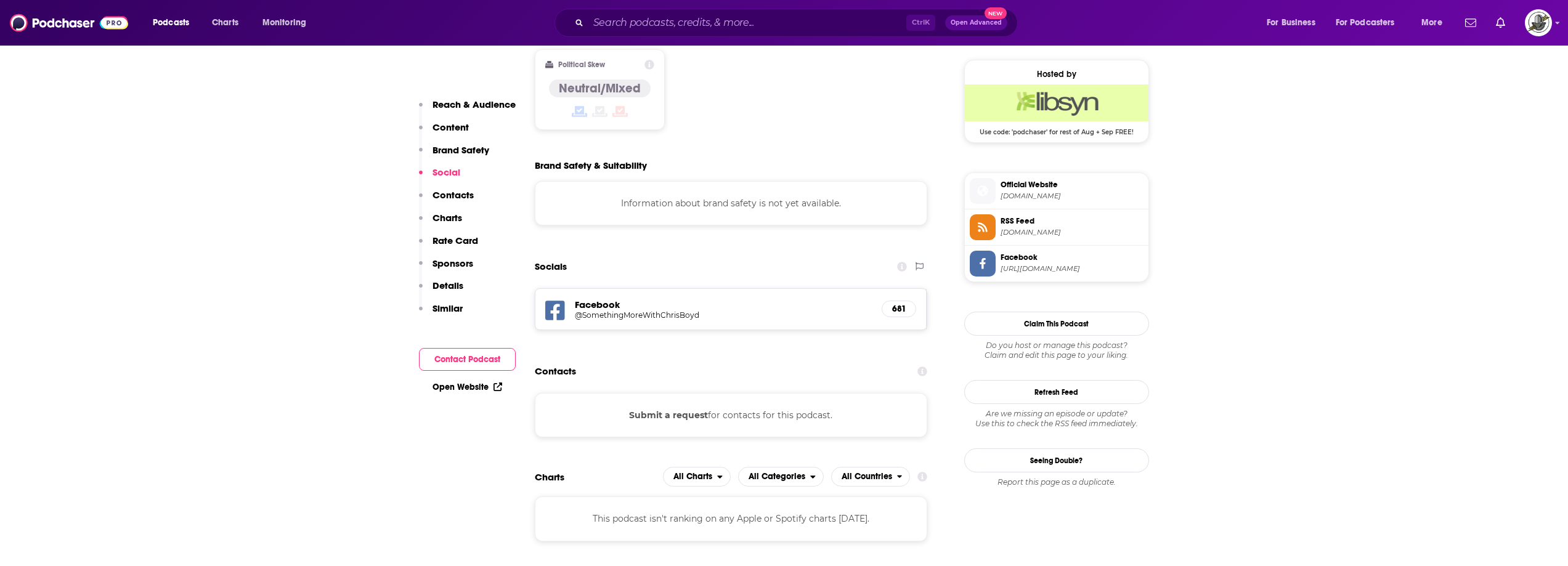
click at [557, 300] on icon at bounding box center [555, 310] width 20 height 20
paste input "Wealth Management - Financial Growth And Money Tips With Hunter Lowry"
type input "Wealth Management - Financial Growth And Money Tips With Hunter Lowry"
click at [703, 29] on input "Wealth Management - Financial Growth And Money Tips With Hunter Lowry" at bounding box center [748, 23] width 318 height 20
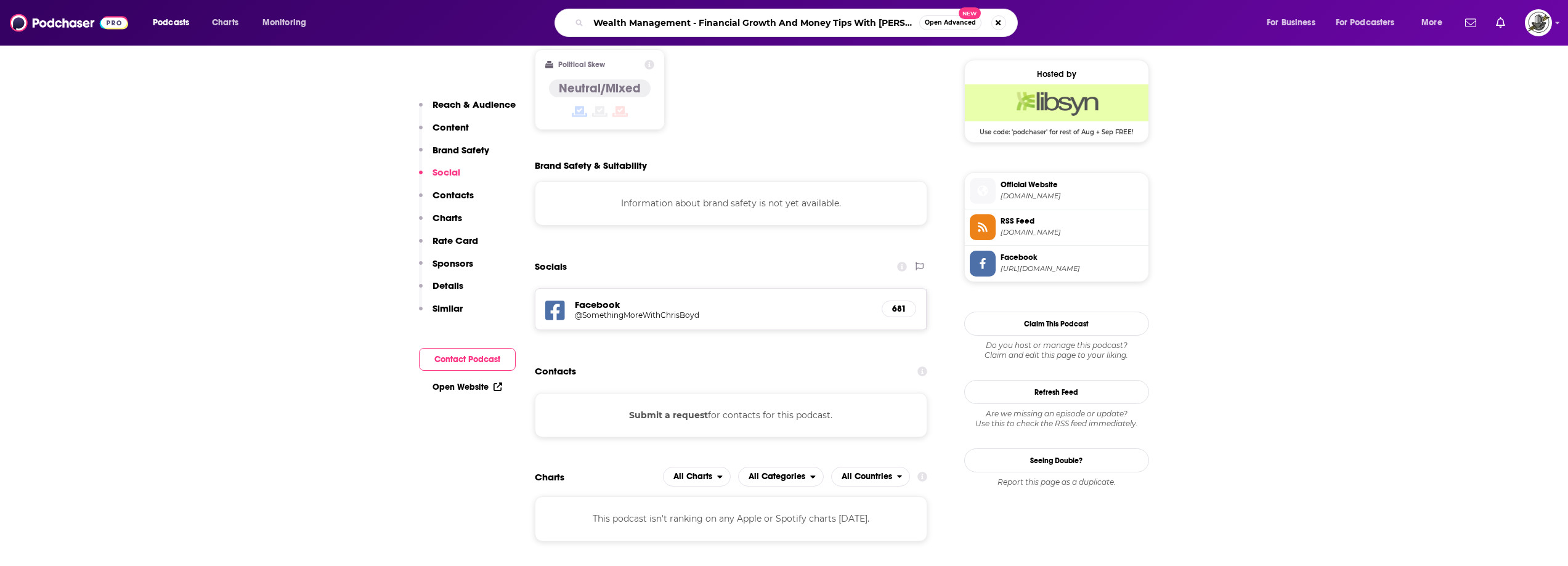
scroll to position [0, 24]
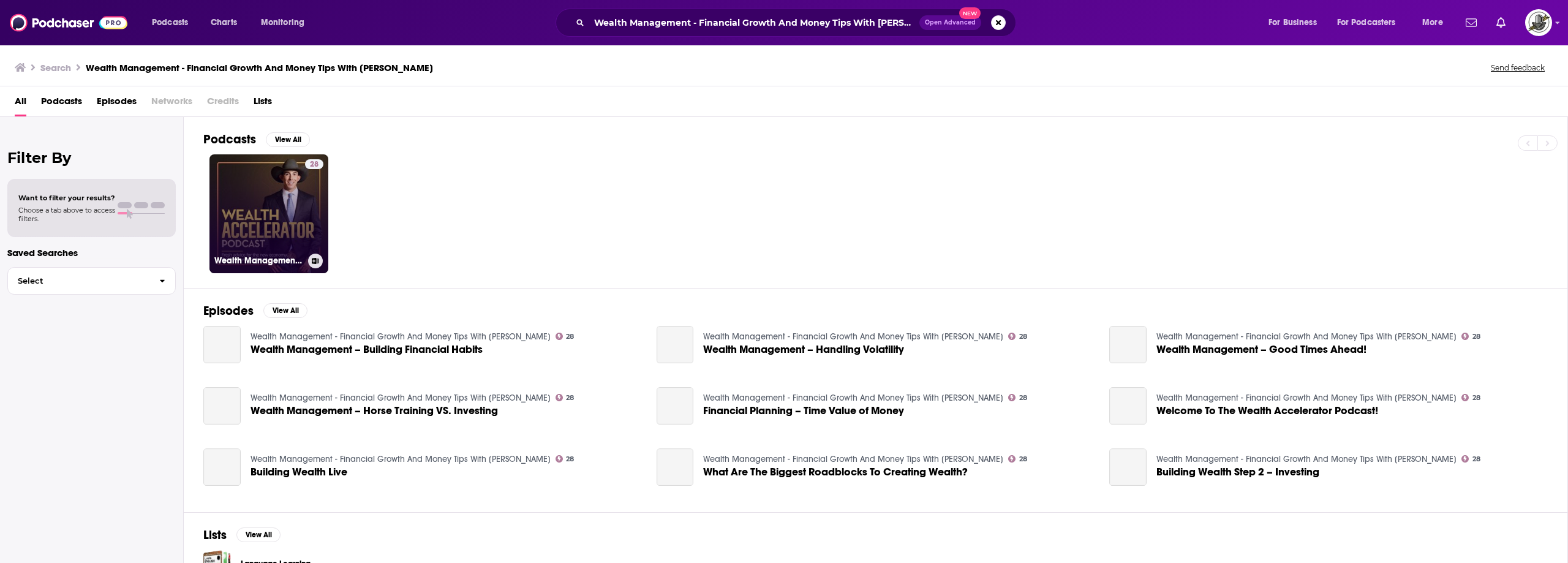
click at [311, 214] on div "28" at bounding box center [314, 206] width 19 height 94
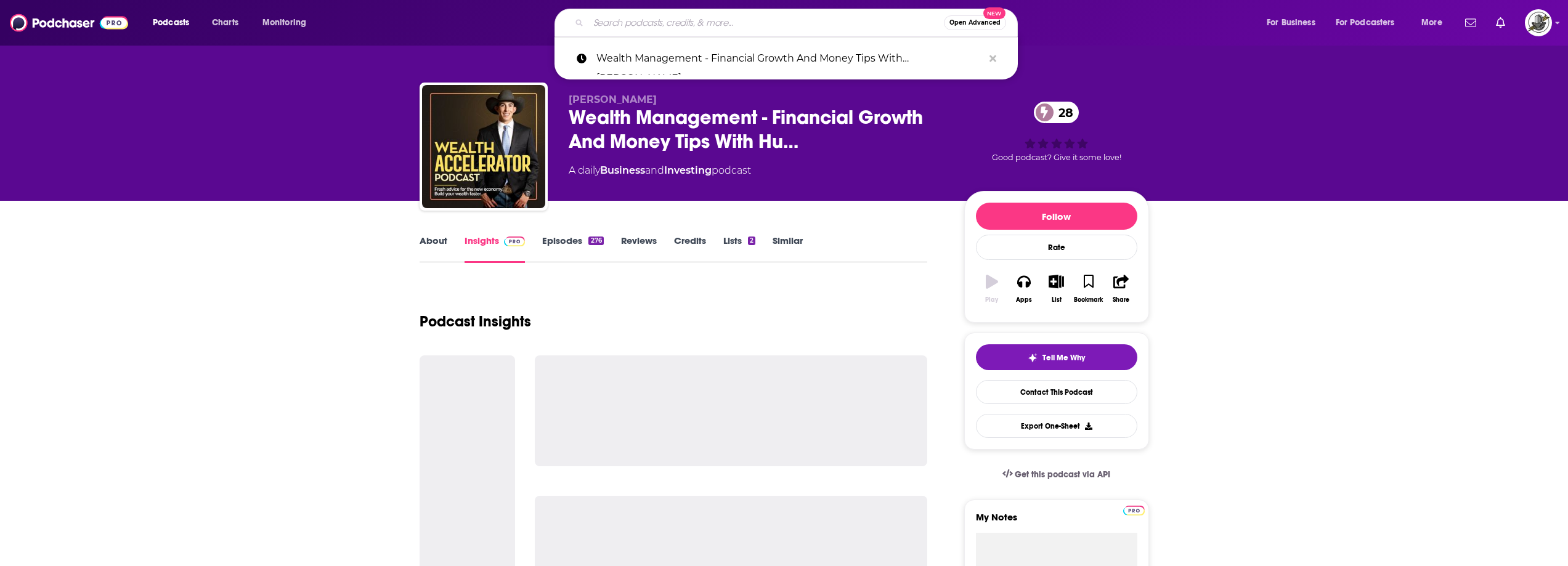
click at [750, 14] on input "Search podcasts, credits, & more..." at bounding box center [767, 23] width 356 height 20
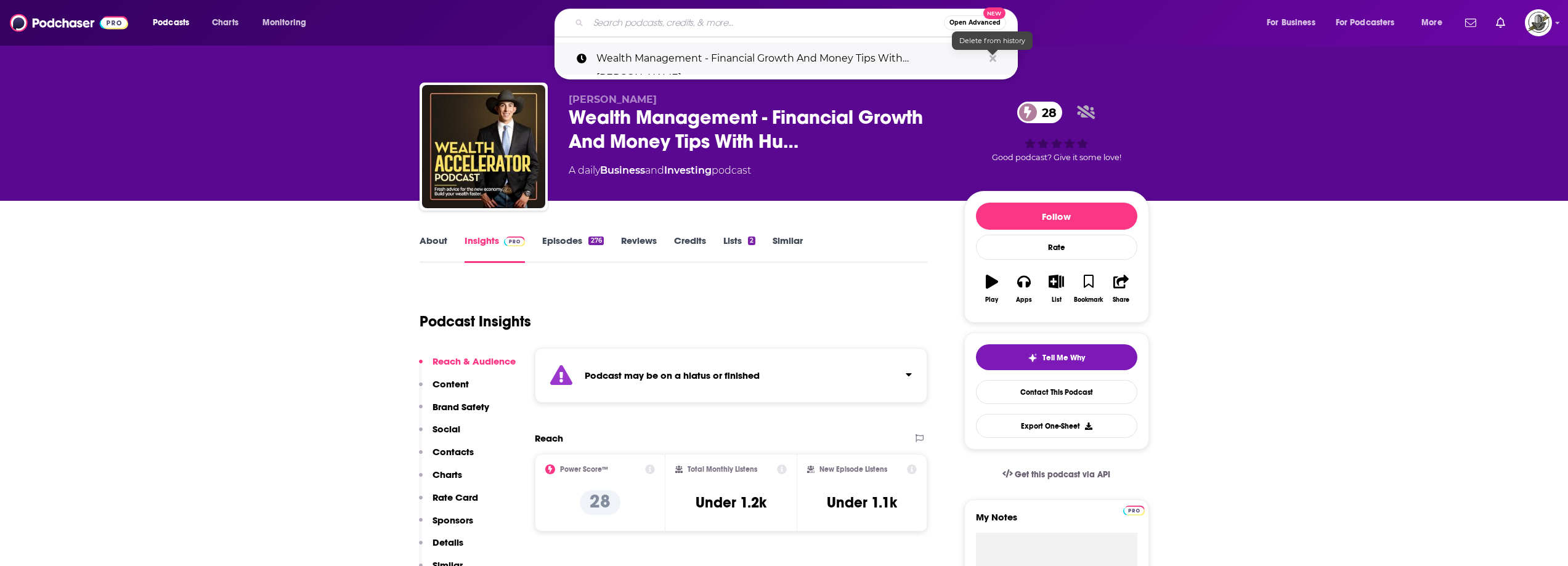
click at [994, 59] on icon "Search podcasts, credits, & more..." at bounding box center [993, 58] width 7 height 7
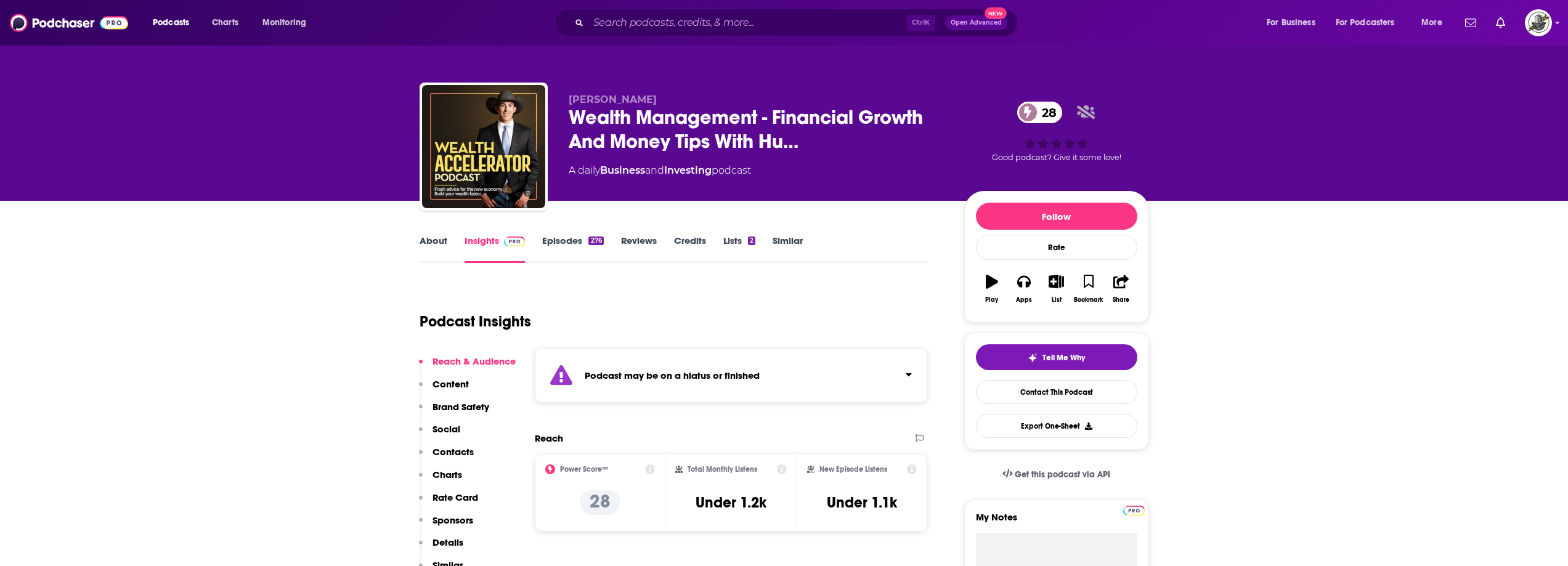
click at [740, 345] on div "Podcast Insights" at bounding box center [669, 314] width 499 height 63
click at [739, 373] on strong "Podcast may be on a hiatus or finished" at bounding box center [672, 375] width 175 height 12
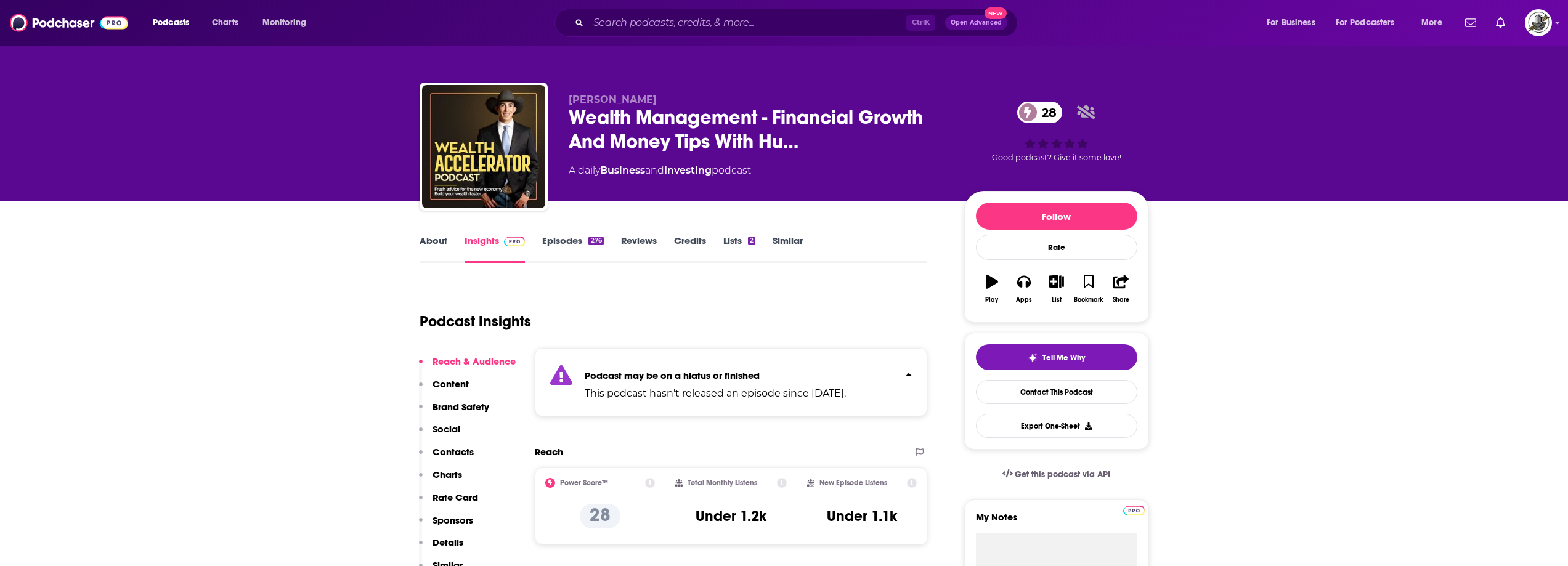
click at [743, 386] on p "This podcast hasn't released an episode since May 22nd, 2025." at bounding box center [715, 393] width 261 height 15
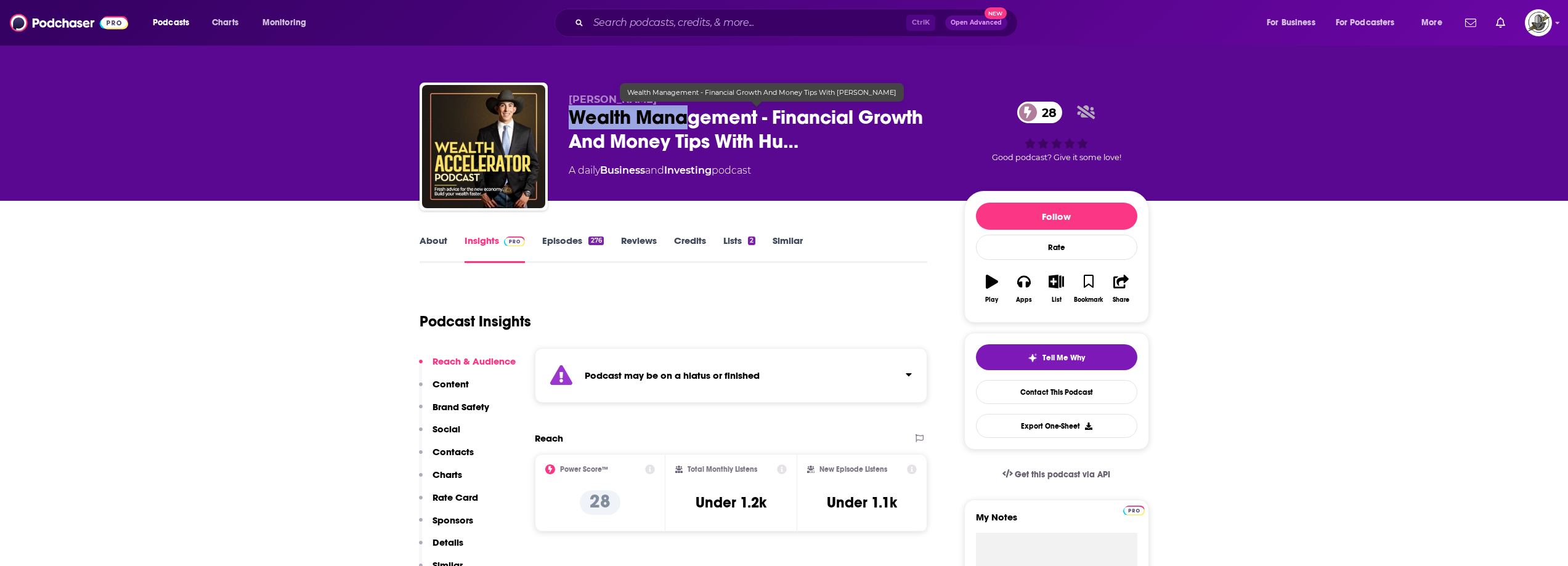
drag, startPoint x: 569, startPoint y: 121, endPoint x: 688, endPoint y: 122, distance: 119.0
click at [688, 122] on span "Wealth Management - Financial Growth And Money Tips With Hu…" at bounding box center [757, 129] width 375 height 48
click at [589, 126] on span "Wealth Management - Financial Growth And Money Tips With Hu…" at bounding box center [757, 129] width 375 height 48
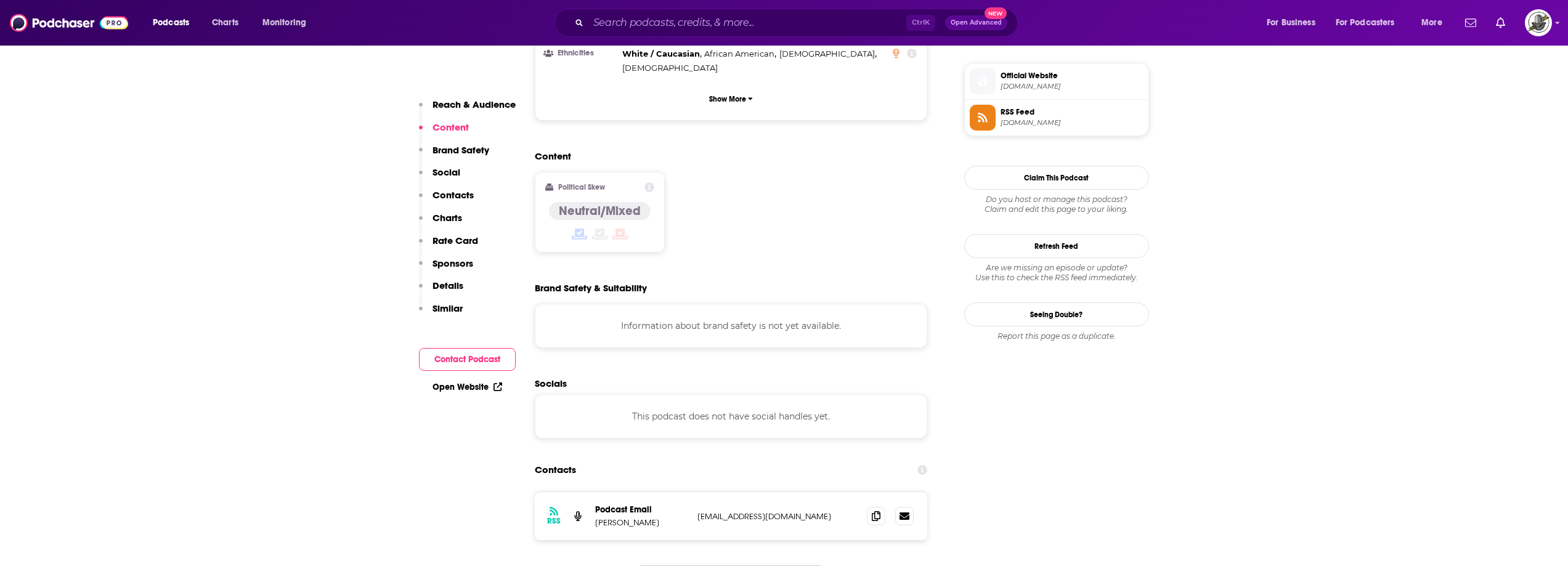
scroll to position [986, 0]
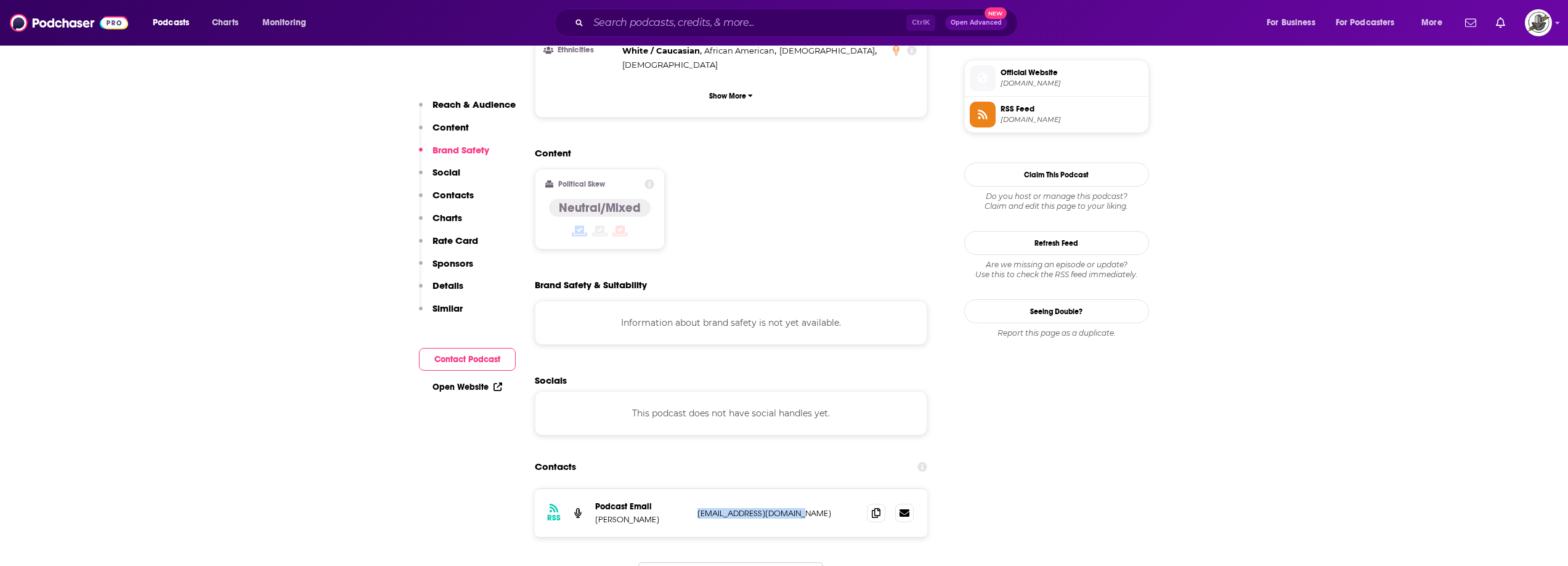
drag, startPoint x: 694, startPoint y: 441, endPoint x: 806, endPoint y: 442, distance: 112.0
click at [806, 489] on div "RSS Podcast Email Hunter Lowry lowrybasketball@aol.com lowrybasketball@aol.com" at bounding box center [731, 513] width 393 height 48
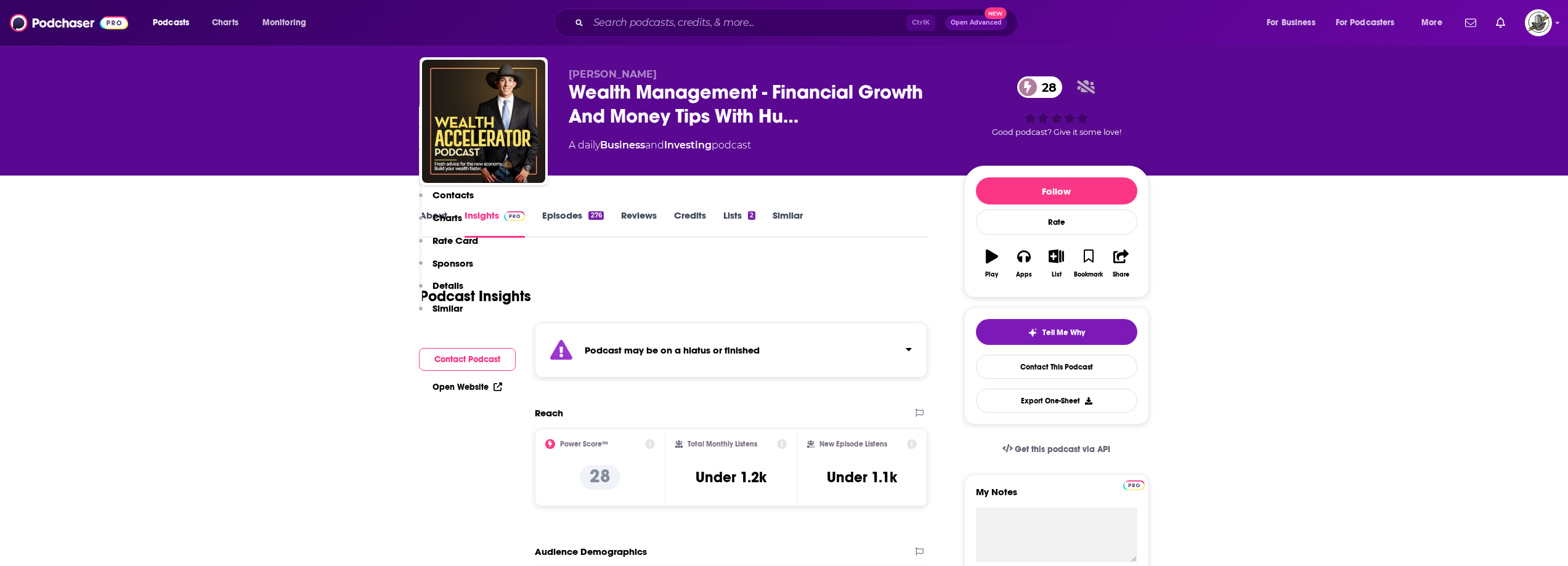
scroll to position [0, 0]
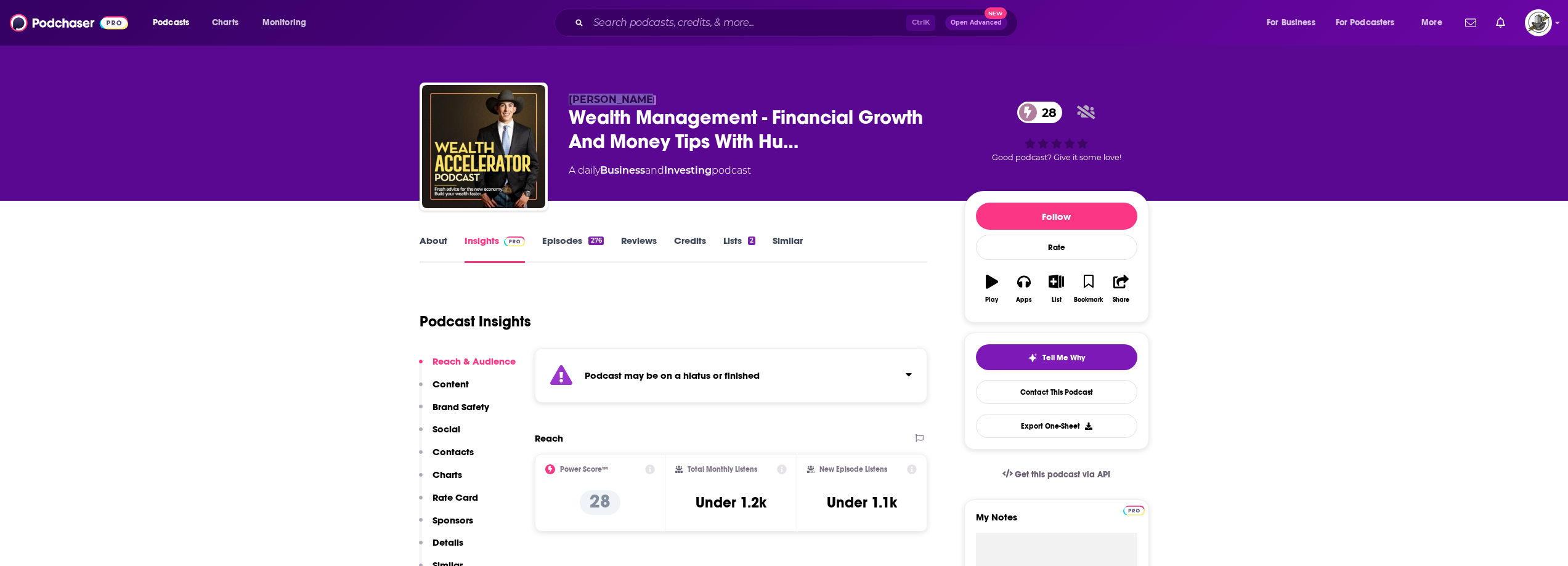
drag, startPoint x: 567, startPoint y: 104, endPoint x: 674, endPoint y: 103, distance: 107.0
click at [674, 103] on div "Hunter Lowry Wealth Management - Financial Growth And Money Tips With Hu… 28 A …" at bounding box center [784, 149] width 730 height 133
click at [629, 19] on input "Search podcasts, credits, & more..." at bounding box center [748, 23] width 318 height 20
paste input "The Life Planning 101 Podcast"
type input "The Life Planning 101 Podcast"
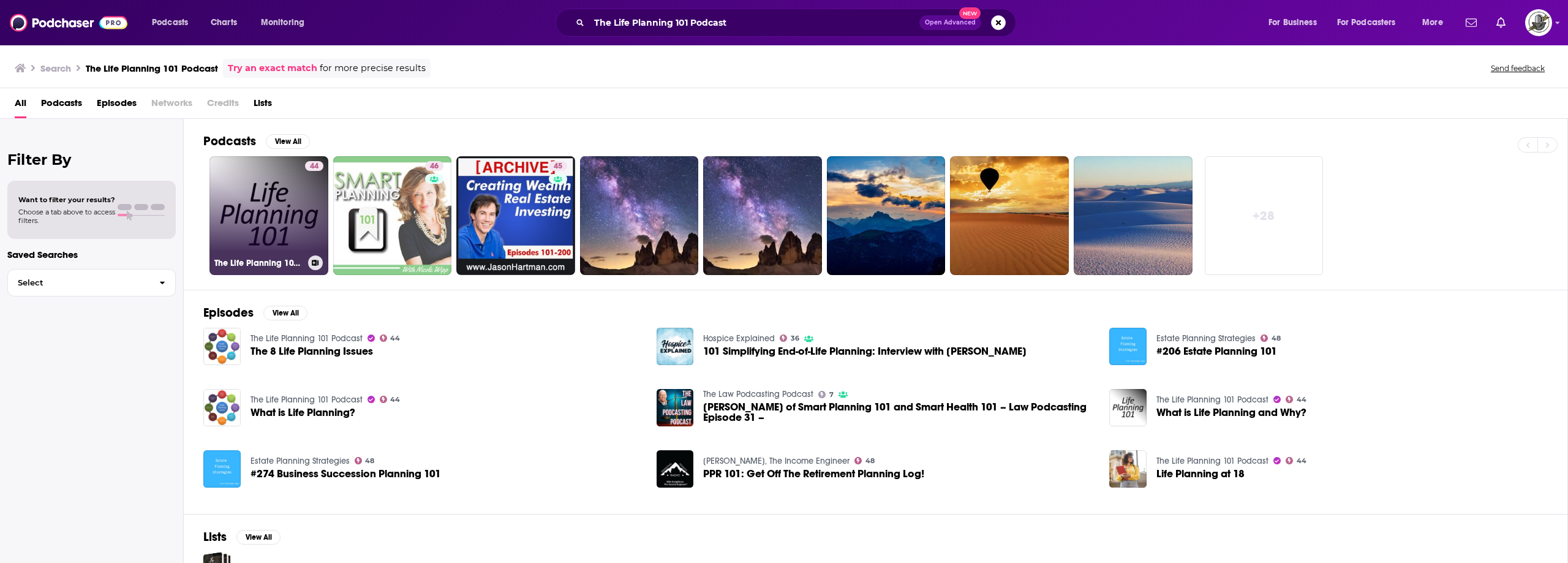
click at [286, 207] on link "44 The Life Planning 101 Podcast" at bounding box center [268, 215] width 119 height 119
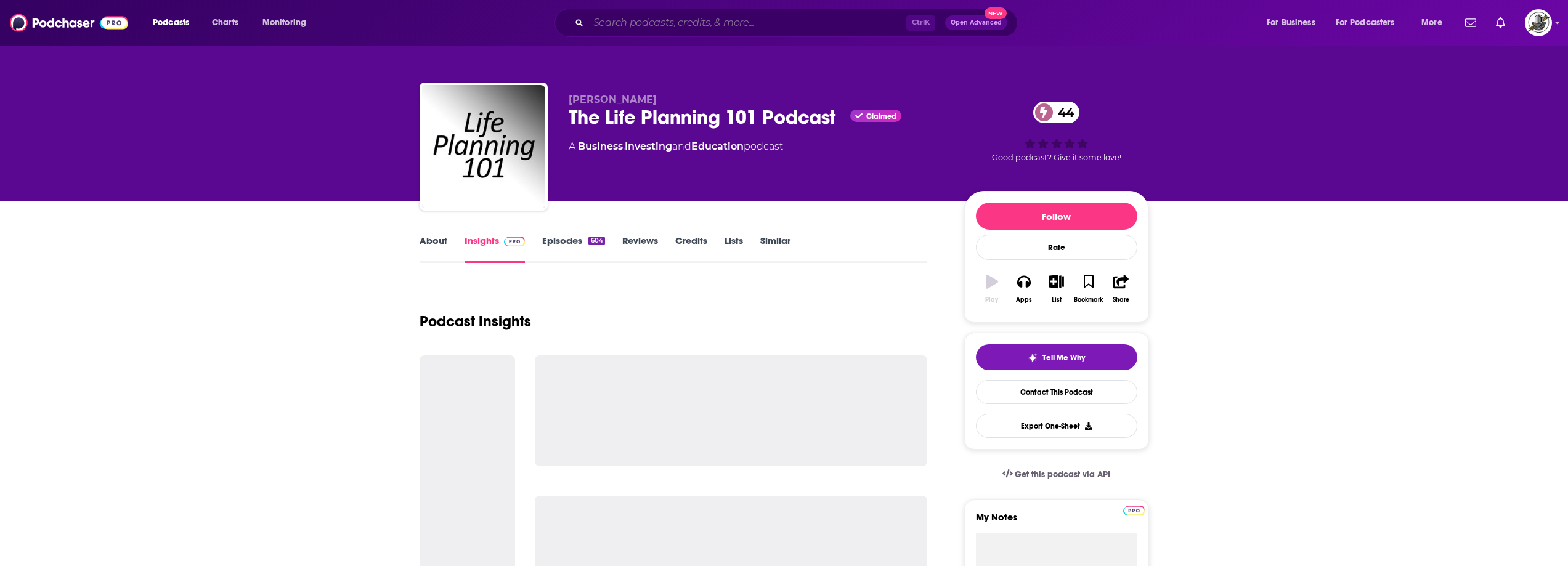
click at [706, 26] on input "Search podcasts, credits, & more..." at bounding box center [748, 23] width 318 height 20
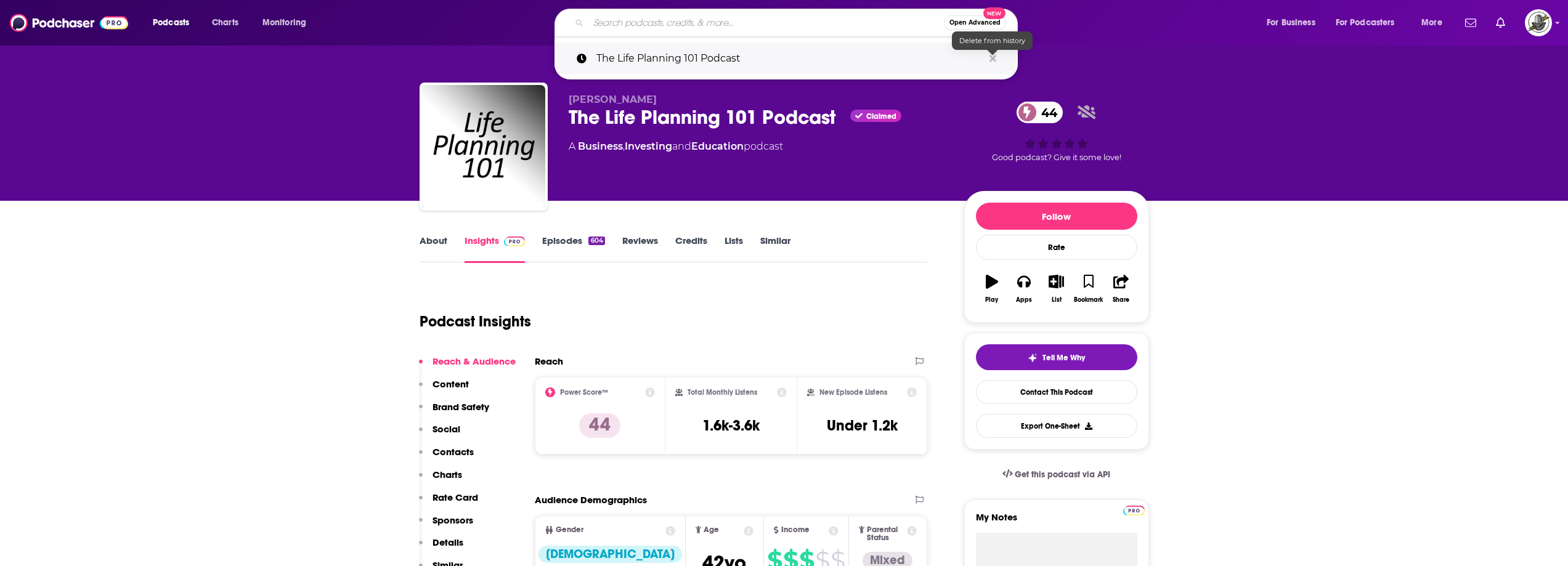
click at [992, 60] on icon "Search podcasts, credits, & more..." at bounding box center [993, 58] width 7 height 7
drag, startPoint x: 759, startPoint y: 91, endPoint x: 691, endPoint y: 100, distance: 68.6
click at [759, 91] on div "Angela Robinson The Life Planning 101 Podcast Claimed 44 A Business , Investing…" at bounding box center [784, 149] width 730 height 133
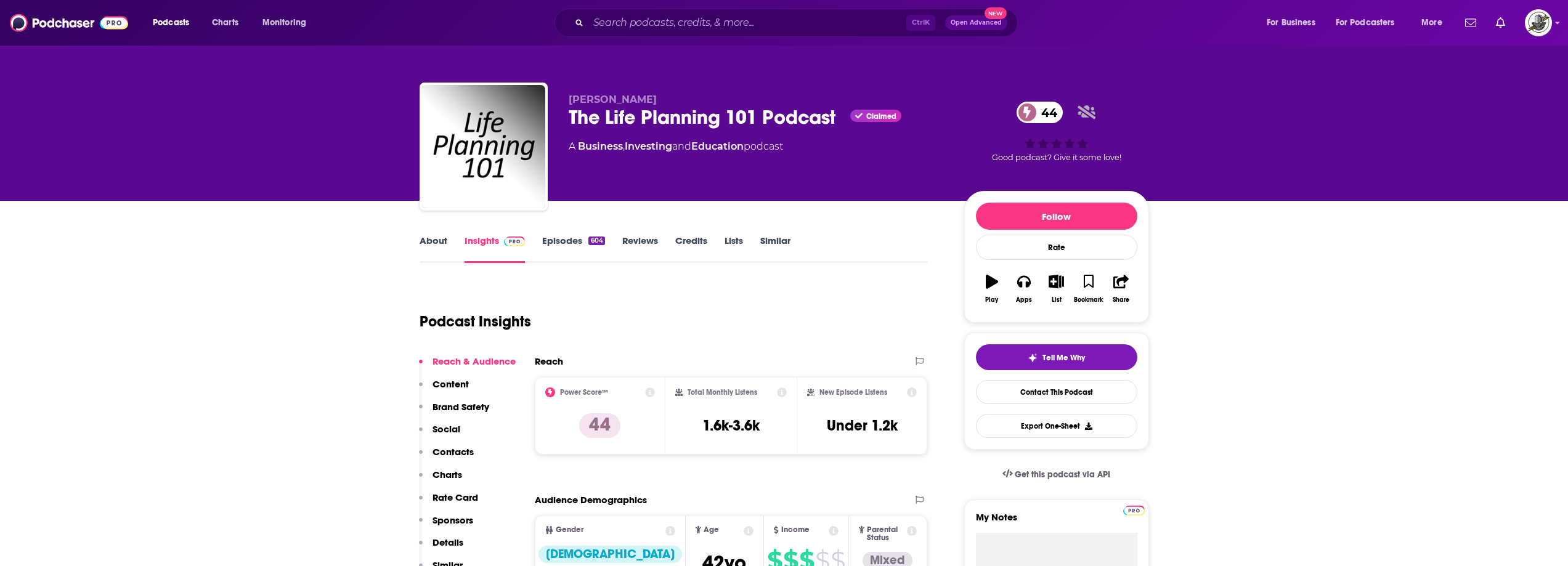
click at [559, 93] on div "Angela Robinson The Life Planning 101 Podcast Claimed 44 A Business , Investing…" at bounding box center [784, 149] width 730 height 133
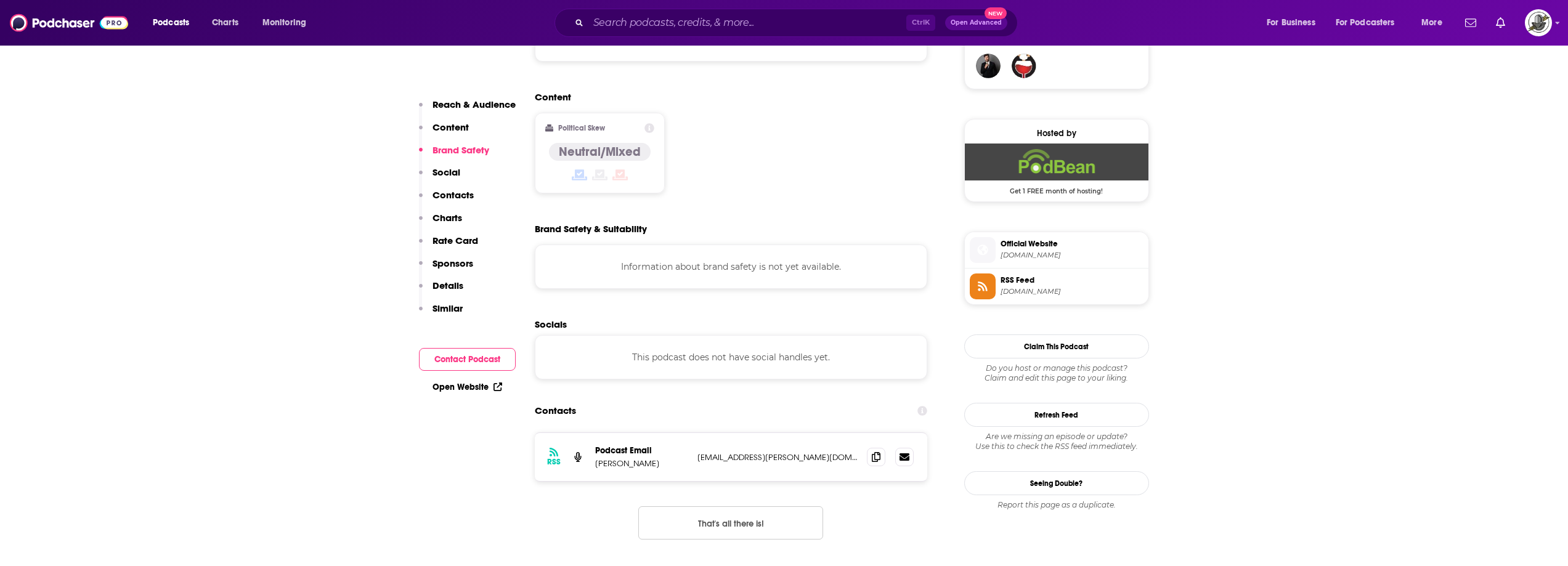
scroll to position [986, 0]
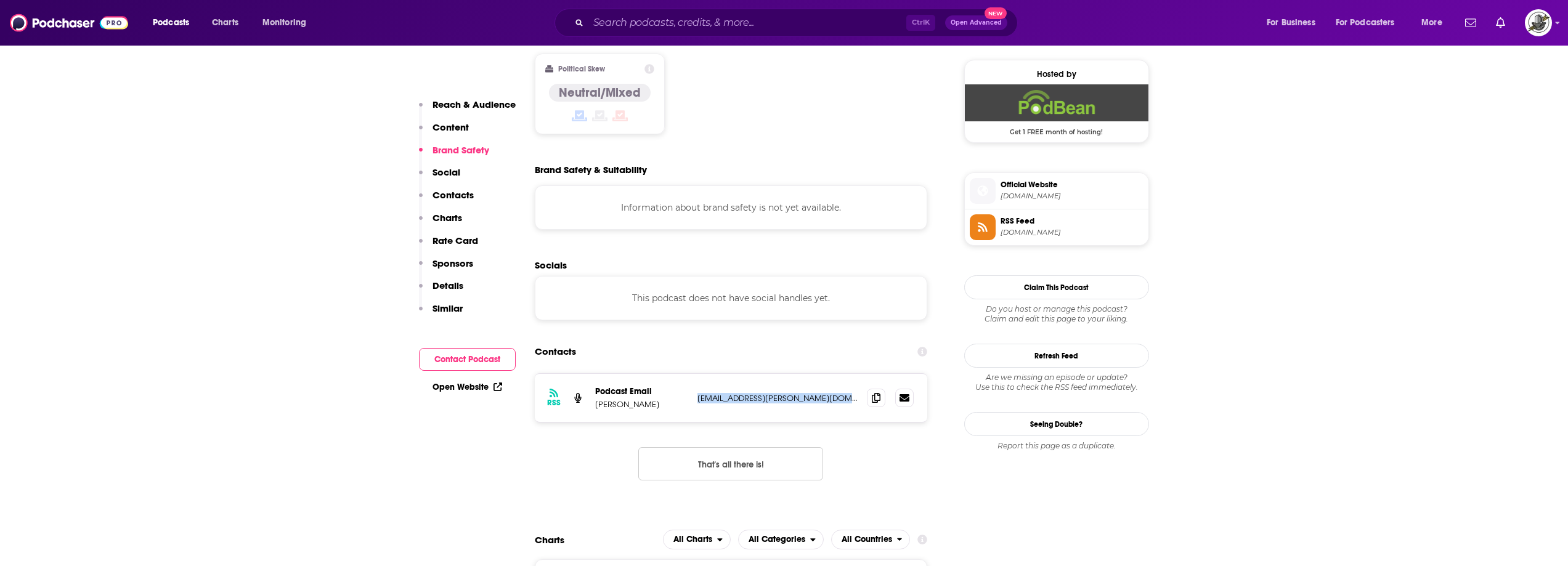
drag, startPoint x: 699, startPoint y: 335, endPoint x: 852, endPoint y: 333, distance: 153.0
click at [852, 393] on p "LifePlanning@kennedy-financial.com" at bounding box center [778, 398] width 160 height 11
click at [723, 31] on input "Search podcasts, credits, & more..." at bounding box center [748, 23] width 318 height 20
paste input "Financial Symmetry: Balancing Today with Retirement"
type input "Financial Symmetry: Balancing Today with Retirement"
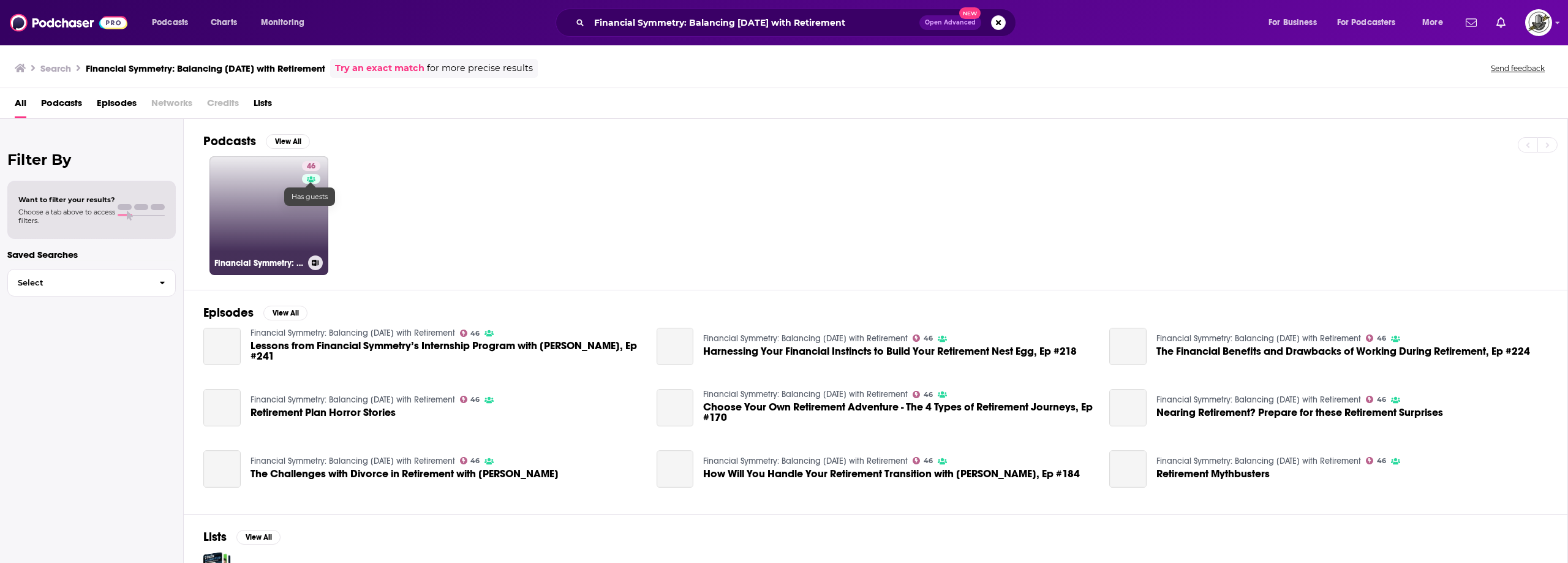
click at [302, 181] on link at bounding box center [311, 179] width 19 height 10
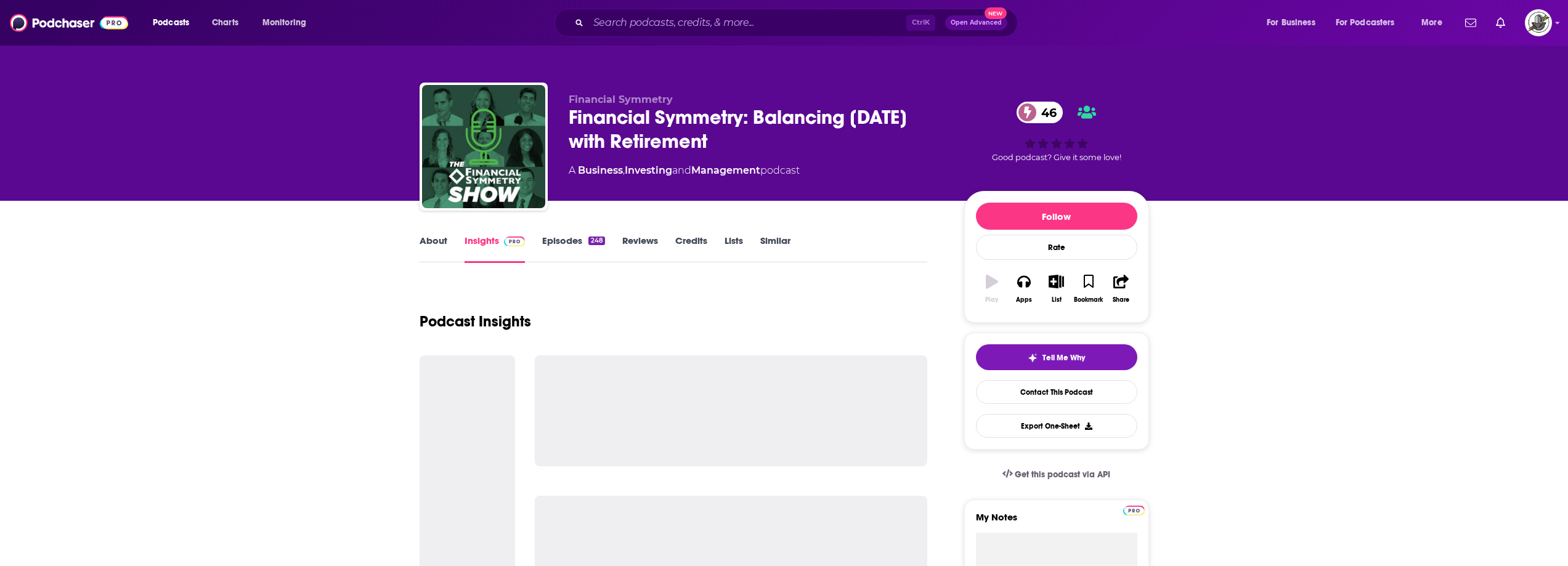
click at [697, 1] on div "Podcasts Charts Monitoring Ctrl K Open Advanced New For Business For Podcasters…" at bounding box center [784, 23] width 1568 height 45
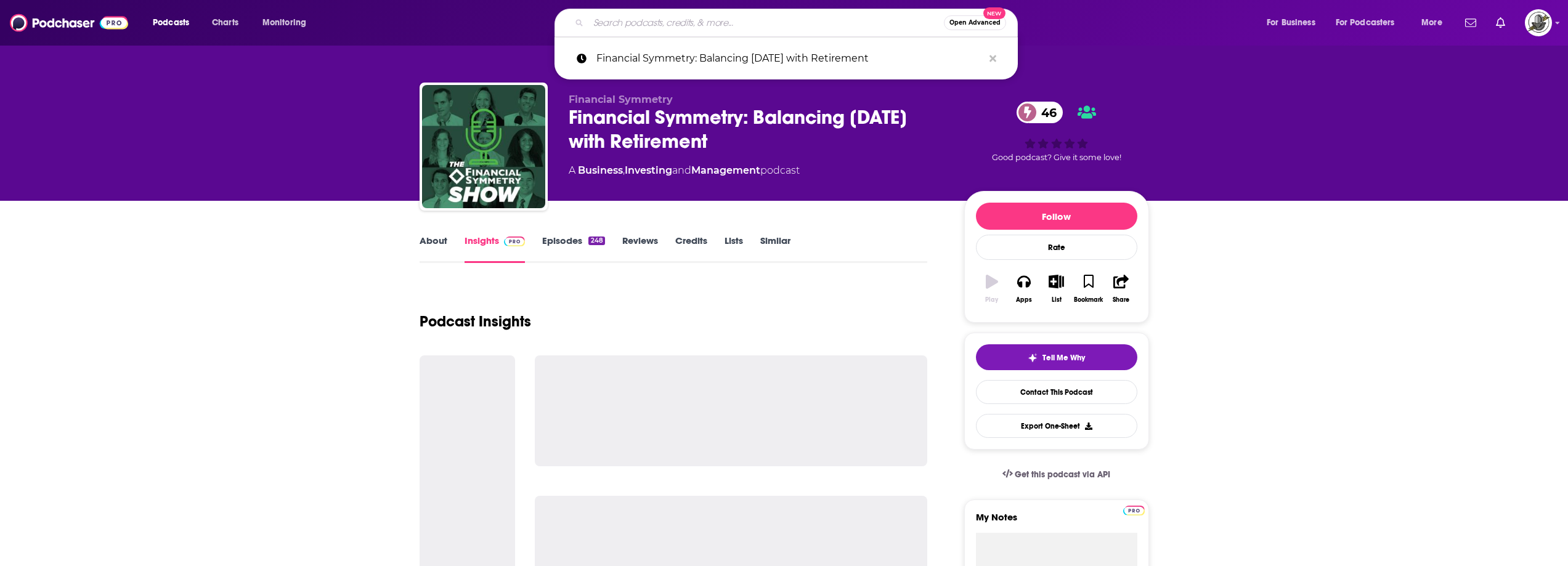
click at [705, 15] on input "Search podcasts, credits, & more..." at bounding box center [767, 23] width 356 height 20
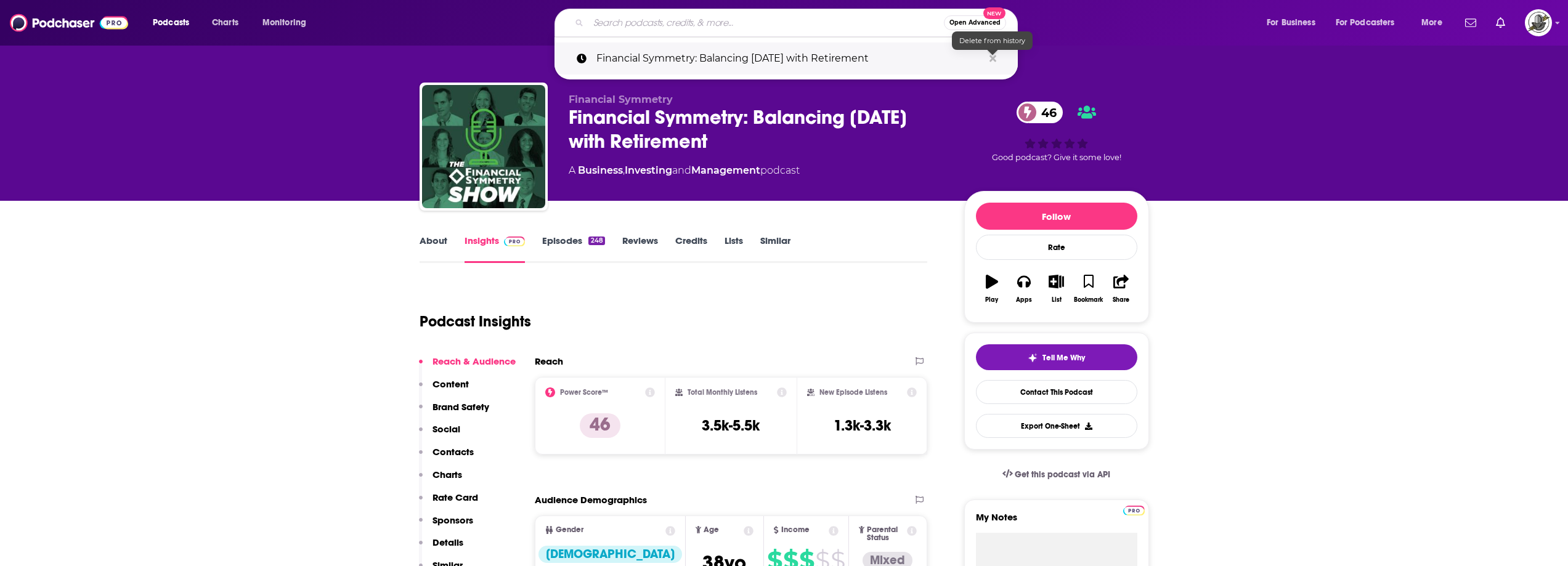
click at [993, 56] on icon "Search podcasts, credits, & more..." at bounding box center [993, 58] width 7 height 10
click at [848, 254] on div "About Insights Episodes 248 Reviews Credits Lists Similar" at bounding box center [674, 248] width 509 height 31
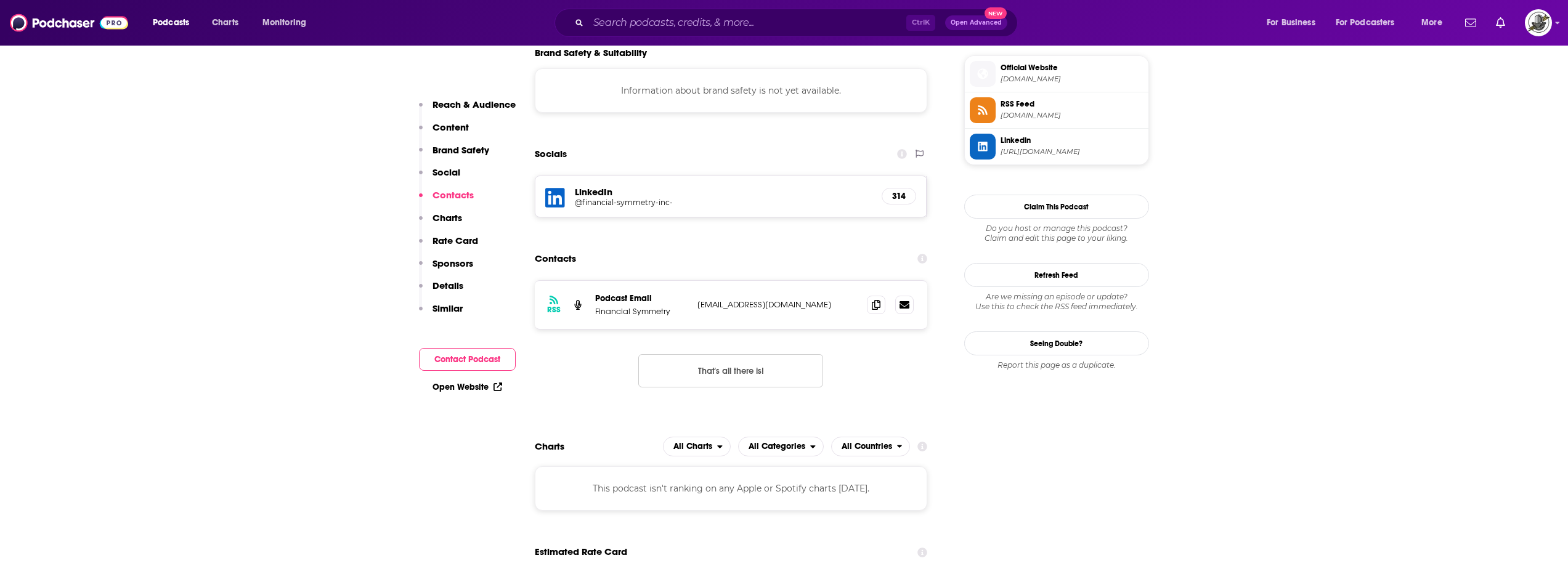
scroll to position [1109, 0]
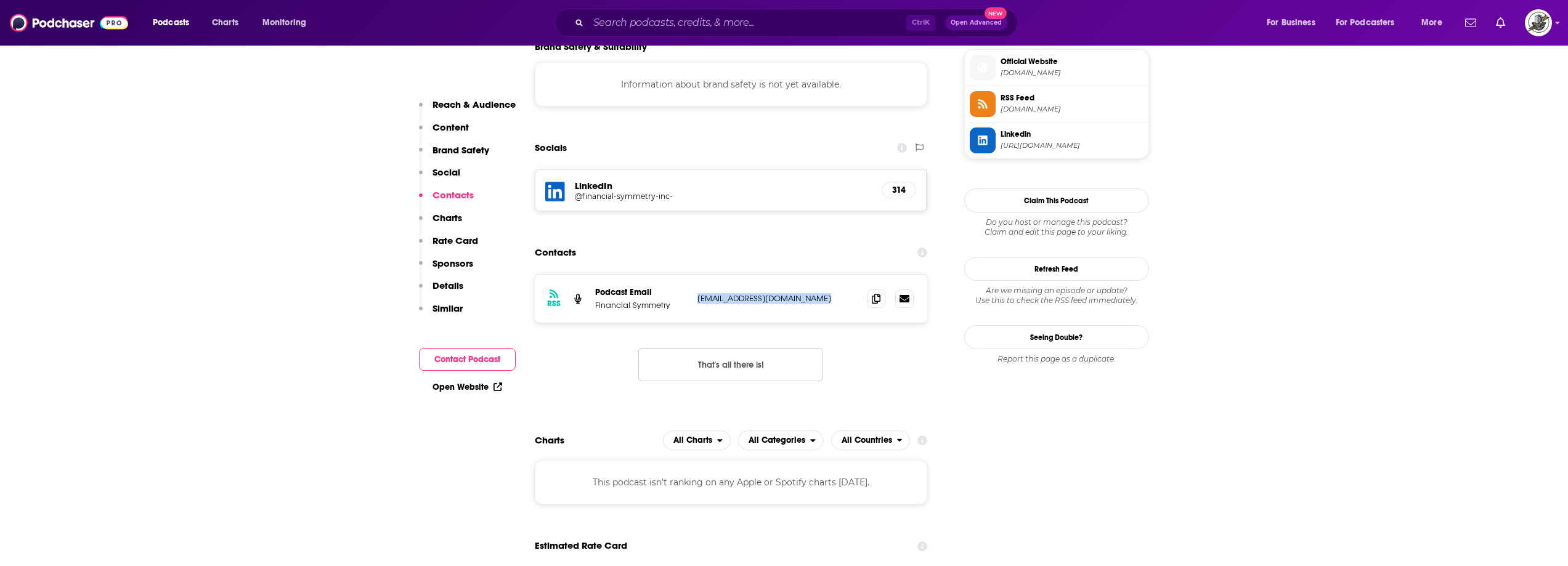
drag, startPoint x: 695, startPoint y: 240, endPoint x: 825, endPoint y: 239, distance: 130.0
click at [825, 275] on div "RSS Podcast Email Financial Symmetry csmith@financialsymmetry.com csmith@financ…" at bounding box center [731, 298] width 393 height 48
click at [664, 27] on input "Search podcasts, credits, & more..." at bounding box center [748, 23] width 318 height 20
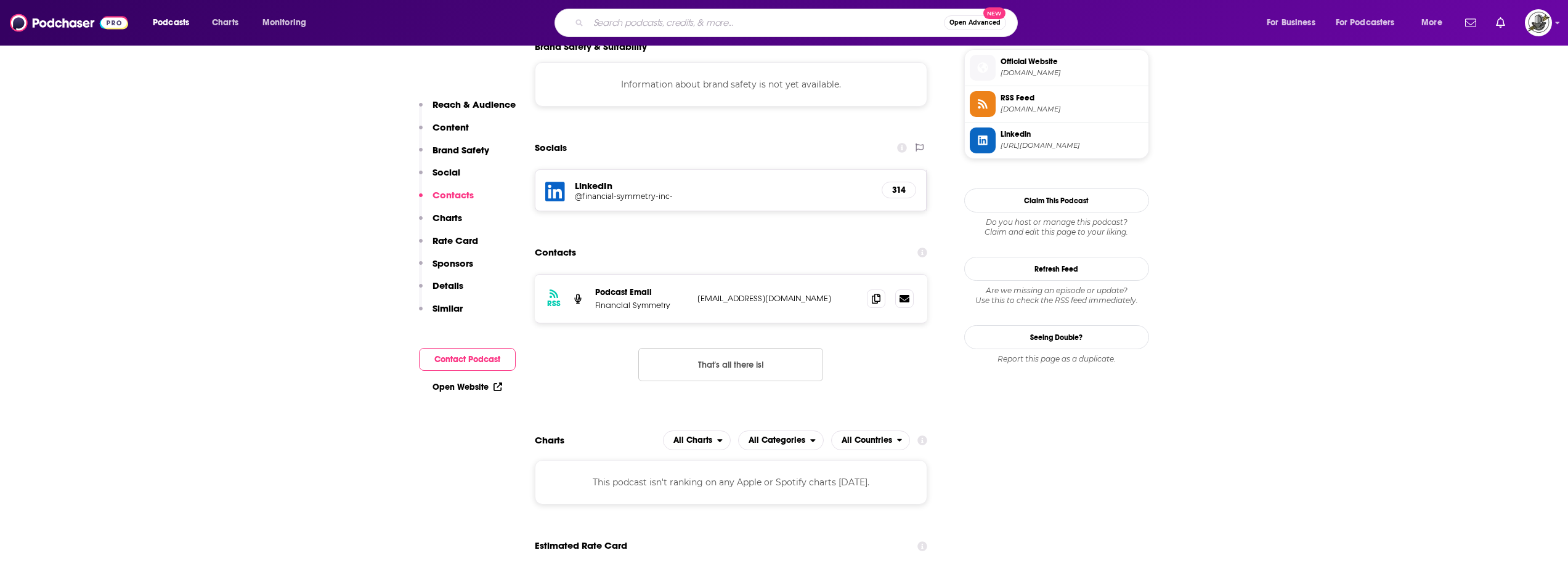
paste input "The Wiser Financial Advisor Podcast with Josh Nelson"
type input "The Wiser Financial Advisor Podcast with Josh Nelson"
click at [664, 25] on input "The Wiser Financial Advisor Podcast with Josh Nelson" at bounding box center [767, 23] width 356 height 20
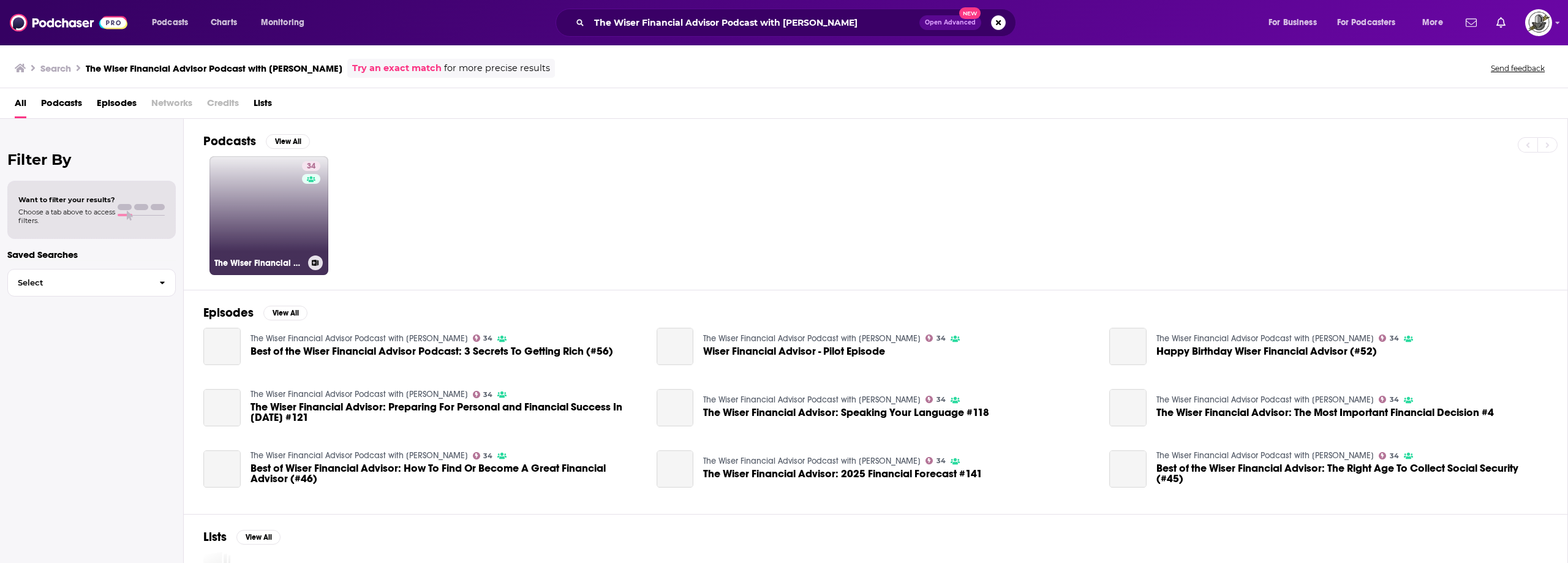
click at [268, 197] on link "34 The Wiser Financial Advisor Podcast with Josh Nelson" at bounding box center [268, 215] width 119 height 119
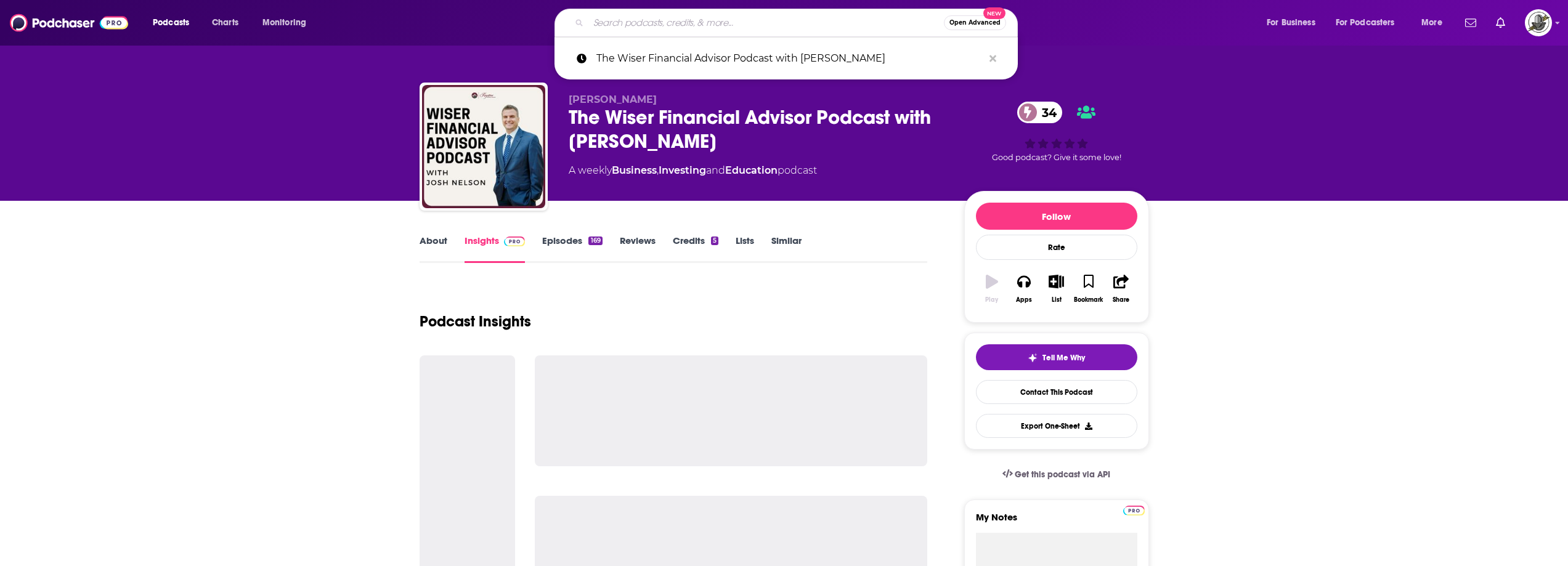
click at [681, 24] on input "Search podcasts, credits, & more..." at bounding box center [767, 23] width 356 height 20
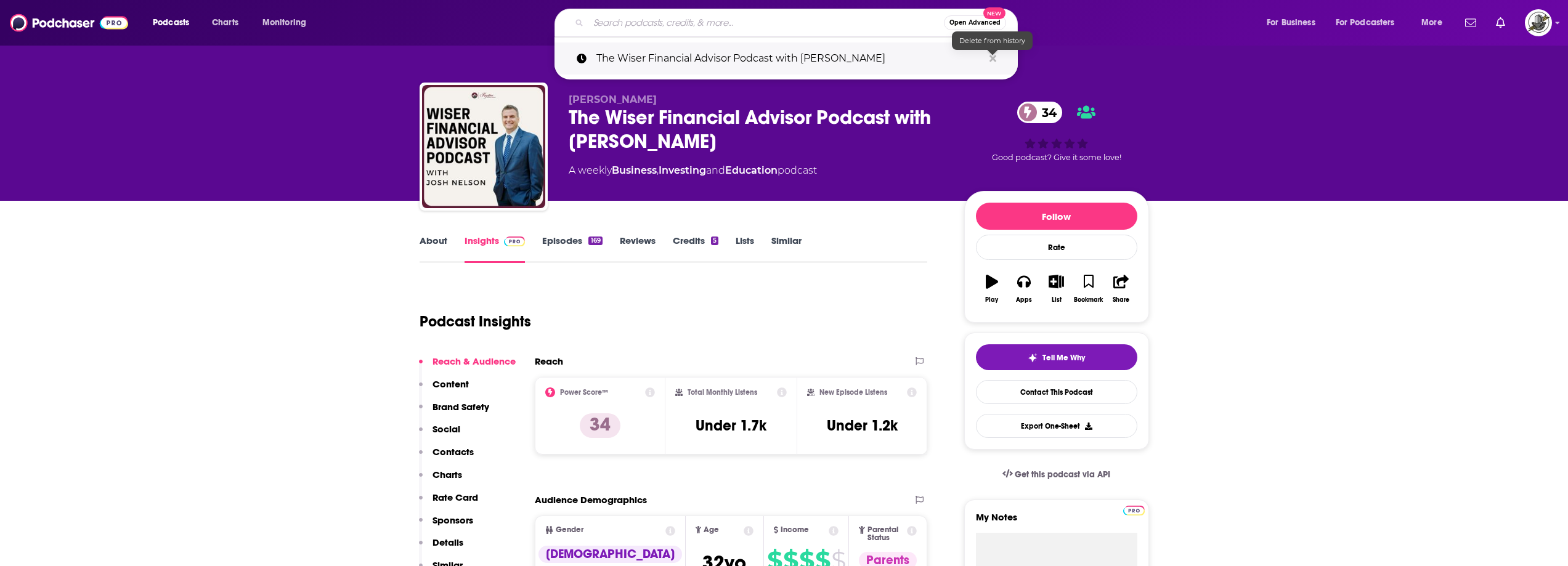
click at [992, 55] on icon "Search podcasts, credits, & more..." at bounding box center [993, 58] width 7 height 10
click at [839, 299] on div "Podcast Insights" at bounding box center [669, 314] width 499 height 63
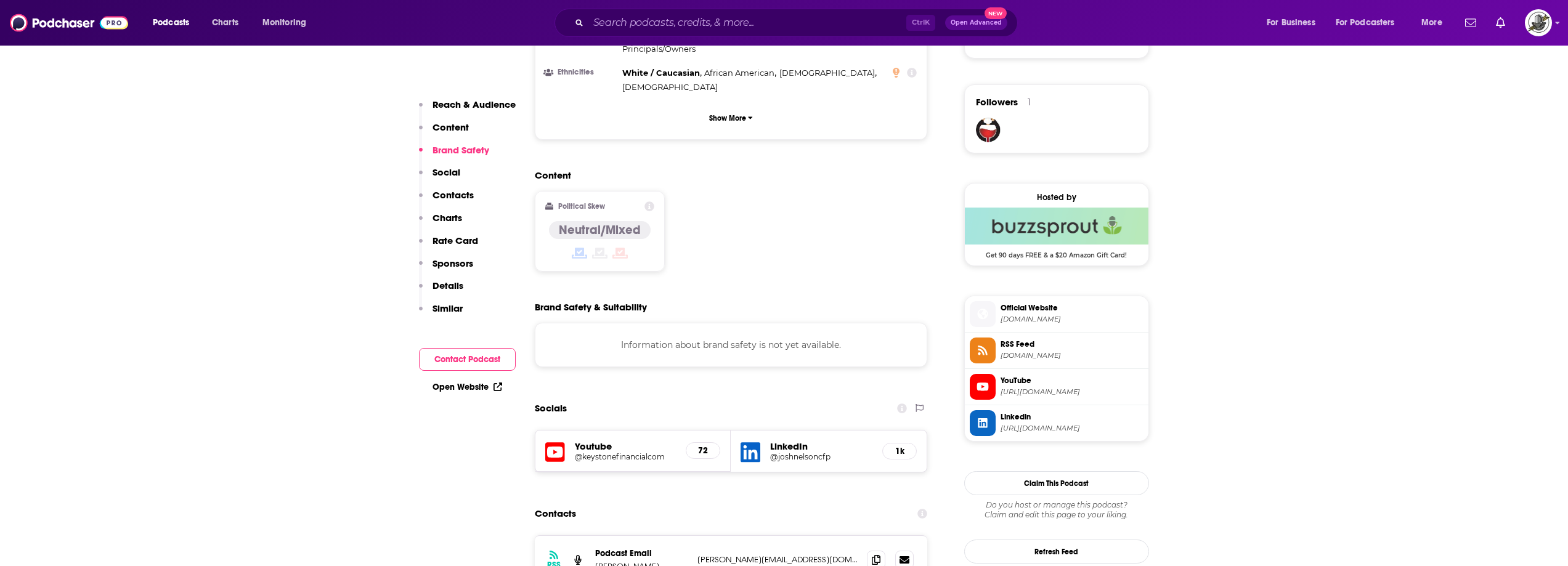
scroll to position [1047, 0]
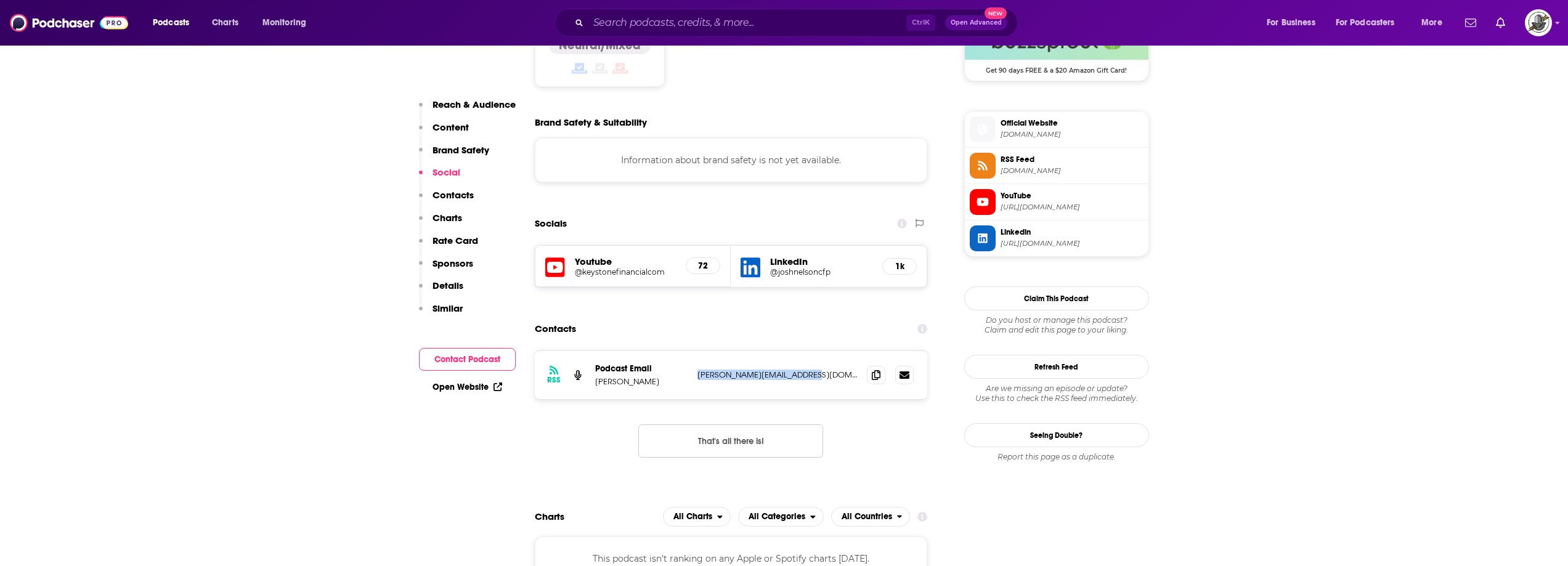
drag, startPoint x: 696, startPoint y: 313, endPoint x: 821, endPoint y: 307, distance: 125.1
click at [821, 352] on div "RSS Podcast Email Josh Nelson josh@keystonefinancial.com josh@keystonefinancial…" at bounding box center [731, 375] width 393 height 48
click at [621, 26] on input "Search podcasts, credits, & more..." at bounding box center [748, 23] width 318 height 20
paste input "Internal Use Only"
type input "Internal Use Only"
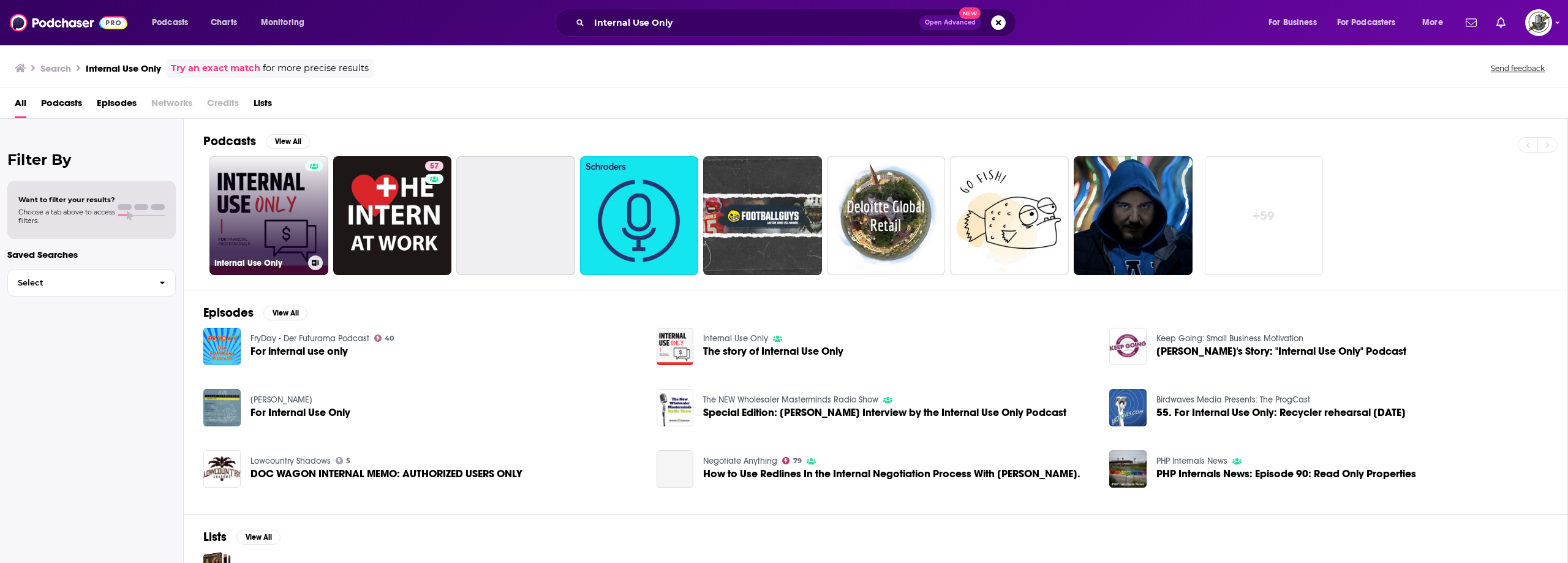
click at [317, 216] on div at bounding box center [314, 208] width 19 height 94
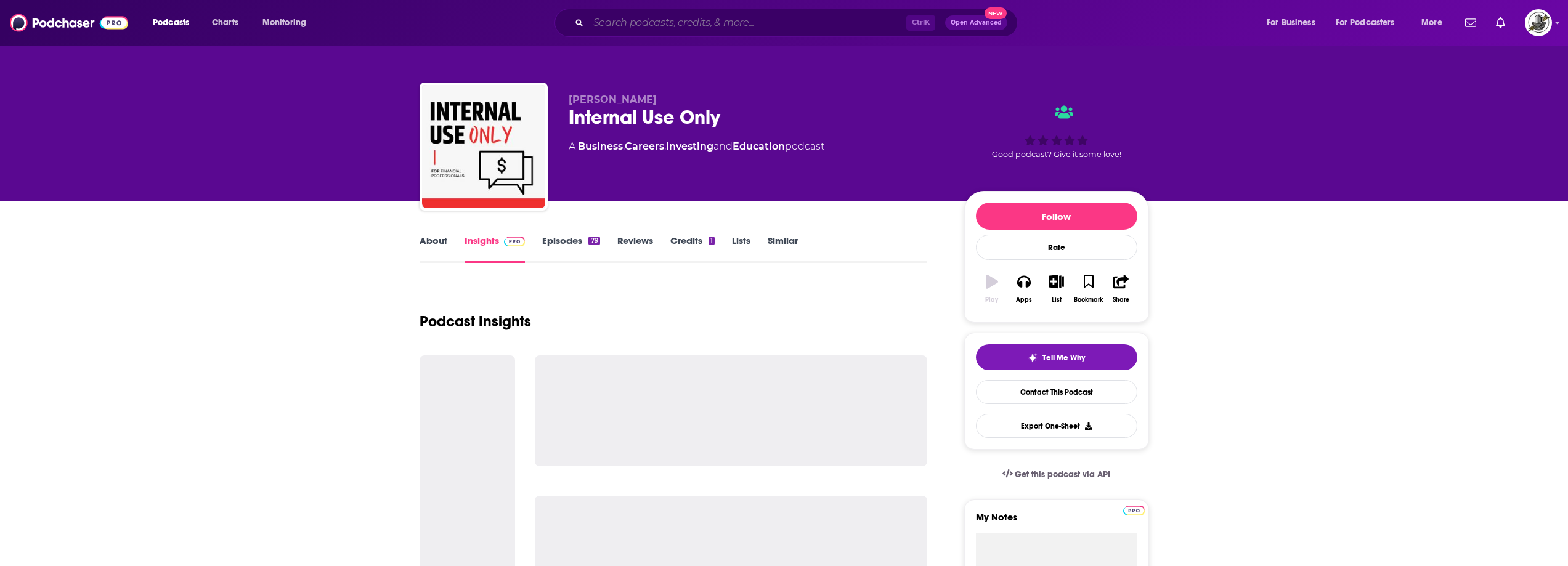
click at [698, 31] on input "Search podcasts, credits, & more..." at bounding box center [748, 23] width 318 height 20
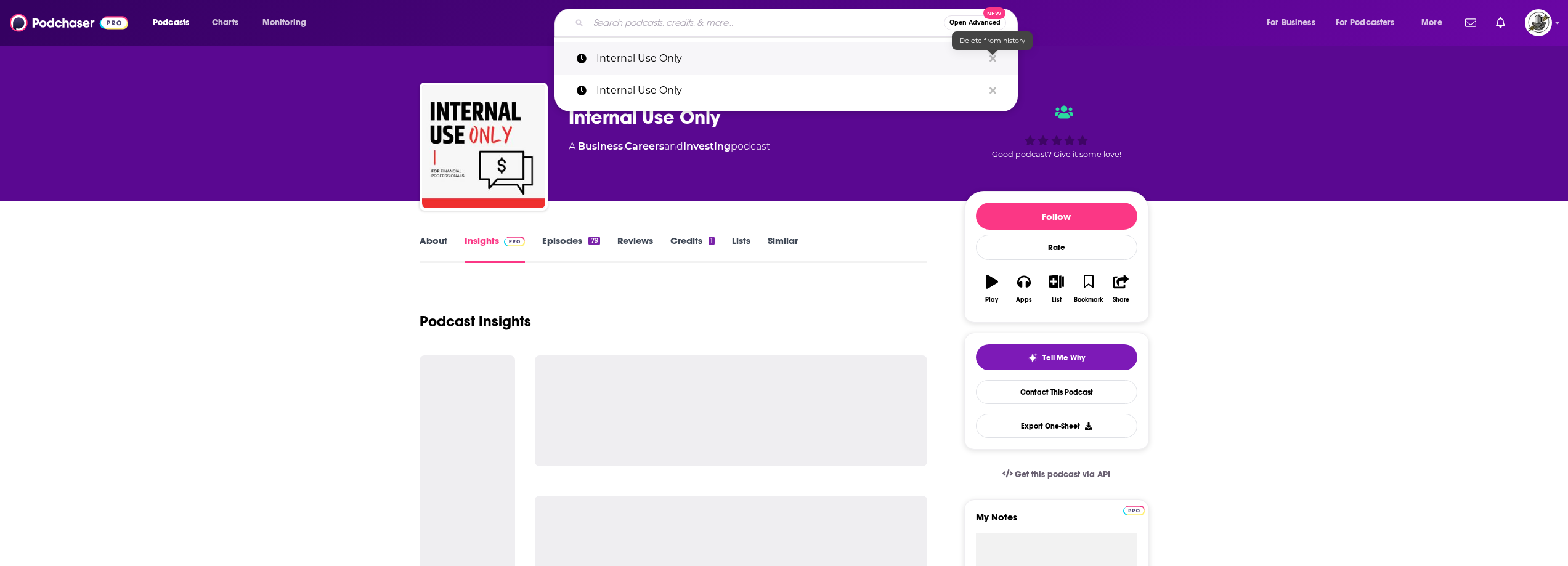
click at [990, 59] on icon "Search podcasts, credits, & more..." at bounding box center [993, 58] width 7 height 10
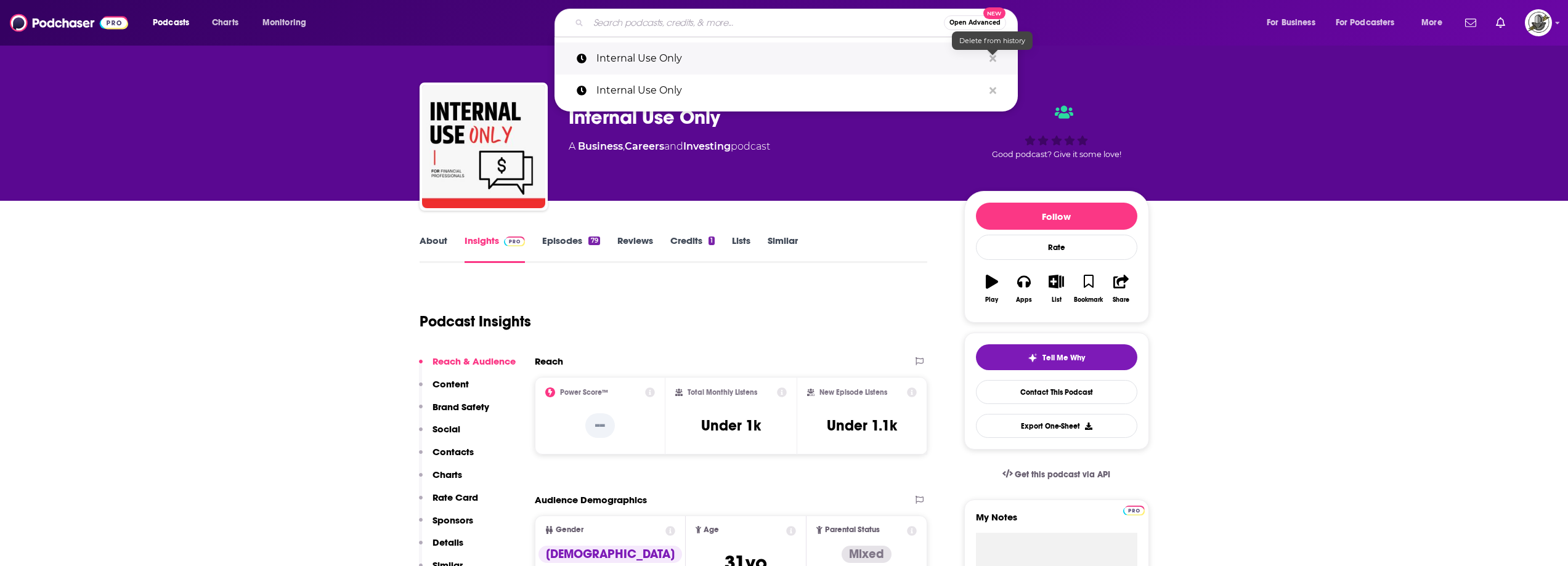
click at [995, 59] on icon "Search podcasts, credits, & more..." at bounding box center [993, 58] width 7 height 7
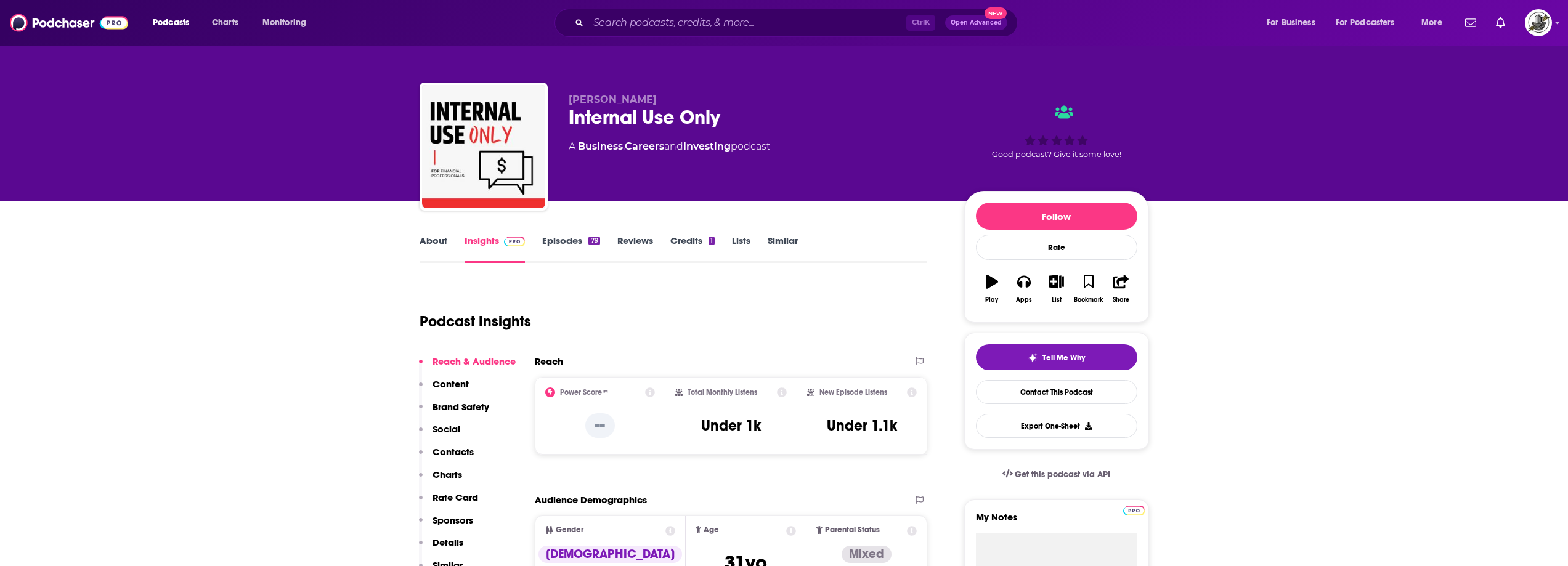
click at [897, 287] on div "Podcast Insights" at bounding box center [669, 314] width 499 height 63
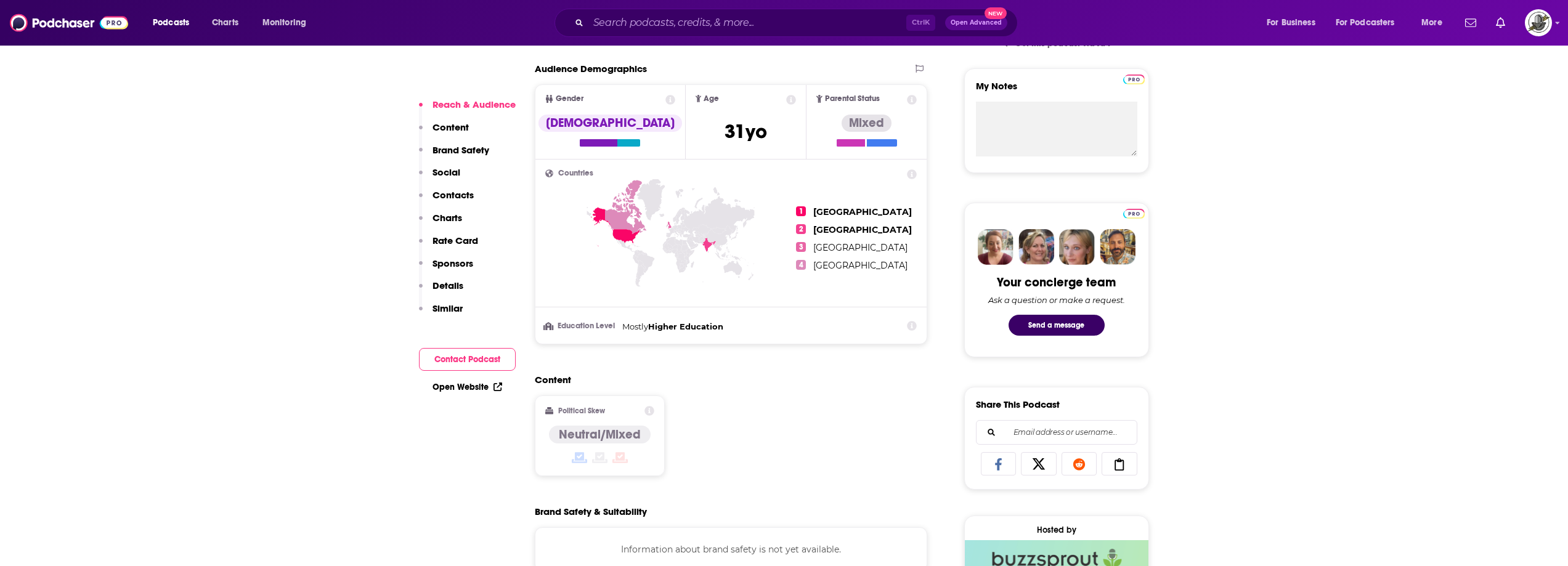
scroll to position [801, 0]
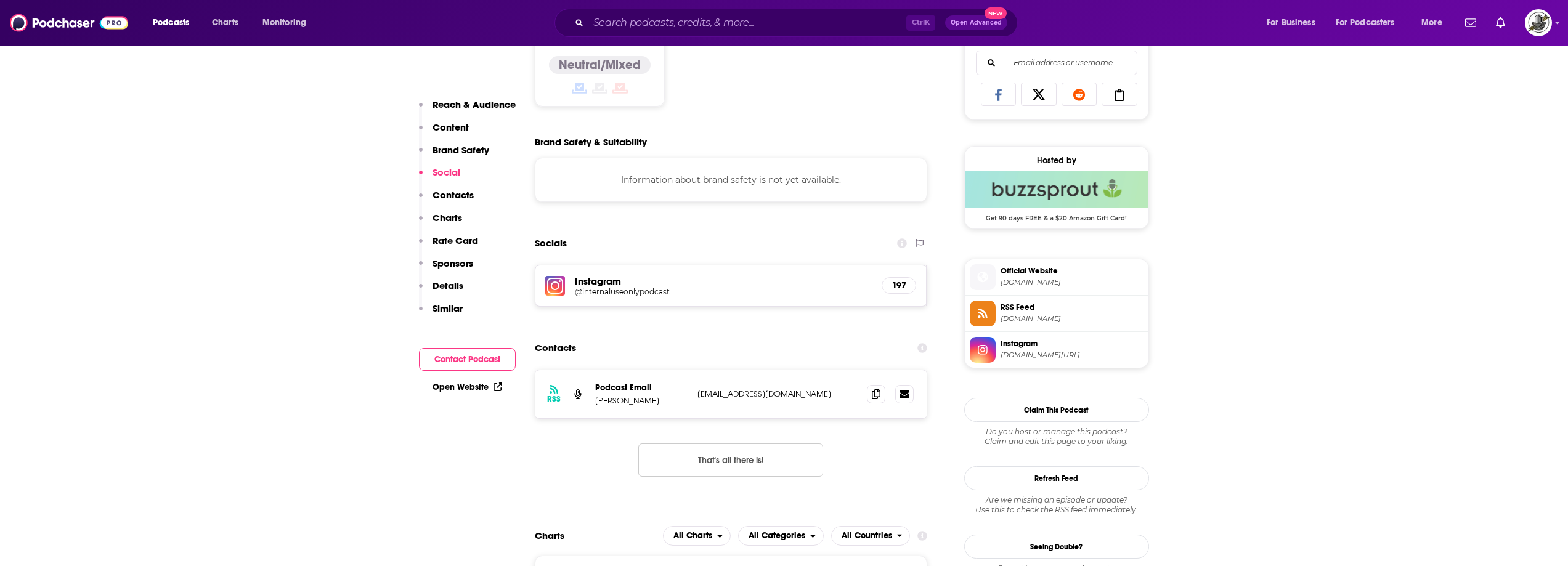
drag, startPoint x: 692, startPoint y: 397, endPoint x: 841, endPoint y: 405, distance: 149.2
click at [841, 405] on div "RSS Podcast Email Dan S. internaluseonlypodcast@gmail.com internaluseonlypodcas…" at bounding box center [731, 394] width 393 height 48
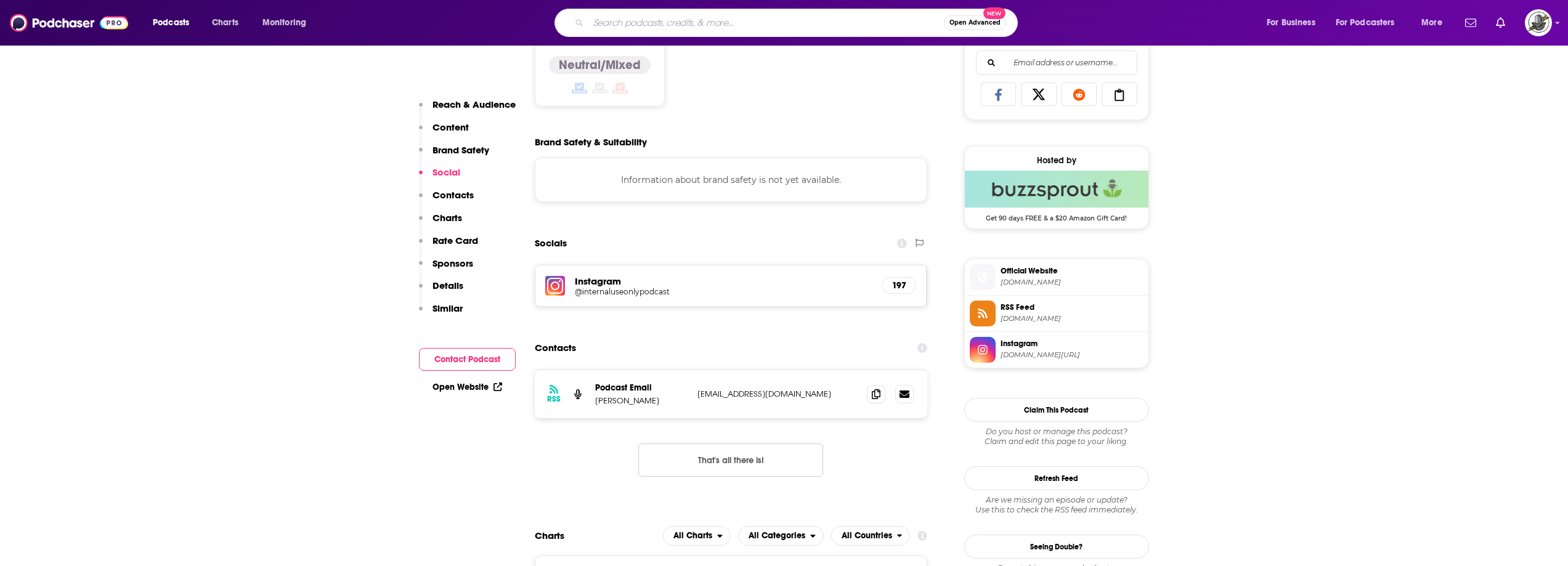
paste input "Wealth Creator Radio with Eric Heckman, CFP"
click at [644, 15] on input "Search podcasts, credits, & more..." at bounding box center [767, 23] width 356 height 20
type input "Wealth Creator Radio with Eric Heckman, CFP"
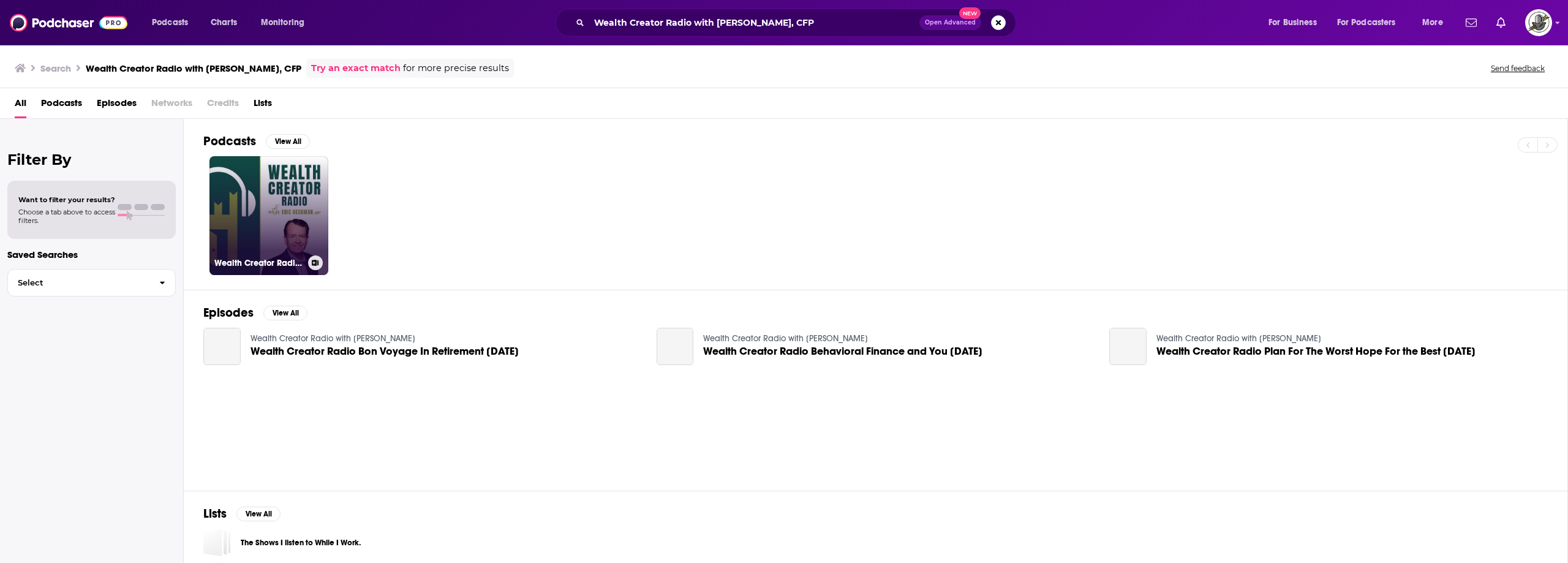
click at [300, 221] on link "Wealth Creator Radio with Eric Heckman" at bounding box center [268, 215] width 119 height 119
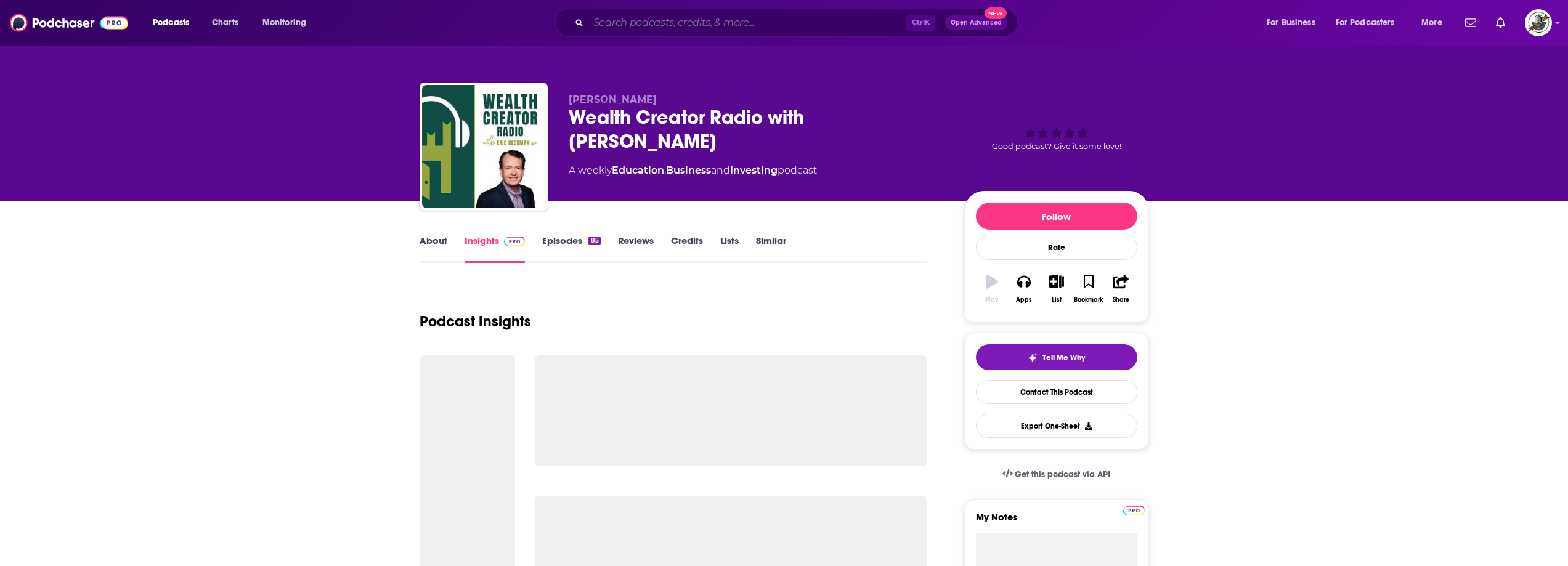
click at [746, 21] on input "Search podcasts, credits, & more..." at bounding box center [748, 23] width 318 height 20
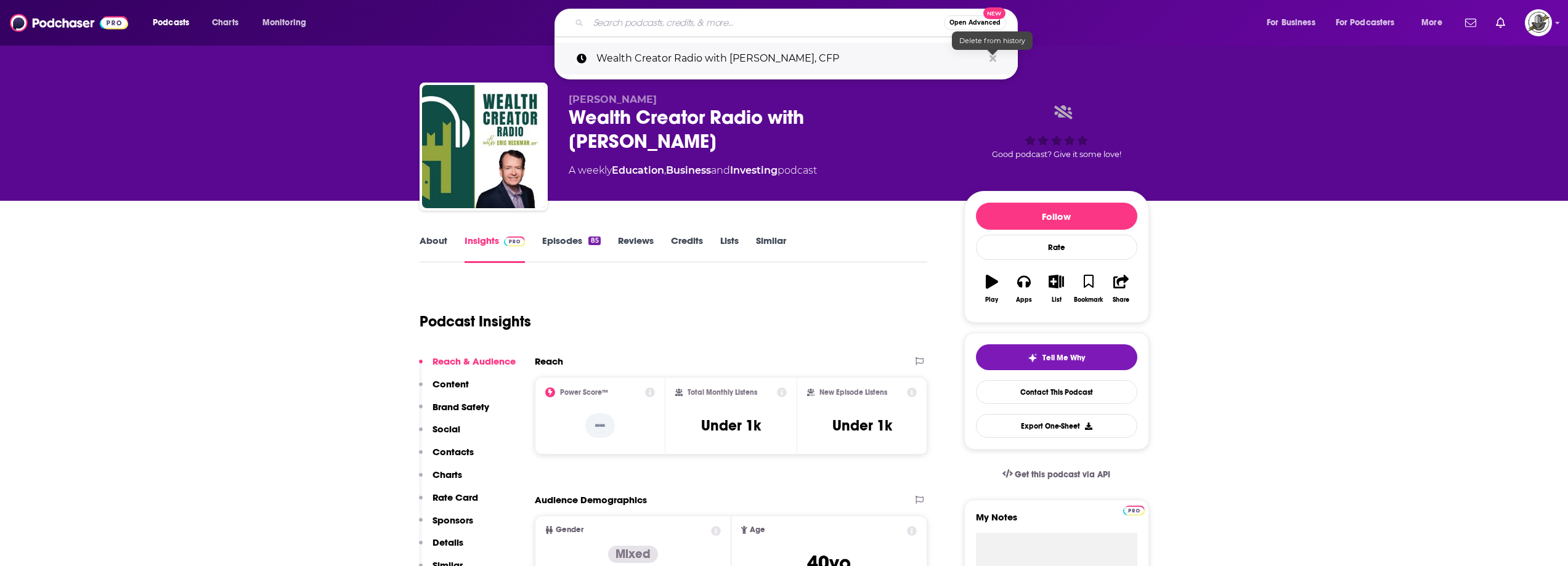
click at [992, 57] on icon "Search podcasts, credits, & more..." at bounding box center [993, 58] width 7 height 7
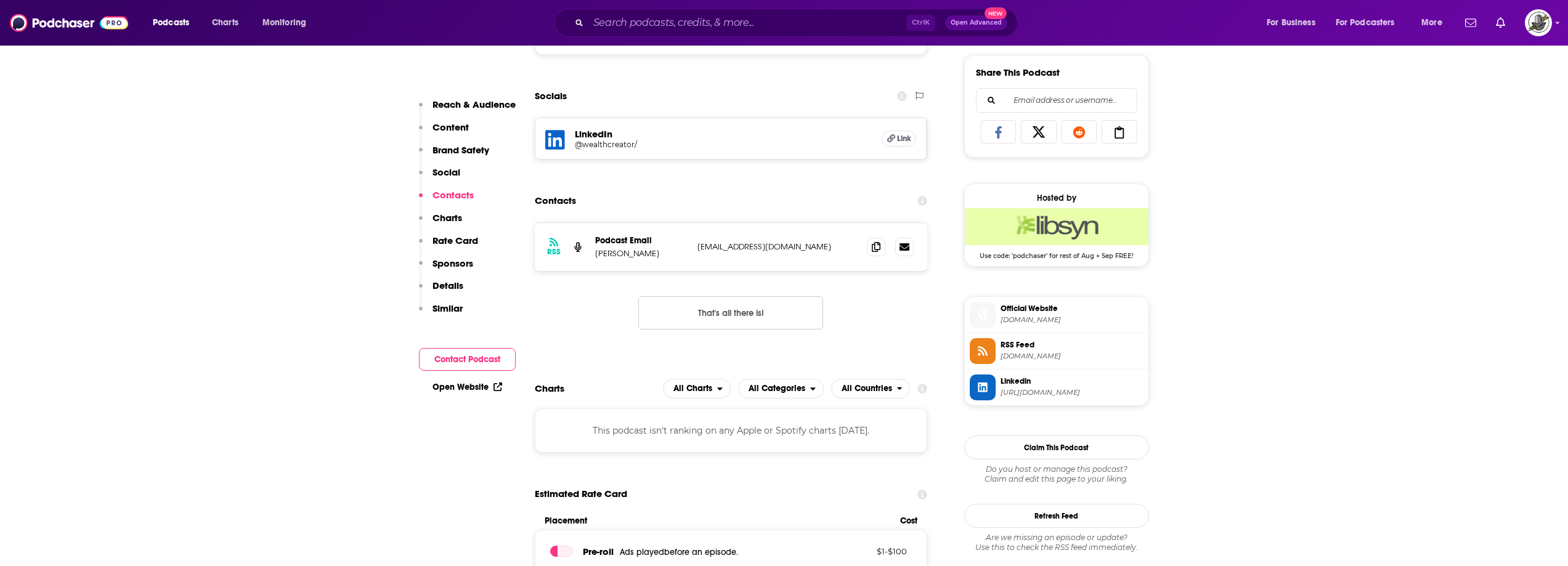
scroll to position [801, 0]
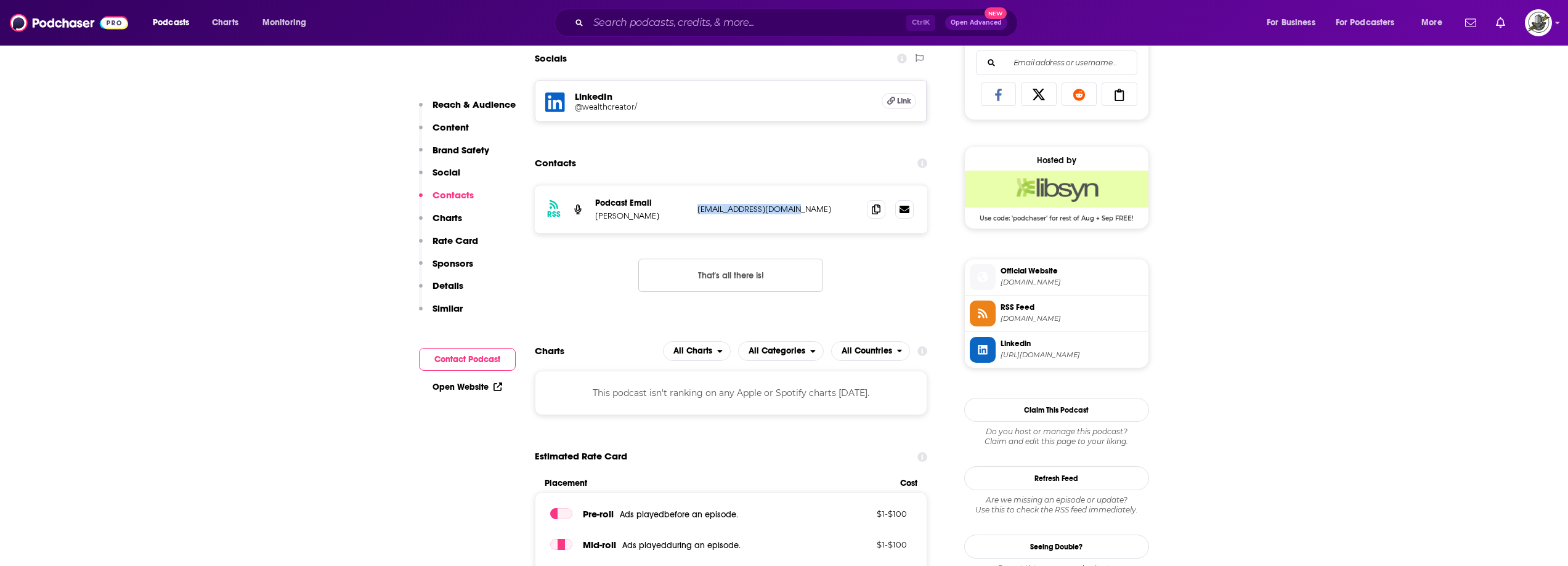
drag, startPoint x: 697, startPoint y: 211, endPoint x: 793, endPoint y: 210, distance: 96.0
click at [793, 210] on div "RSS Podcast Email Eric Heckman info@wealthcreator.com info@wealthcreator.com" at bounding box center [731, 209] width 393 height 48
click at [650, 24] on input "Search podcasts, credits, & more..." at bounding box center [748, 23] width 318 height 20
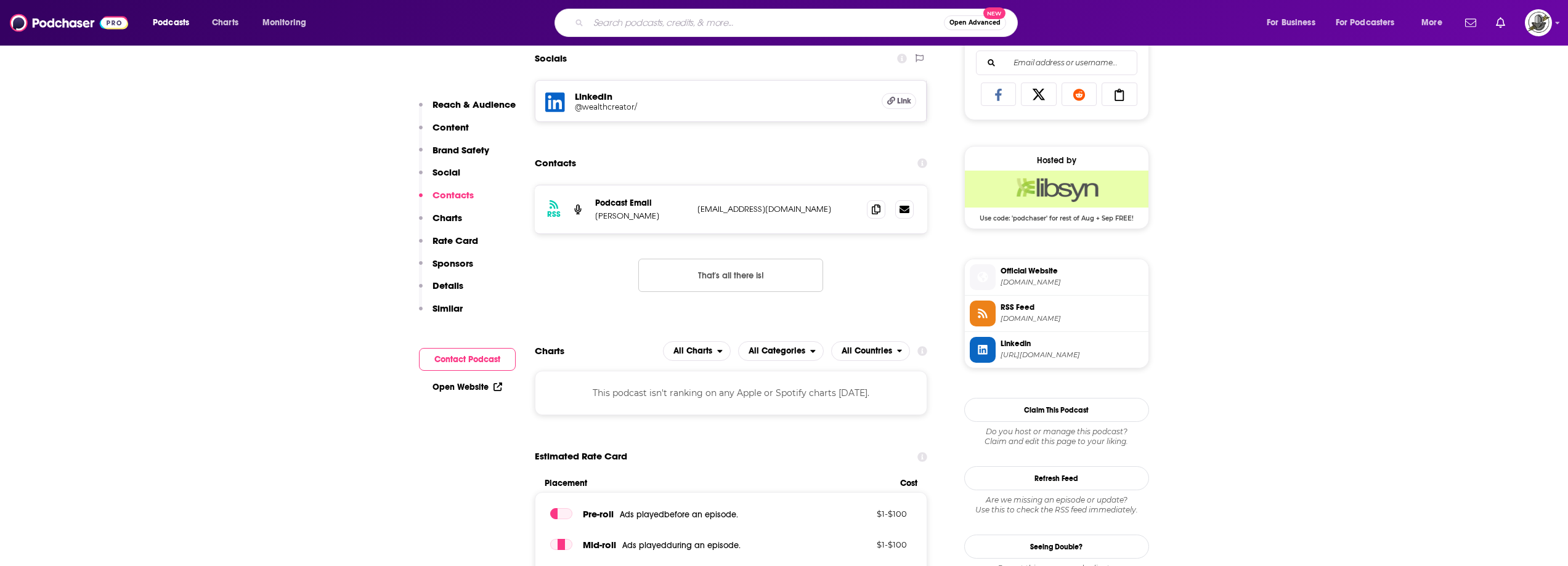
paste input "Money Wisdom"
type input "Money Wisdom"
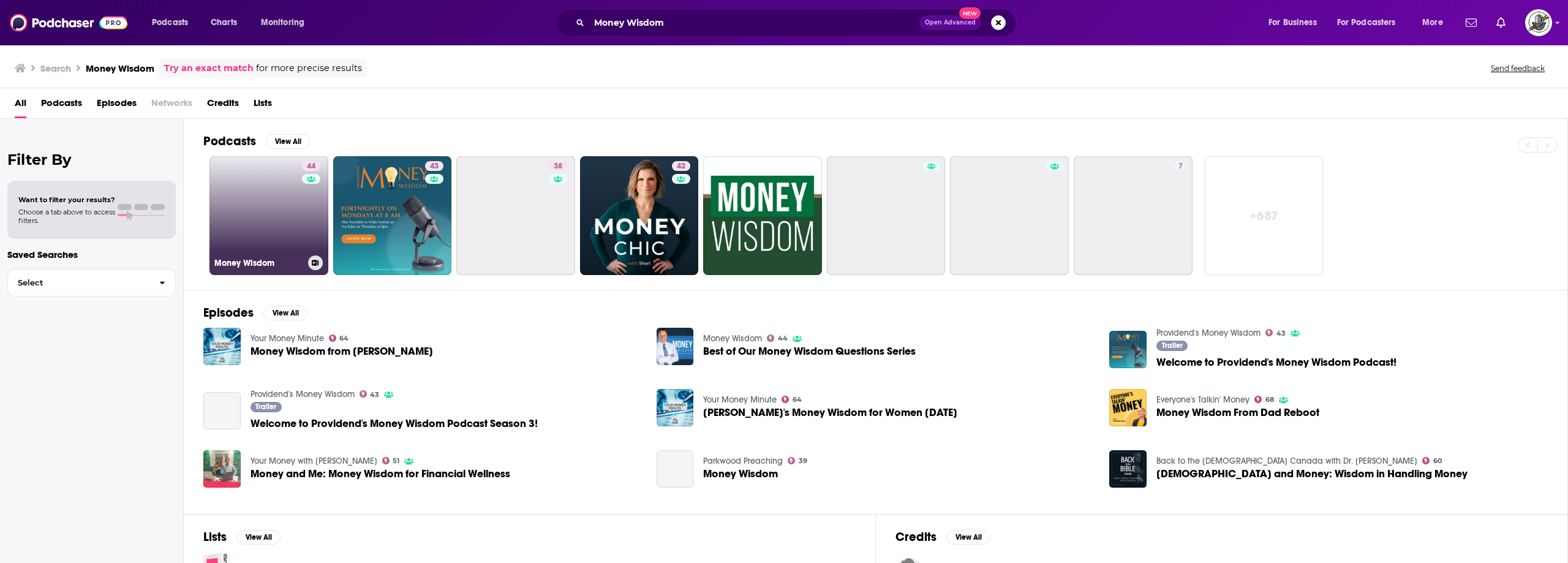
click at [288, 194] on link "44 Money Wisdom" at bounding box center [268, 215] width 119 height 119
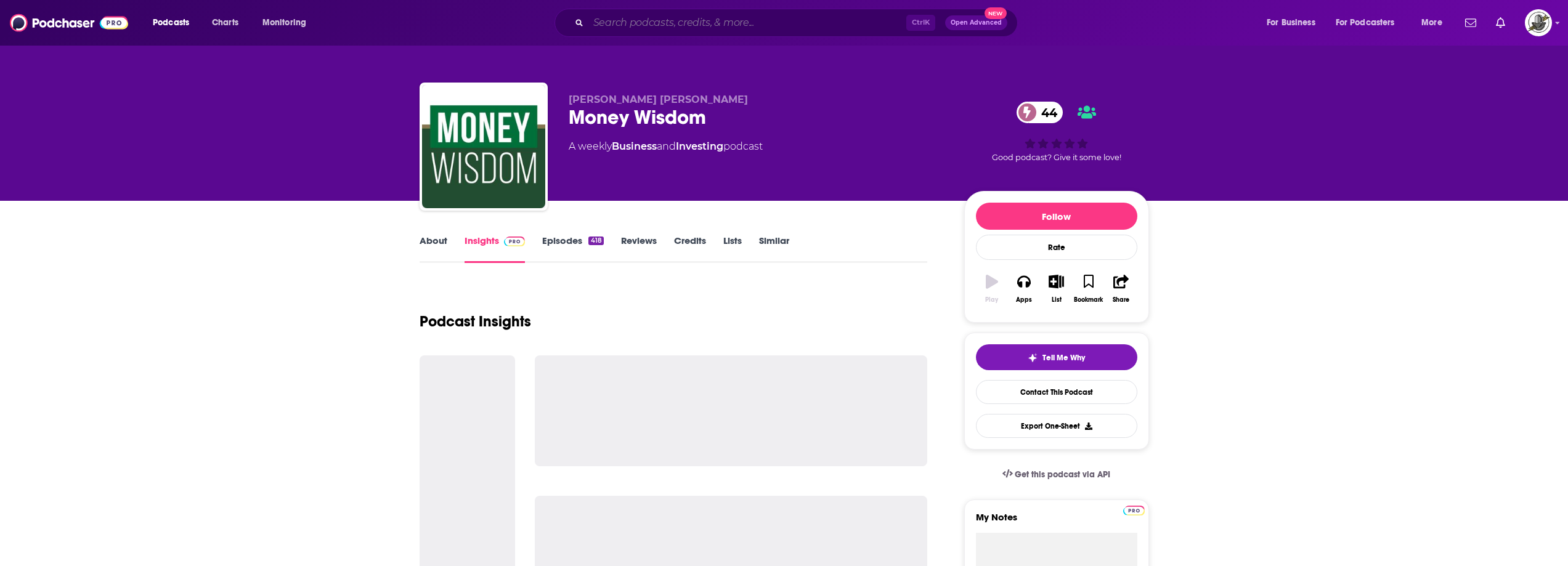
click at [725, 24] on input "Search podcasts, credits, & more..." at bounding box center [748, 23] width 318 height 20
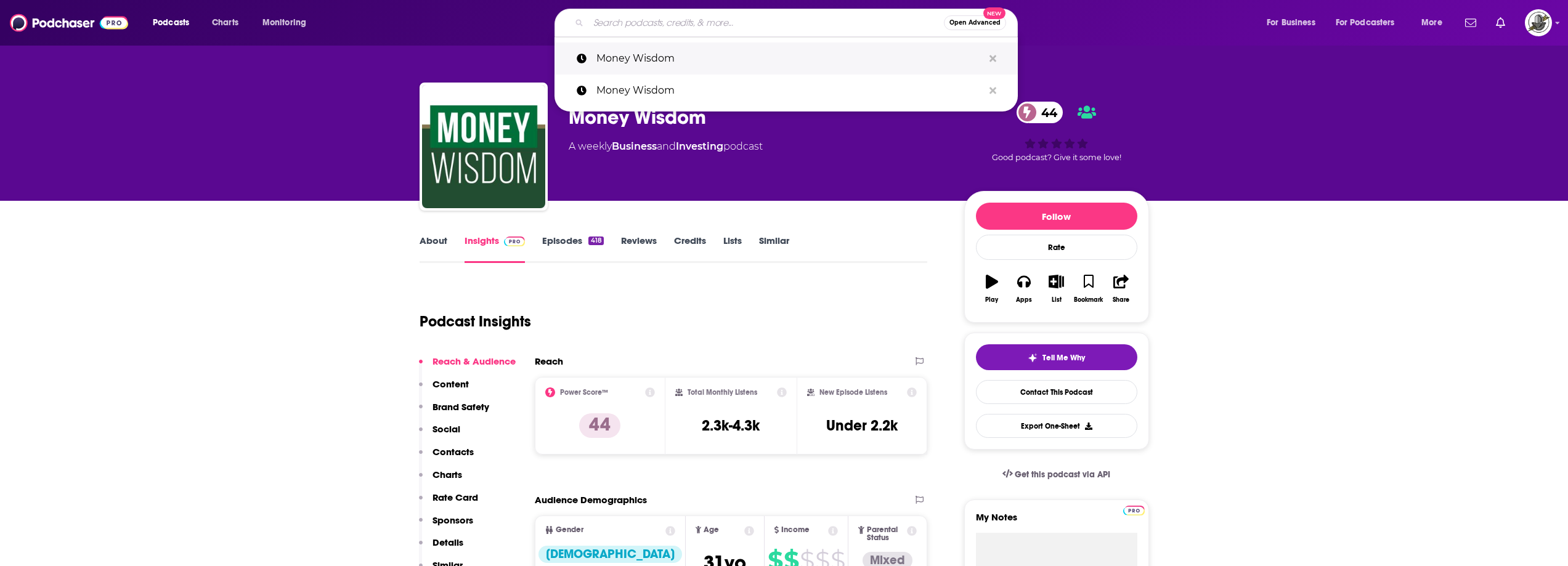
click at [995, 59] on icon "Search podcasts, credits, & more..." at bounding box center [993, 58] width 7 height 7
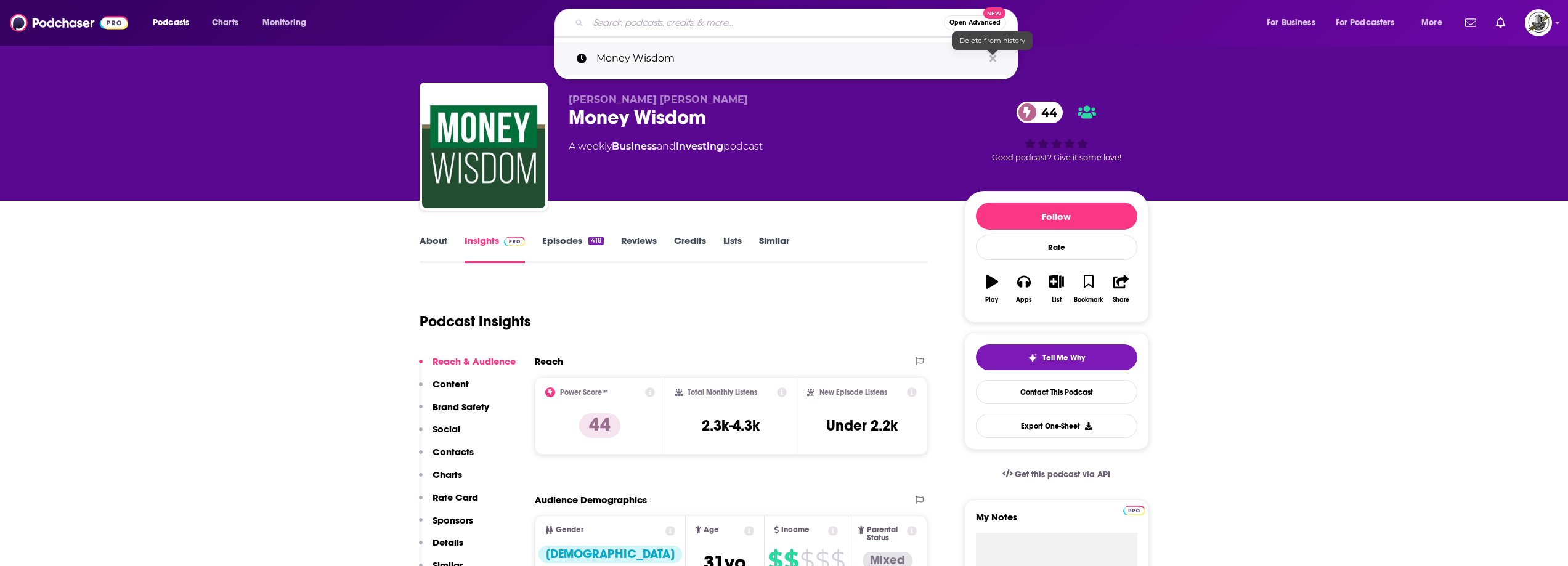
click at [992, 59] on icon "Search podcasts, credits, & more..." at bounding box center [993, 58] width 7 height 7
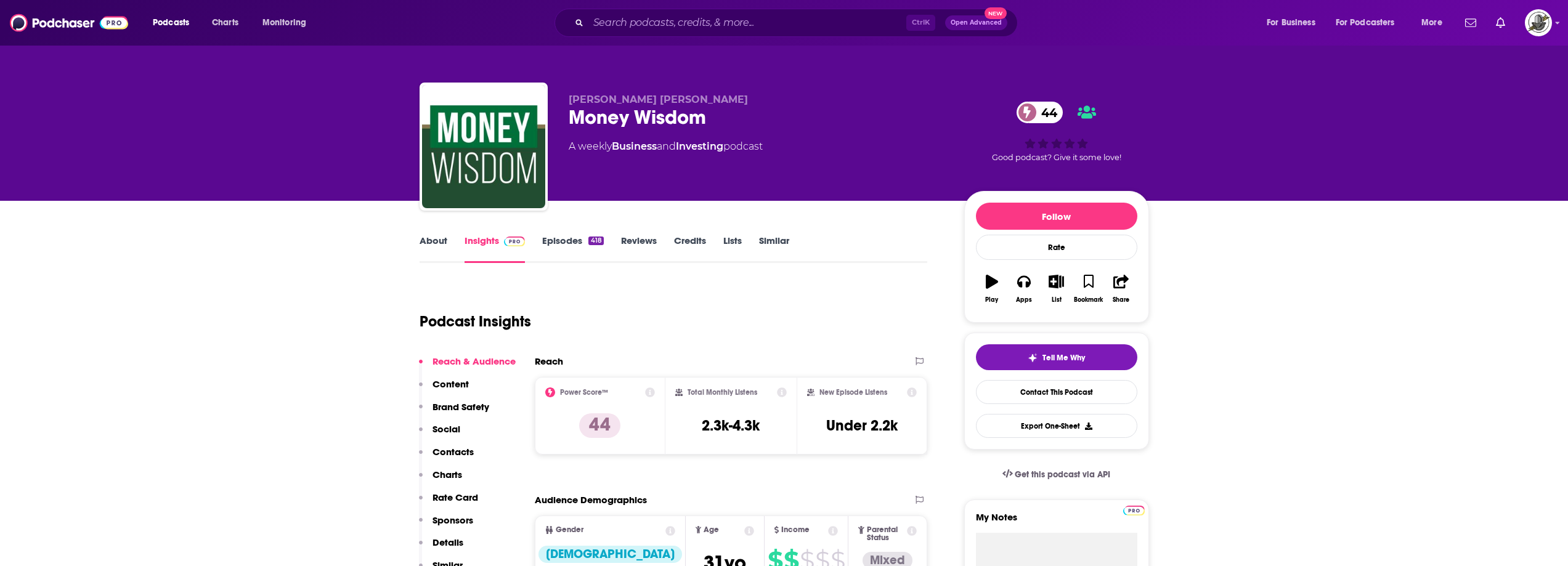
click at [905, 191] on div "Johnson Brunetti Money Wisdom 44 A weekly Business and Investing podcast" at bounding box center [757, 143] width 375 height 99
drag, startPoint x: 594, startPoint y: 98, endPoint x: 713, endPoint y: 99, distance: 119.0
click at [713, 99] on div "Johnson Brunetti Money Wisdom 44 A weekly Business and Investing podcast 44 Goo…" at bounding box center [784, 149] width 730 height 133
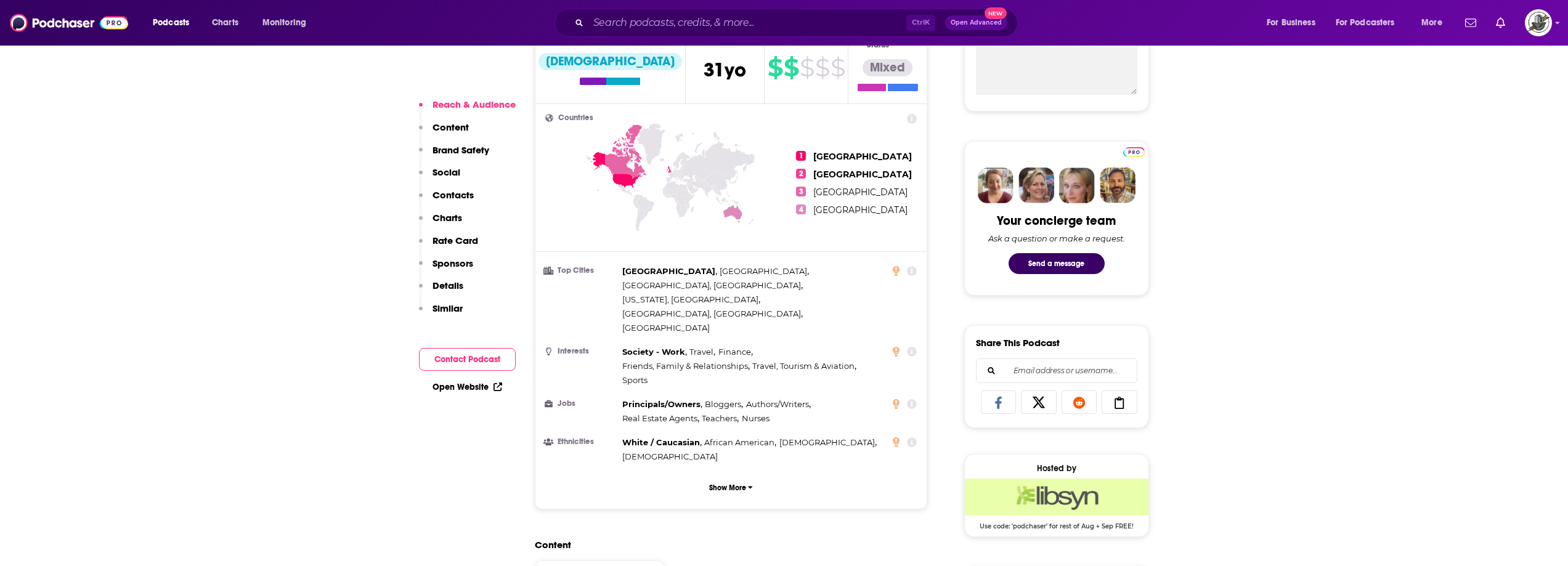
scroll to position [862, 0]
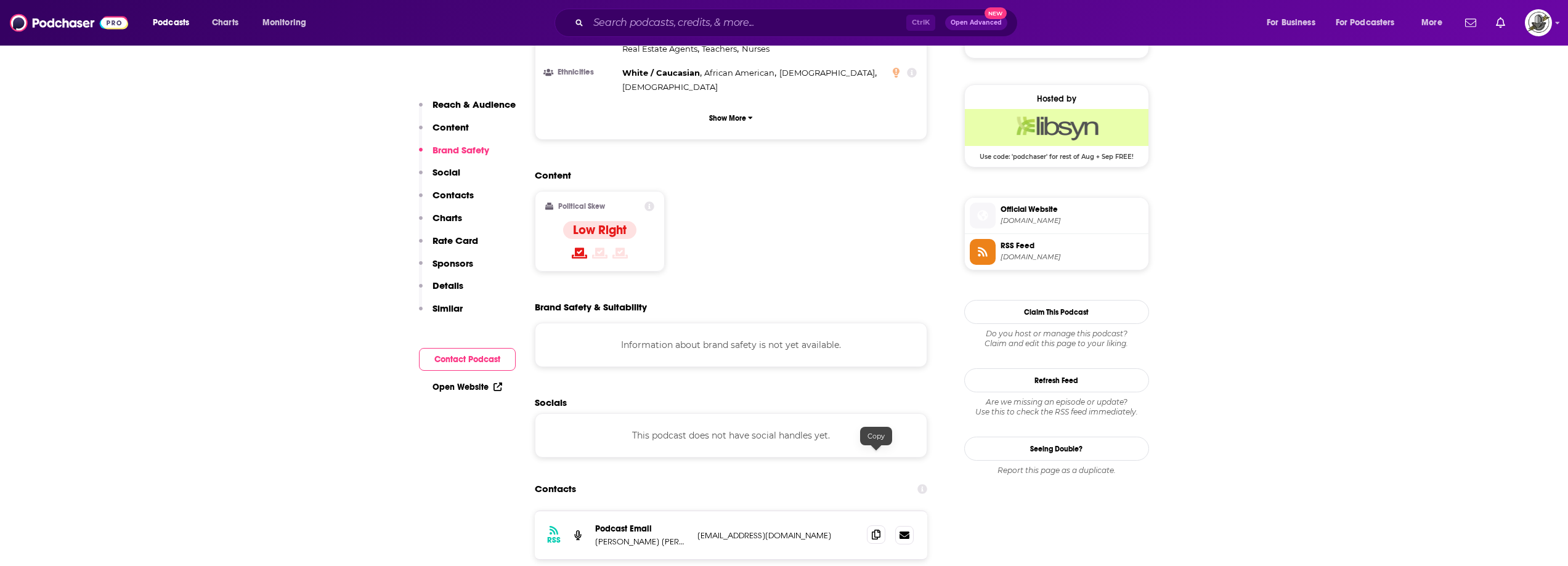
click at [873, 529] on icon at bounding box center [876, 534] width 9 height 10
paste input "Beer & Money"
type input "Beer & Money"
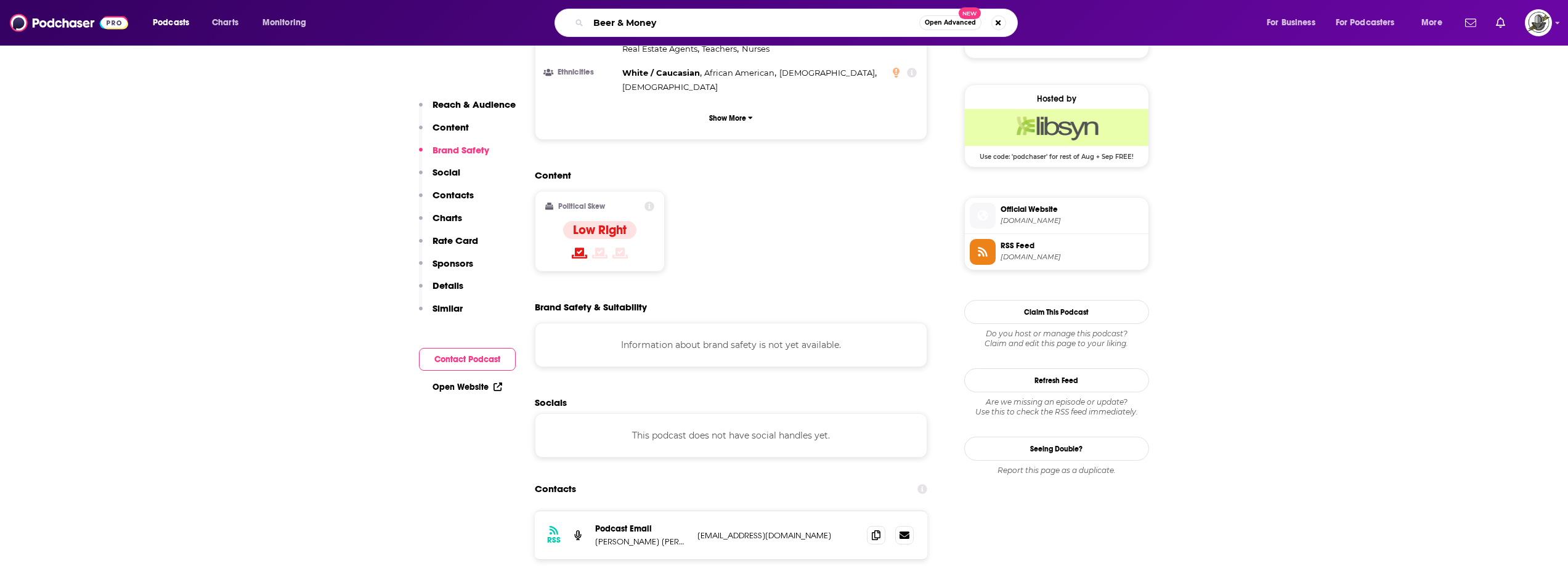
click at [655, 21] on input "Beer & Money" at bounding box center [754, 23] width 331 height 20
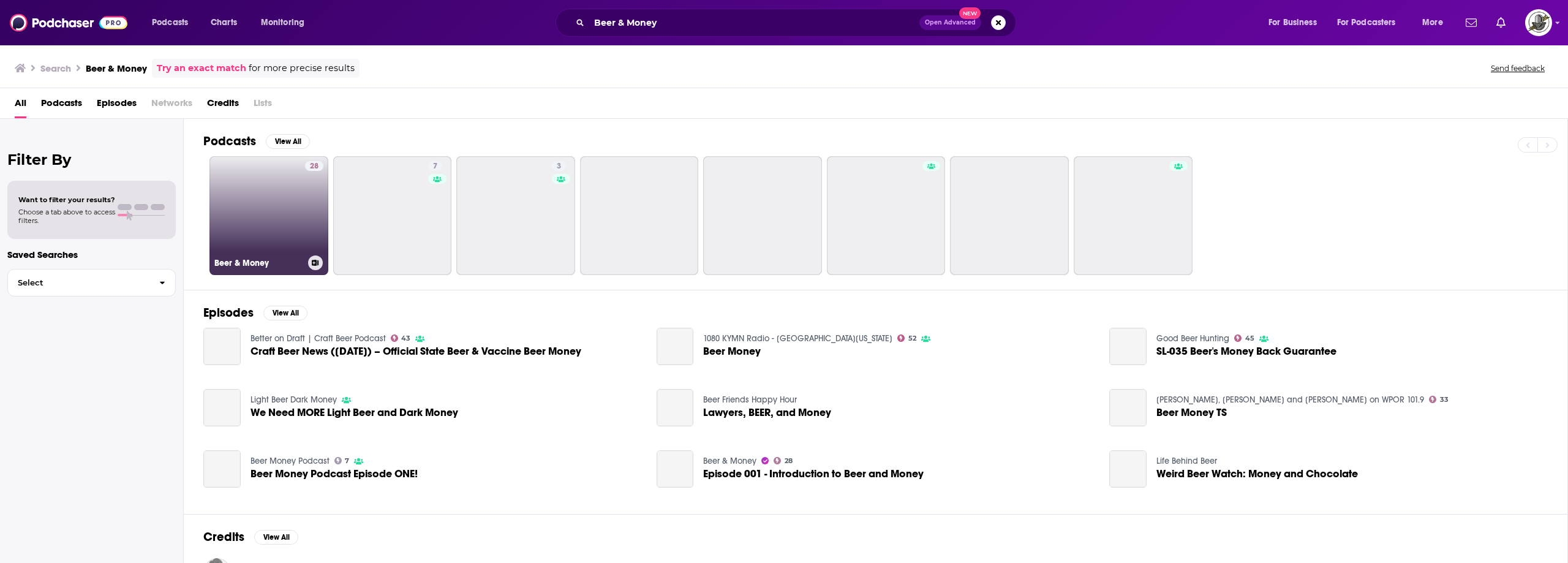
click at [271, 197] on link "28 Beer & Money" at bounding box center [268, 215] width 119 height 119
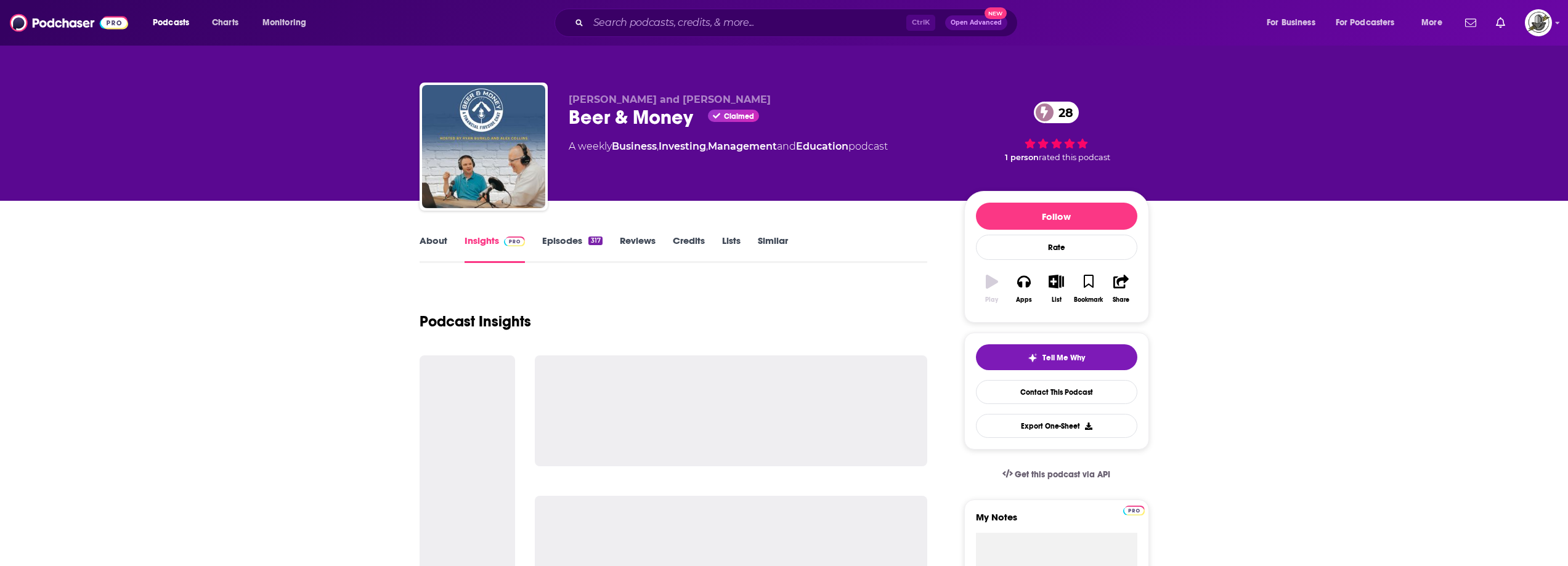
click at [691, 9] on div "Ctrl K Open Advanced New" at bounding box center [785, 23] width 463 height 29
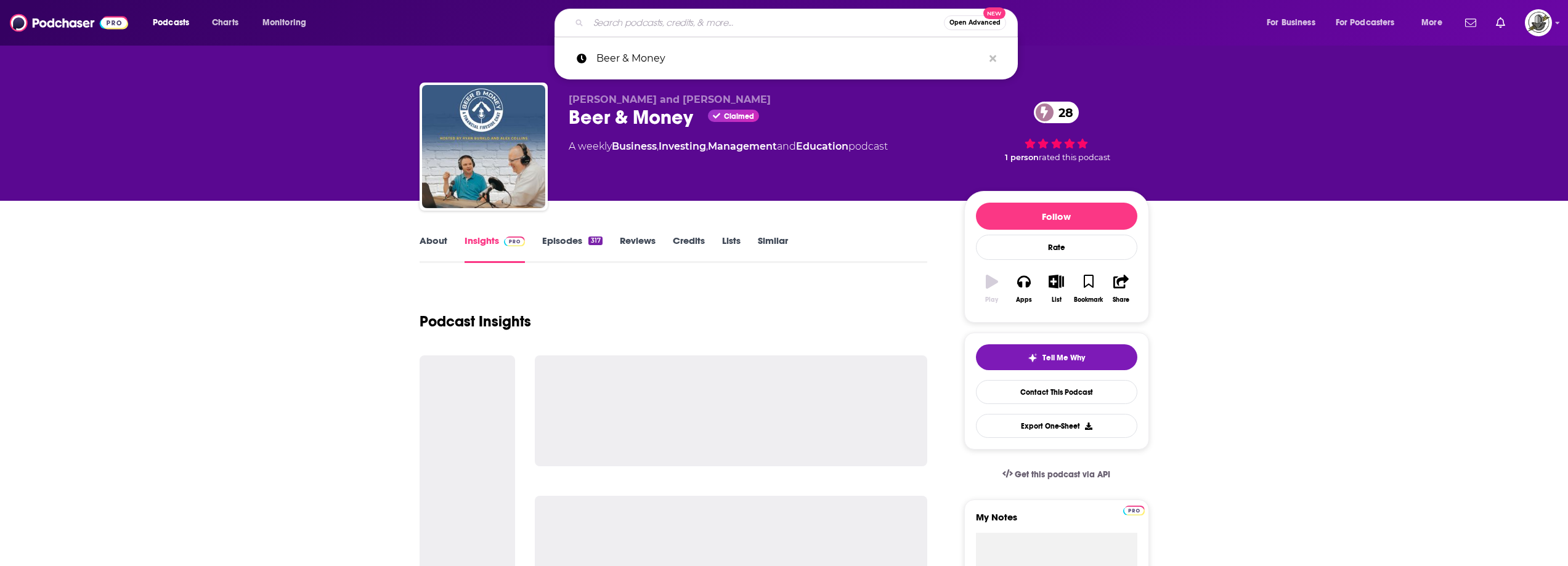
click at [692, 19] on input "Search podcasts, credits, & more..." at bounding box center [767, 23] width 356 height 20
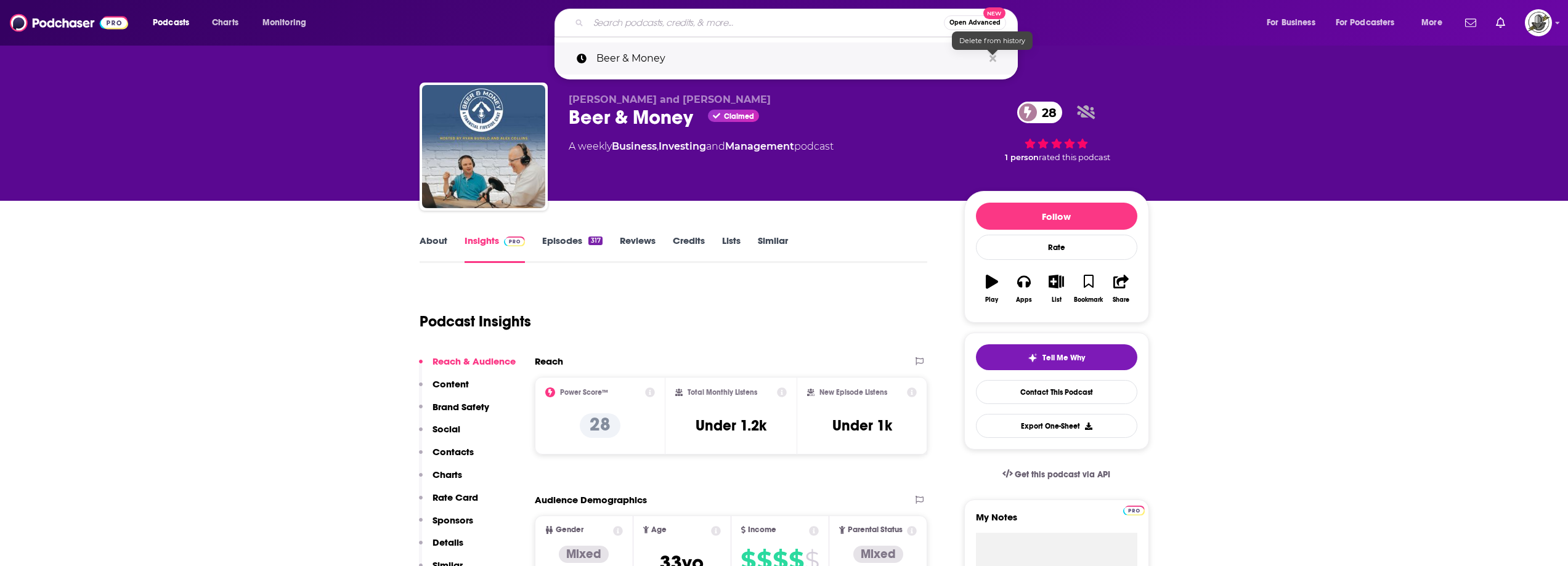
click at [991, 61] on icon "Search podcasts, credits, & more..." at bounding box center [993, 58] width 7 height 7
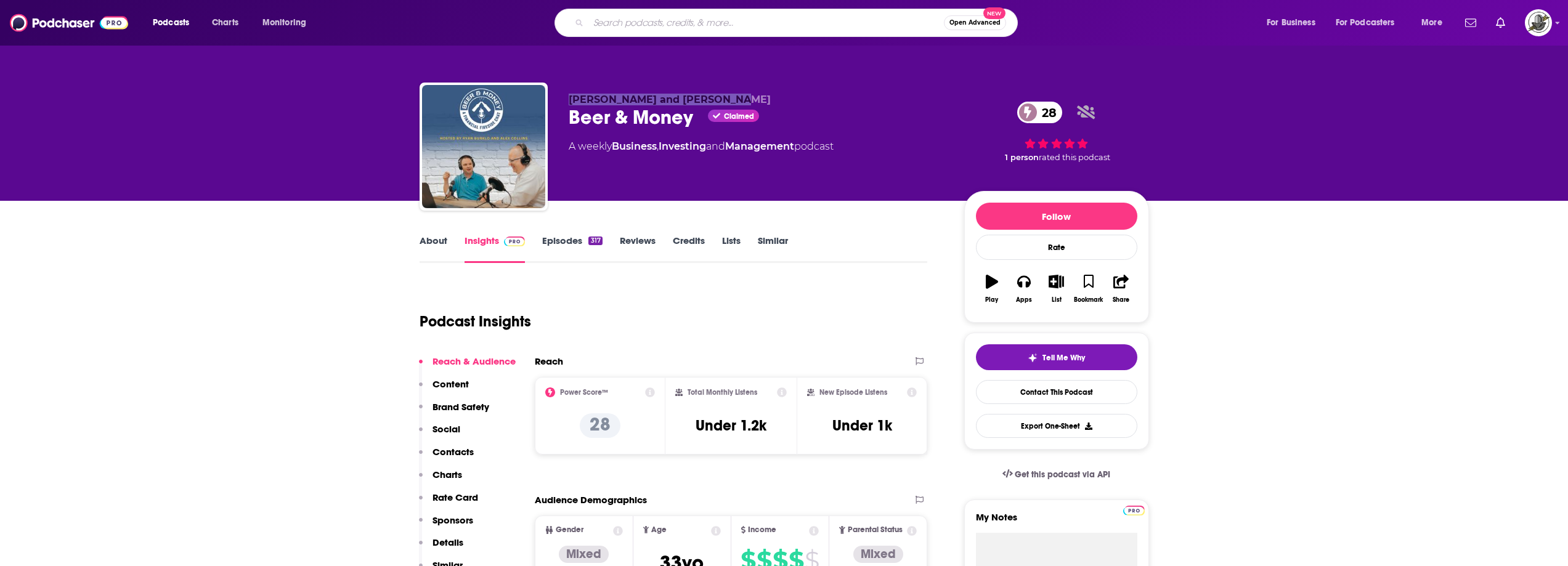
drag, startPoint x: 572, startPoint y: 99, endPoint x: 740, endPoint y: 98, distance: 168.0
click at [740, 98] on p "Ryan Burklo and Alex Collins" at bounding box center [757, 100] width 375 height 12
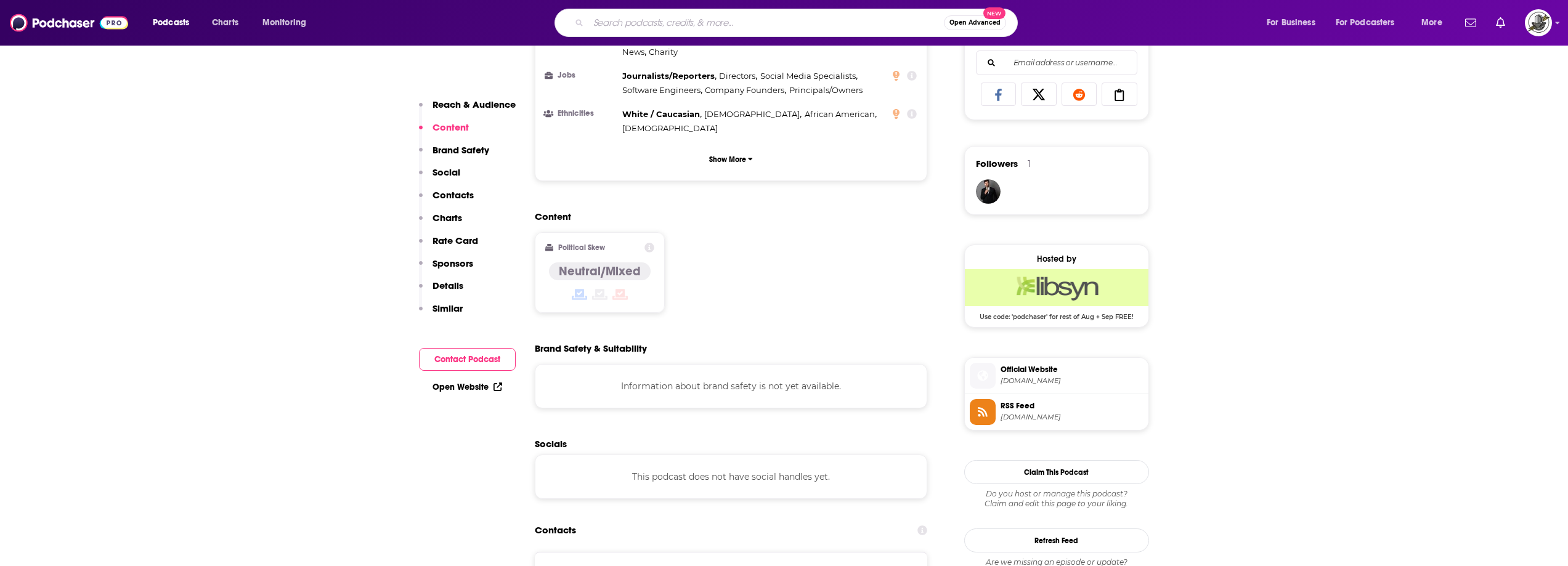
scroll to position [925, 0]
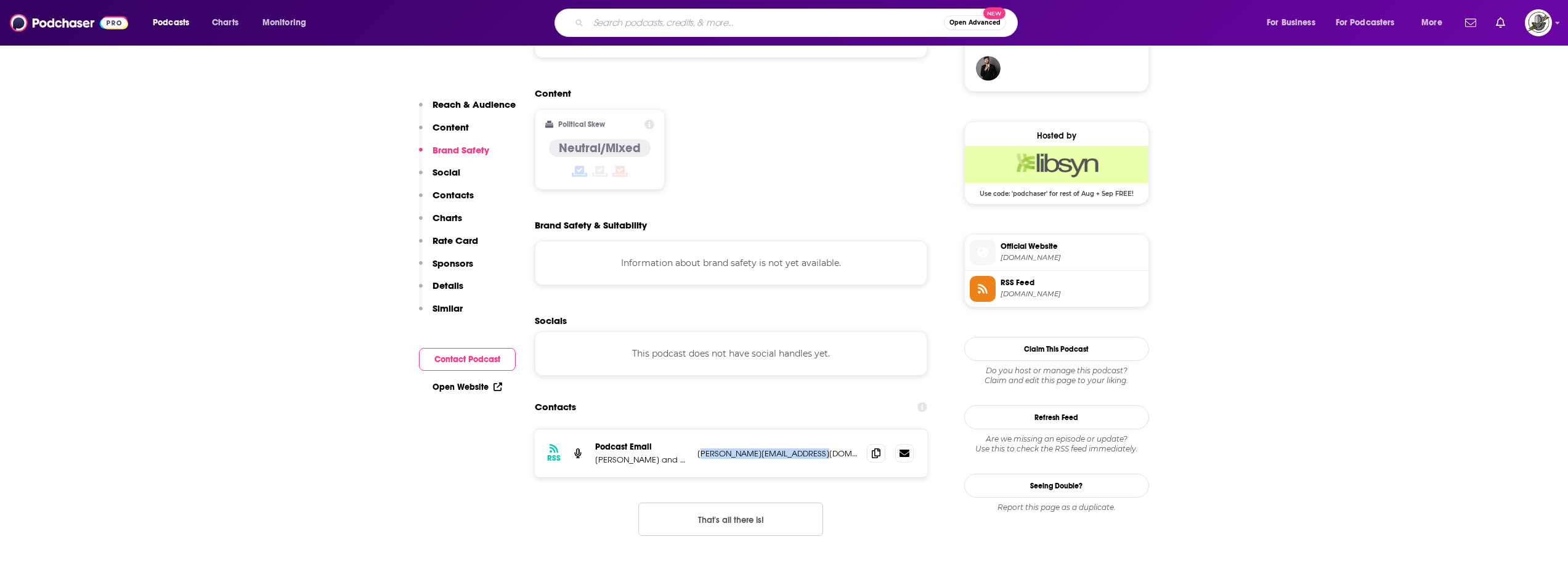
drag, startPoint x: 699, startPoint y: 403, endPoint x: 825, endPoint y: 399, distance: 126.1
click at [825, 430] on div "RSS Podcast Email Ryan Burklo and Alex Collins ryan_burklo@quantifiedwa.com rya…" at bounding box center [731, 453] width 393 height 48
click at [724, 448] on p "ryan_burklo@quantifiedwa.com" at bounding box center [778, 453] width 160 height 11
drag, startPoint x: 692, startPoint y: 399, endPoint x: 824, endPoint y: 400, distance: 132.0
click at [824, 430] on div "RSS Podcast Email Ryan Burklo and Alex Collins ryan_burklo@quantifiedwa.com rya…" at bounding box center [731, 453] width 393 height 48
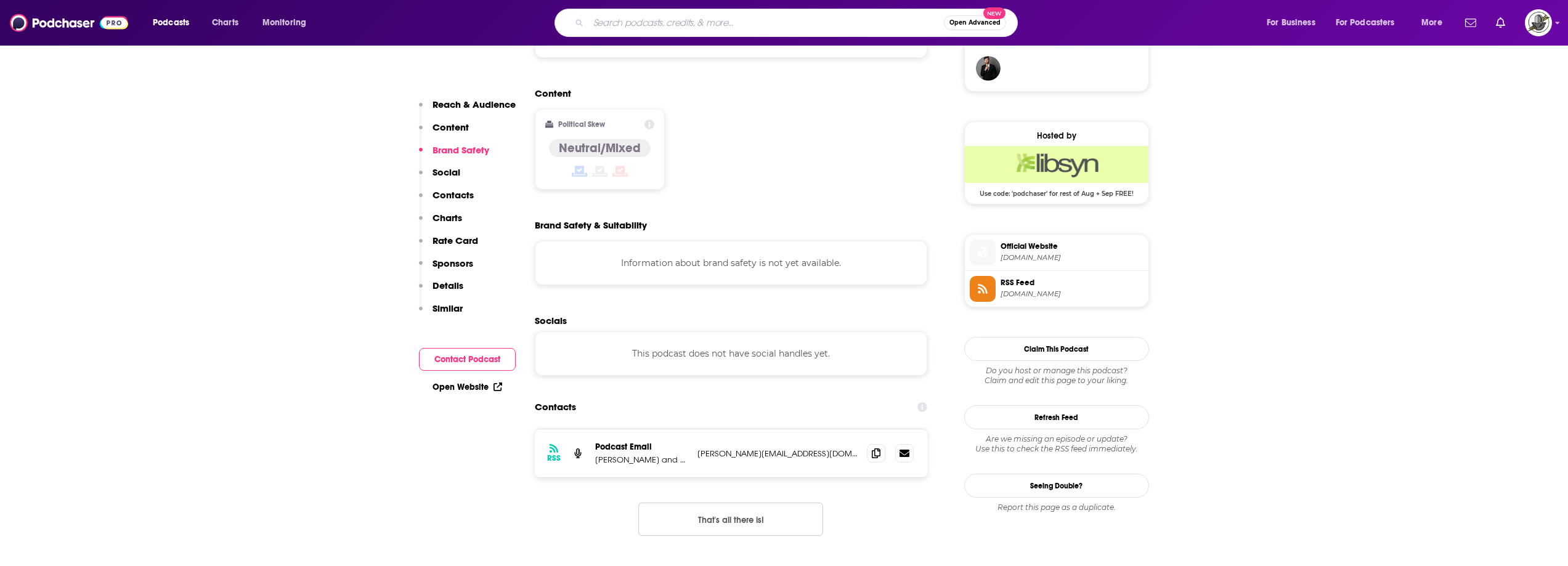
click at [686, 32] on input "Search podcasts, credits, & more..." at bounding box center [767, 23] width 356 height 20
paste input "Optimized Advisor Podcast"
type input "Optimized Advisor Podcast"
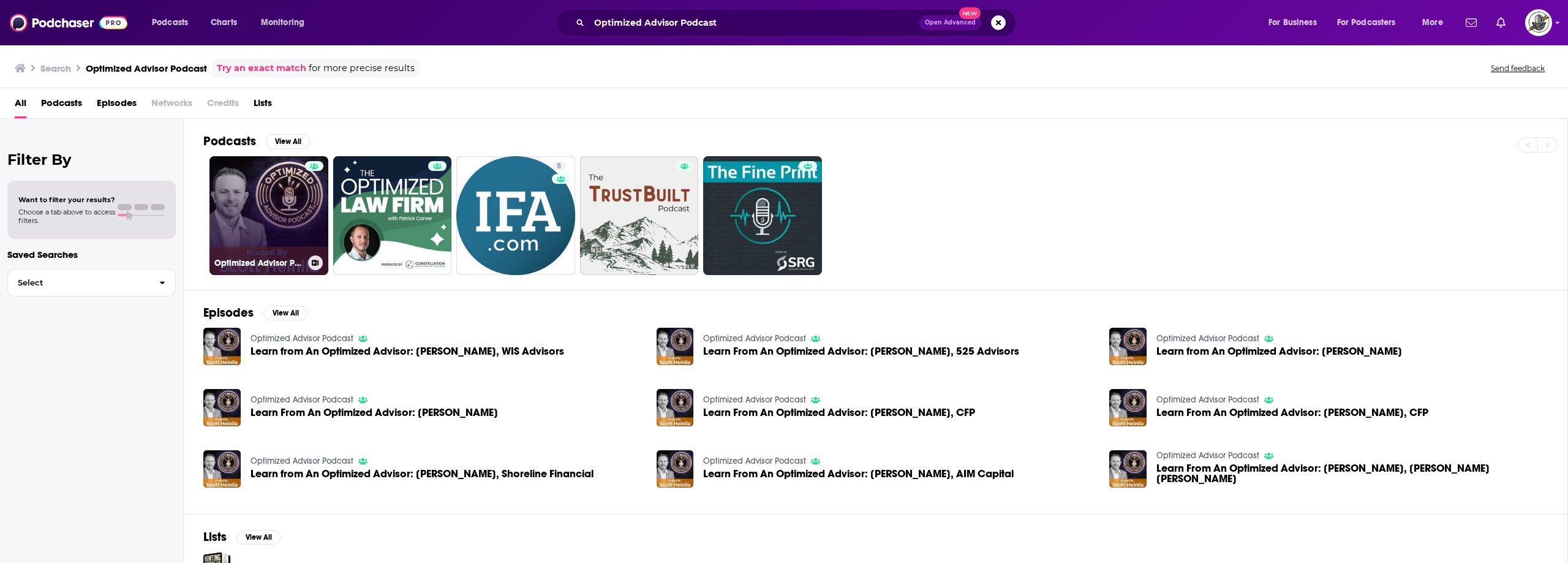
click at [291, 211] on link "Optimized Advisor Podcast" at bounding box center [268, 215] width 119 height 119
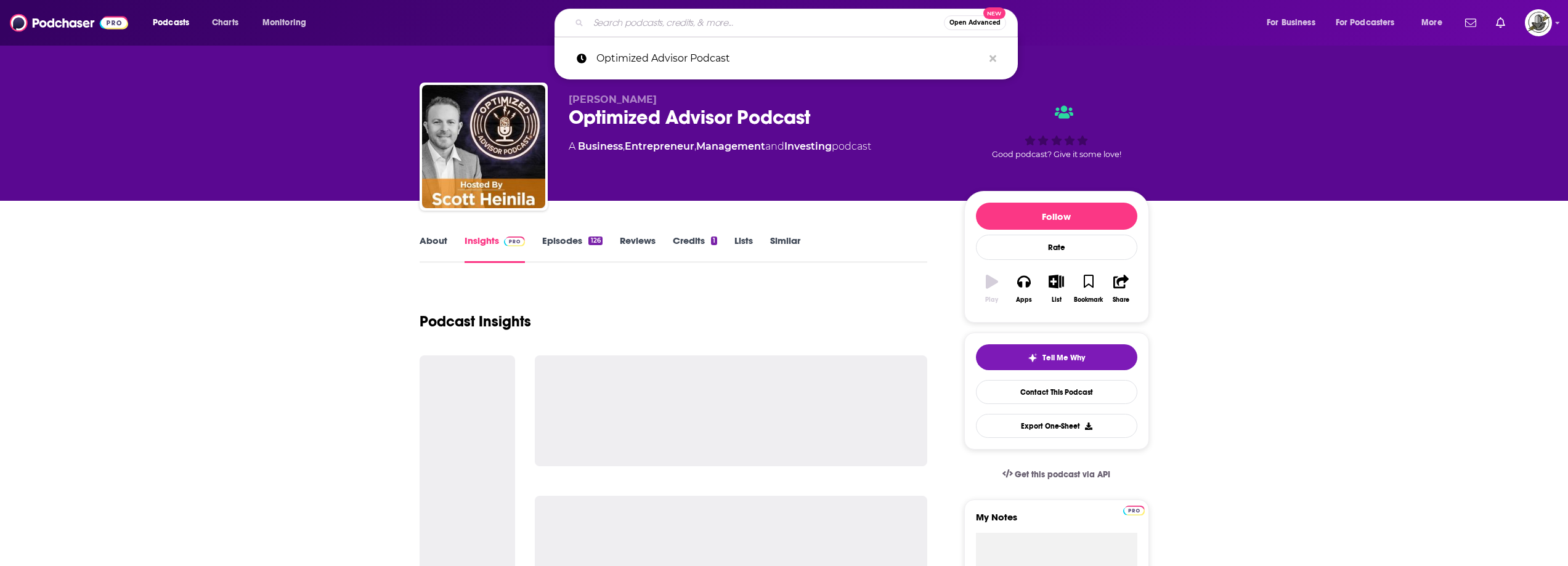
click at [731, 22] on input "Search podcasts, credits, & more..." at bounding box center [767, 23] width 356 height 20
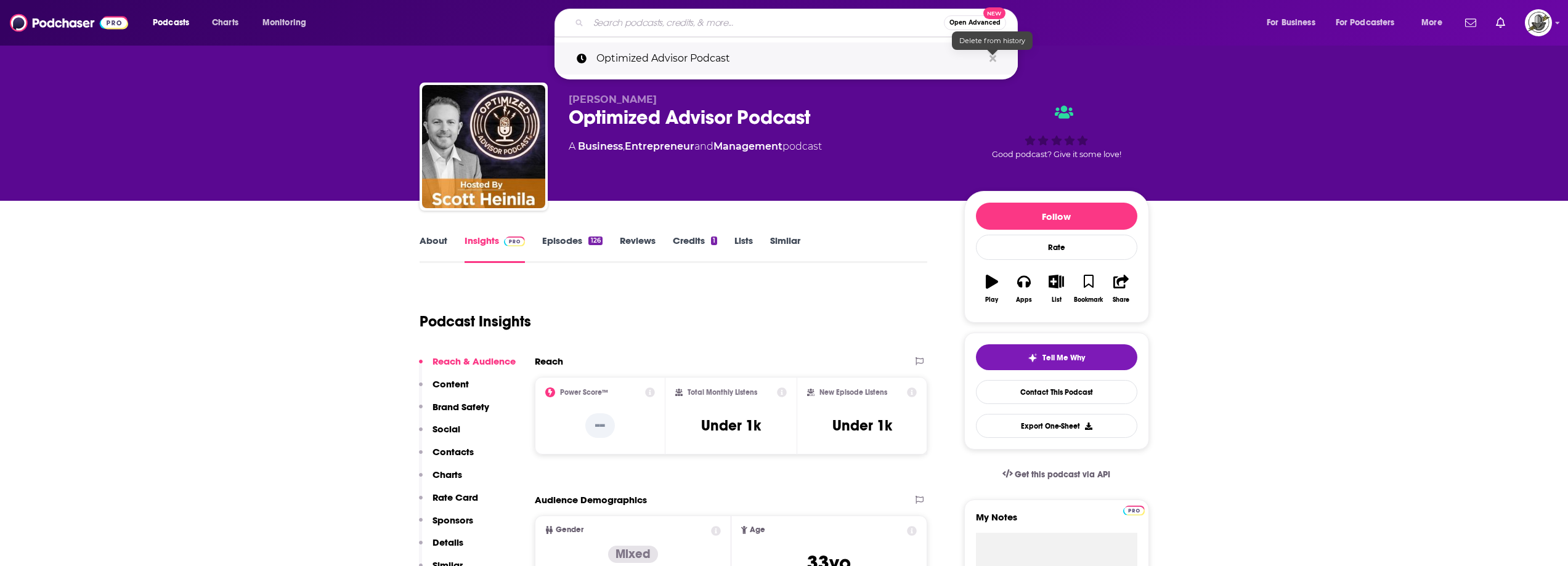
click at [994, 58] on icon "Search podcasts, credits, & more..." at bounding box center [993, 58] width 7 height 7
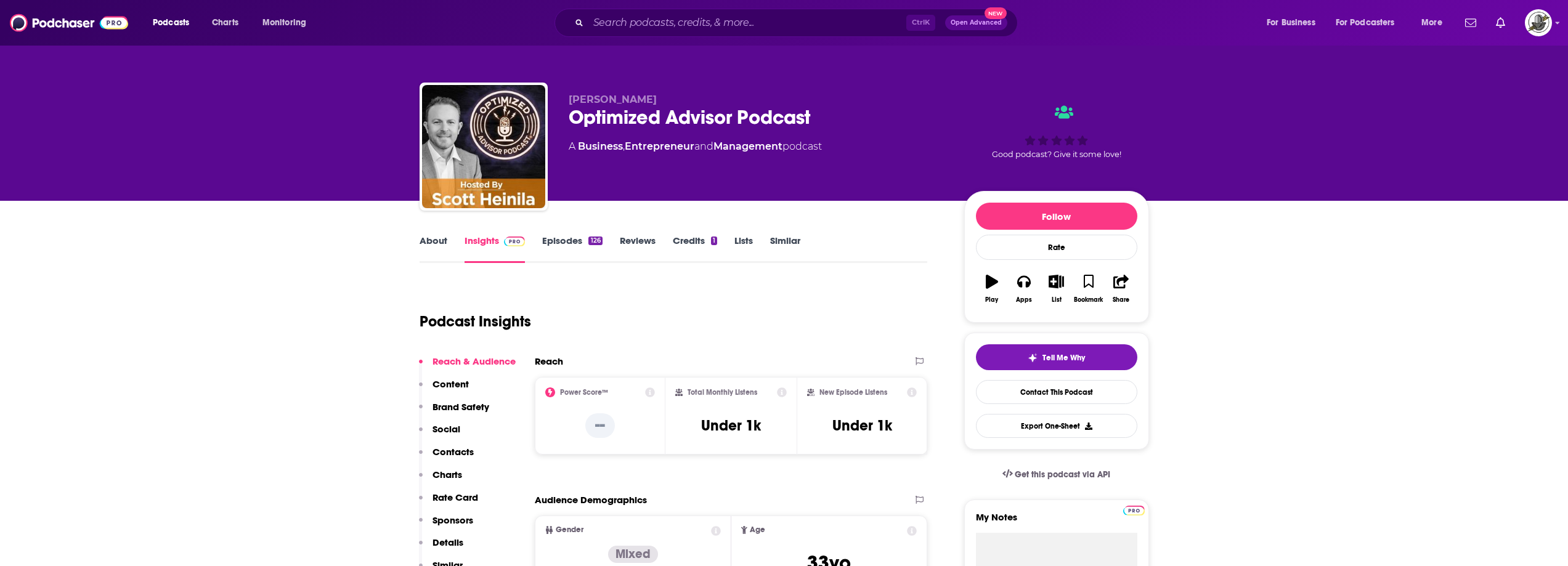
click at [867, 176] on div "Scott Heinila Optimized Advisor Podcast A Business , Entrepreneur and Managemen…" at bounding box center [757, 143] width 375 height 99
drag, startPoint x: 602, startPoint y: 94, endPoint x: 571, endPoint y: 93, distance: 31.0
click at [571, 93] on div "Scott Heinila Optimized Advisor Podcast A Business , Entrepreneur and Managemen…" at bounding box center [784, 149] width 730 height 133
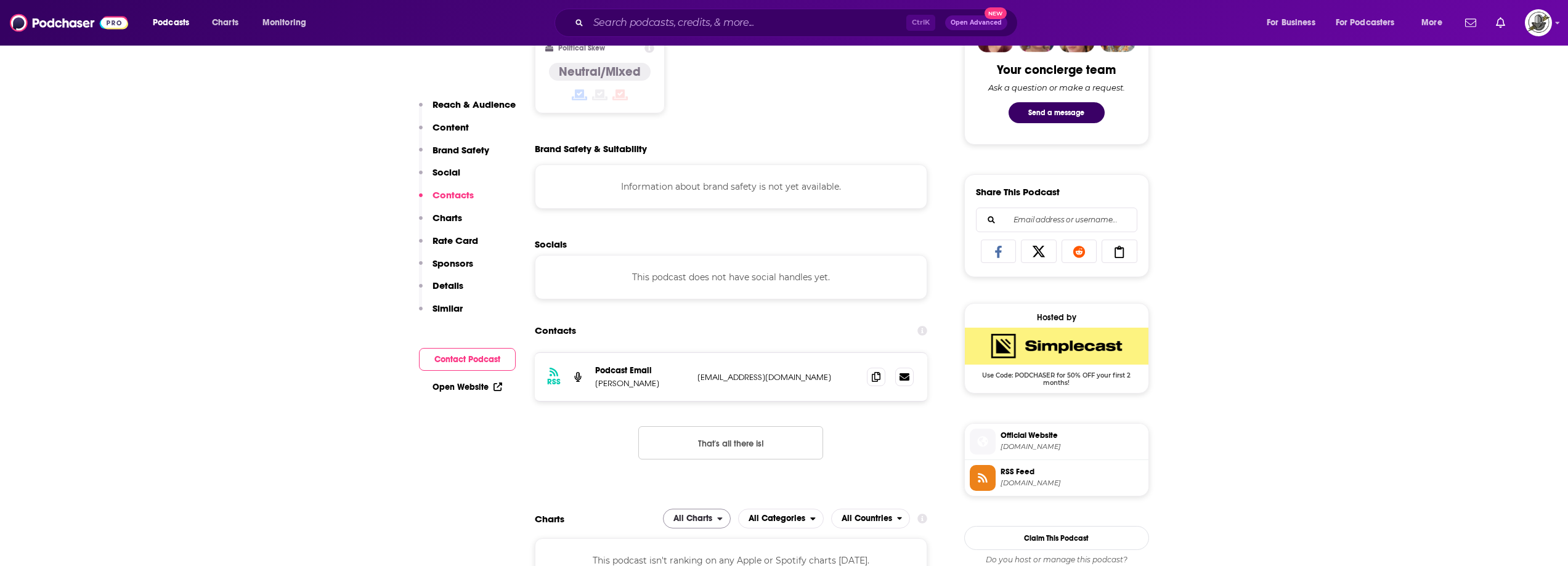
scroll to position [801, 0]
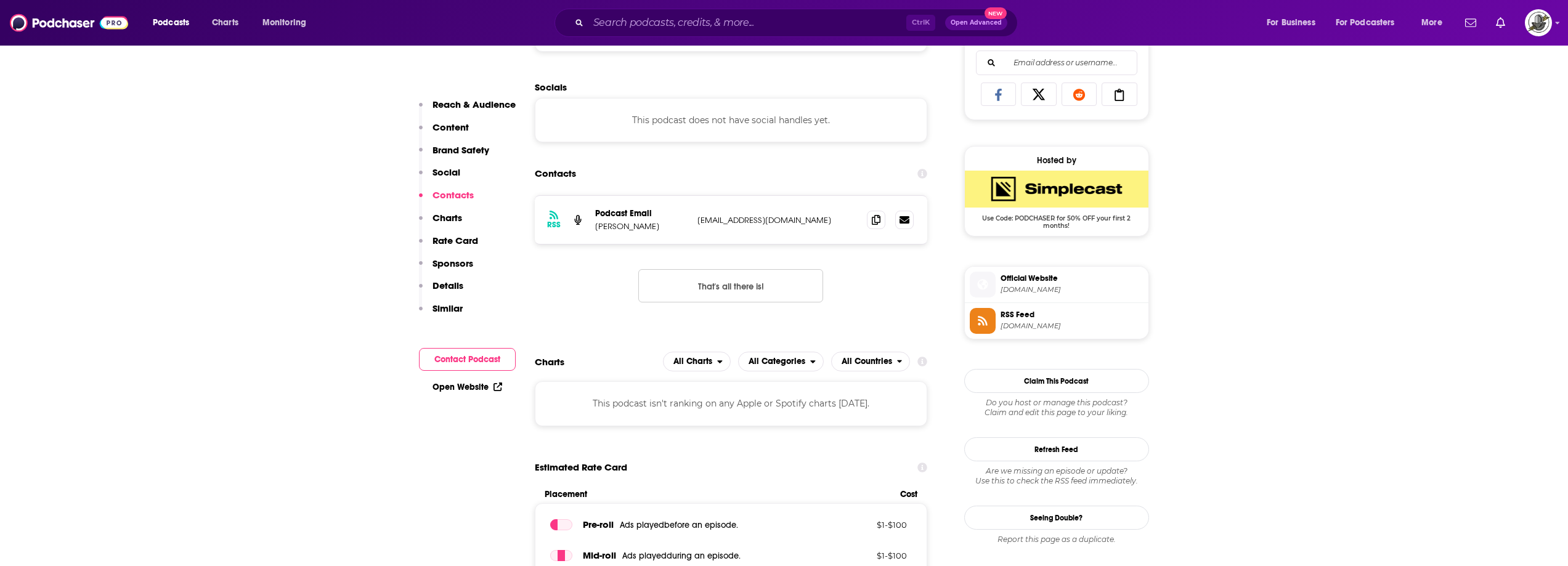
drag, startPoint x: 708, startPoint y: 219, endPoint x: 697, endPoint y: 229, distance: 14.9
click at [828, 222] on div "RSS Podcast Email Scott Heinila optimizedadvisor@mailpcwest.com optimizedadviso…" at bounding box center [731, 219] width 393 height 48
click at [697, 229] on div "RSS Podcast Email Scott Heinila optimizedadvisor@mailpcwest.com optimizedadviso…" at bounding box center [731, 219] width 393 height 48
drag, startPoint x: 697, startPoint y: 223, endPoint x: 838, endPoint y: 237, distance: 141.7
click at [838, 222] on div "RSS Podcast Email Scott Heinila optimizedadvisor@mailpcwest.com optimizedadviso…" at bounding box center [731, 219] width 393 height 48
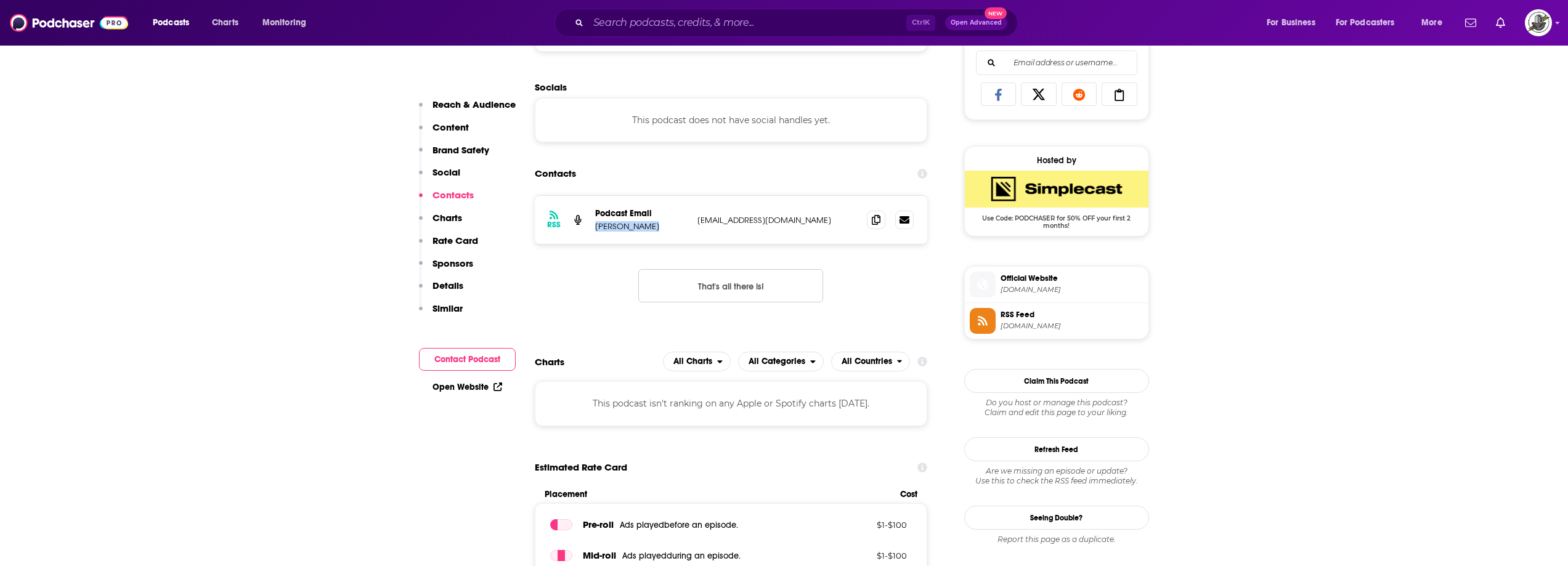
drag, startPoint x: 594, startPoint y: 230, endPoint x: 641, endPoint y: 227, distance: 47.1
click at [641, 227] on div "RSS Podcast Email Scott Heinila optimizedadvisor@mailpcwest.com optimizedadviso…" at bounding box center [731, 219] width 393 height 48
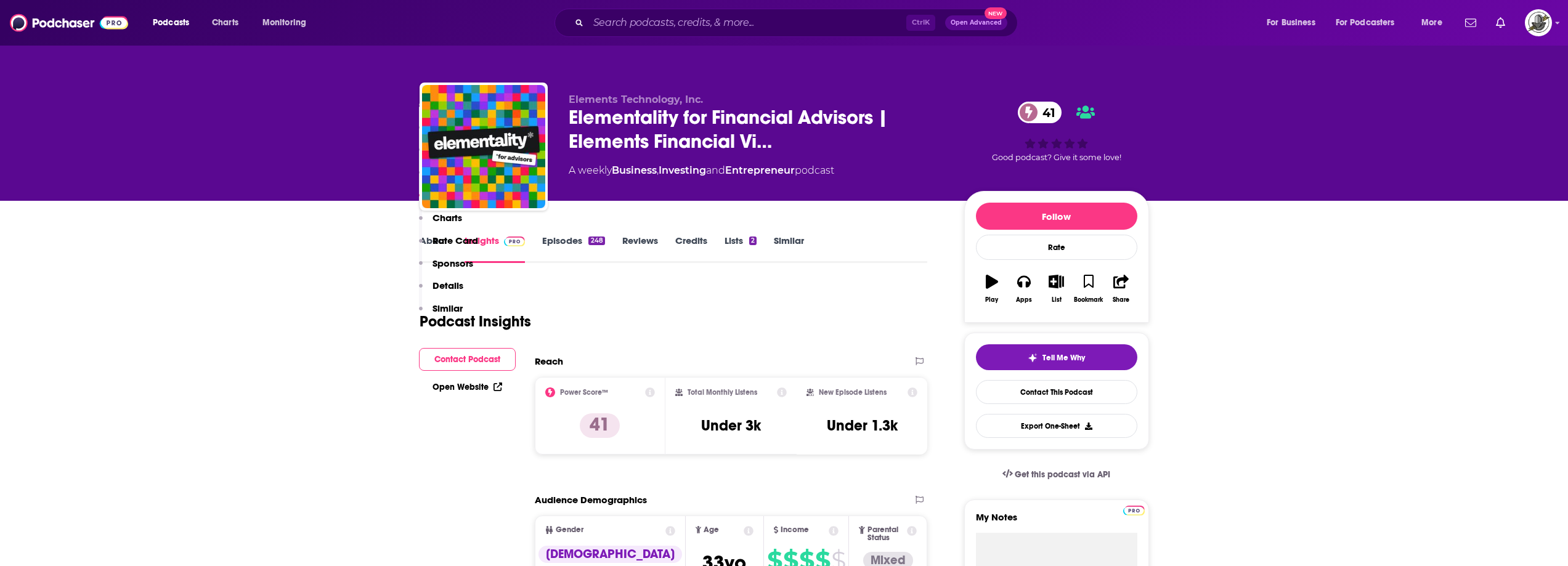
scroll to position [1109, 0]
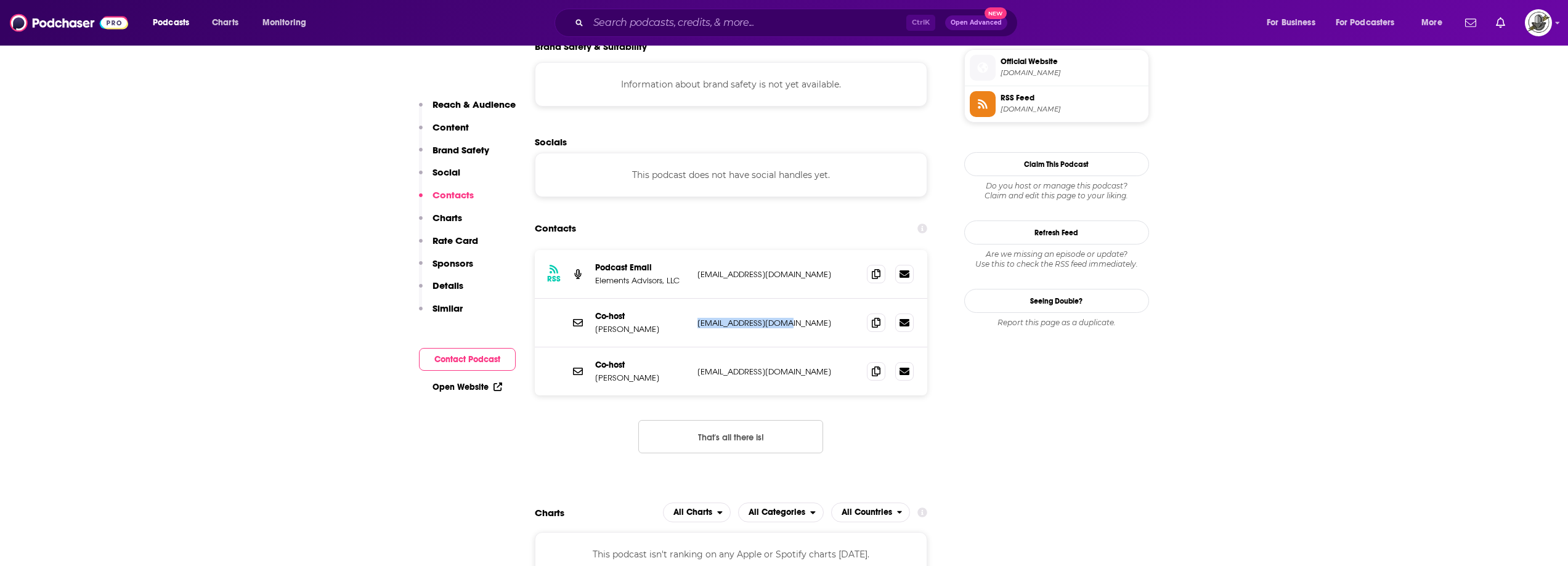
drag, startPoint x: 698, startPoint y: 281, endPoint x: 804, endPoint y: 283, distance: 106.0
click at [804, 299] on div "Co-host Carl Richards coririchards@mac.com coririchards@mac.com" at bounding box center [731, 323] width 393 height 48
copy p "[EMAIL_ADDRESS][DOMAIN_NAME]"
drag, startPoint x: 698, startPoint y: 323, endPoint x: 819, endPoint y: 329, distance: 121.1
click at [819, 348] on div "Co-host Reese Harper reeseharper@gmail.com reeseharper@gmail.com" at bounding box center [731, 371] width 393 height 48
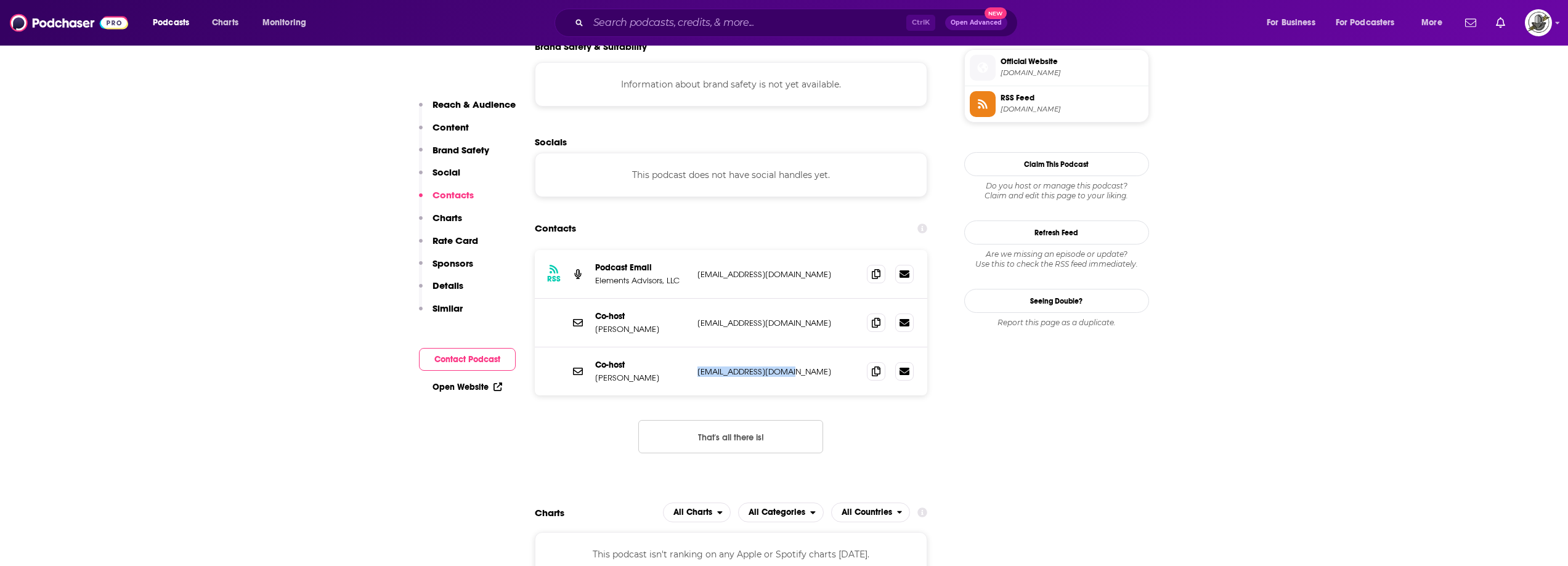
copy p "[EMAIL_ADDRESS][DOMAIN_NAME]"
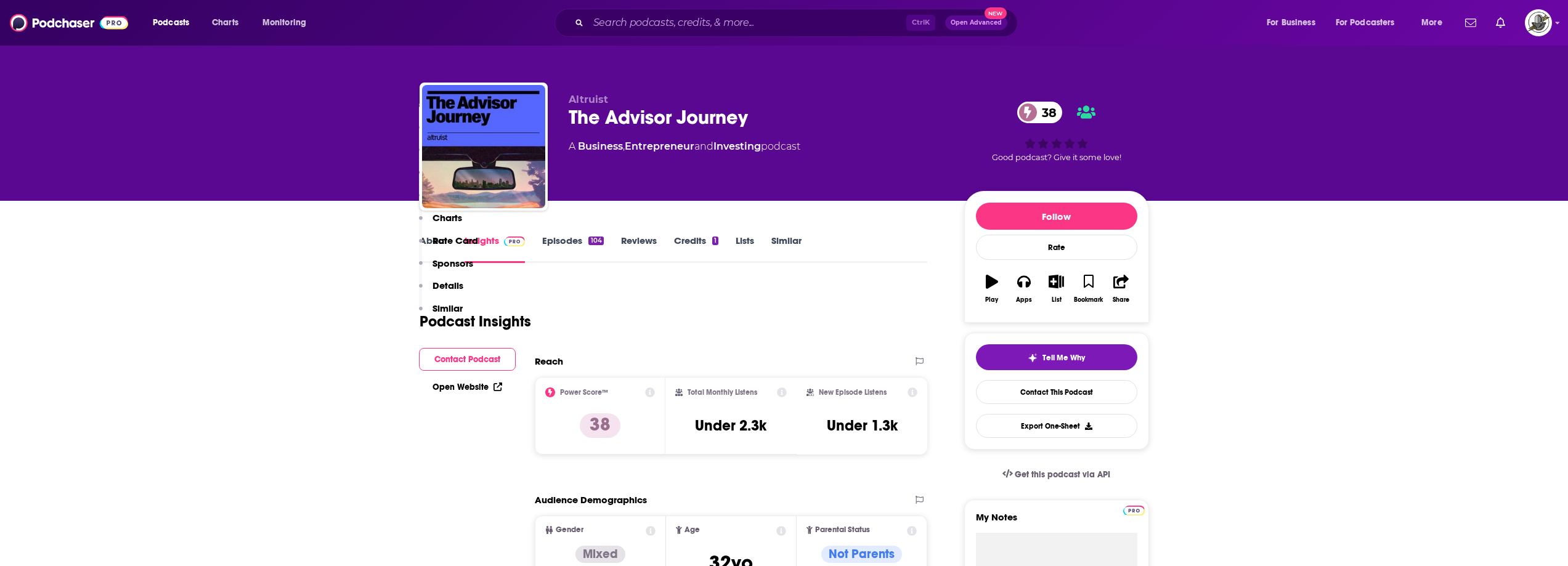
scroll to position [801, 0]
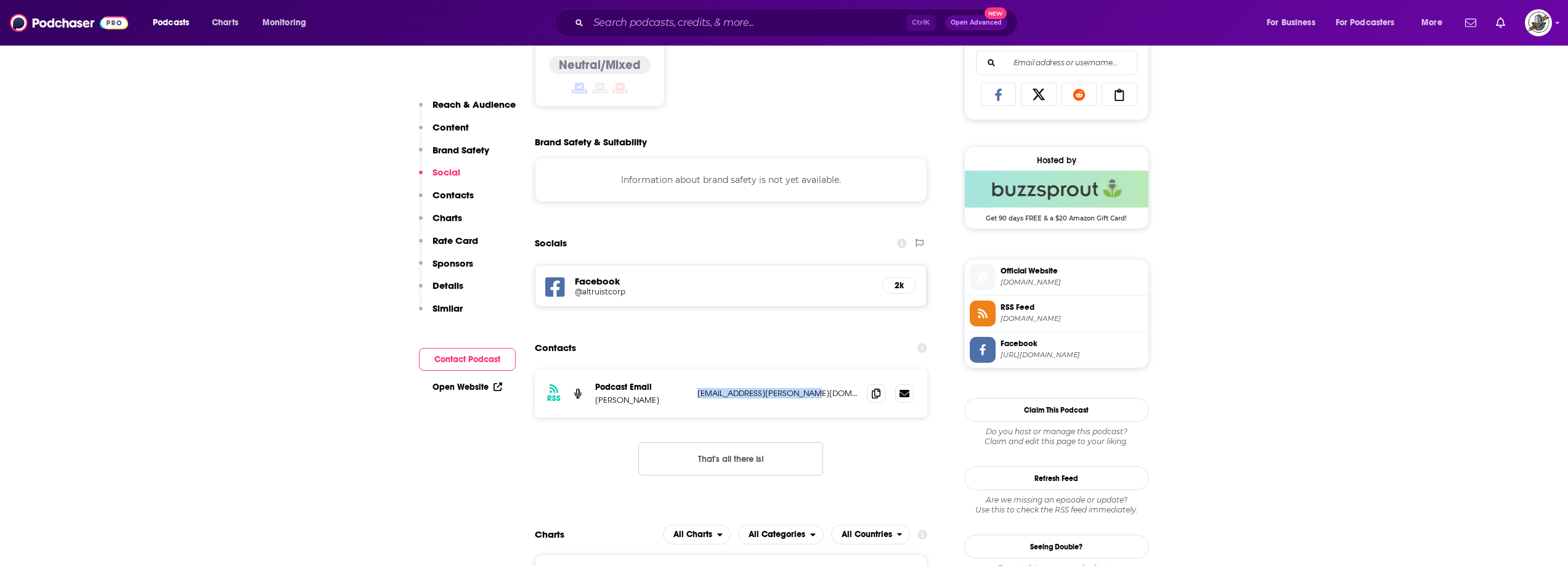
drag, startPoint x: 696, startPoint y: 394, endPoint x: 823, endPoint y: 394, distance: 127.0
click at [823, 394] on div "RSS Podcast Email [PERSON_NAME] [PERSON_NAME][EMAIL_ADDRESS][DOMAIN_NAME] [DOMA…" at bounding box center [731, 393] width 393 height 48
copy p "[EMAIL_ADDRESS][PERSON_NAME][DOMAIN_NAME]"
